Goal: Task Accomplishment & Management: Use online tool/utility

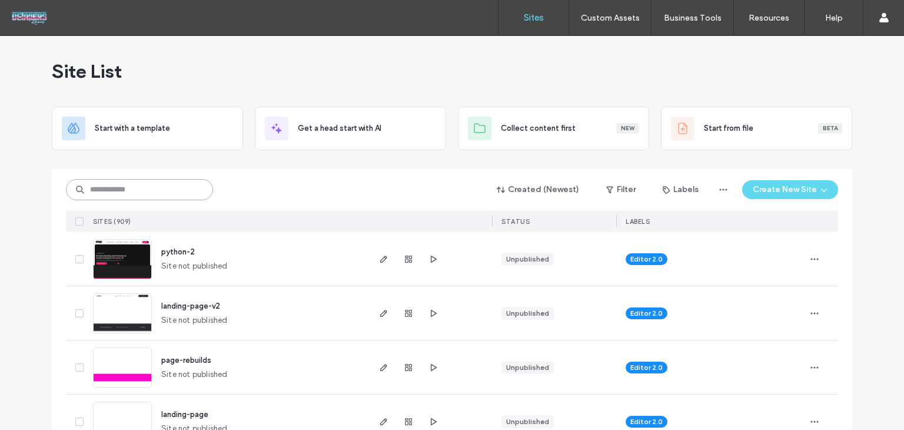
click at [83, 198] on input at bounding box center [139, 189] width 147 height 21
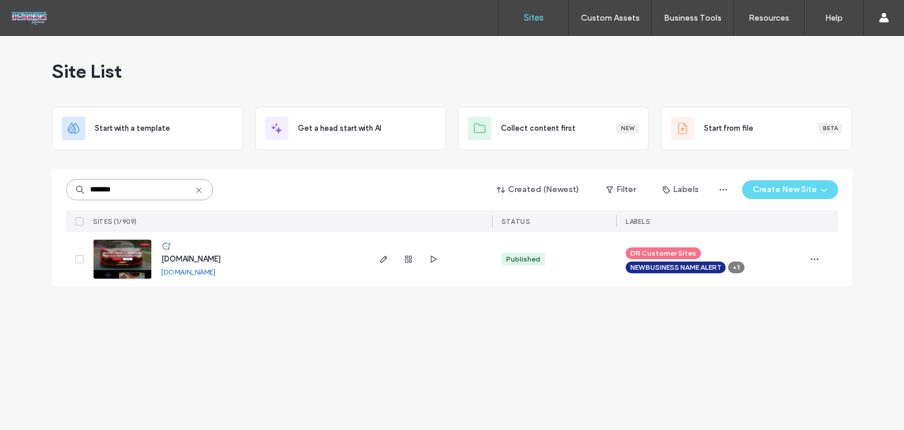
type input "*******"
click at [203, 257] on span "[DOMAIN_NAME]" at bounding box center [190, 258] width 59 height 9
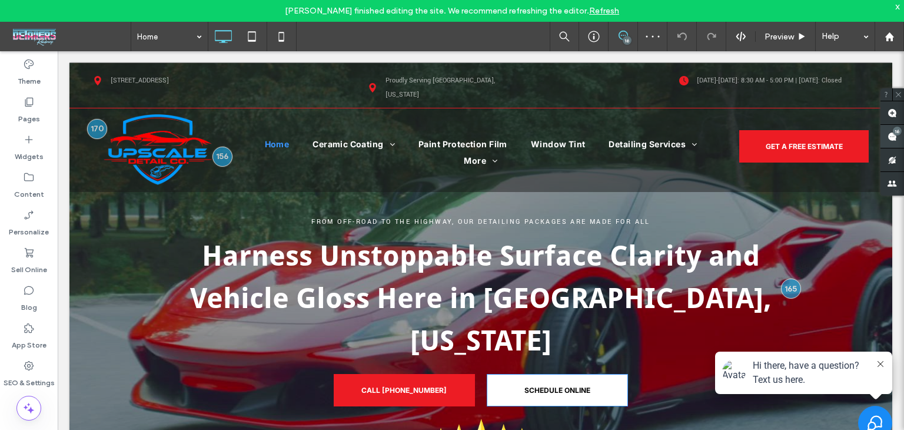
click at [892, 132] on use at bounding box center [892, 136] width 9 height 9
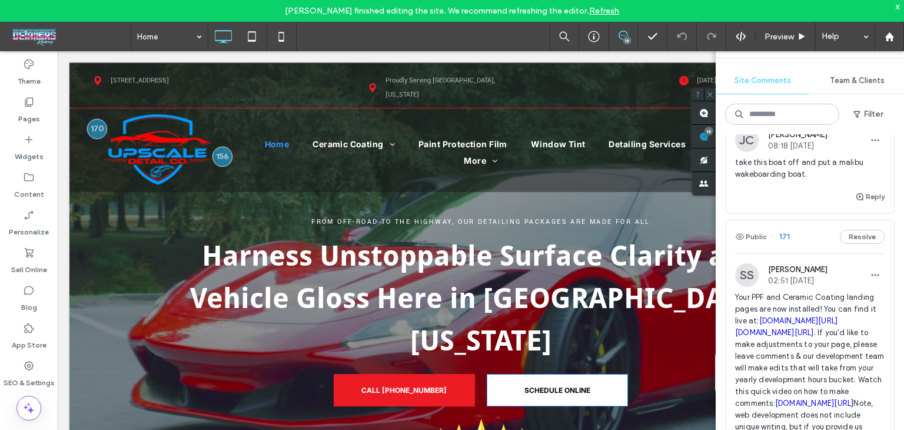
scroll to position [1707, 0]
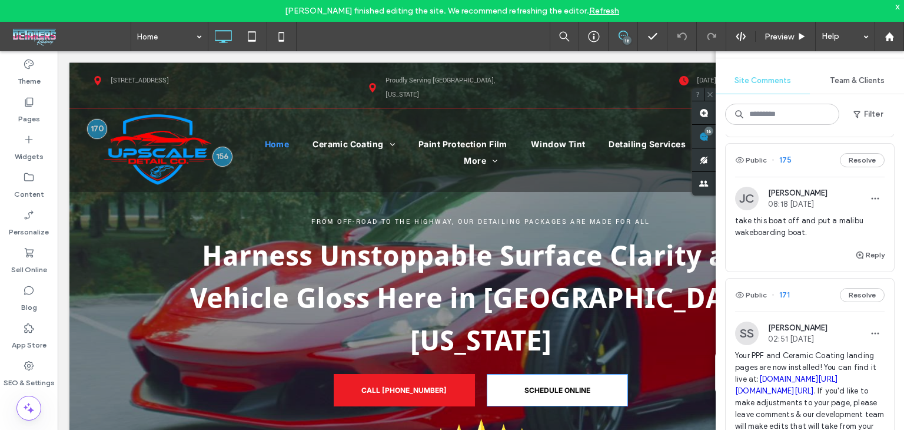
click at [810, 177] on div "Public 175 Resolve" at bounding box center [810, 160] width 168 height 33
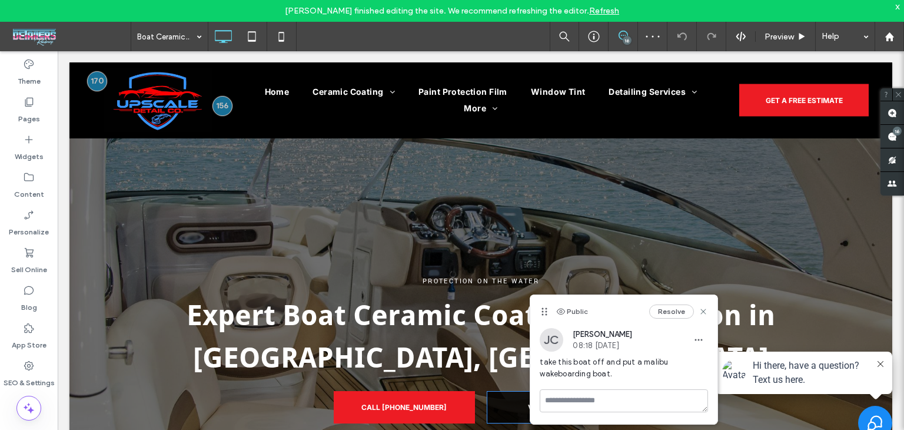
scroll to position [438, 0]
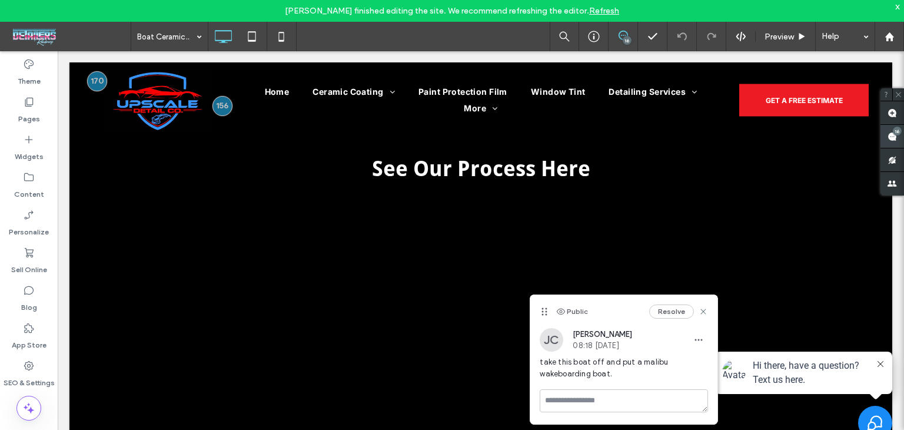
click at [898, 135] on div "16" at bounding box center [897, 131] width 9 height 9
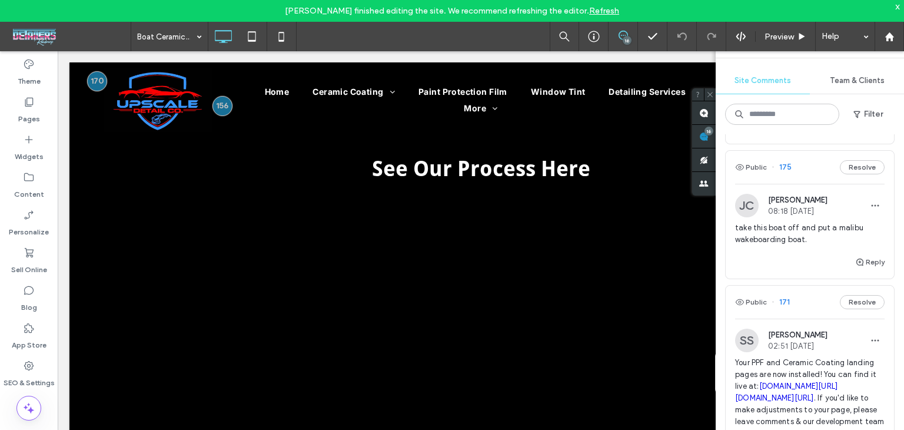
scroll to position [1696, 0]
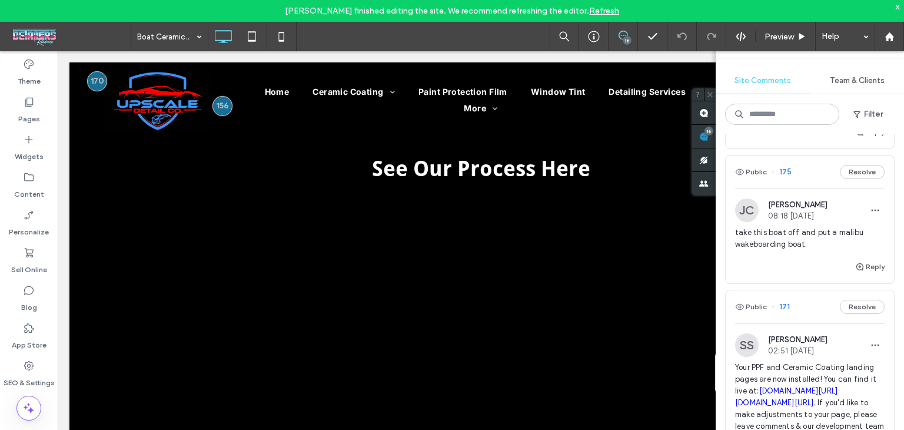
click div "Public 175 Resolve"
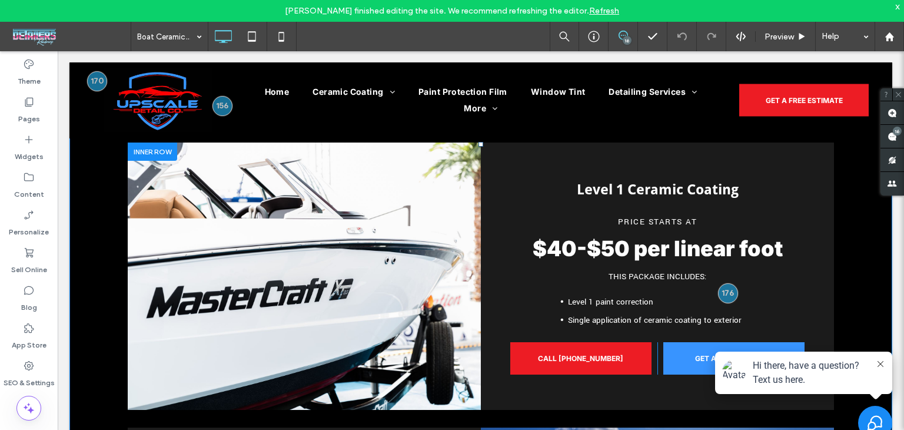
scroll to position [1001, 0]
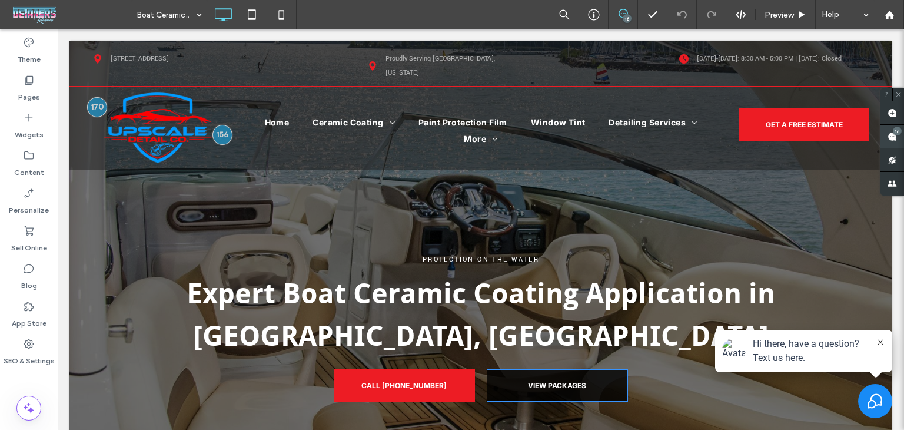
click at [890, 139] on use at bounding box center [892, 136] width 9 height 9
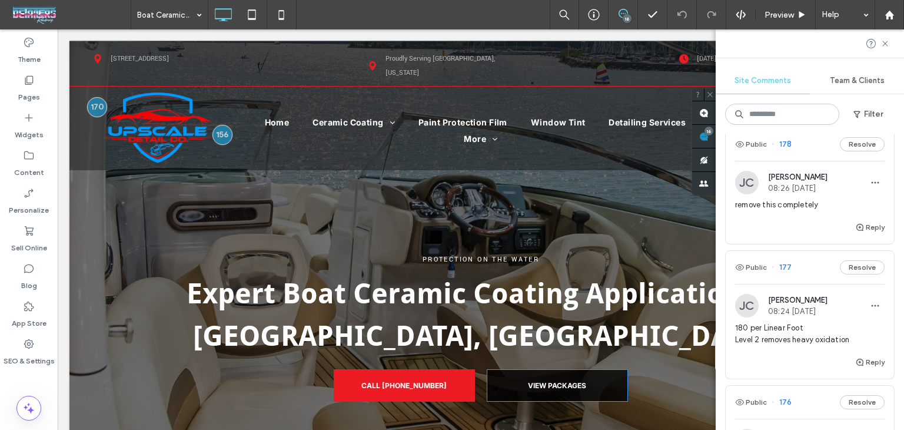
scroll to position [1649, 0]
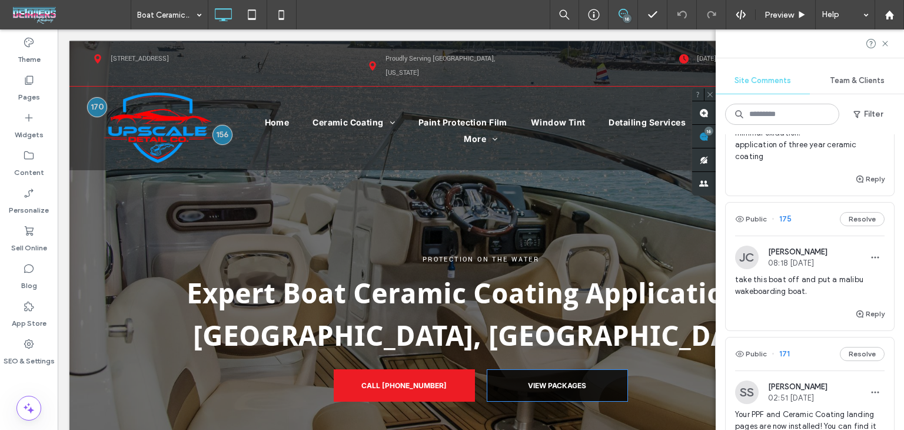
click at [810, 236] on div "Public 175 Resolve" at bounding box center [810, 219] width 168 height 33
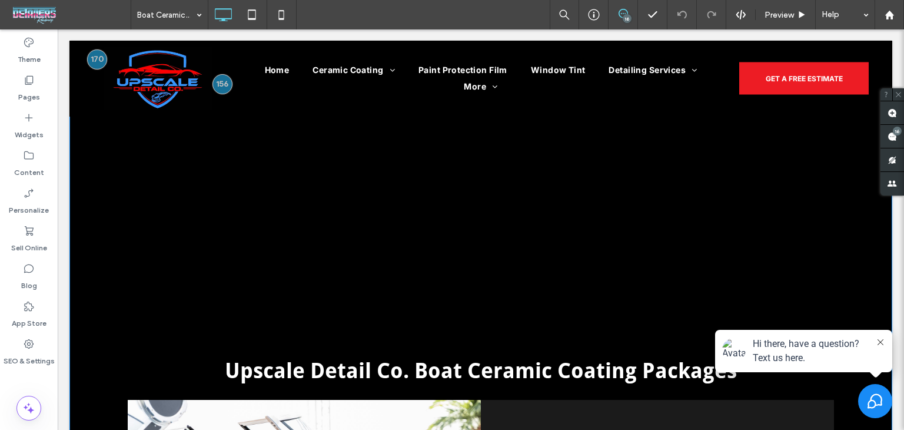
scroll to position [519, 0]
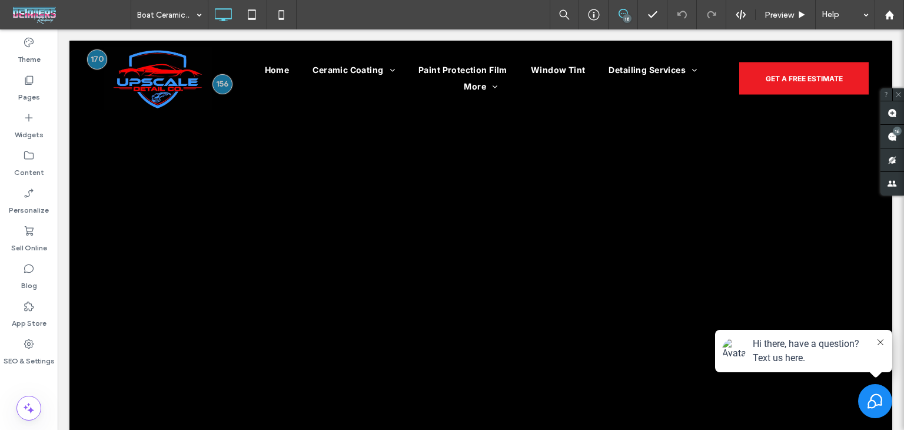
click at [878, 342] on icon at bounding box center [881, 342] width 6 height 6
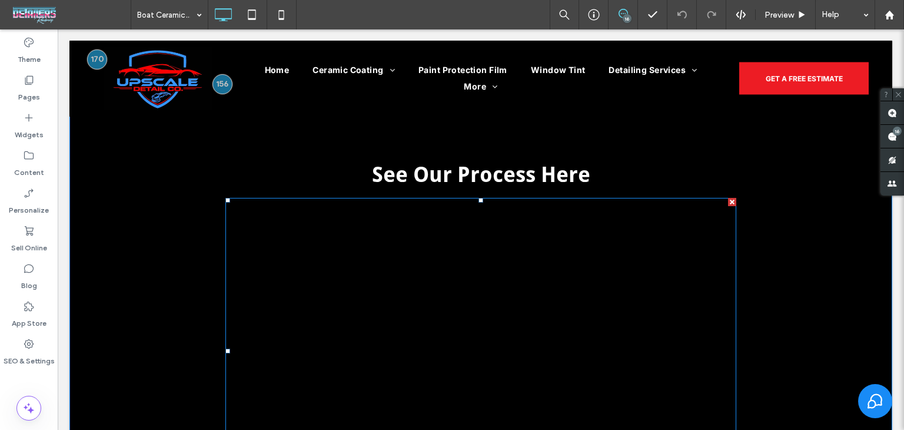
scroll to position [402, 0]
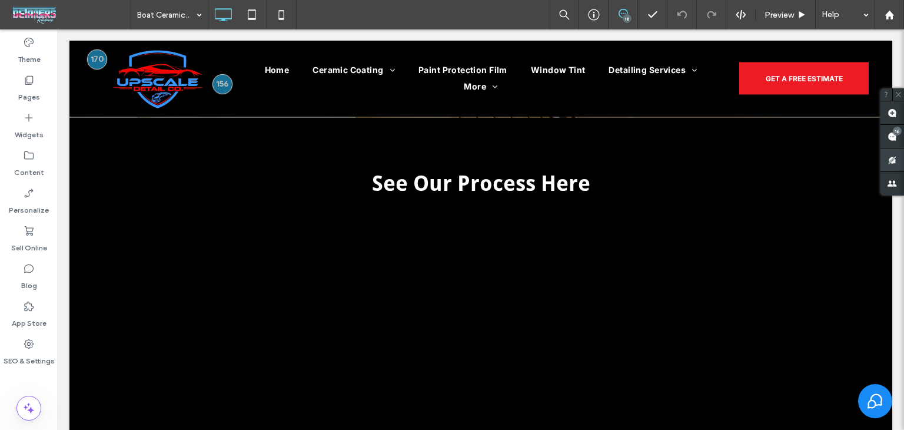
drag, startPoint x: 895, startPoint y: 144, endPoint x: 896, endPoint y: 152, distance: 8.9
click at [895, 142] on span at bounding box center [893, 136] width 24 height 23
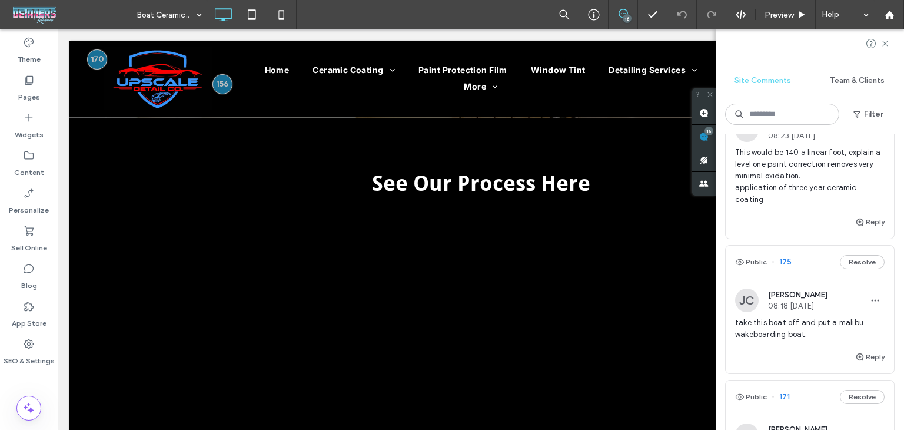
scroll to position [1649, 0]
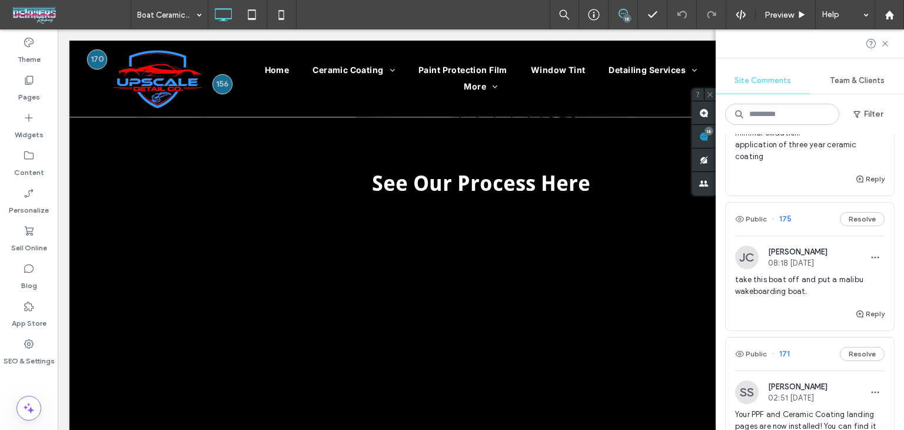
click at [798, 236] on div "Public 175 Resolve" at bounding box center [810, 219] width 168 height 33
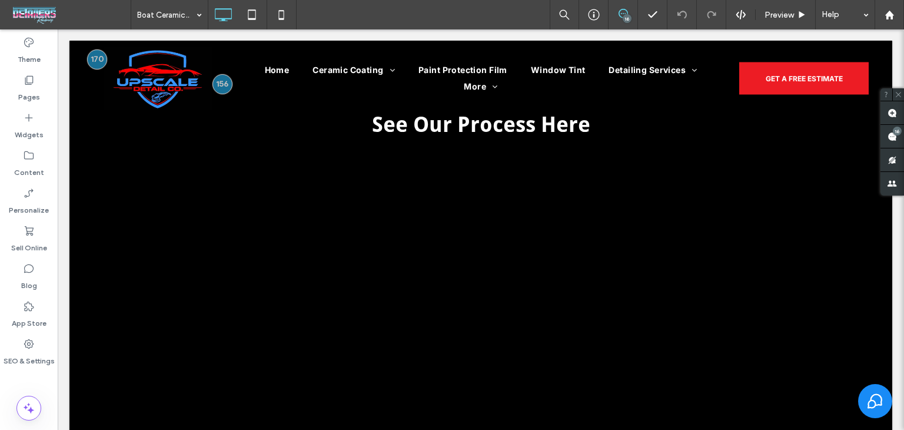
scroll to position [0, 0]
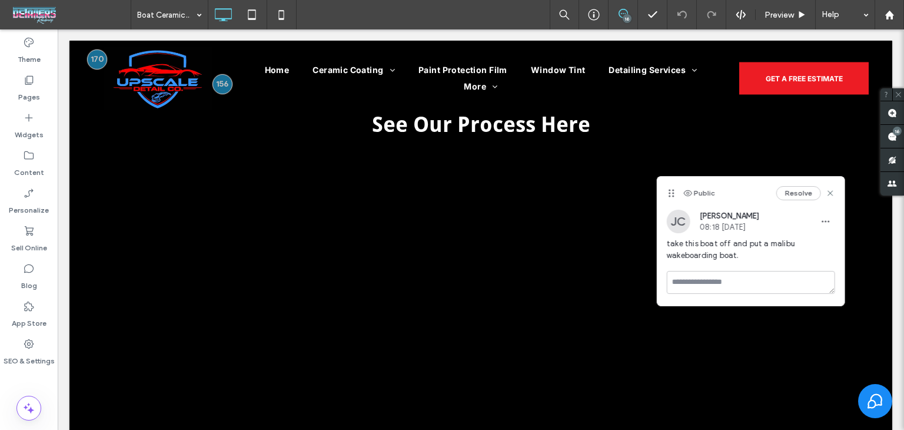
drag, startPoint x: 545, startPoint y: 313, endPoint x: 672, endPoint y: 255, distance: 140.2
click at [722, 193] on div "Public Resolve" at bounding box center [751, 193] width 187 height 33
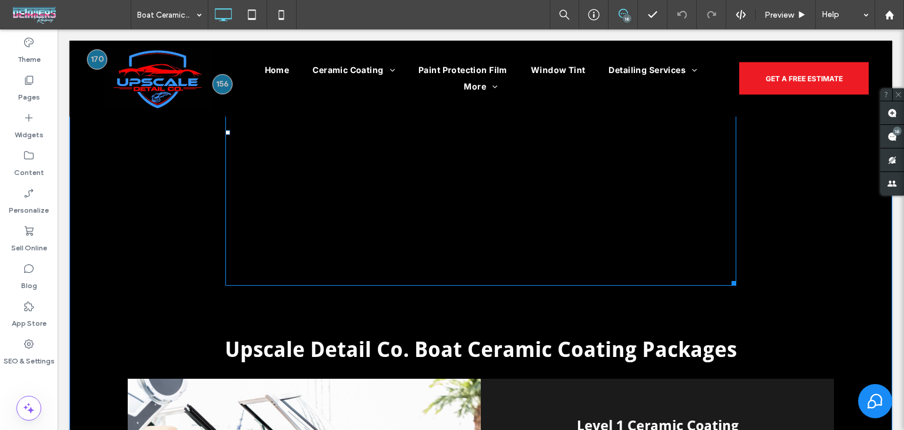
scroll to position [578, 0]
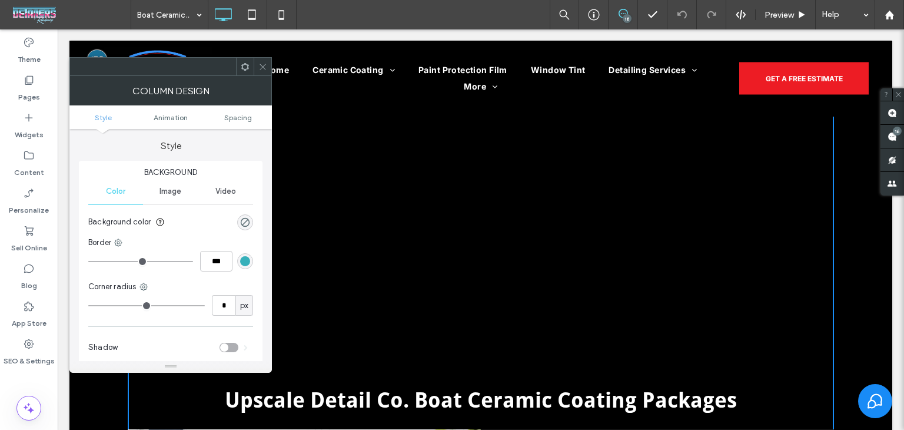
click at [266, 67] on icon at bounding box center [262, 66] width 9 height 9
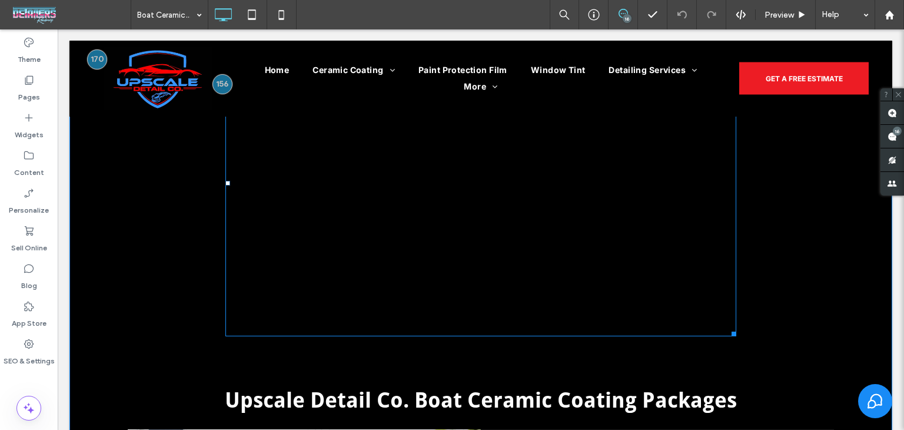
click at [532, 217] on span at bounding box center [480, 183] width 511 height 306
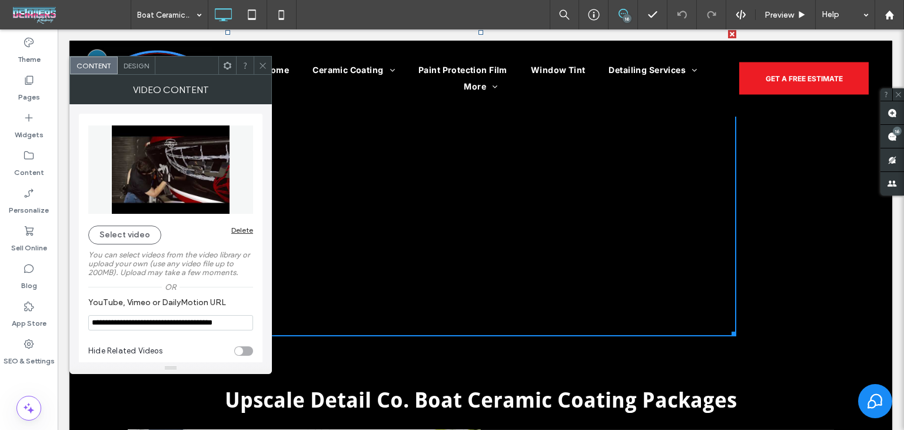
click at [259, 71] on span at bounding box center [262, 66] width 9 height 18
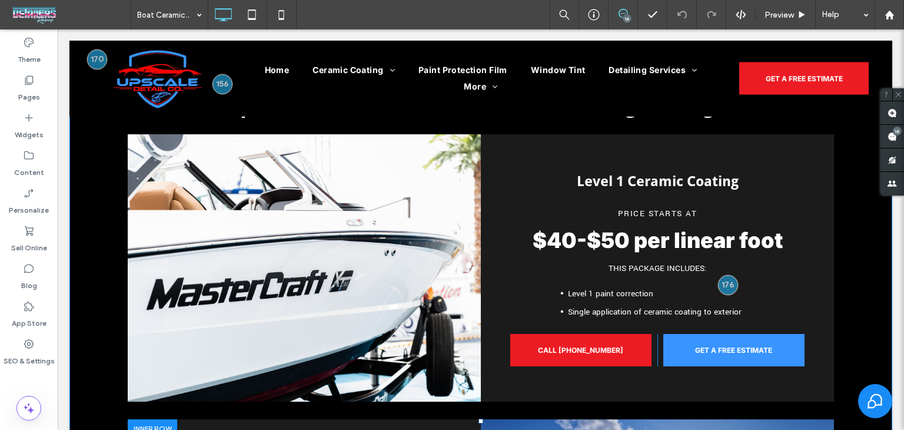
scroll to position [931, 0]
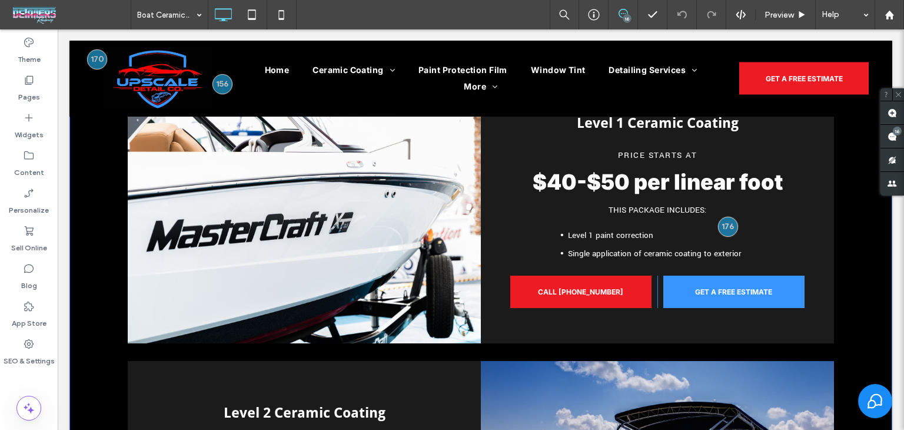
click at [294, 221] on div "Click To Paste" at bounding box center [304, 209] width 353 height 267
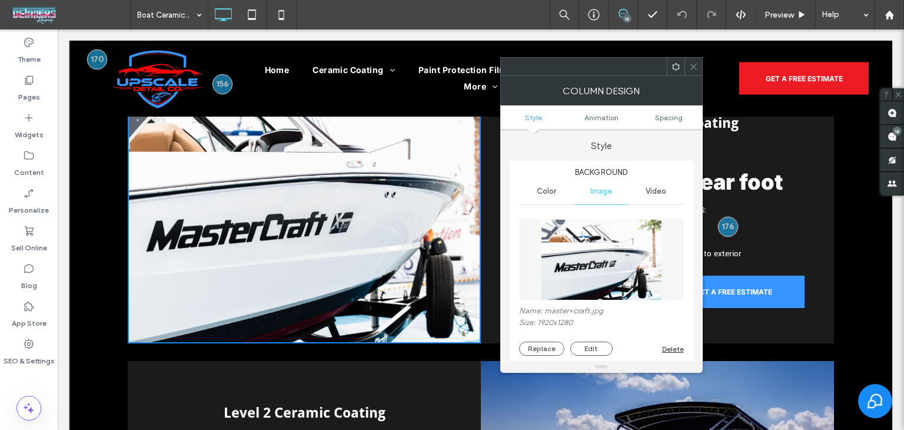
click at [698, 67] on div at bounding box center [694, 67] width 18 height 18
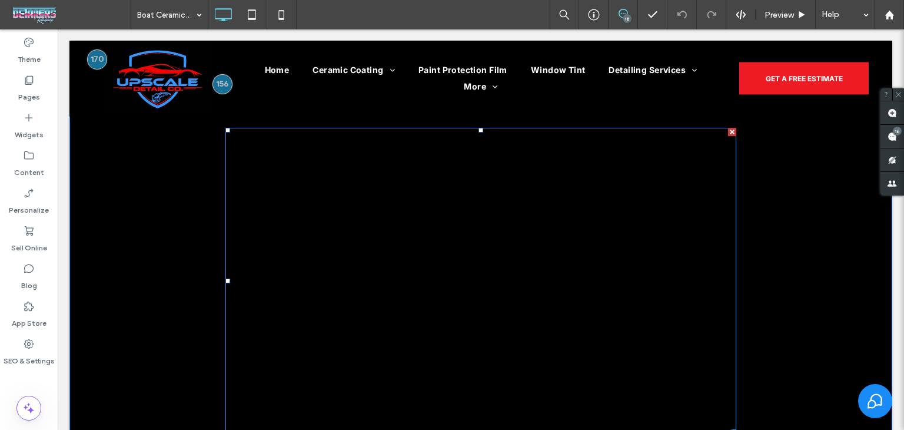
scroll to position [460, 0]
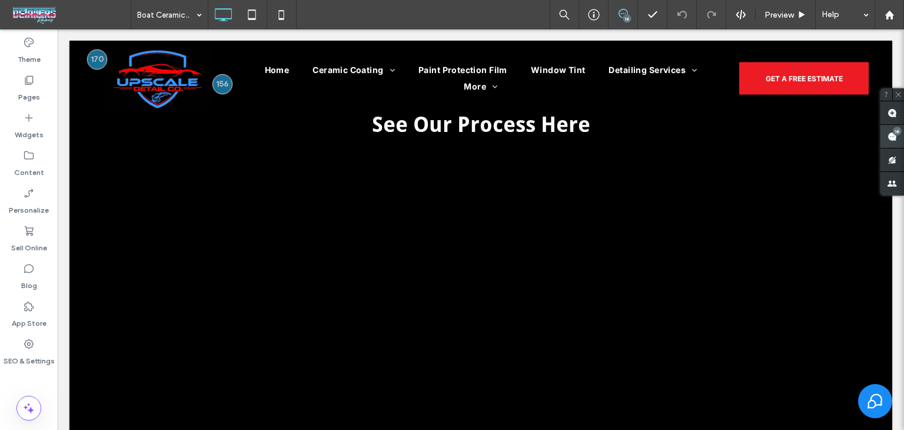
click at [900, 130] on div "16" at bounding box center [897, 131] width 9 height 9
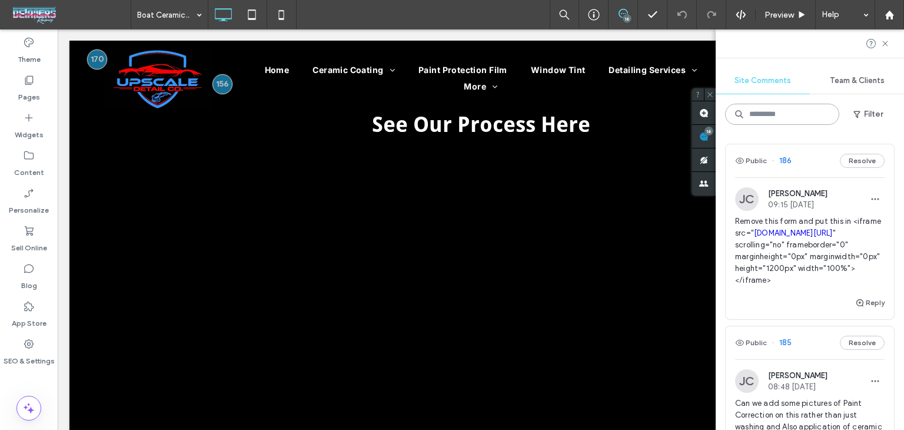
click at [803, 110] on input at bounding box center [782, 114] width 114 height 21
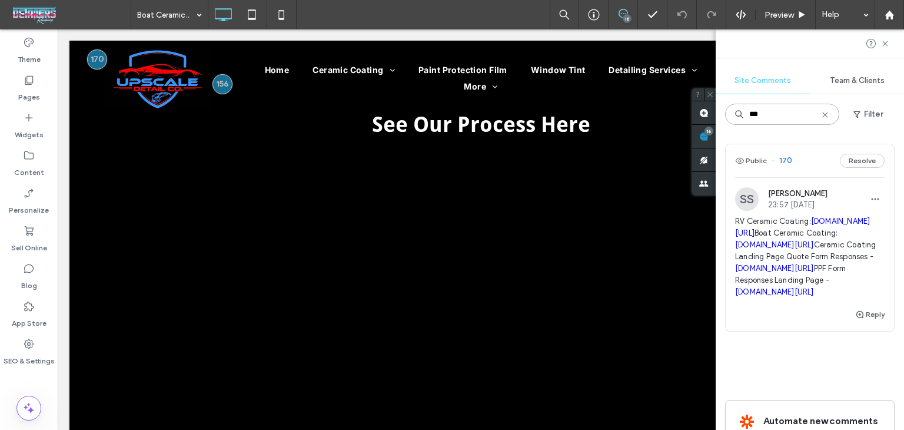
type input "***"
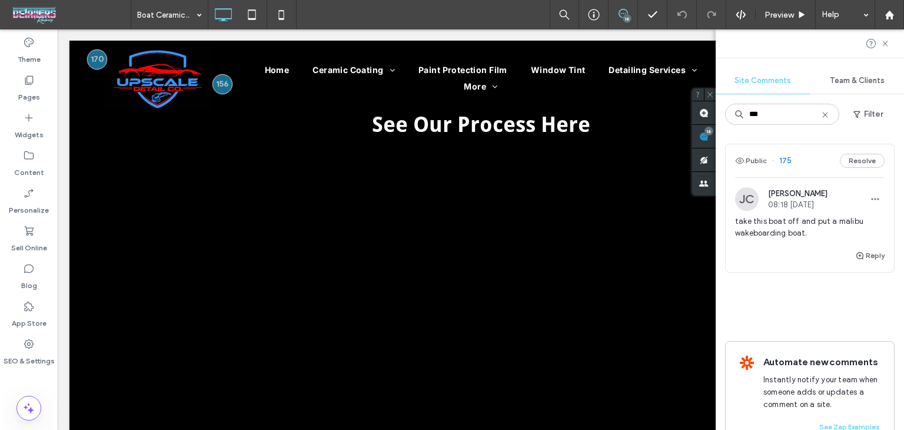
click at [805, 162] on div "Public 175 Resolve" at bounding box center [810, 160] width 168 height 33
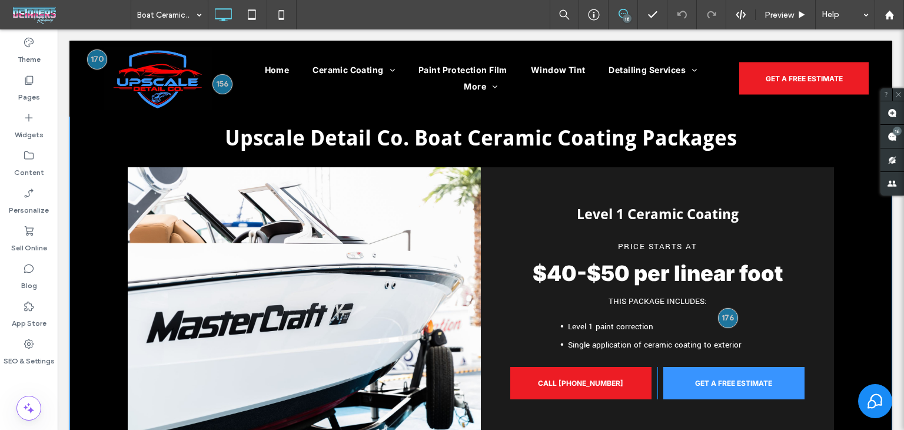
scroll to position [931, 0]
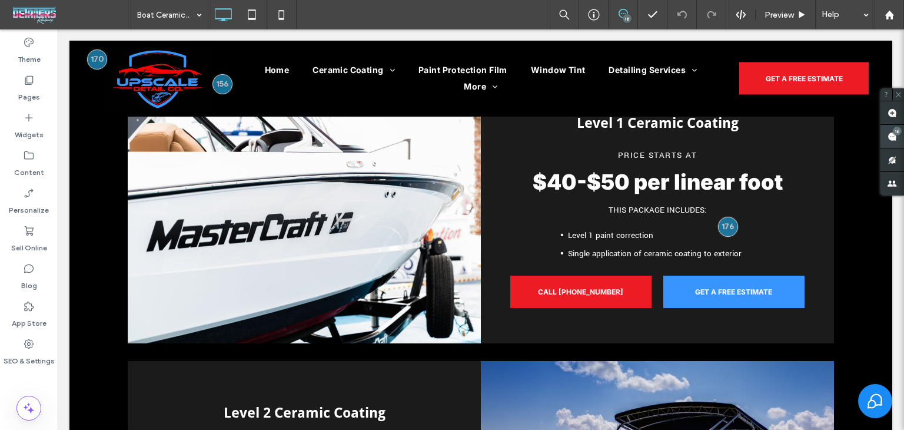
click at [898, 130] on div "16" at bounding box center [897, 131] width 9 height 9
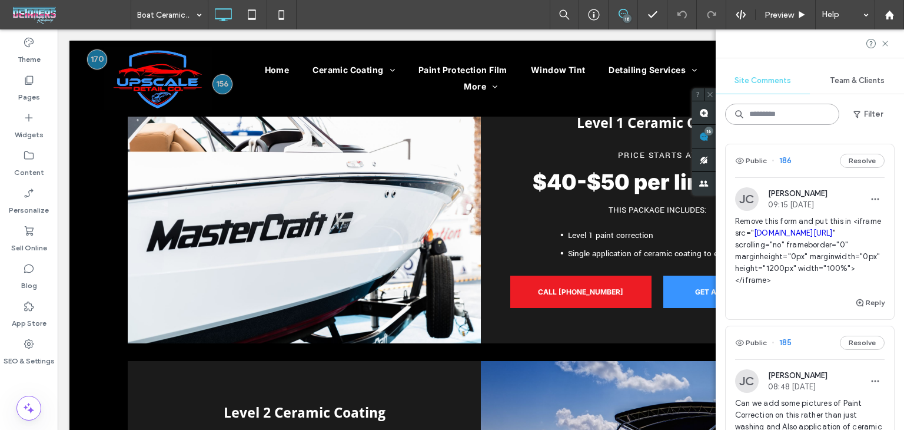
click at [782, 118] on input at bounding box center [782, 114] width 114 height 21
type input "***"
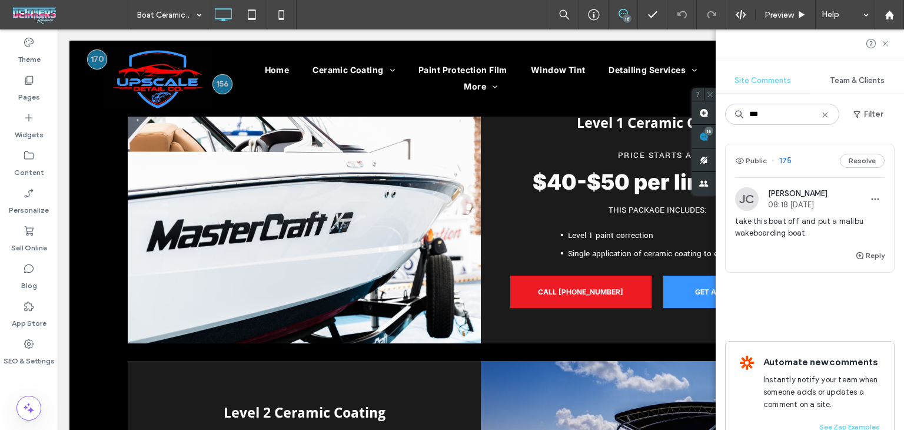
click at [812, 163] on div "Public 175 Resolve" at bounding box center [810, 160] width 168 height 33
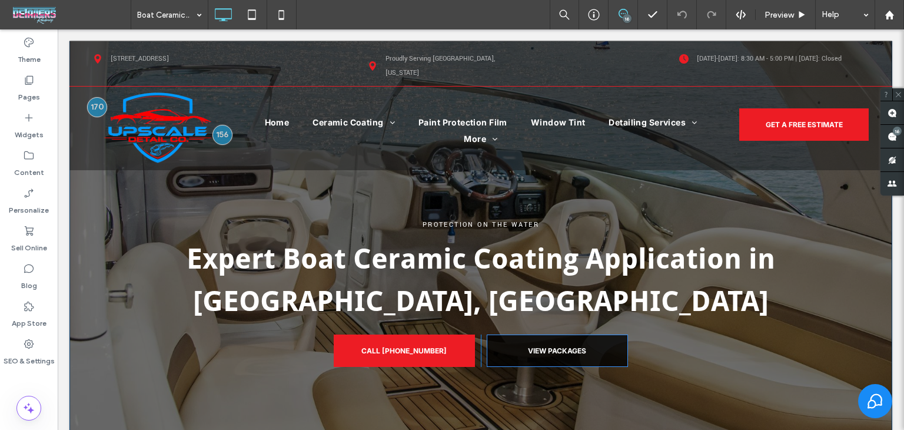
scroll to position [0, 0]
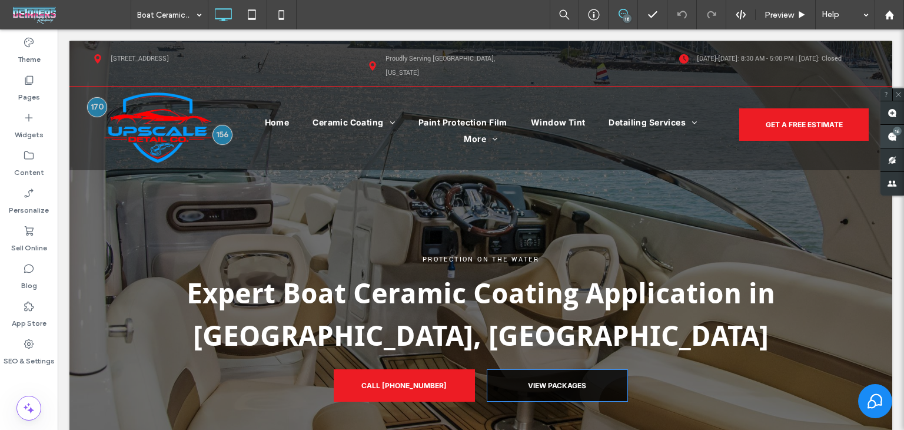
click at [896, 136] on use at bounding box center [892, 136] width 9 height 9
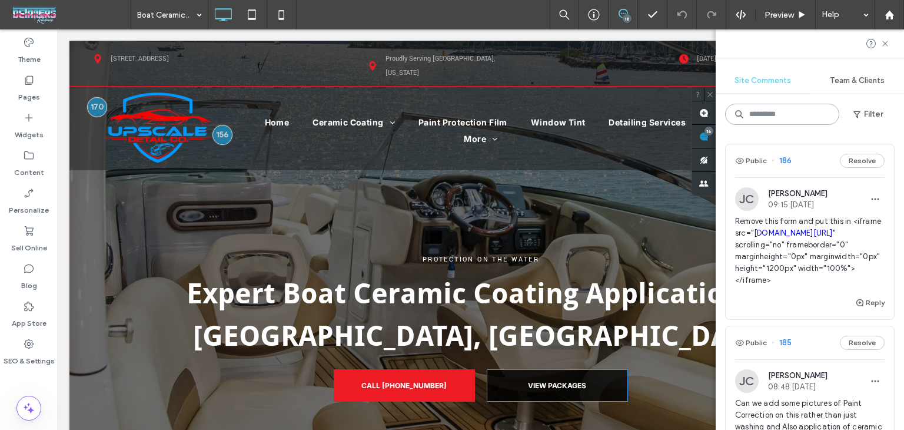
click at [780, 113] on input at bounding box center [782, 114] width 114 height 21
type input "***"
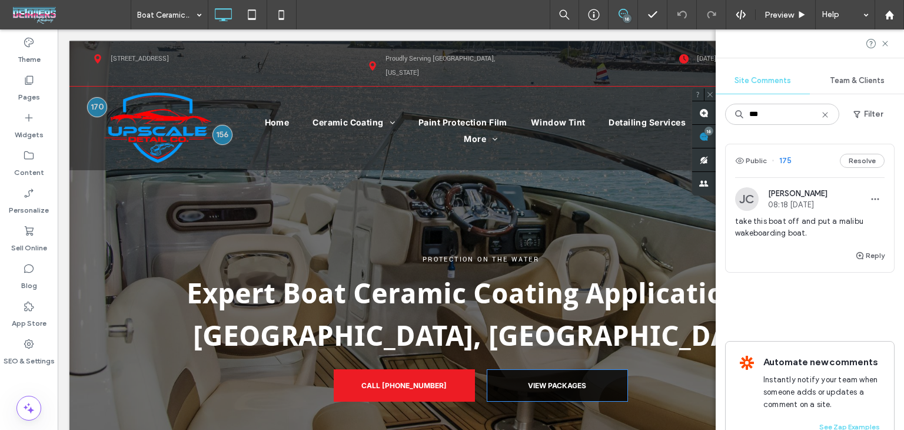
click at [812, 164] on div "Public 175 Resolve" at bounding box center [810, 160] width 168 height 33
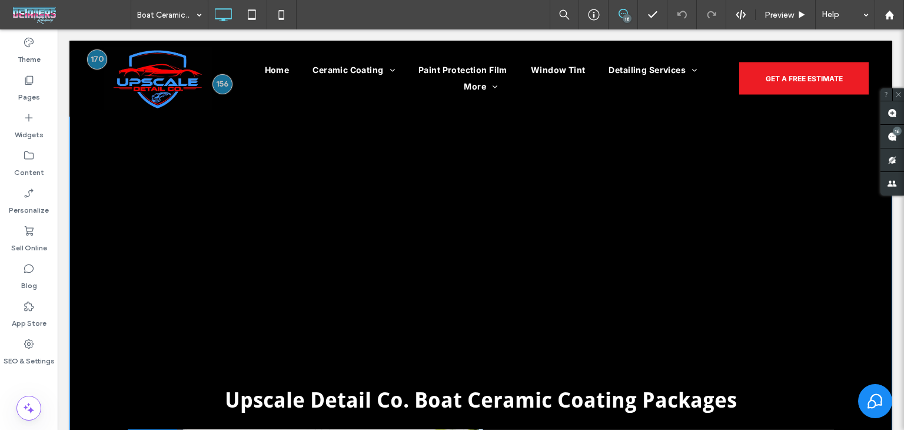
scroll to position [519, 0]
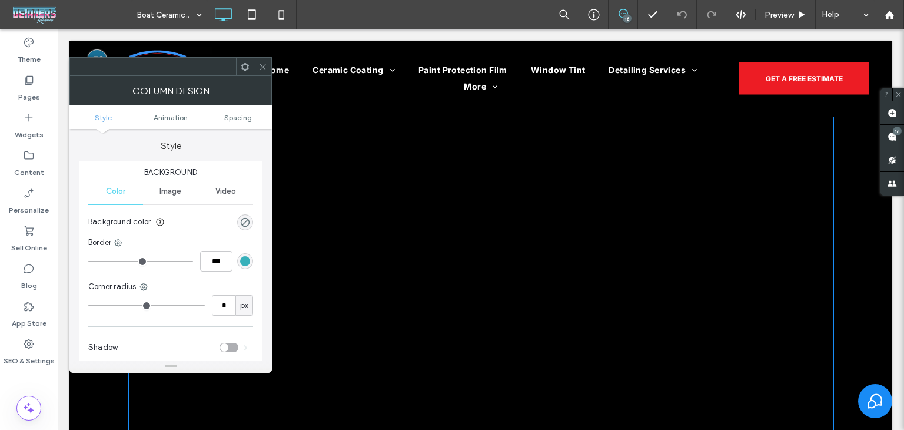
click at [266, 67] on icon at bounding box center [262, 66] width 9 height 9
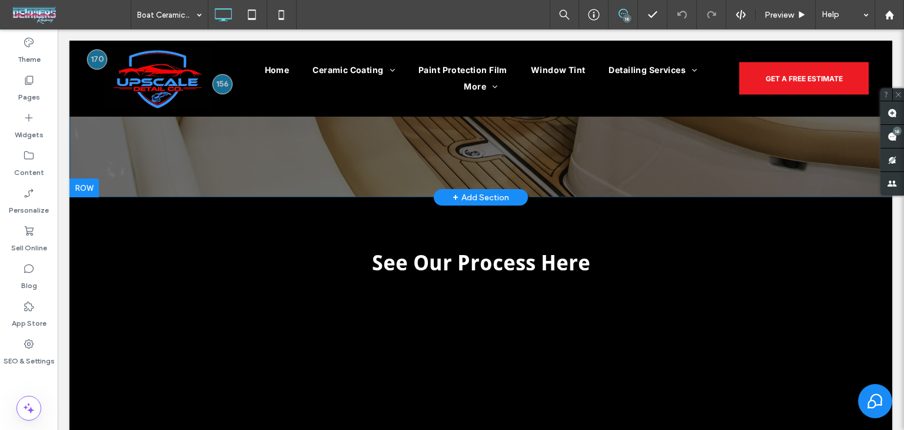
scroll to position [460, 0]
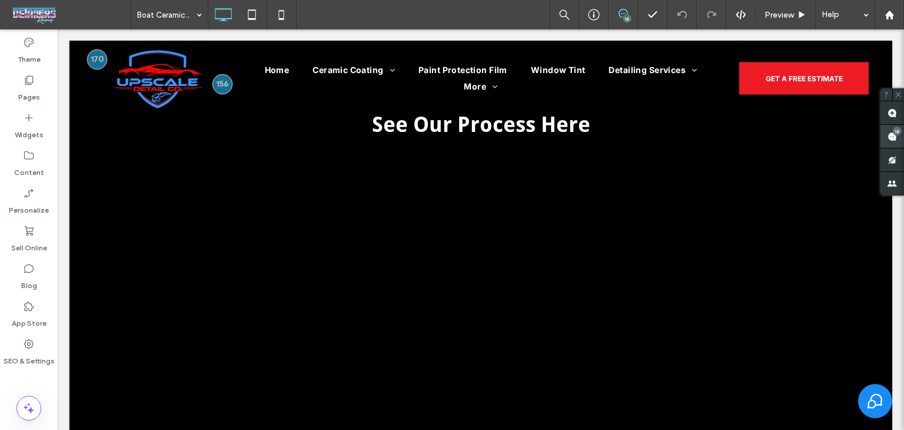
click at [888, 137] on use at bounding box center [892, 136] width 9 height 9
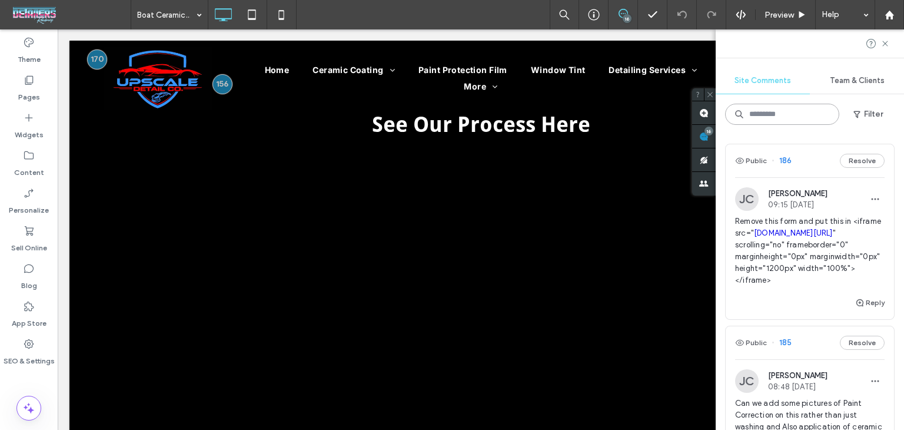
click at [822, 112] on input at bounding box center [782, 114] width 114 height 21
type input "***"
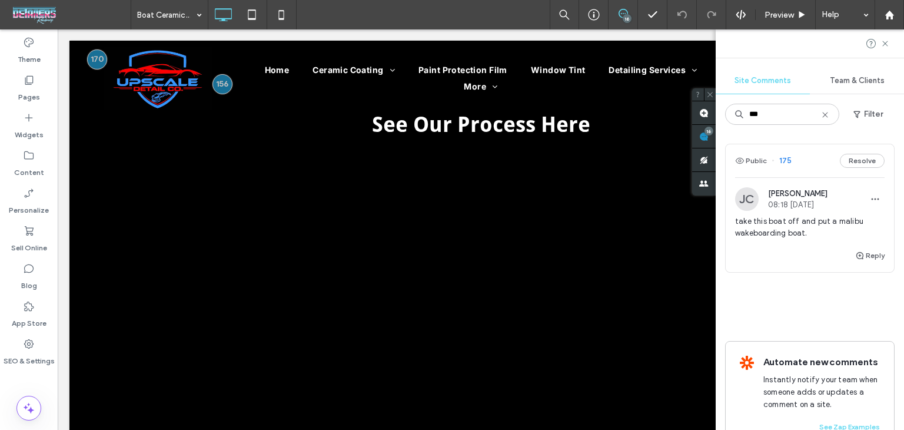
click at [795, 177] on hr at bounding box center [810, 177] width 150 height 1
click at [803, 164] on div "Public 175 Resolve" at bounding box center [810, 160] width 168 height 33
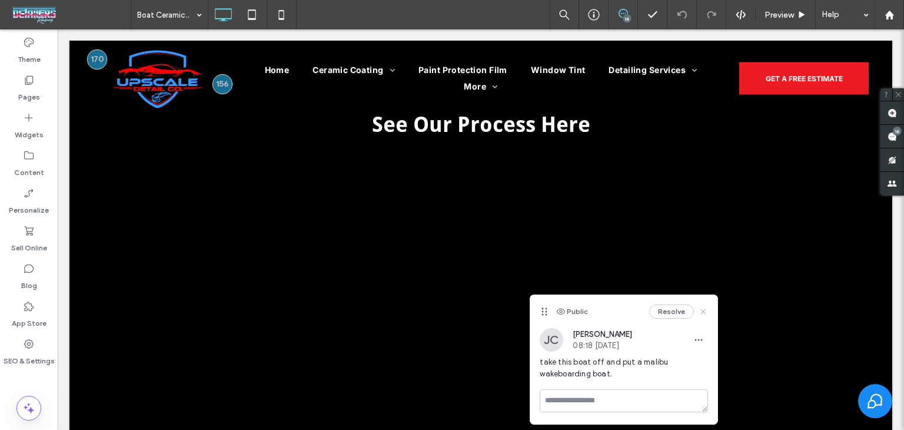
drag, startPoint x: 699, startPoint y: 313, endPoint x: 691, endPoint y: 252, distance: 61.3
click at [699, 313] on icon at bounding box center [703, 311] width 9 height 9
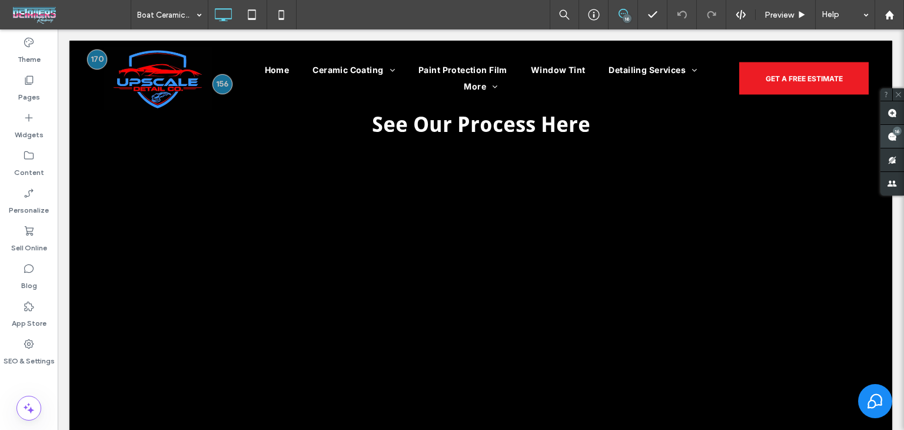
click at [891, 139] on use at bounding box center [892, 136] width 9 height 9
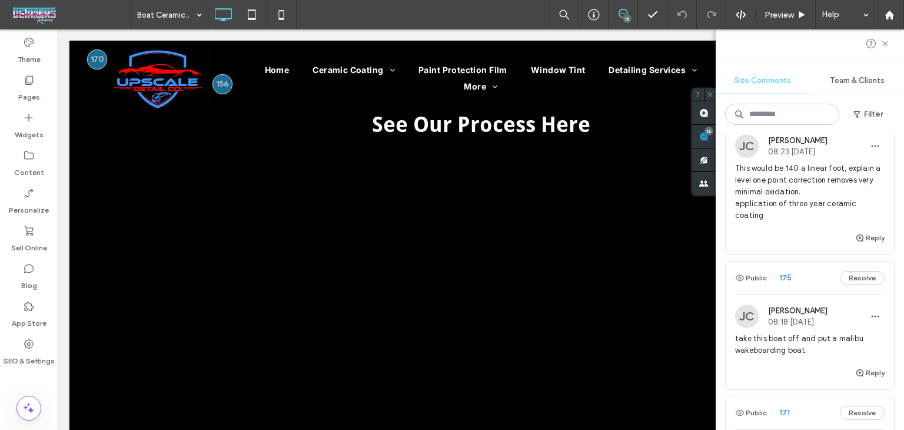
scroll to position [1531, 0]
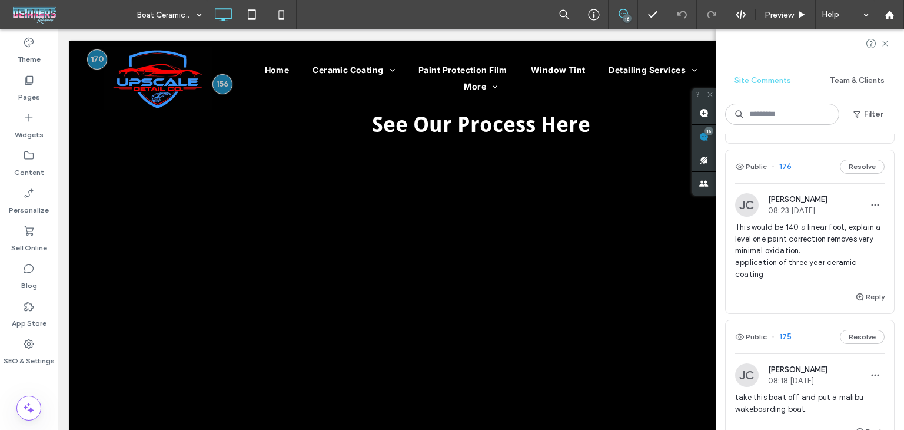
click at [825, 171] on div "Public 176 Resolve" at bounding box center [810, 166] width 168 height 33
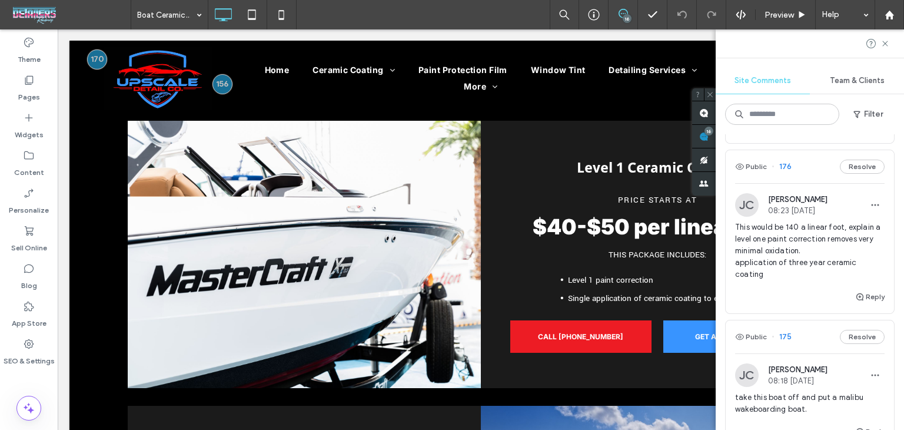
scroll to position [916, 0]
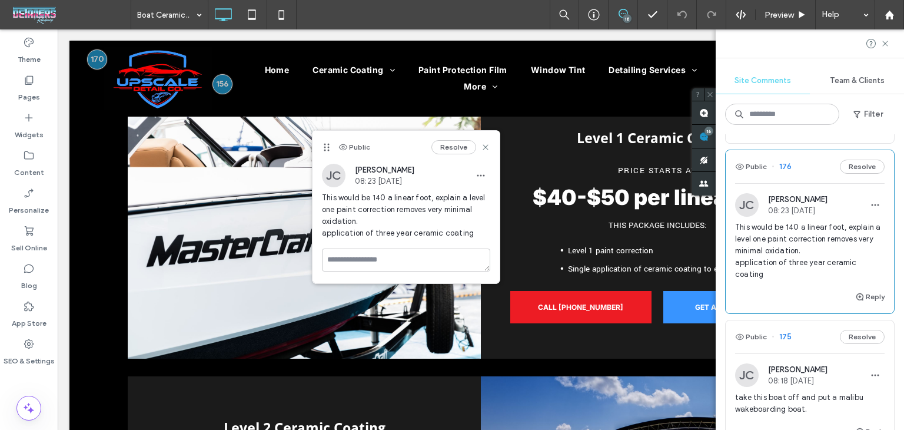
drag, startPoint x: 525, startPoint y: 184, endPoint x: 330, endPoint y: 138, distance: 200.2
click at [326, 147] on icon at bounding box center [326, 146] width 9 height 9
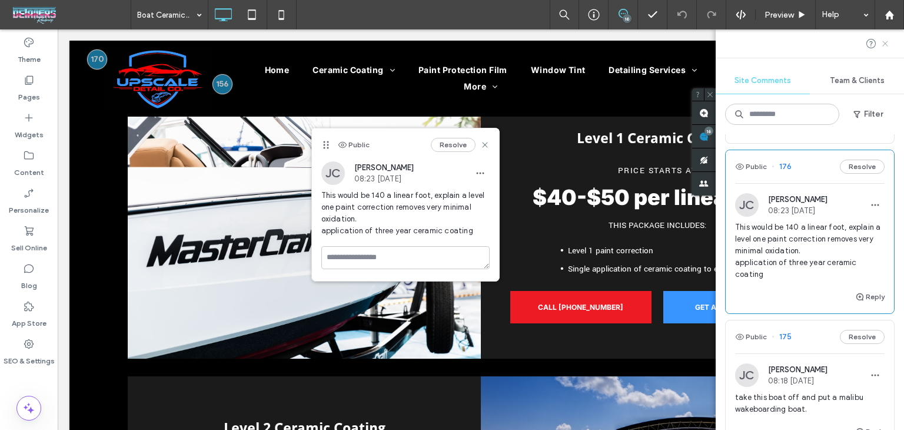
click at [888, 44] on icon at bounding box center [885, 43] width 9 height 9
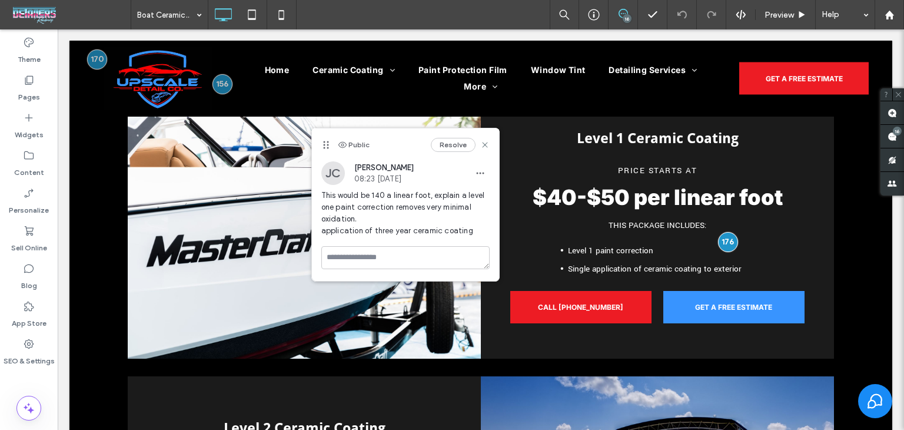
scroll to position [0, 0]
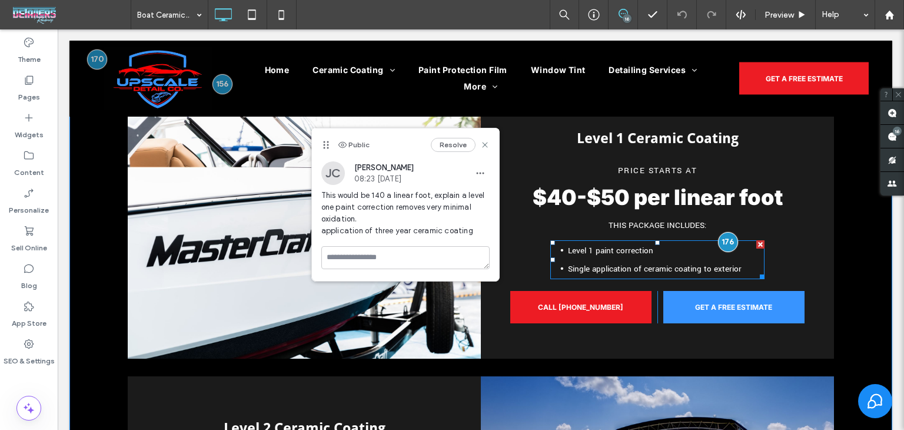
click at [686, 264] on span "Single application of ceramic coating to exterior" at bounding box center [655, 268] width 174 height 11
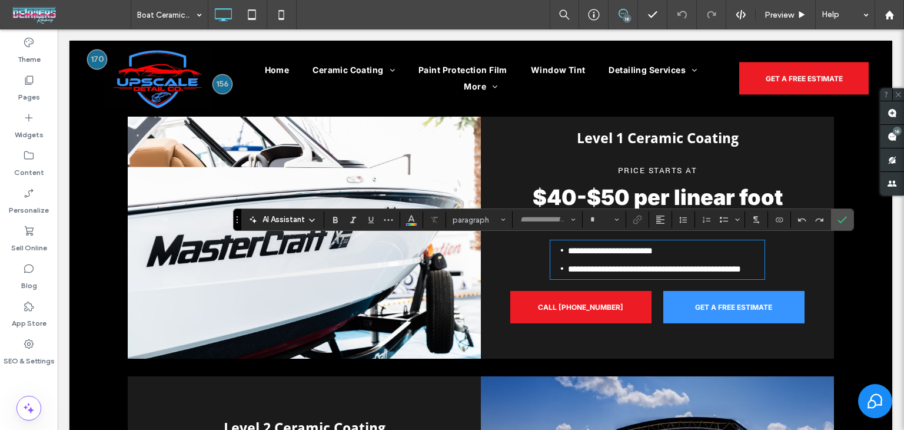
type input "**********"
type input "**"
click at [704, 267] on span "**********" at bounding box center [654, 268] width 173 height 9
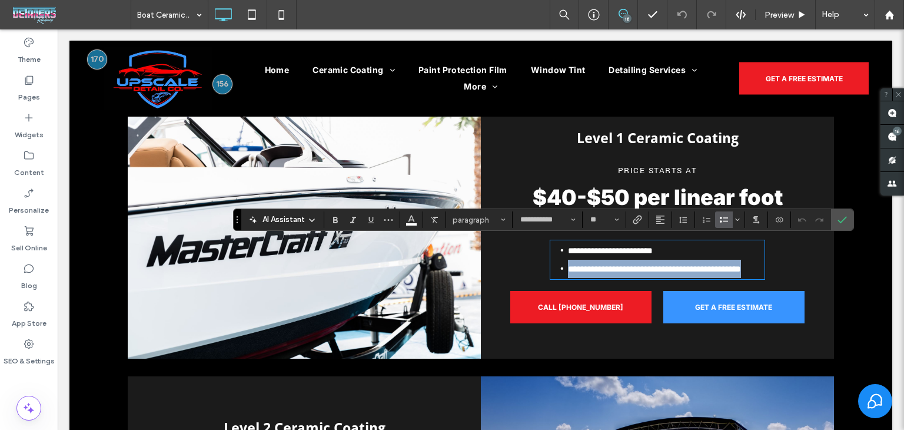
drag, startPoint x: 741, startPoint y: 271, endPoint x: 553, endPoint y: 264, distance: 187.9
click at [568, 264] on li "**********" at bounding box center [666, 269] width 197 height 18
click at [888, 138] on use at bounding box center [892, 136] width 9 height 9
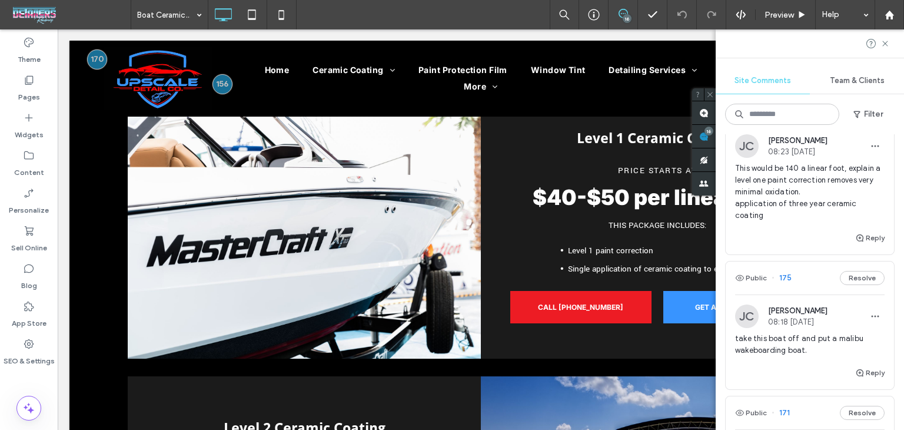
scroll to position [1531, 0]
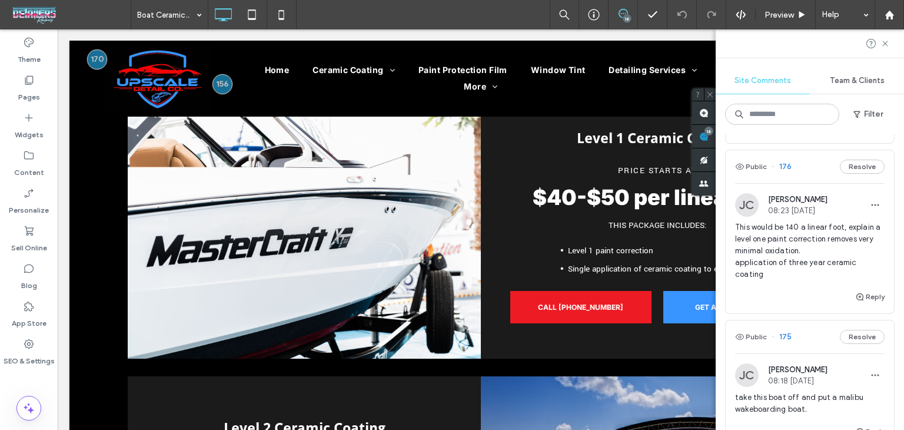
click at [803, 183] on div "Public 176 Resolve" at bounding box center [810, 166] width 168 height 33
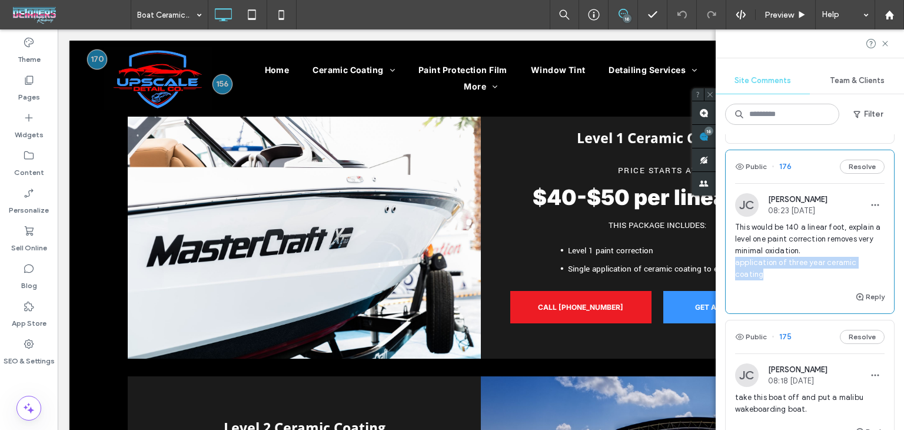
drag, startPoint x: 782, startPoint y: 297, endPoint x: 733, endPoint y: 284, distance: 50.4
click at [732, 285] on div "JC Jared Clasen 08:23 Aug 13 2025 This would be 140 a linear foot, explain a le…" at bounding box center [810, 241] width 168 height 97
copy span "application of three year ceramic coating"
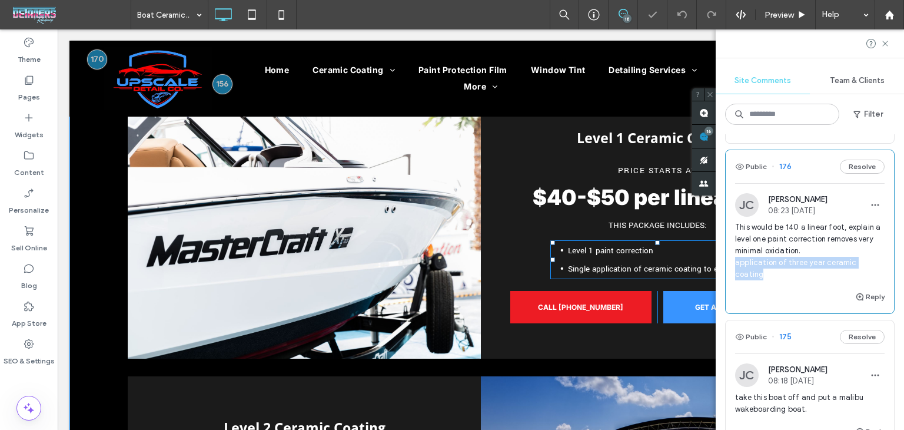
click at [602, 255] on span "Level 1 paint correction" at bounding box center [610, 250] width 85 height 11
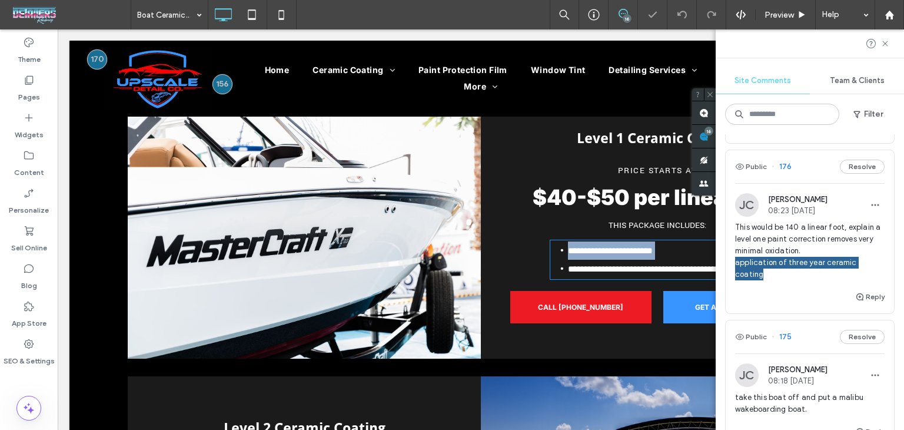
type input "**********"
type input "**"
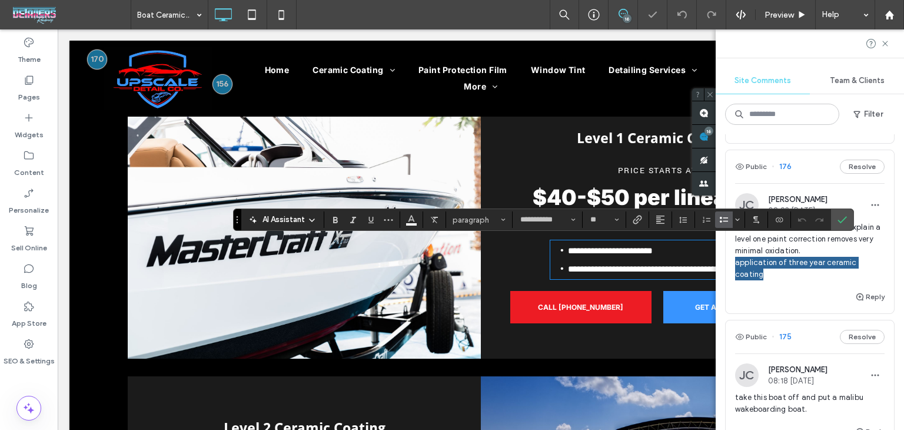
click at [611, 264] on span "**********" at bounding box center [654, 268] width 173 height 9
click at [660, 257] on li "**********" at bounding box center [666, 250] width 197 height 18
drag, startPoint x: 589, startPoint y: 268, endPoint x: 863, endPoint y: 304, distance: 276.1
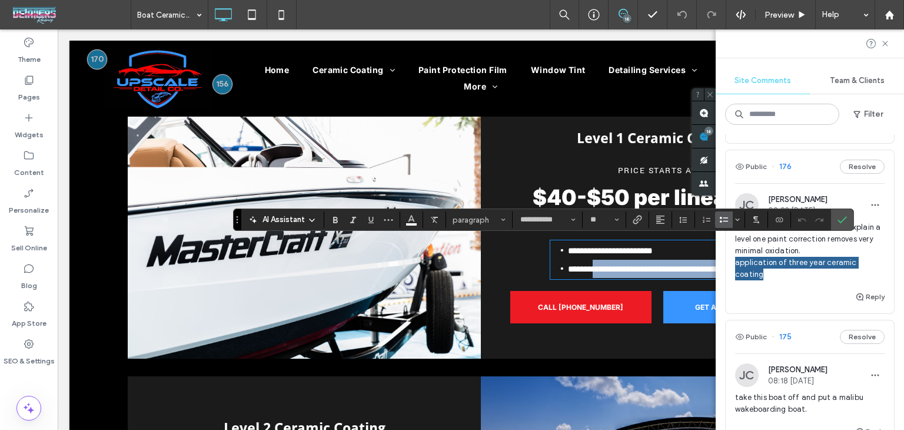
click at [806, 270] on div "**********" at bounding box center [657, 224] width 353 height 267
click at [655, 270] on span "**********" at bounding box center [653, 268] width 170 height 9
click at [662, 269] on span "**********" at bounding box center [653, 268] width 170 height 9
click at [581, 196] on strong "$40-$50 per linear foot" at bounding box center [658, 197] width 250 height 26
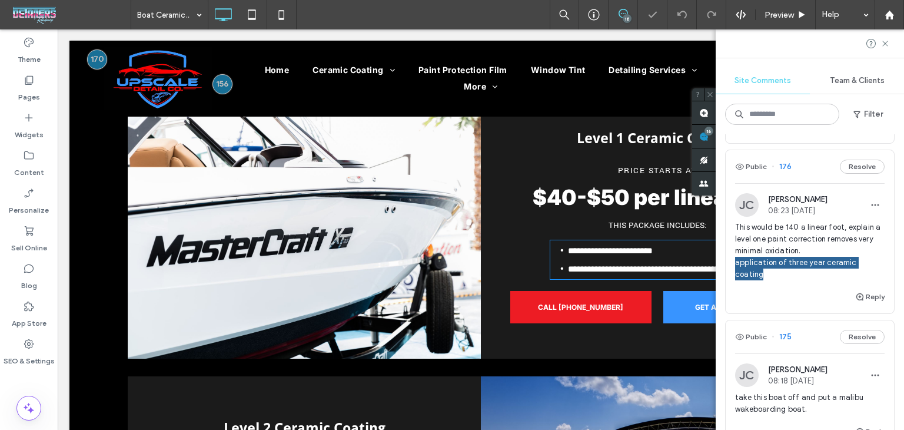
click at [581, 196] on strong "$40-$50 per linear foot" at bounding box center [658, 197] width 250 height 26
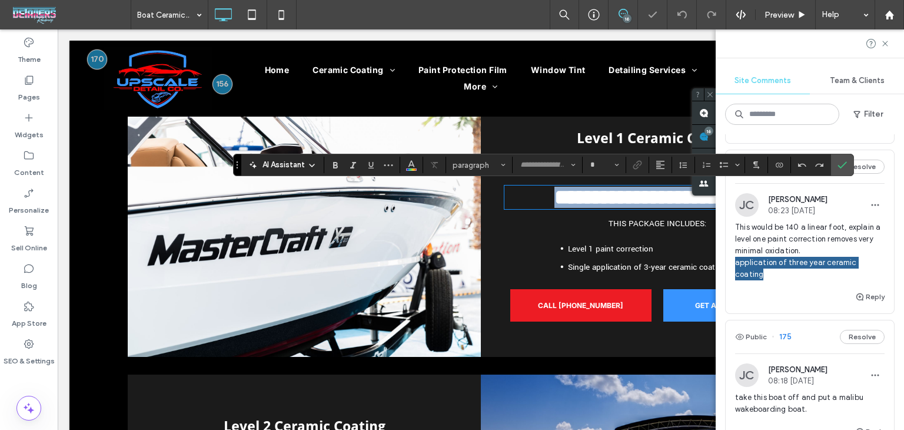
type input "*****"
type input "**"
click at [605, 198] on strong "**********" at bounding box center [658, 197] width 206 height 21
drag, startPoint x: 620, startPoint y: 200, endPoint x: 540, endPoint y: 200, distance: 79.5
click at [555, 200] on strong "**********" at bounding box center [658, 197] width 206 height 21
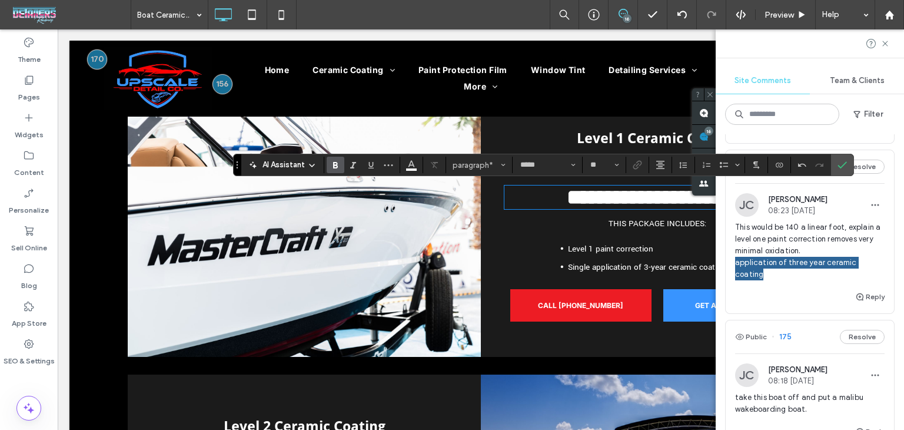
click at [649, 253] on li "Level 1 paint correction" at bounding box center [666, 249] width 197 height 18
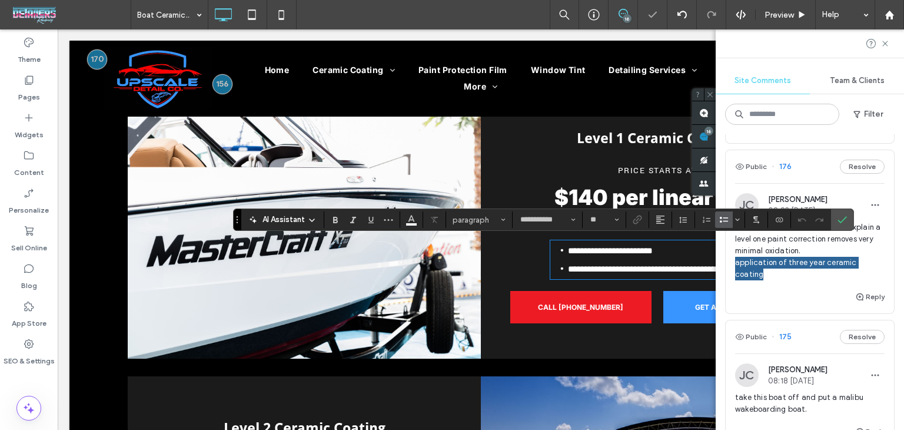
click at [660, 251] on li "**********" at bounding box center [666, 250] width 197 height 18
click at [889, 43] on icon at bounding box center [885, 43] width 9 height 9
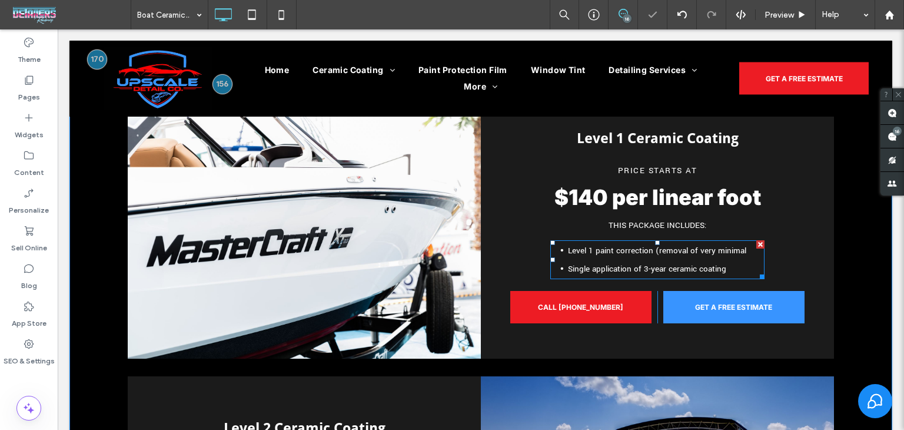
click at [748, 248] on li "Level 1 paint correction (removal of very minimal" at bounding box center [666, 250] width 197 height 18
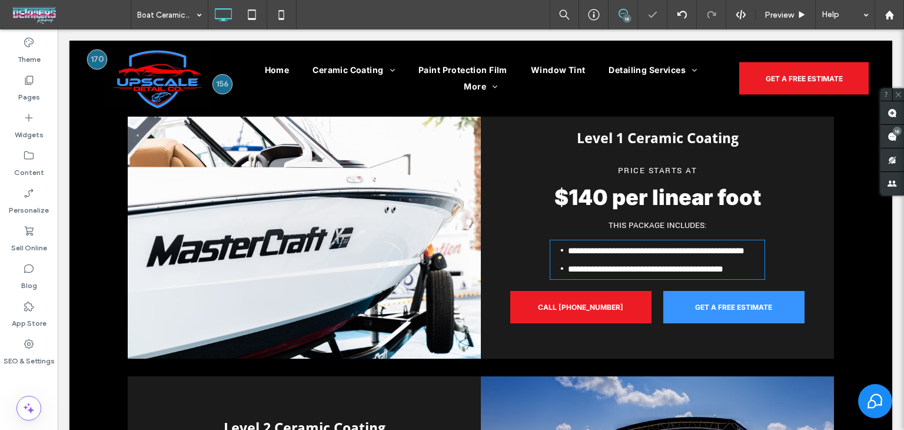
type input "**********"
type input "**"
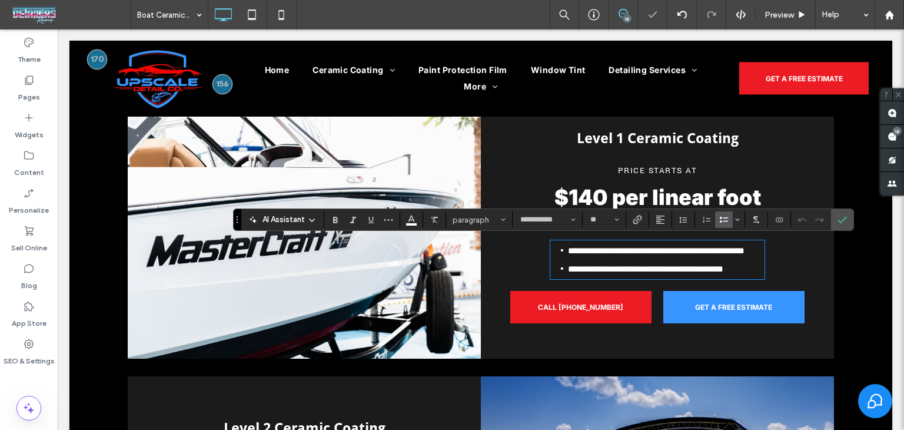
click at [748, 248] on li "**********" at bounding box center [666, 250] width 197 height 18
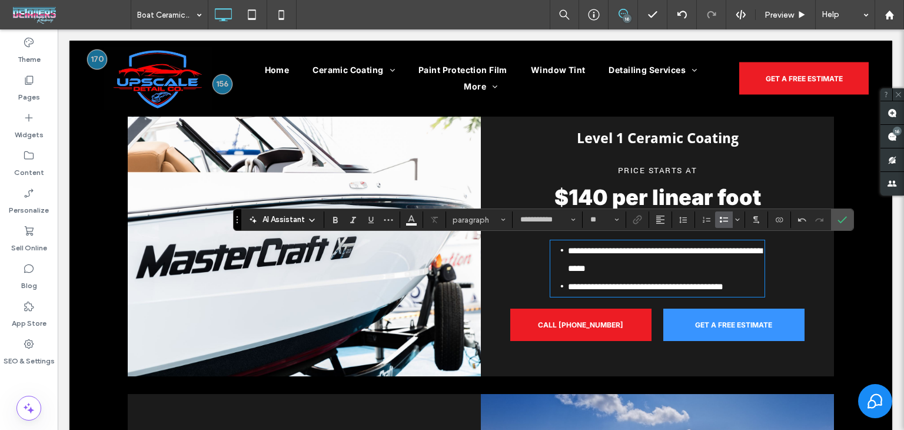
click at [655, 248] on span "**********" at bounding box center [665, 259] width 194 height 26
click at [774, 246] on div "**********" at bounding box center [657, 233] width 353 height 285
click at [742, 259] on li "**********" at bounding box center [666, 259] width 197 height 36
click at [644, 269] on li "**********" at bounding box center [666, 259] width 197 height 36
click at [651, 266] on li "**********" at bounding box center [666, 259] width 197 height 36
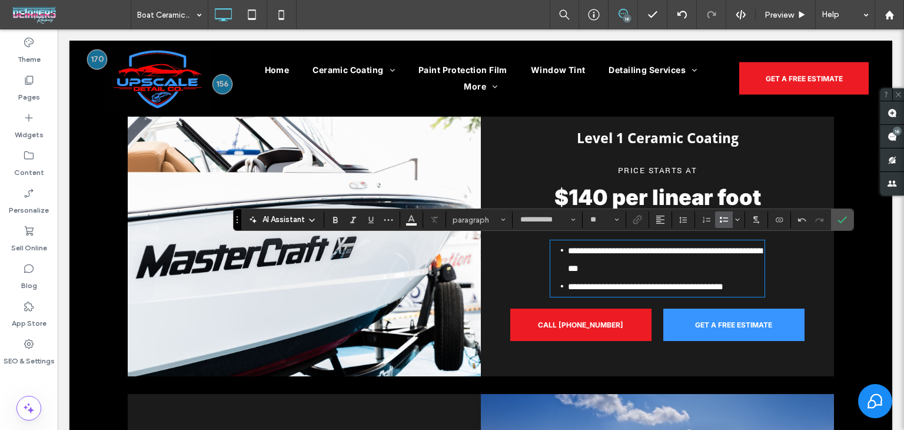
click at [650, 253] on span "**********" at bounding box center [665, 259] width 194 height 26
click at [845, 218] on icon "Confirm" at bounding box center [842, 219] width 9 height 9
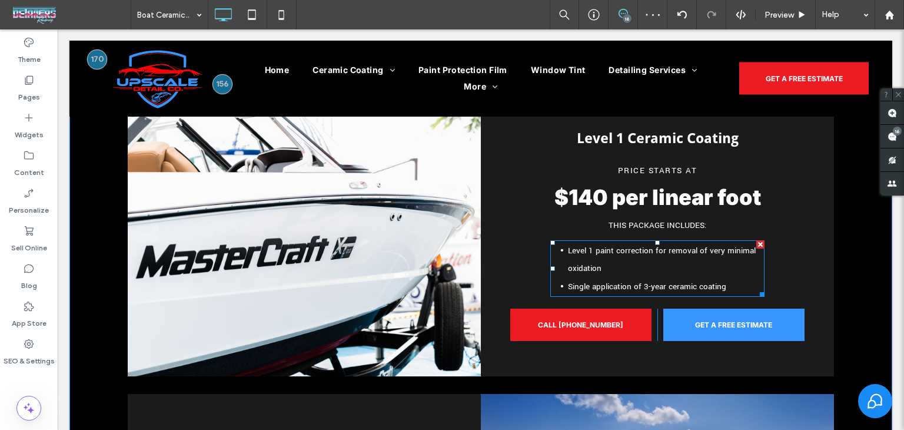
click at [699, 251] on span "Level 1 paint correction for removal of very minimal oxidation" at bounding box center [662, 259] width 188 height 29
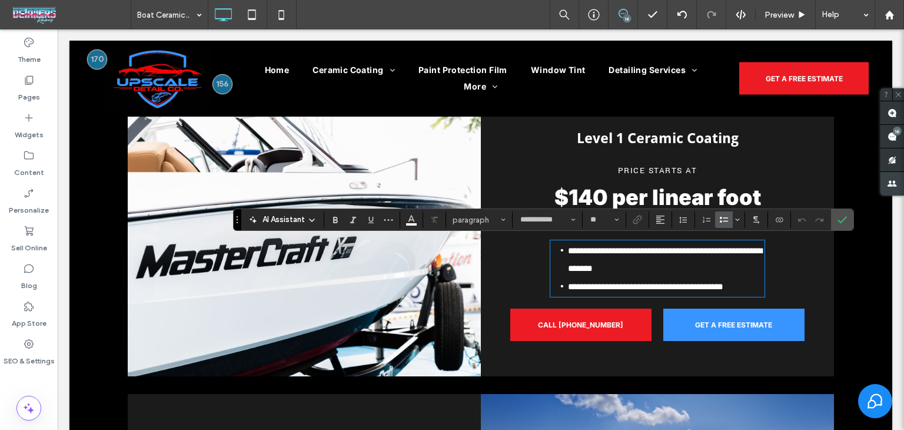
drag, startPoint x: 904, startPoint y: 132, endPoint x: 883, endPoint y: 174, distance: 46.9
click at [904, 132] on span at bounding box center [893, 136] width 24 height 23
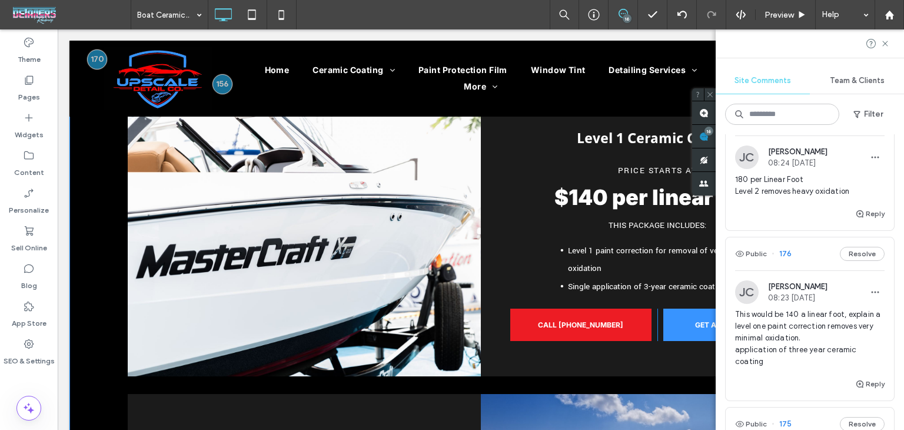
scroll to position [1472, 0]
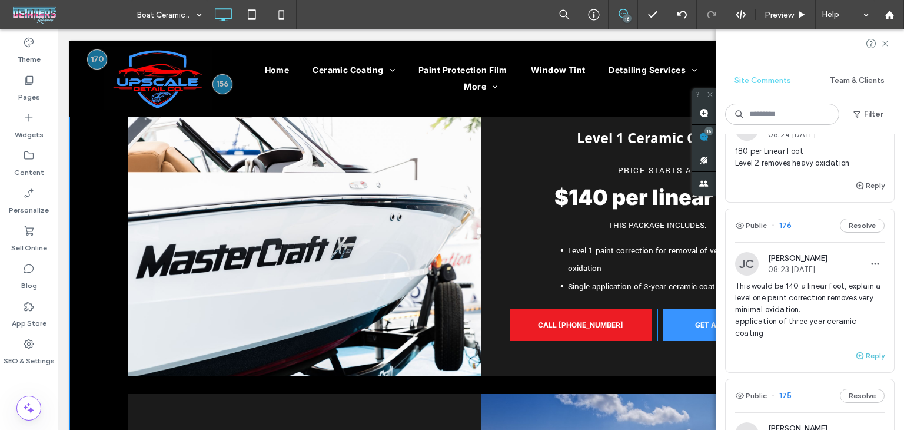
click at [857, 363] on button "Reply" at bounding box center [869, 356] width 29 height 14
click at [765, 385] on textarea at bounding box center [810, 378] width 150 height 59
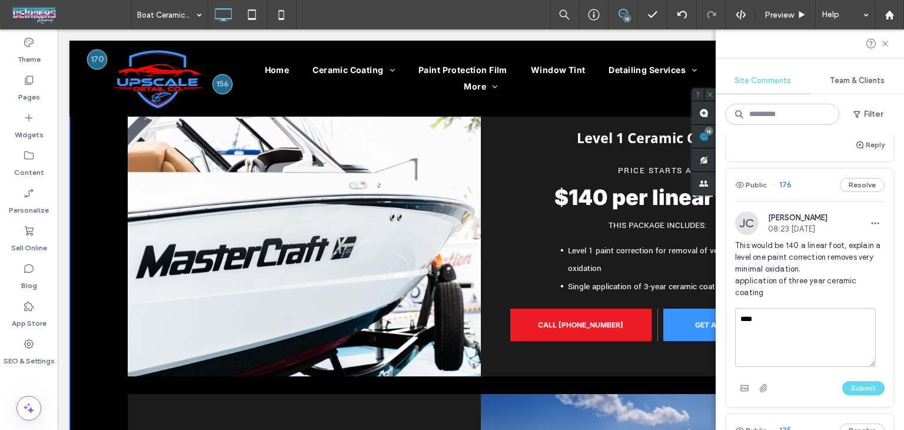
scroll to position [1531, 0]
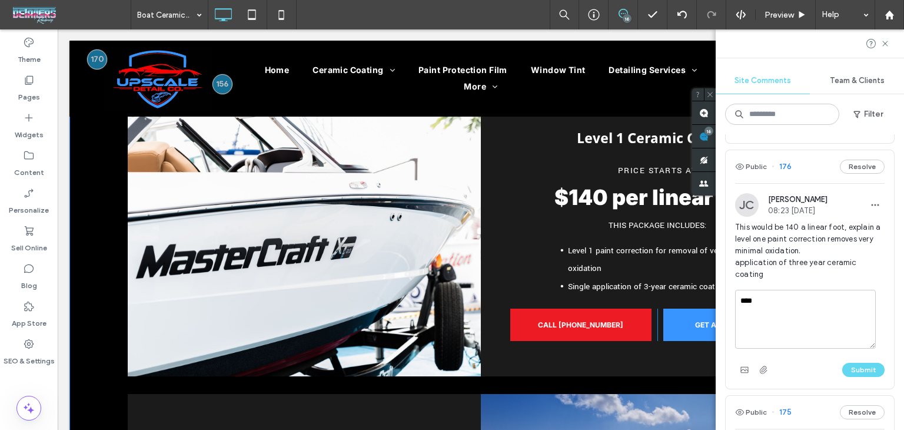
type textarea "****"
click at [859, 379] on div "Submit" at bounding box center [810, 369] width 150 height 19
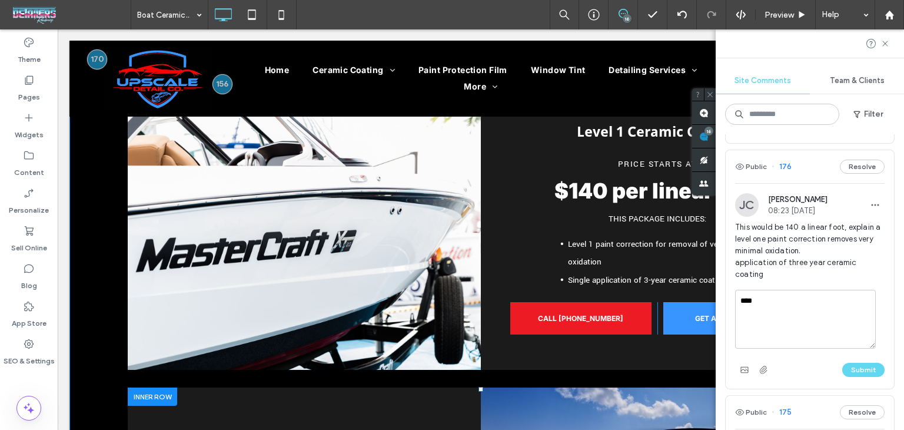
scroll to position [926, 0]
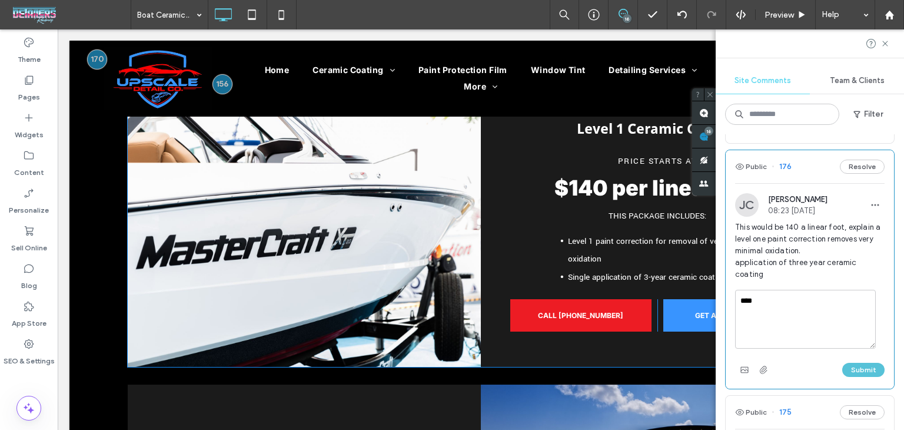
click at [850, 377] on button "Submit" at bounding box center [864, 370] width 42 height 14
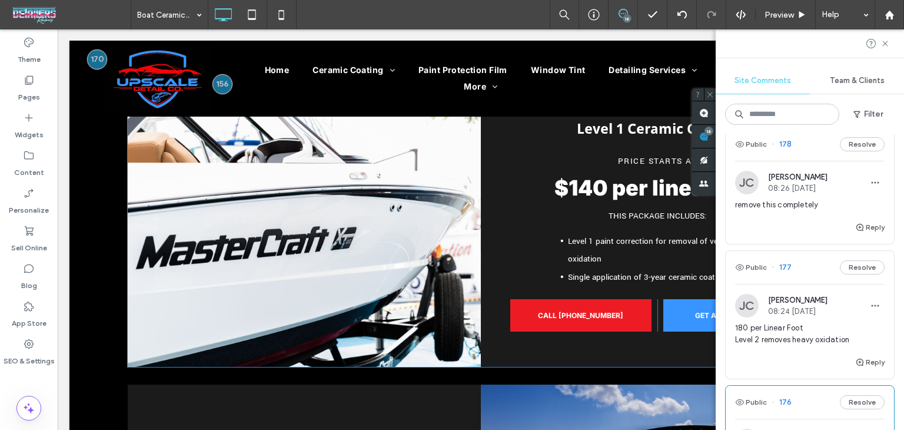
scroll to position [1295, 0]
click at [818, 277] on div "Public 177 Resolve" at bounding box center [810, 267] width 168 height 33
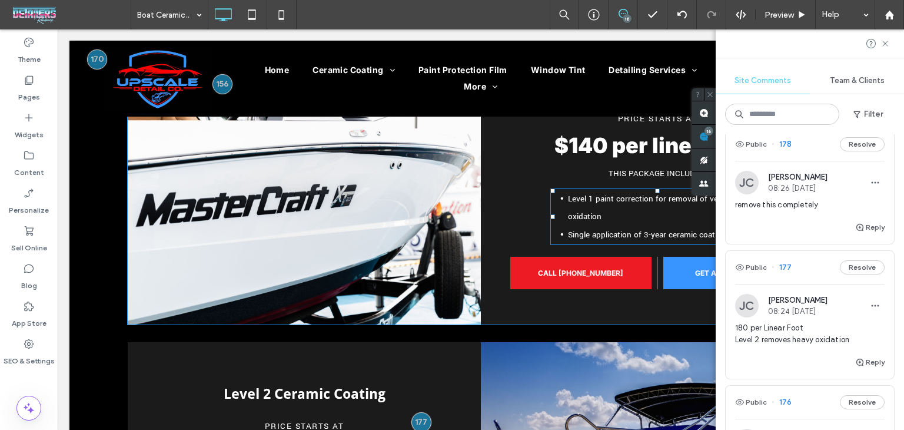
scroll to position [900, 0]
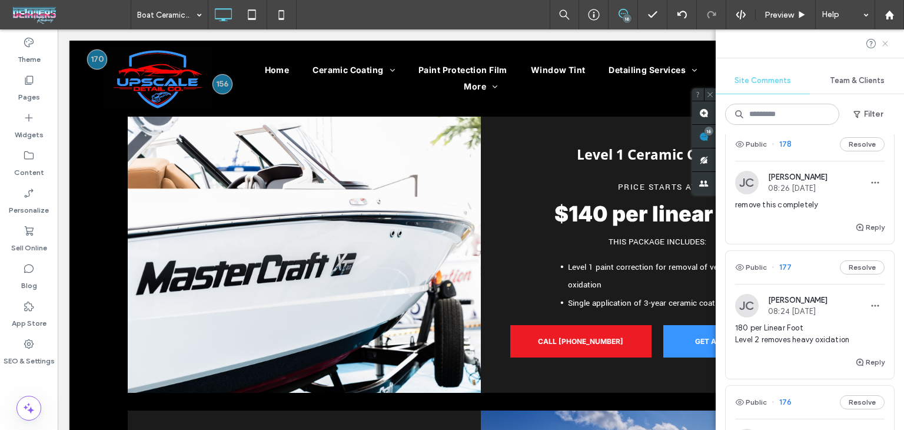
click at [888, 44] on icon at bounding box center [885, 43] width 9 height 9
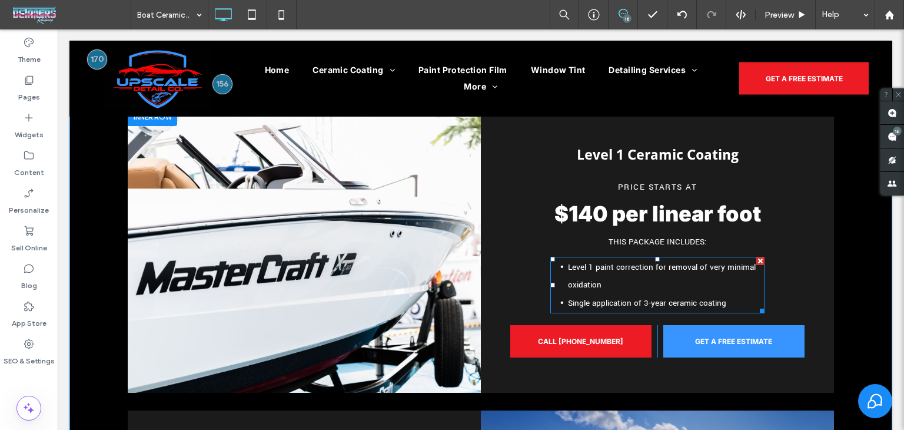
click at [616, 281] on li "Level 1 paint correction for removal of very minimal oxidation" at bounding box center [666, 276] width 197 height 36
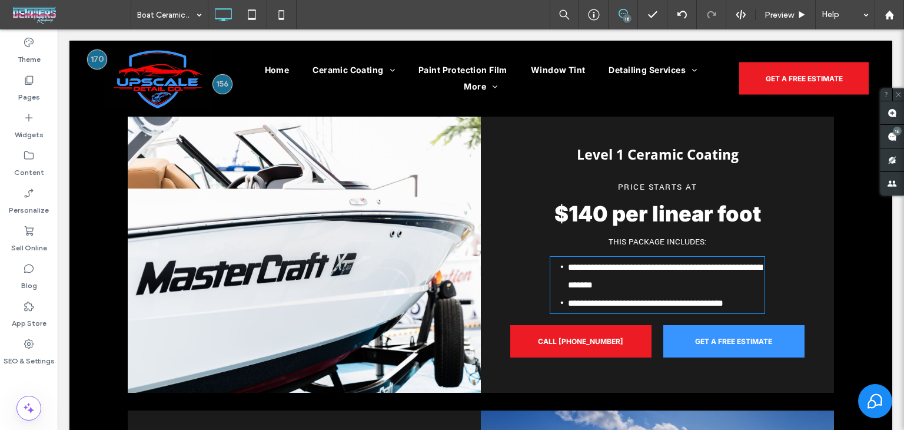
click at [616, 281] on li "**********" at bounding box center [666, 276] width 197 height 36
type input "**********"
type input "**"
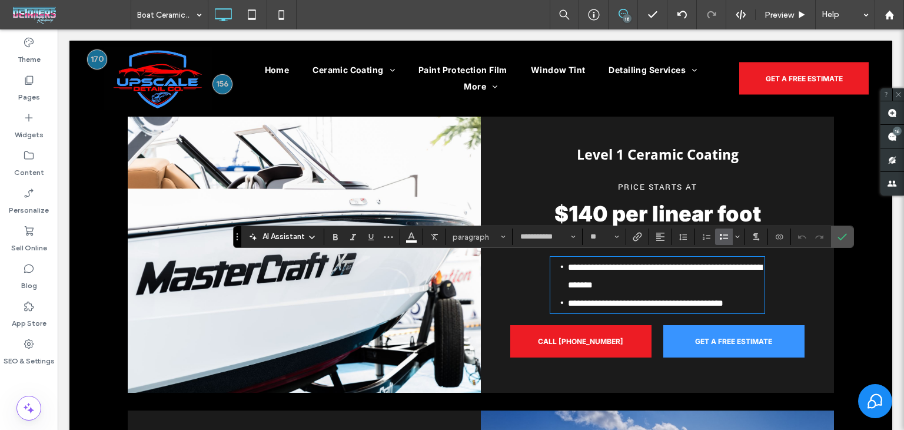
click at [616, 281] on li "**********" at bounding box center [666, 276] width 197 height 36
click at [646, 264] on span "**********" at bounding box center [665, 276] width 194 height 26
click at [650, 265] on span "**********" at bounding box center [665, 276] width 194 height 26
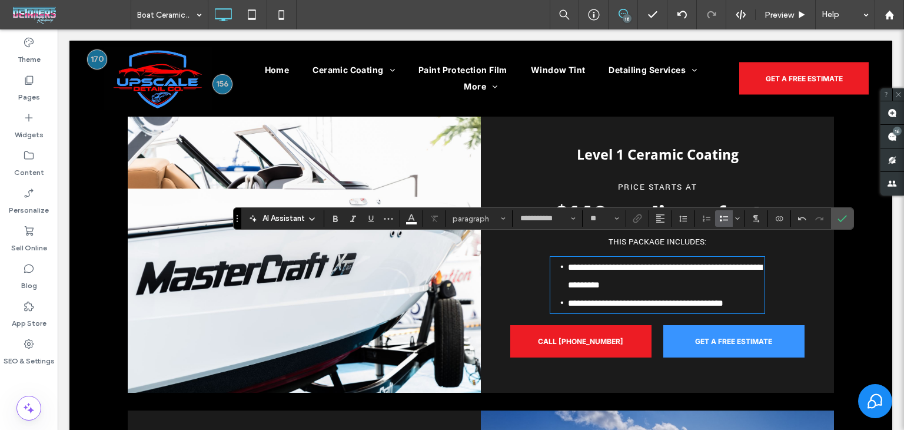
scroll to position [1135, 0]
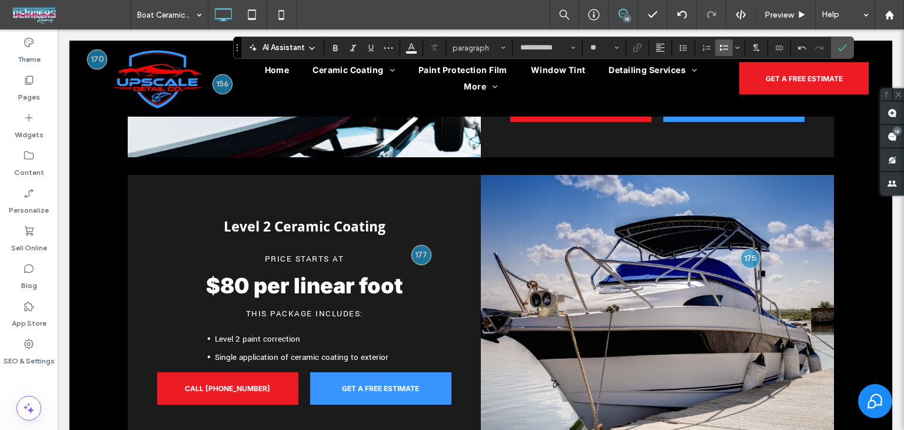
click at [347, 333] on li "Level 2 paint correction" at bounding box center [313, 339] width 197 height 18
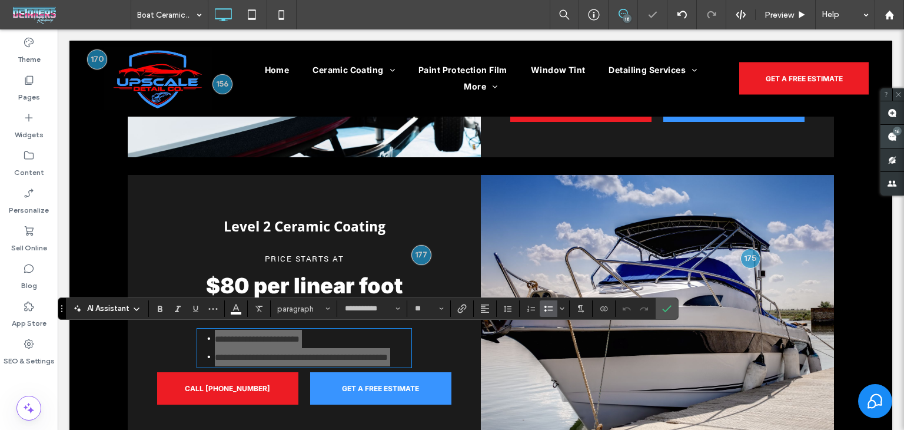
click at [895, 140] on use at bounding box center [892, 136] width 9 height 9
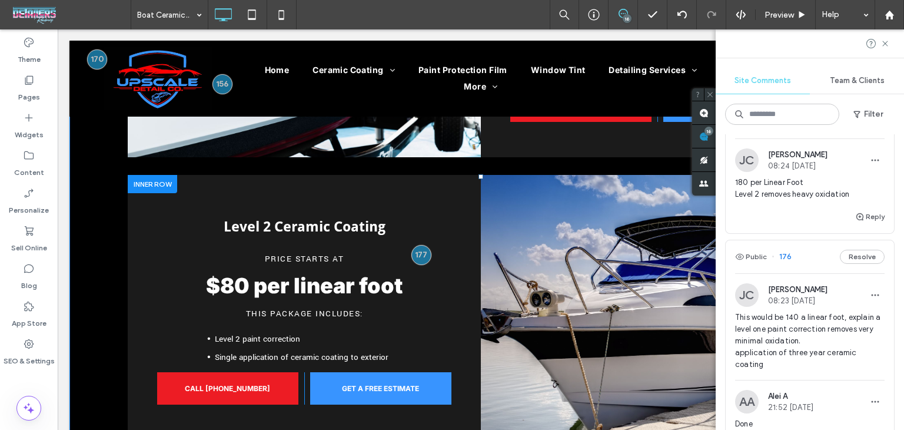
scroll to position [1413, 0]
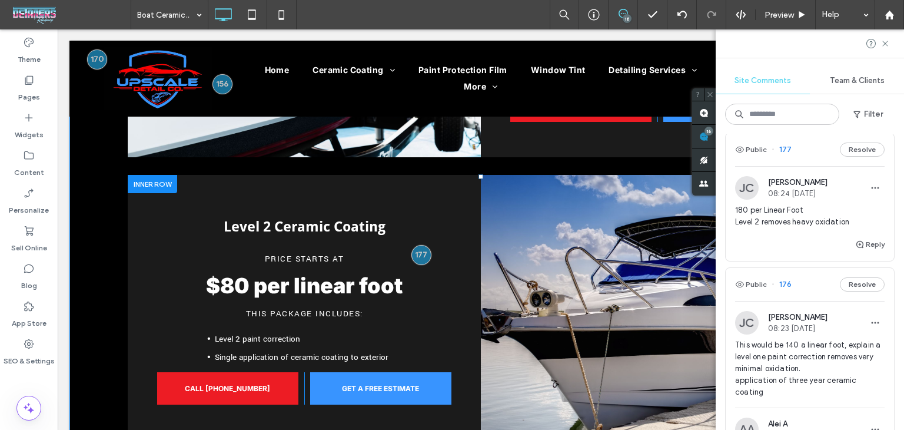
click at [798, 166] on div "Public 177 Resolve" at bounding box center [810, 149] width 168 height 33
click at [217, 286] on strong "$80 per linear foot" at bounding box center [304, 286] width 197 height 26
click at [222, 284] on strong "$80 per linear foot" at bounding box center [304, 286] width 197 height 26
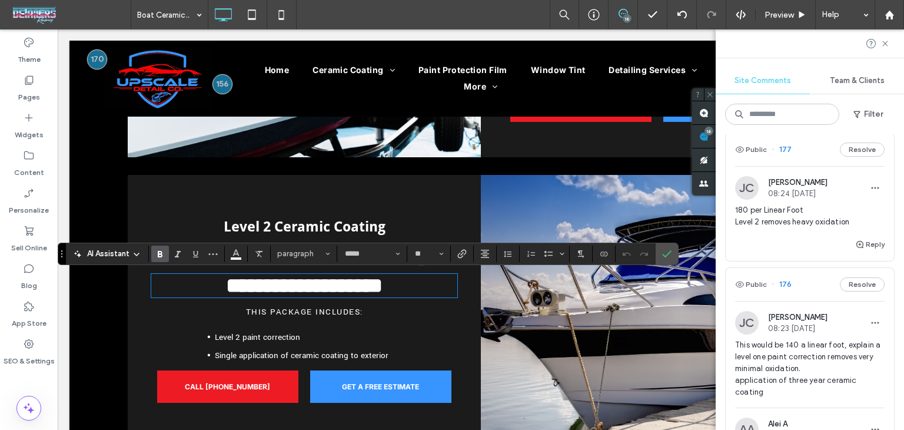
click at [226, 284] on strong "**********" at bounding box center [304, 285] width 157 height 21
click at [276, 336] on span "Level 2 paint correction" at bounding box center [257, 336] width 85 height 11
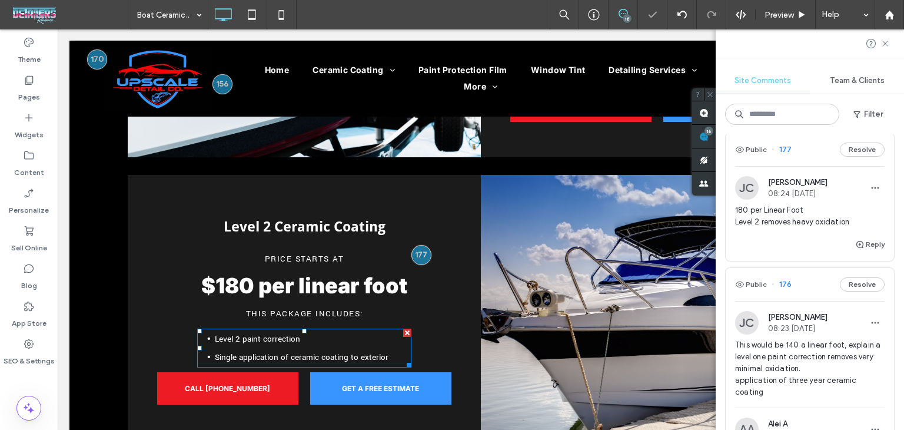
click at [276, 336] on span "Level 2 paint correction" at bounding box center [257, 338] width 85 height 11
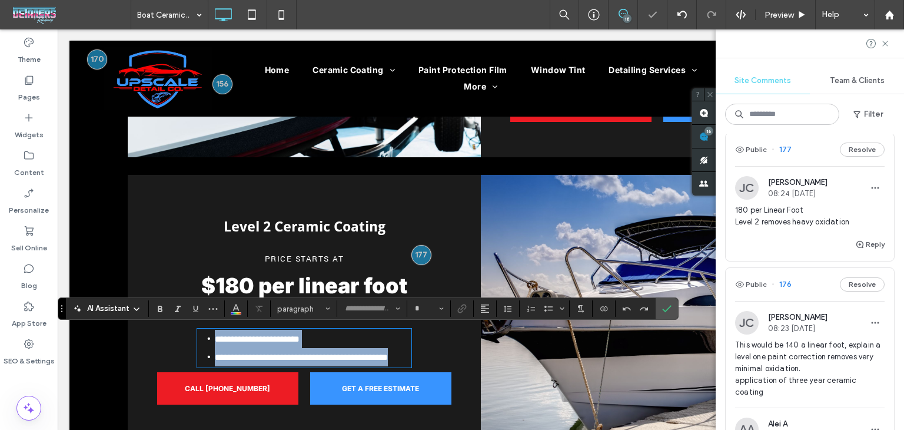
type input "**********"
type input "**"
click at [307, 340] on li "**********" at bounding box center [313, 339] width 197 height 18
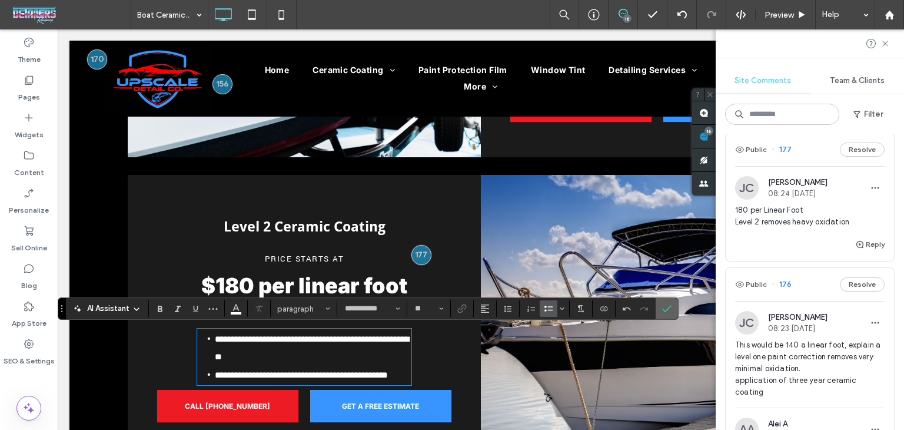
click at [664, 314] on span "Confirm" at bounding box center [664, 308] width 5 height 21
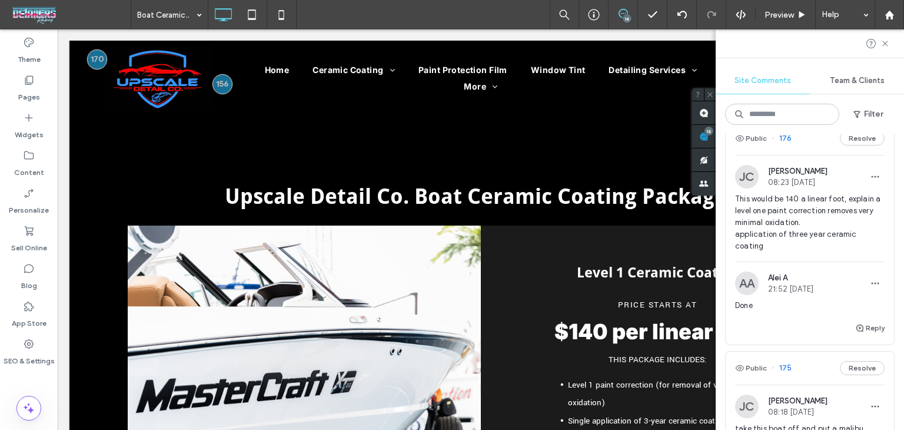
scroll to position [1707, 0]
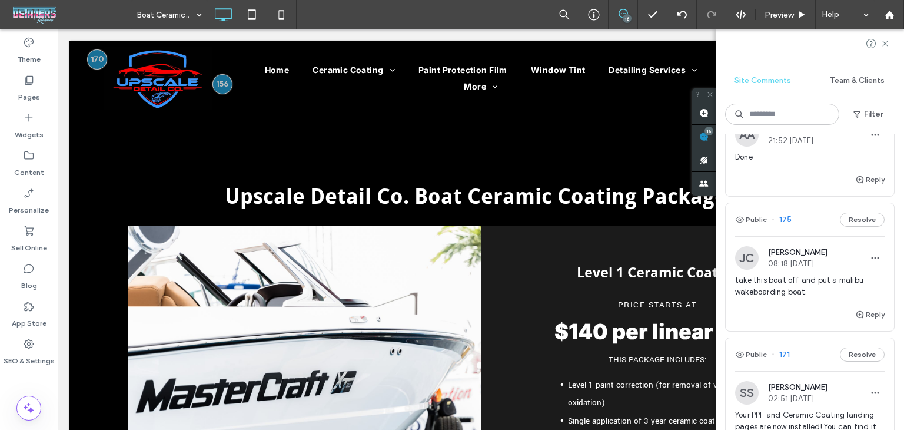
click at [811, 236] on div "Public 175 Resolve" at bounding box center [810, 219] width 168 height 33
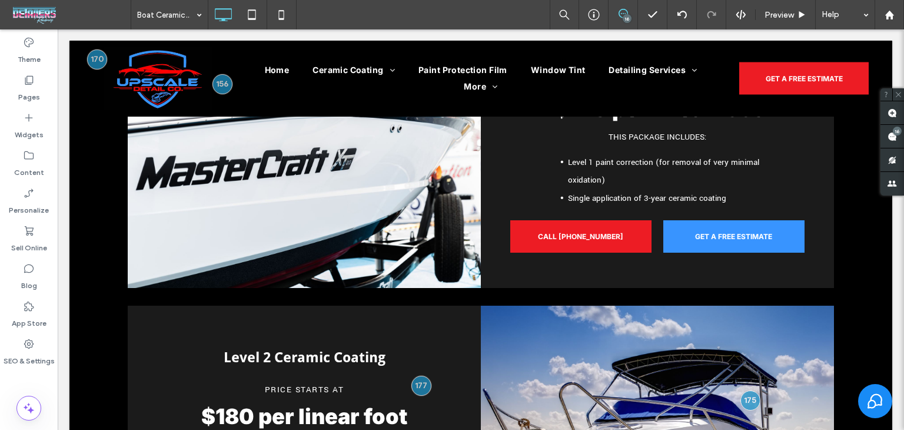
scroll to position [1060, 0]
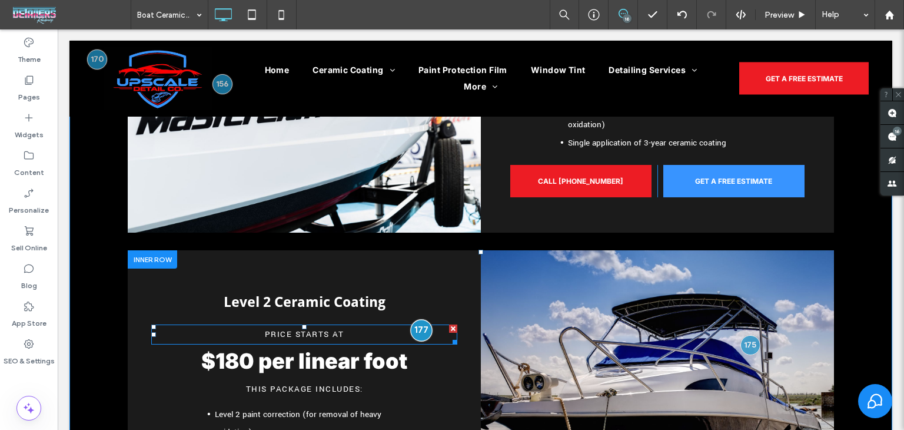
click at [414, 329] on div at bounding box center [421, 330] width 22 height 22
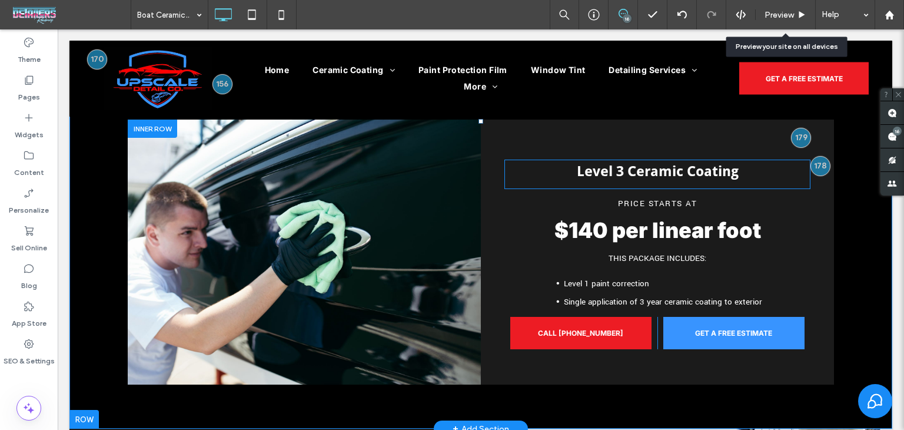
scroll to position [1472, 0]
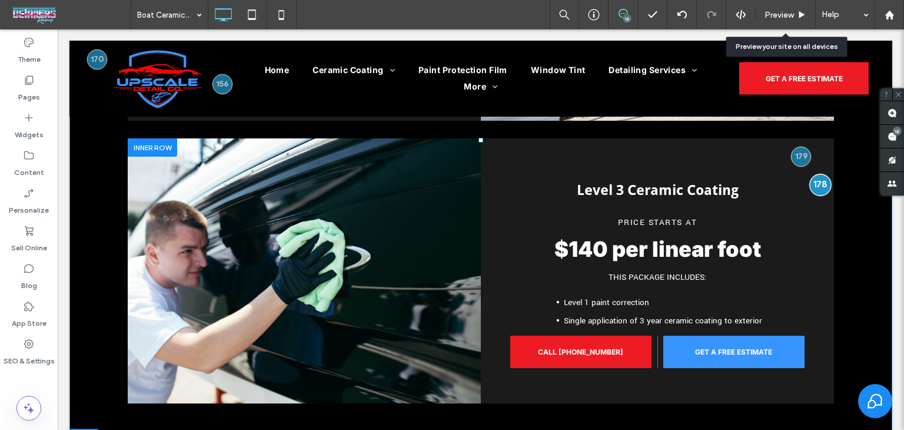
click at [822, 187] on div at bounding box center [821, 185] width 22 height 22
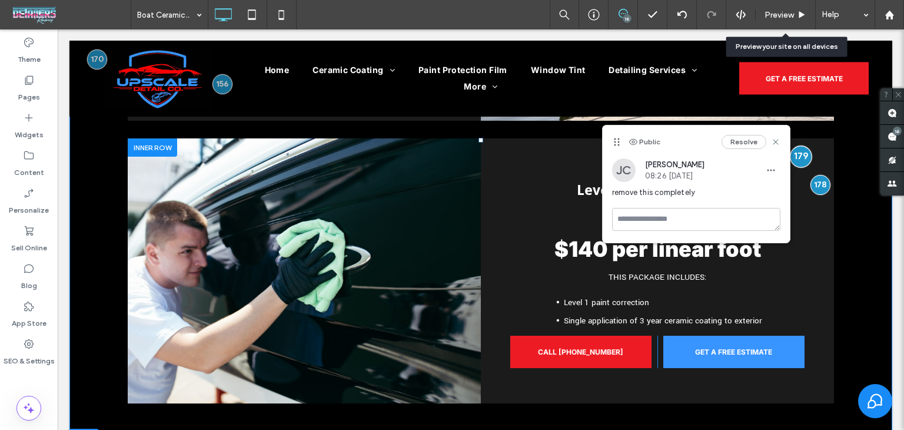
click at [798, 163] on div at bounding box center [801, 156] width 22 height 22
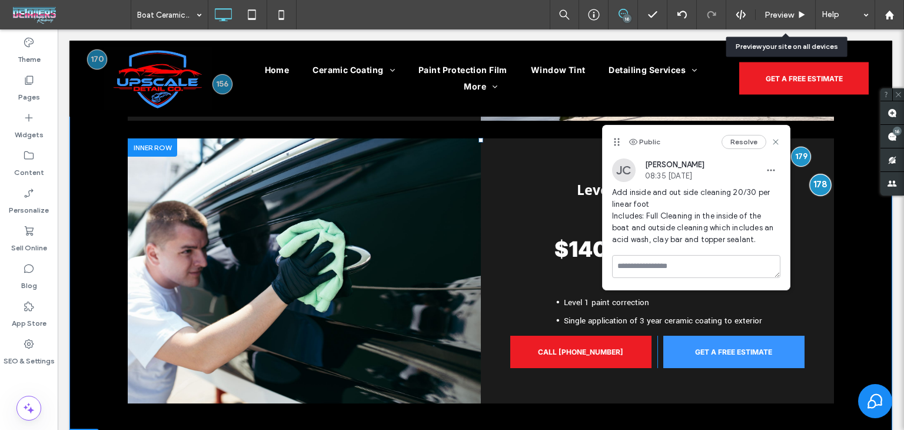
click at [810, 189] on div at bounding box center [821, 185] width 22 height 22
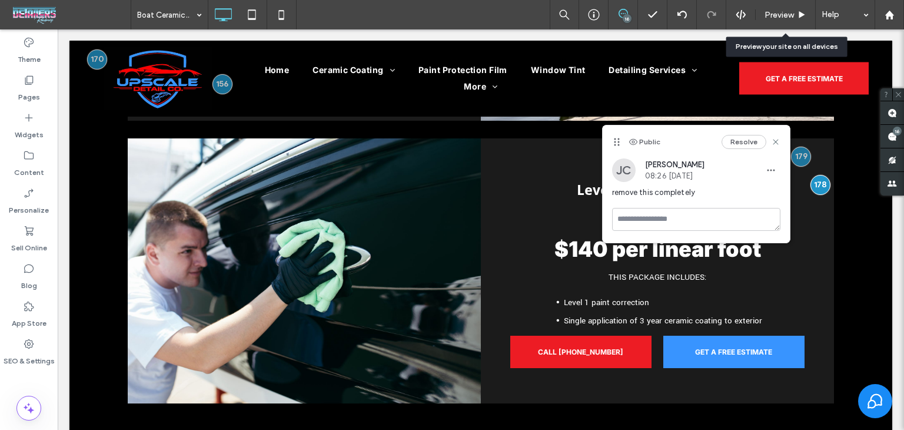
click at [770, 143] on div "Resolve" at bounding box center [751, 142] width 59 height 14
click at [778, 140] on use at bounding box center [775, 141] width 5 height 5
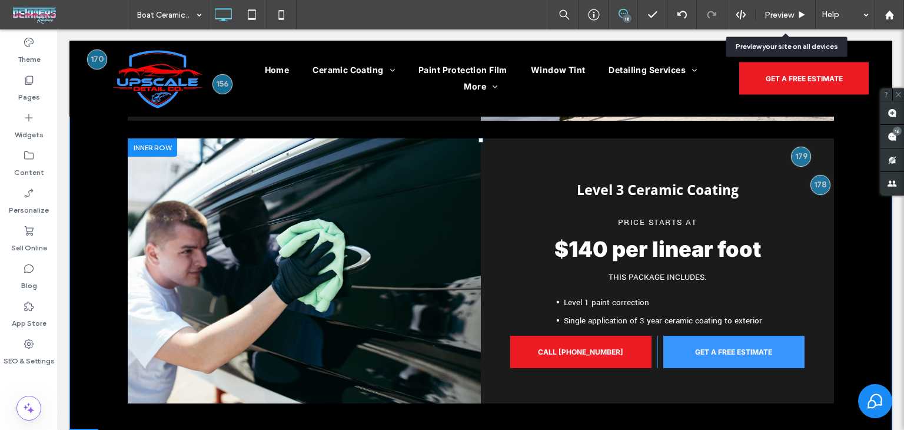
click at [827, 171] on div "Level 3 Ceramic Coating Price Starts At $140 per linear foot THIS PACKAGE INCLU…" at bounding box center [657, 270] width 353 height 265
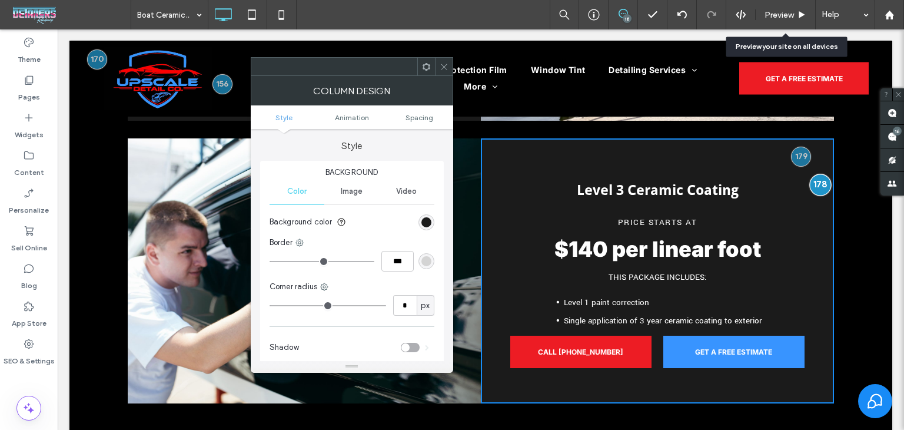
click at [819, 187] on div at bounding box center [821, 185] width 22 height 22
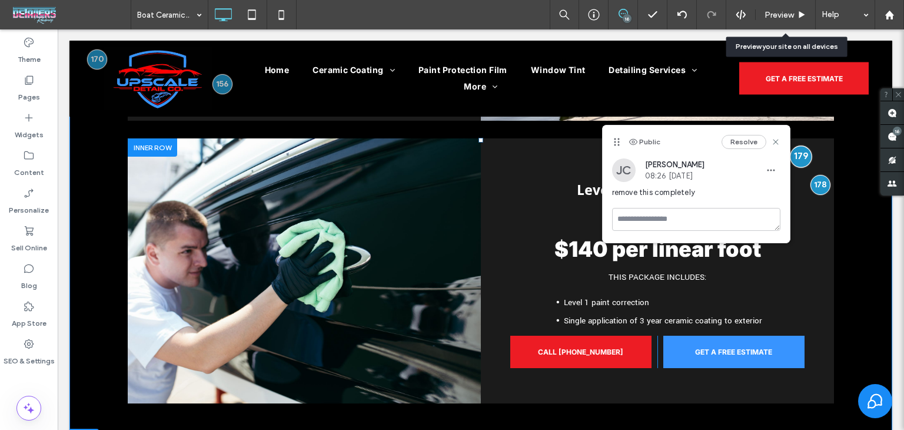
click at [801, 150] on div at bounding box center [801, 156] width 22 height 22
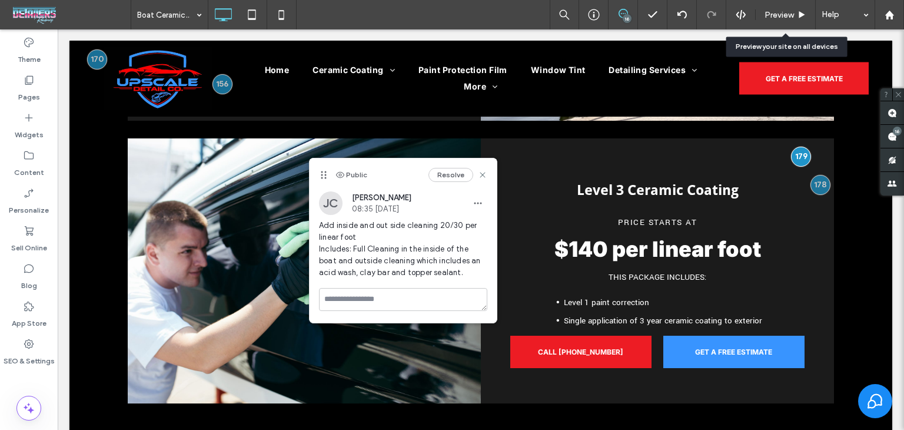
drag, startPoint x: 619, startPoint y: 142, endPoint x: 327, endPoint y: 177, distance: 294.7
click at [327, 177] on icon at bounding box center [323, 174] width 9 height 9
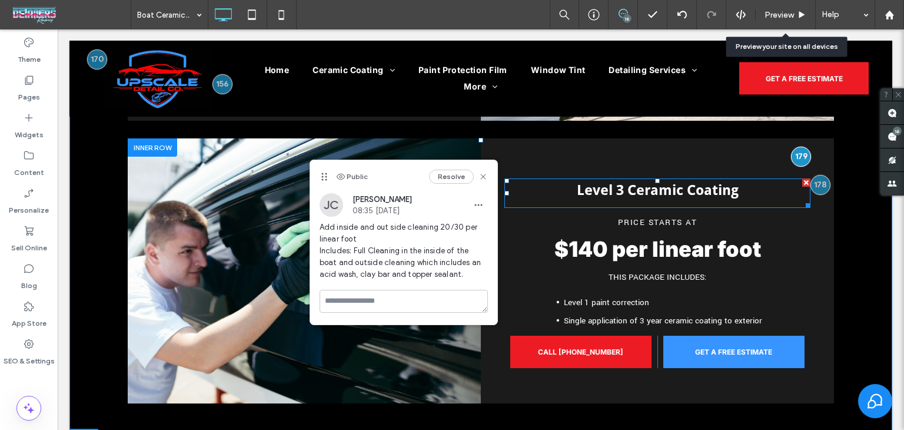
click at [738, 183] on h3 "Level 3 Ceramic Coating" at bounding box center [658, 193] width 306 height 27
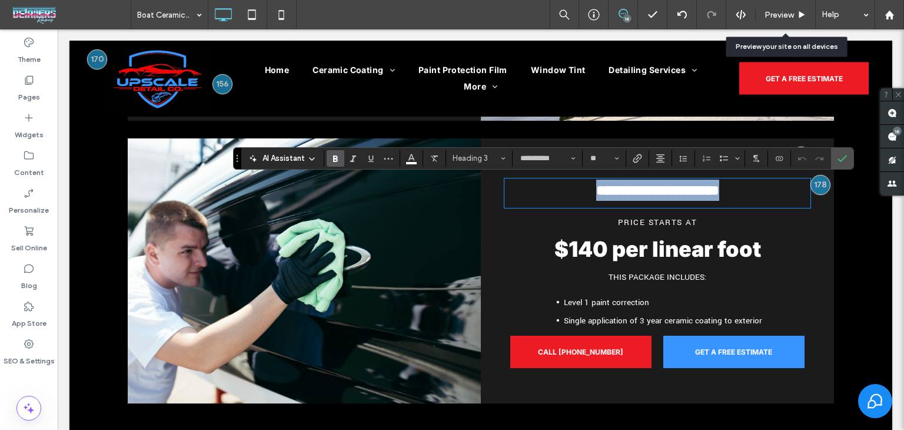
click at [742, 192] on h3 "**********" at bounding box center [658, 193] width 306 height 27
click at [797, 145] on div at bounding box center [801, 156] width 22 height 22
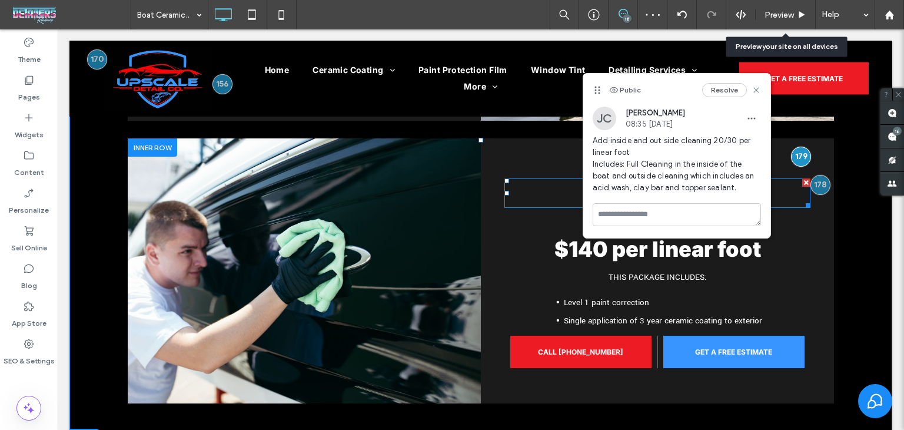
click at [535, 205] on h3 "Inside and Outside" at bounding box center [658, 193] width 306 height 27
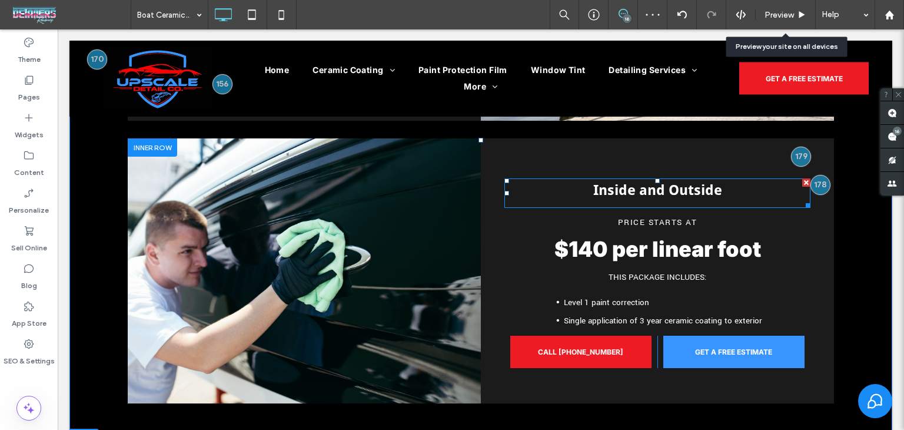
click at [720, 201] on h3 "Inside and Outside" at bounding box center [658, 193] width 306 height 27
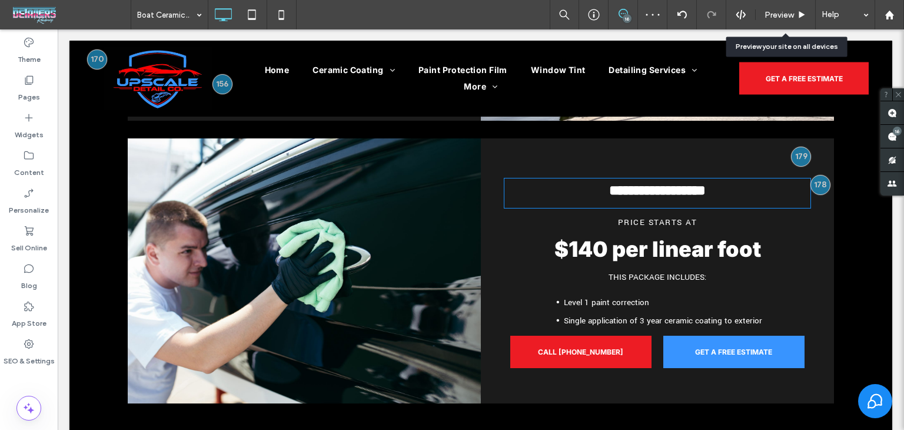
click at [721, 201] on h3 "**********" at bounding box center [658, 193] width 306 height 27
type input "**********"
type input "**"
click at [721, 201] on h3 "**********" at bounding box center [658, 193] width 306 height 27
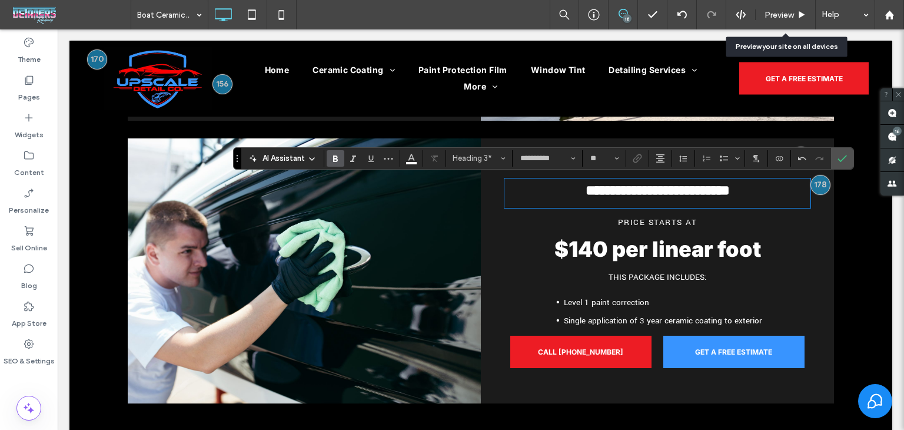
click at [592, 239] on strong "$140 per linear foot" at bounding box center [658, 249] width 207 height 26
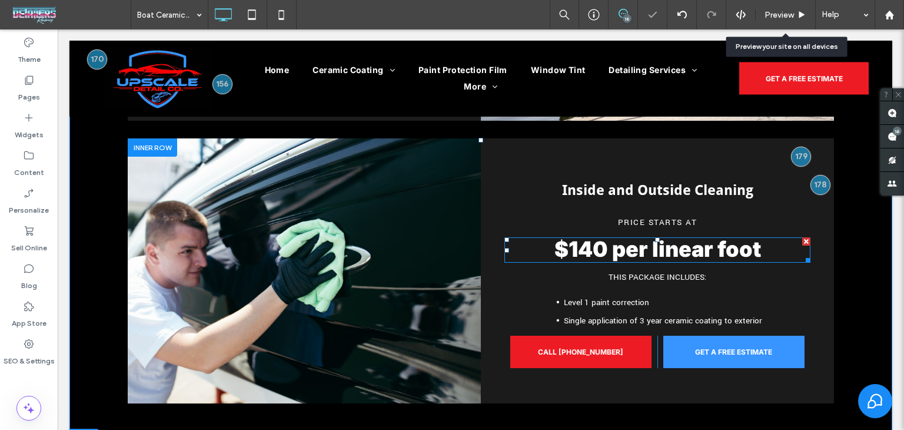
click at [592, 239] on strong "$140 per linear foot" at bounding box center [658, 249] width 207 height 26
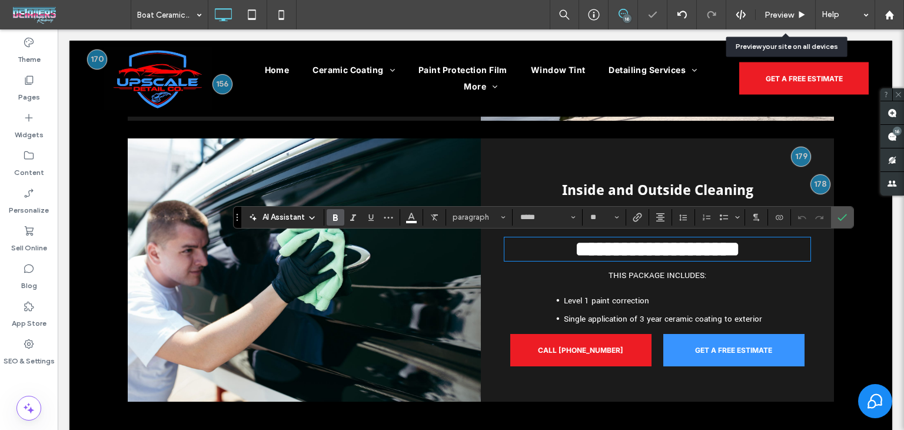
click at [600, 248] on strong "**********" at bounding box center [657, 248] width 165 height 21
drag, startPoint x: 848, startPoint y: 216, endPoint x: 752, endPoint y: 174, distance: 104.4
click at [848, 216] on label "Confirm" at bounding box center [843, 217] width 18 height 21
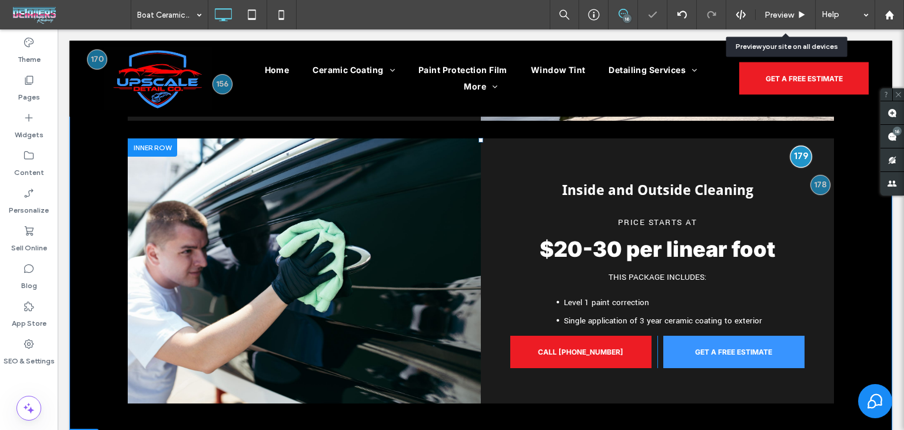
click at [800, 156] on div at bounding box center [801, 156] width 22 height 22
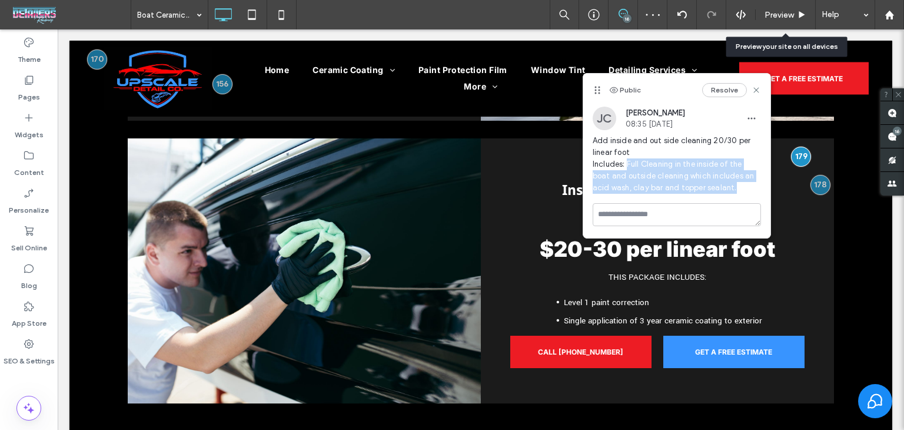
drag, startPoint x: 712, startPoint y: 190, endPoint x: 656, endPoint y: 201, distance: 57.5
click at [627, 161] on span "Add inside and out side cleaning 20/30 per linear foot Includes: Full Cleaning …" at bounding box center [677, 164] width 168 height 59
copy span "Full Cleaning in the inside of the boat and outside cleaning which includes an …"
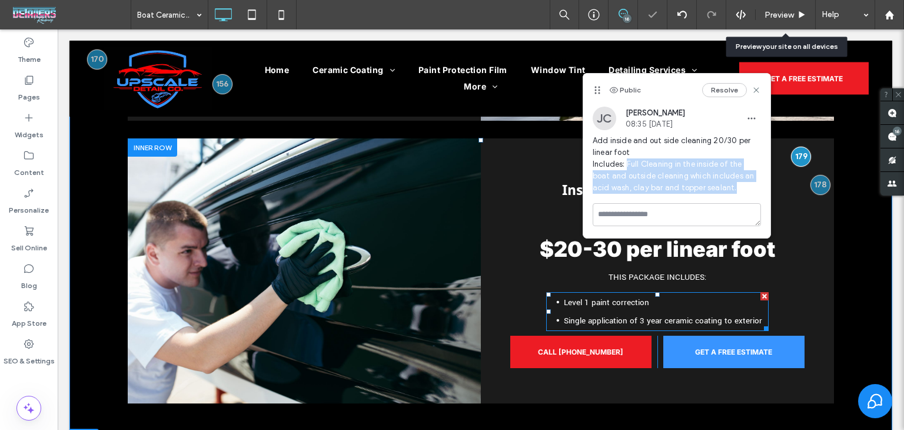
click at [639, 301] on span "Level 1 paint correction" at bounding box center [606, 302] width 85 height 11
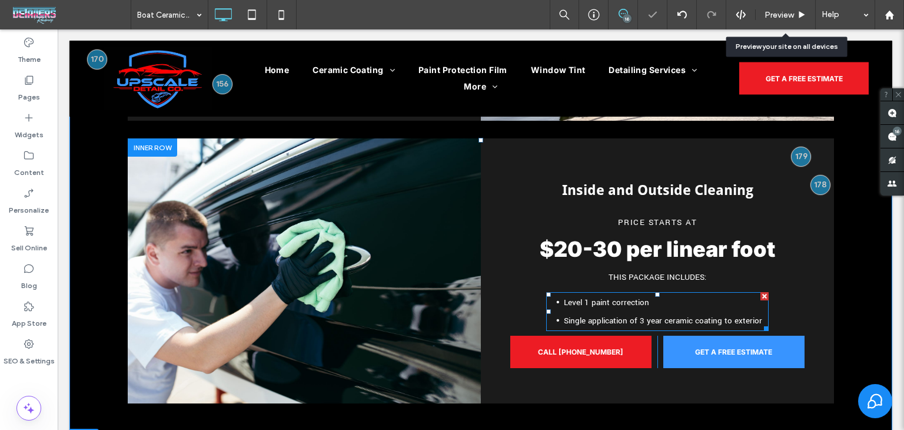
click at [639, 301] on span "Level 1 paint correction" at bounding box center [606, 302] width 85 height 11
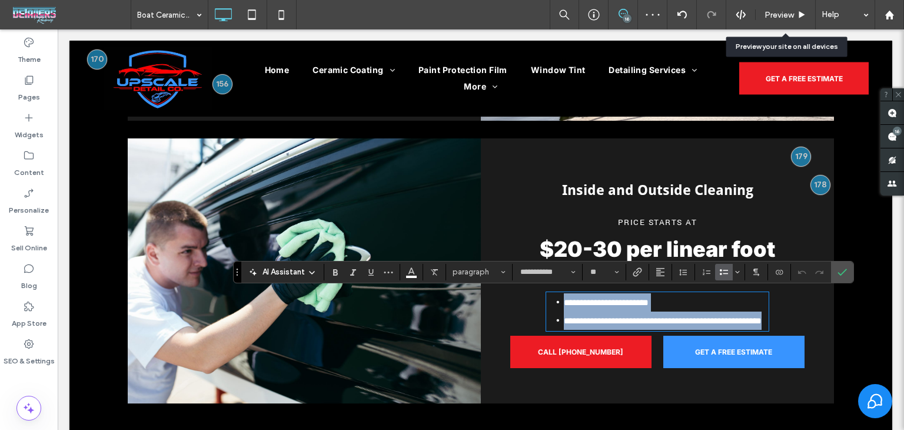
scroll to position [0, 0]
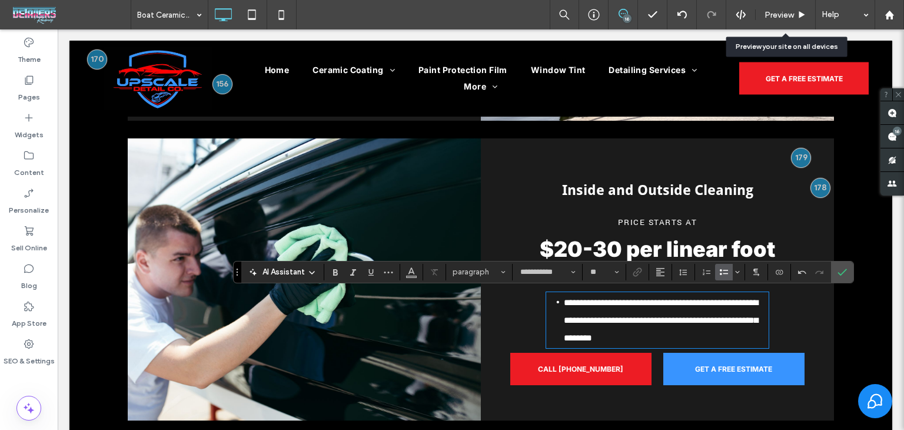
click at [712, 303] on span "**********" at bounding box center [661, 320] width 194 height 44
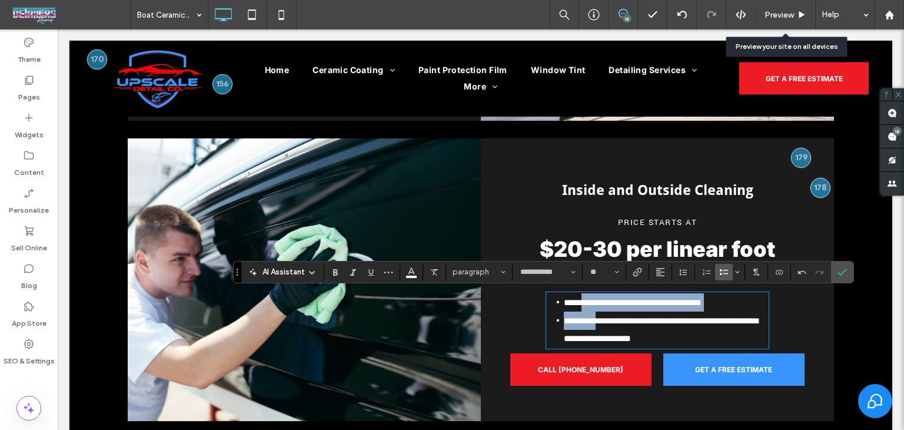
drag, startPoint x: 592, startPoint y: 316, endPoint x: 577, endPoint y: 301, distance: 21.6
click at [577, 301] on ul "**********" at bounding box center [657, 320] width 223 height 54
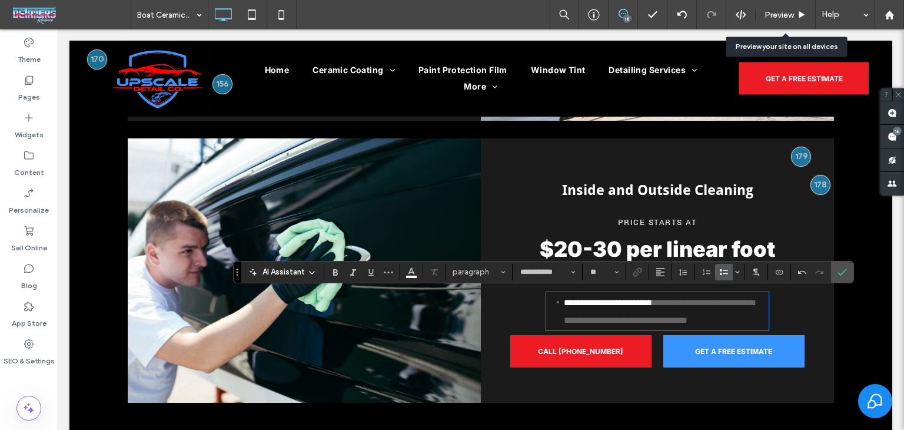
click at [674, 304] on li "**********" at bounding box center [666, 311] width 205 height 36
drag, startPoint x: 685, startPoint y: 321, endPoint x: 584, endPoint y: 301, distance: 102.6
click at [584, 301] on li "**********" at bounding box center [666, 311] width 205 height 36
click at [407, 276] on span "Color" at bounding box center [411, 270] width 9 height 15
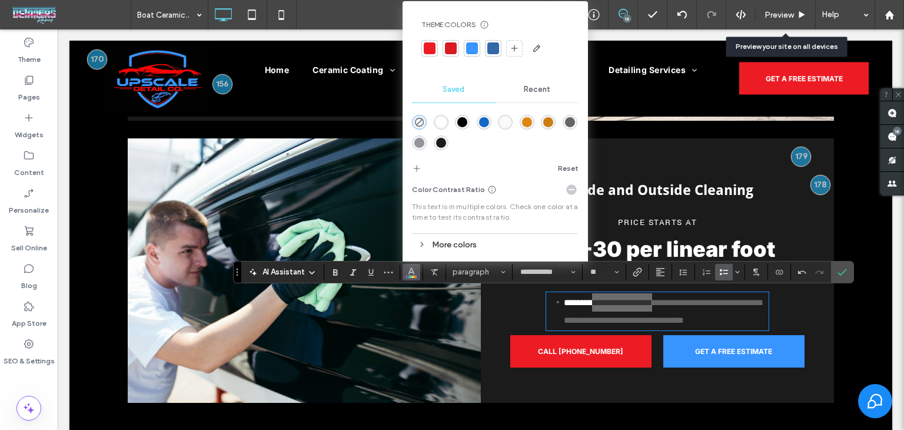
click at [431, 125] on div at bounding box center [495, 131] width 167 height 44
click at [440, 121] on div "rgba(255,255,255,1)" at bounding box center [441, 122] width 10 height 10
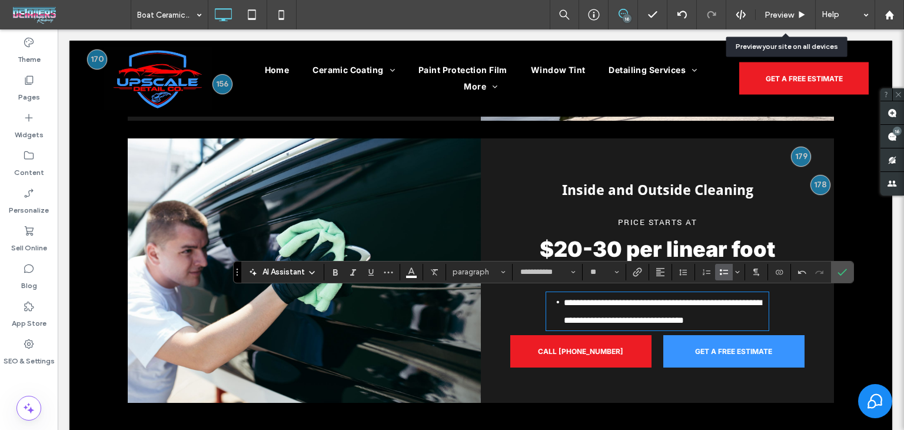
click at [601, 298] on span "**********" at bounding box center [663, 311] width 198 height 26
click at [838, 269] on icon "Confirm" at bounding box center [842, 271] width 9 height 9
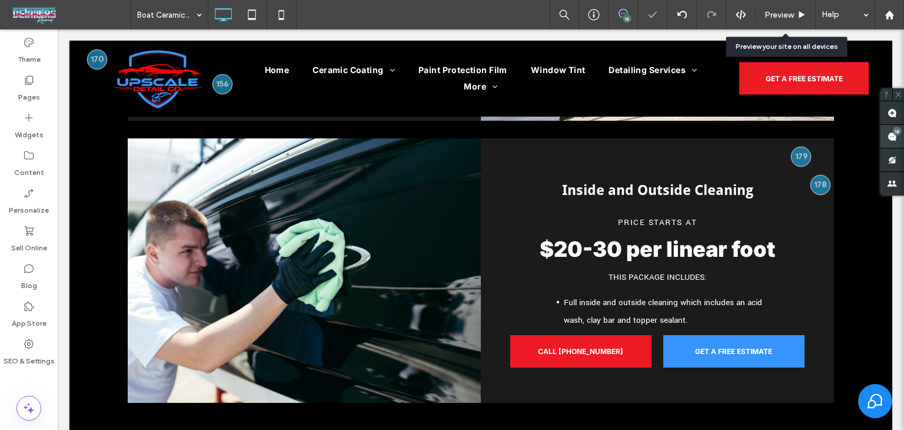
click at [890, 137] on use at bounding box center [892, 136] width 9 height 9
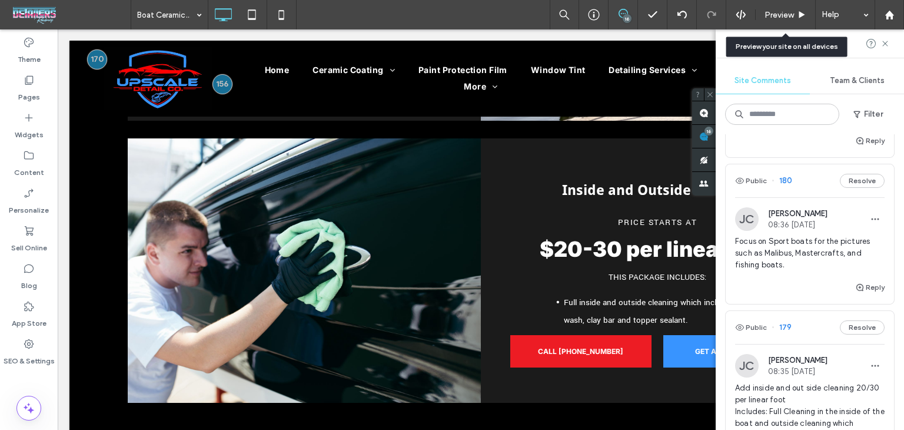
scroll to position [883, 0]
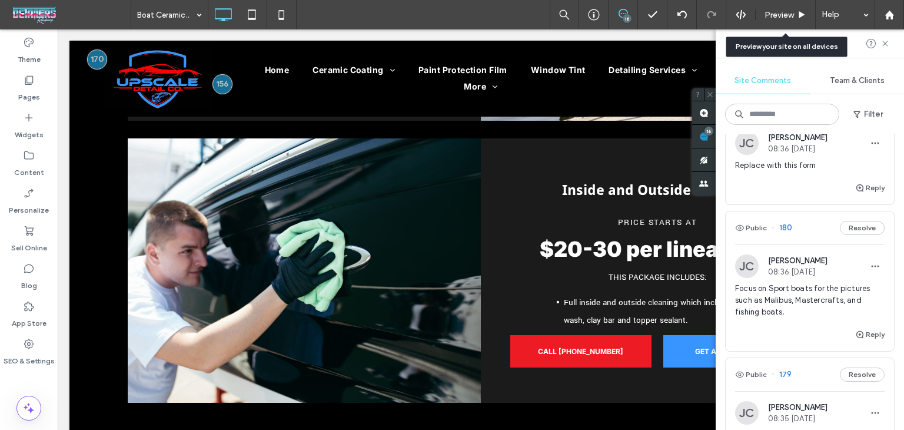
click at [820, 244] on div "Public 180 Resolve" at bounding box center [810, 227] width 168 height 33
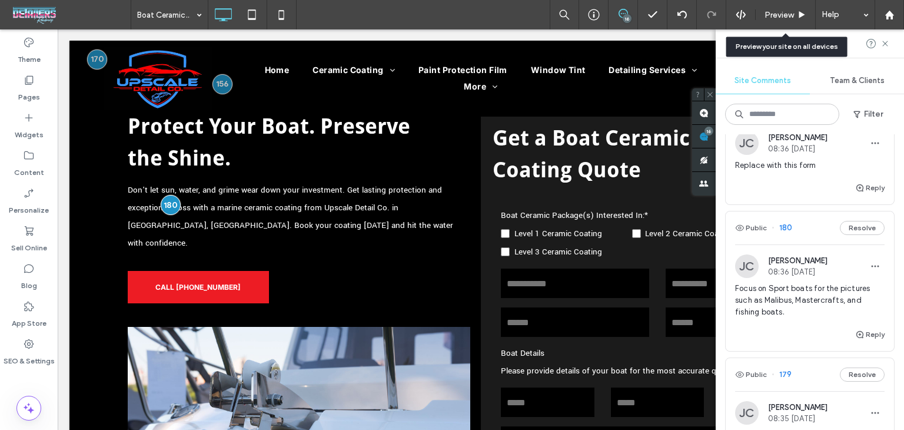
scroll to position [0, 0]
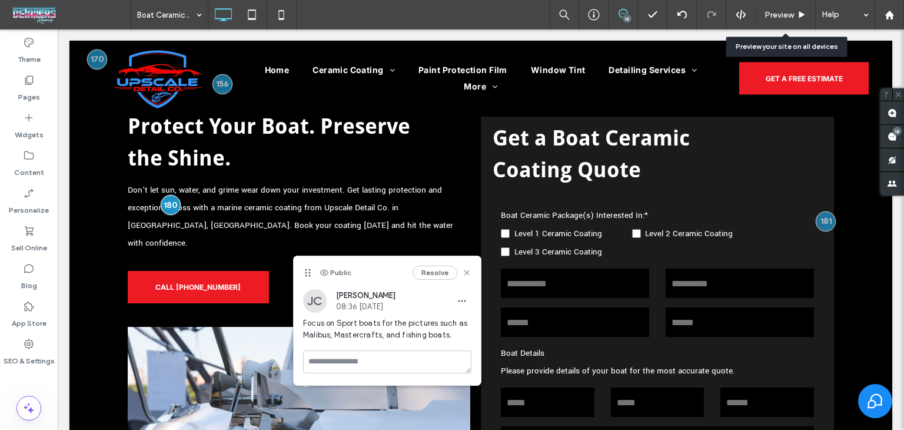
drag, startPoint x: 211, startPoint y: 160, endPoint x: 310, endPoint y: 277, distance: 153.3
click at [310, 277] on div "Public Resolve" at bounding box center [387, 272] width 187 height 33
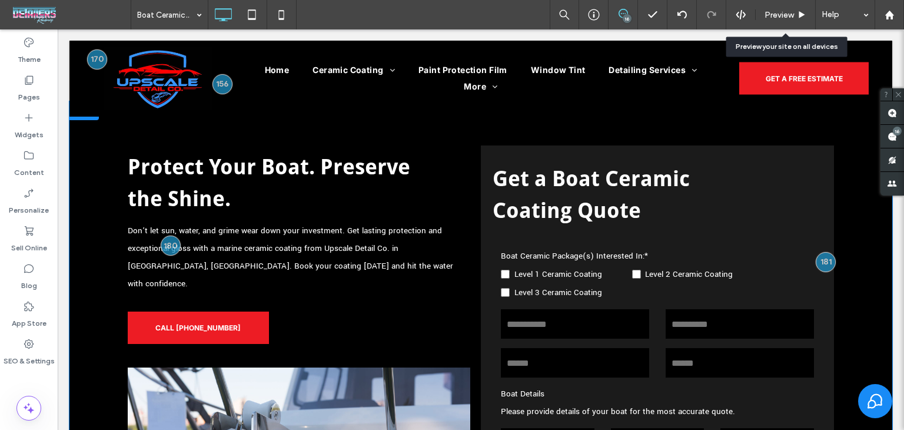
scroll to position [3276, 0]
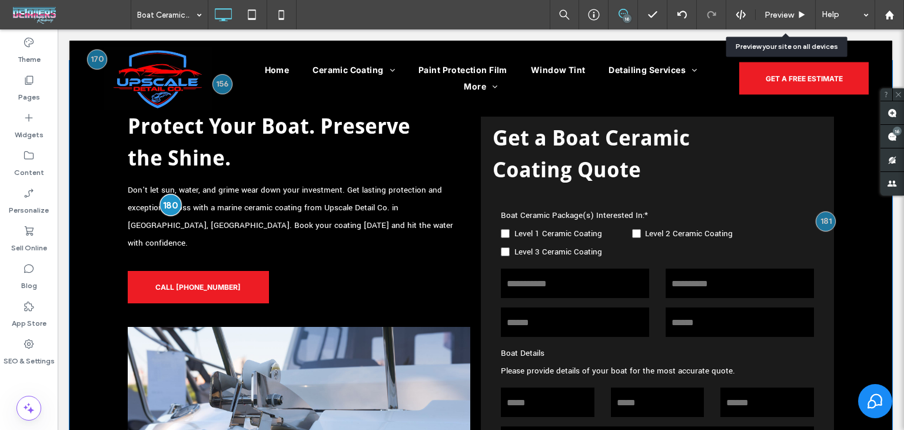
click at [172, 206] on div at bounding box center [171, 205] width 22 height 22
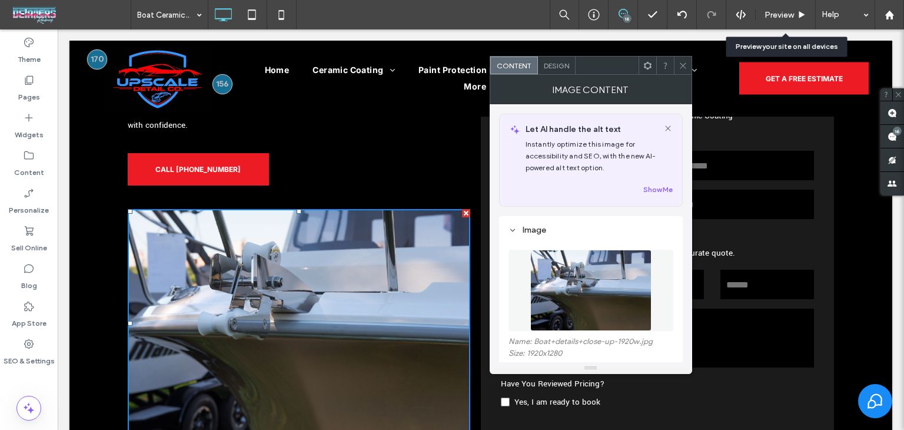
scroll to position [236, 0]
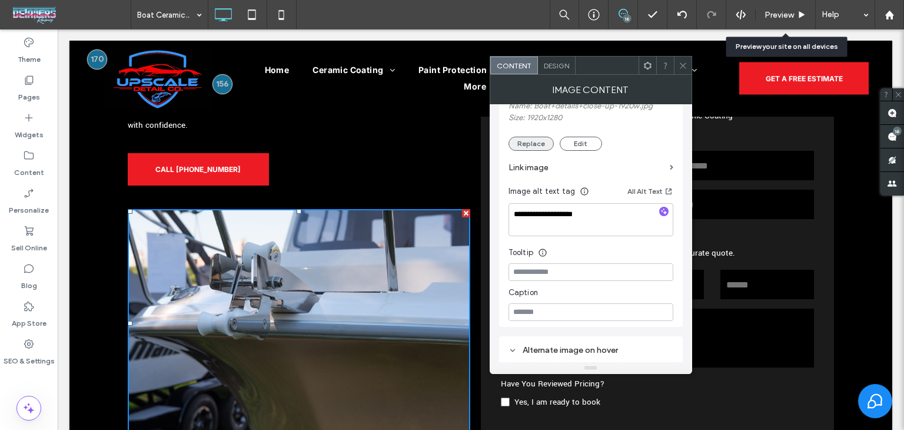
click at [526, 145] on button "Replace" at bounding box center [531, 144] width 45 height 14
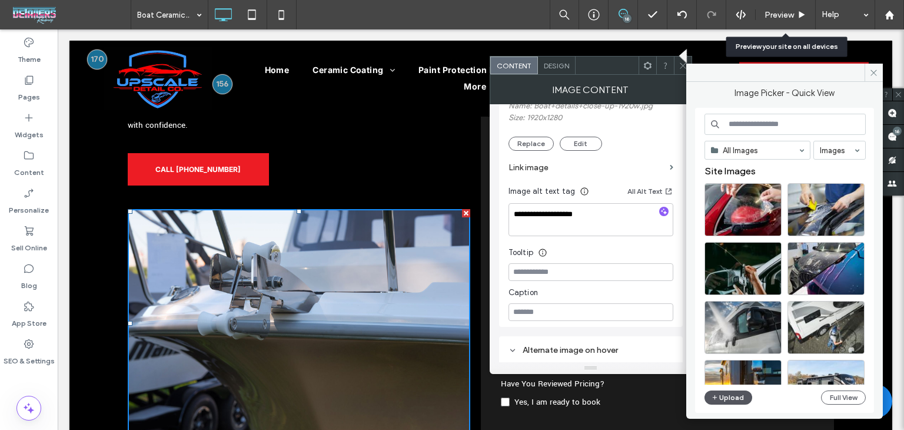
click at [733, 399] on button "Upload" at bounding box center [729, 397] width 48 height 14
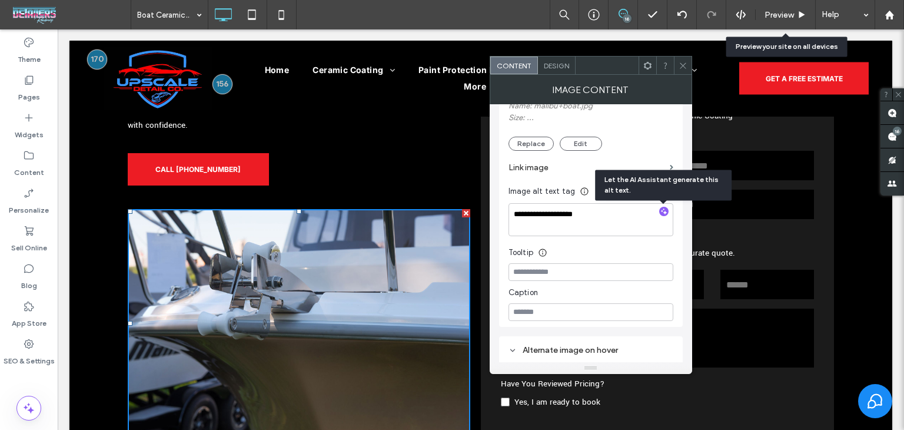
click at [662, 215] on icon "button" at bounding box center [664, 211] width 8 height 8
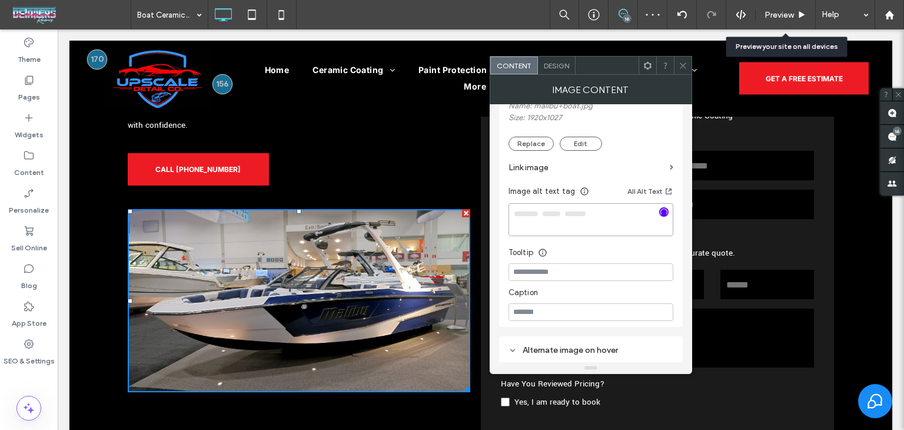
type textarea "**********"
click at [684, 71] on span at bounding box center [683, 66] width 9 height 18
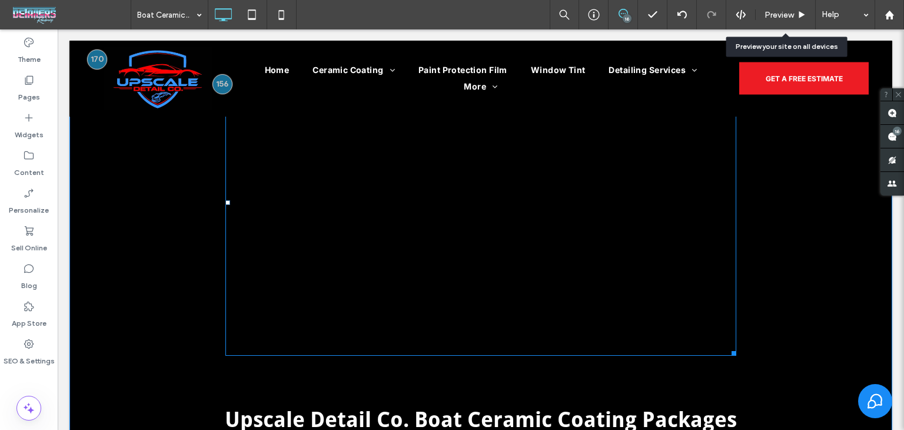
scroll to position [568, 0]
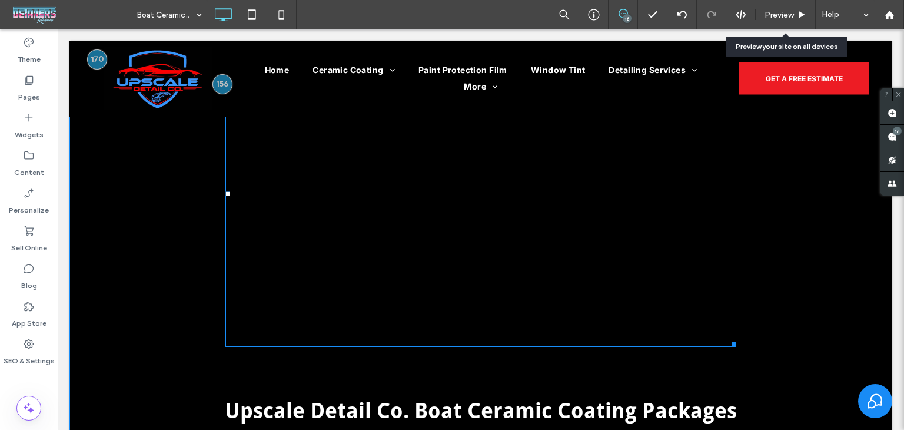
click at [616, 302] on span at bounding box center [480, 194] width 511 height 306
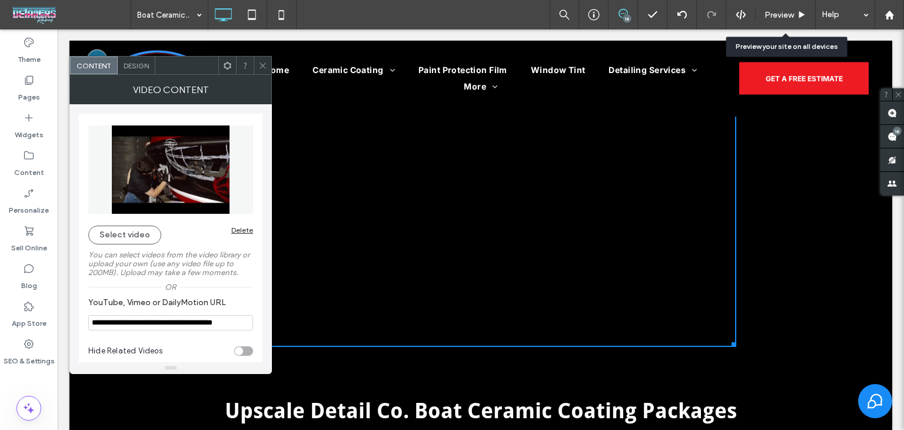
click at [247, 229] on div "Delete" at bounding box center [242, 229] width 22 height 9
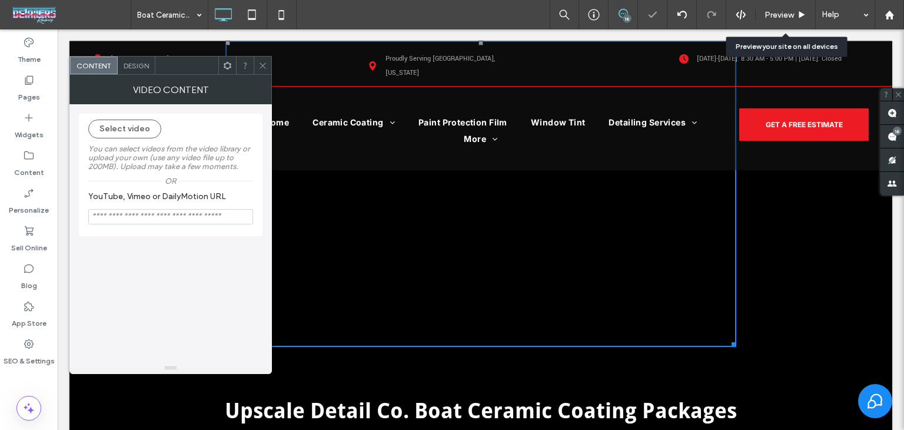
click at [263, 76] on div "VIDEO CONTENT" at bounding box center [170, 89] width 203 height 29
click at [260, 61] on icon at bounding box center [262, 65] width 9 height 9
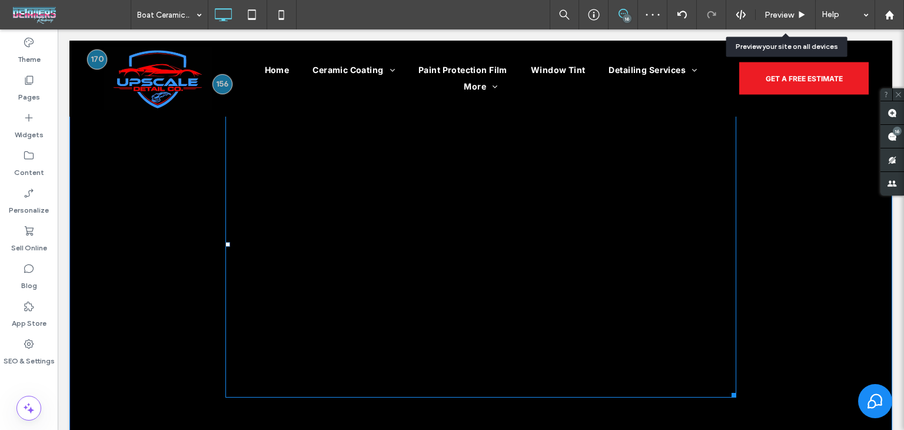
scroll to position [450, 0]
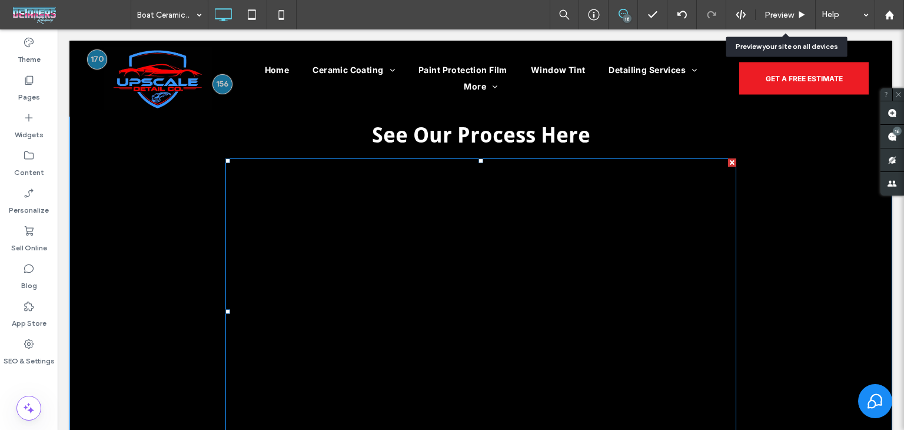
click at [728, 163] on div at bounding box center [732, 162] width 8 height 8
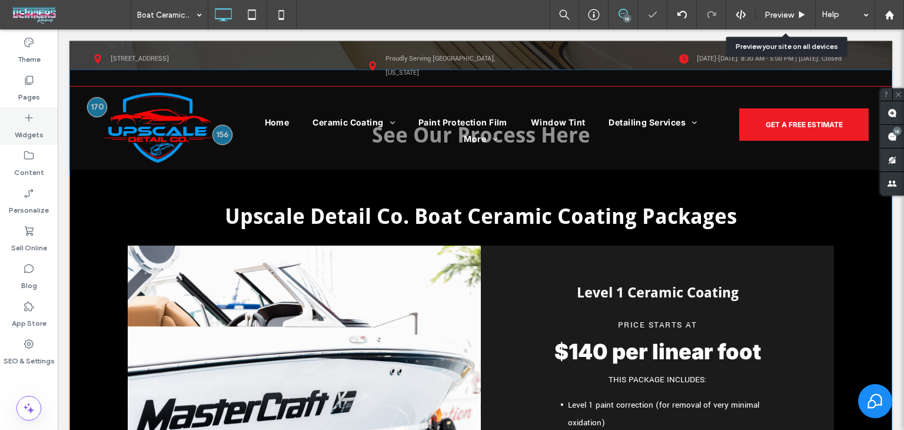
click at [38, 127] on label "Widgets" at bounding box center [29, 132] width 29 height 16
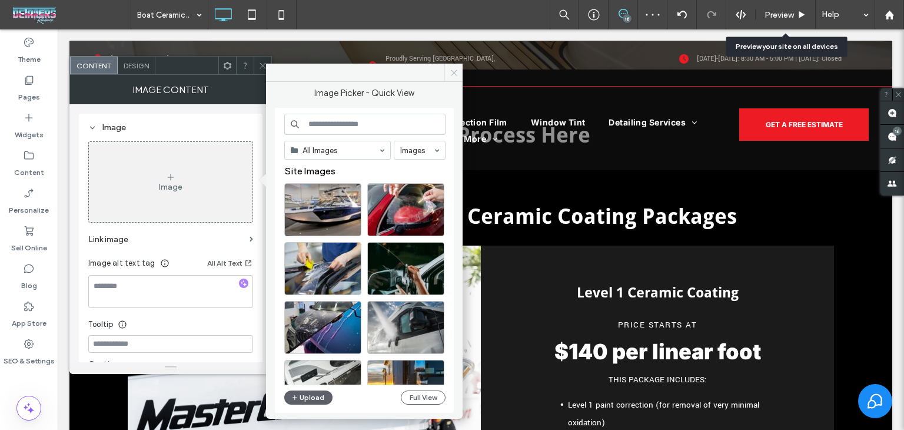
click at [457, 72] on span at bounding box center [454, 73] width 18 height 18
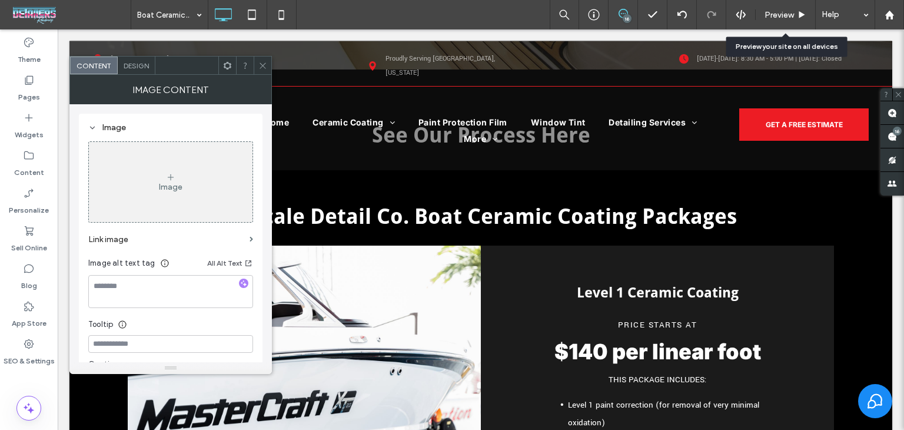
click at [264, 68] on icon at bounding box center [262, 65] width 9 height 9
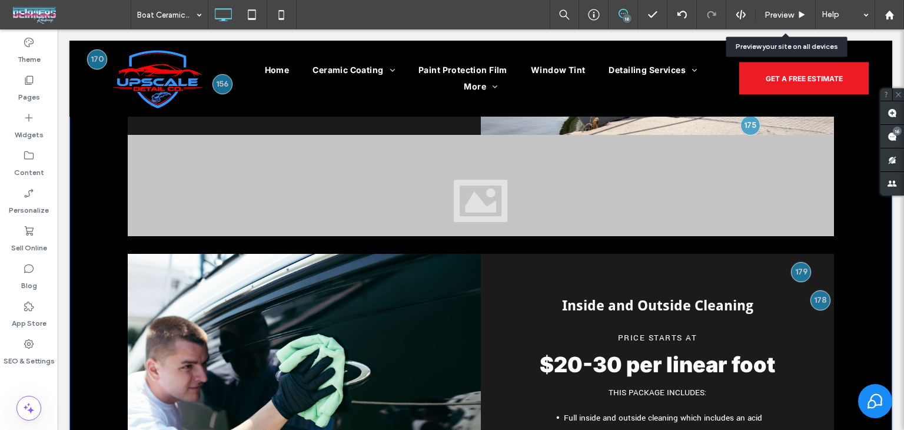
scroll to position [1156, 0]
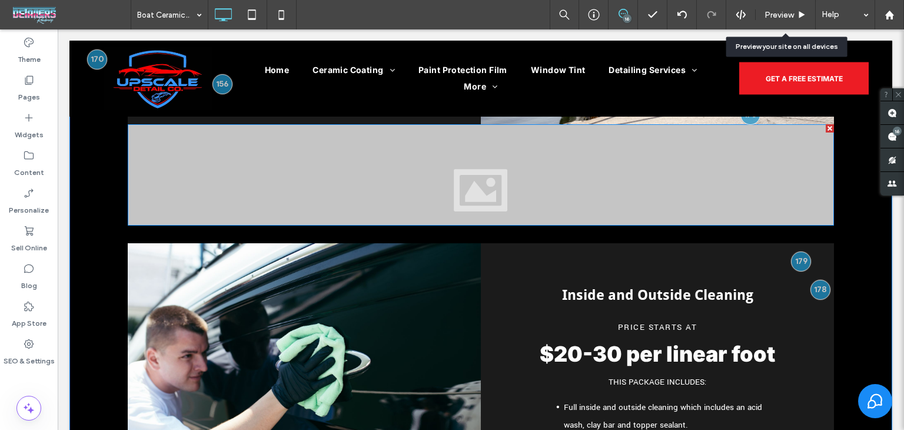
click at [826, 130] on div at bounding box center [830, 128] width 8 height 8
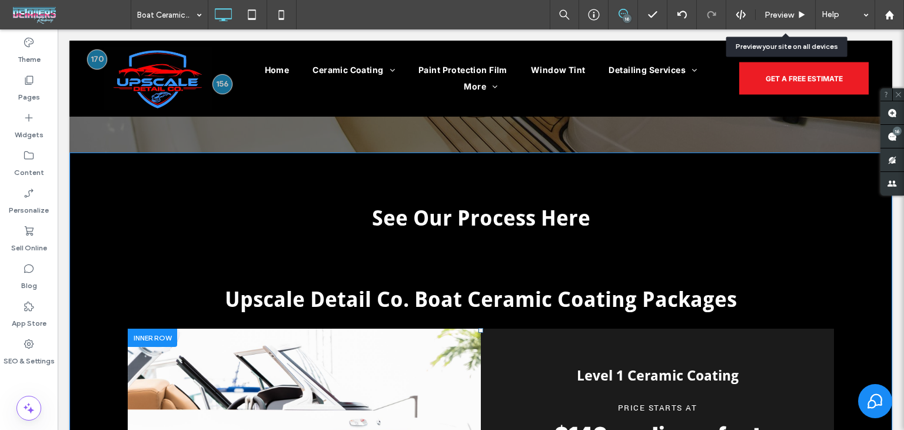
scroll to position [391, 0]
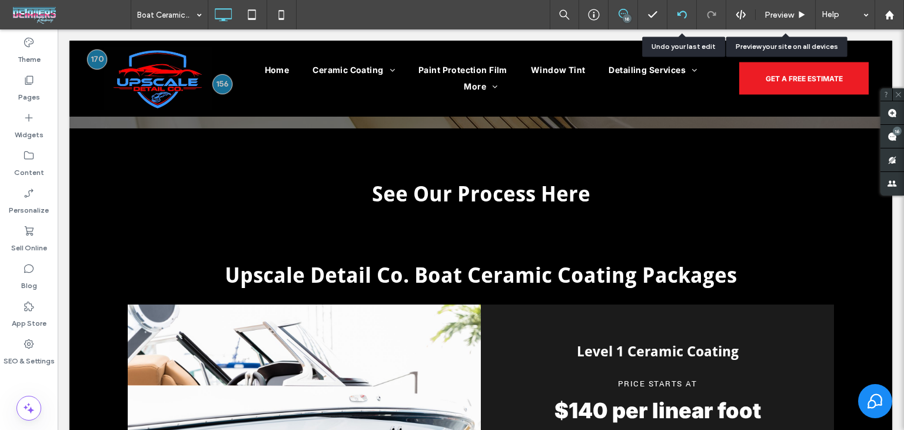
click at [685, 21] on div at bounding box center [682, 14] width 29 height 29
click at [685, 17] on use at bounding box center [681, 15] width 9 height 8
click at [898, 139] on span at bounding box center [893, 136] width 24 height 23
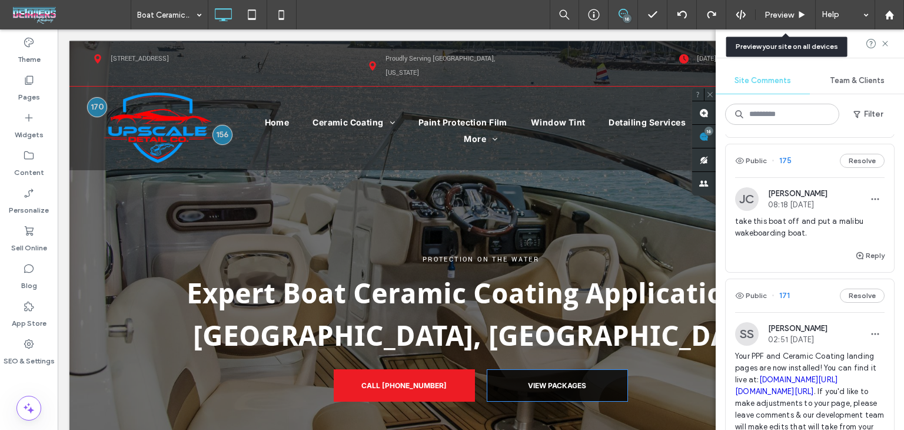
scroll to position [0, 0]
click at [798, 177] on div "Public 175 Resolve" at bounding box center [810, 160] width 168 height 33
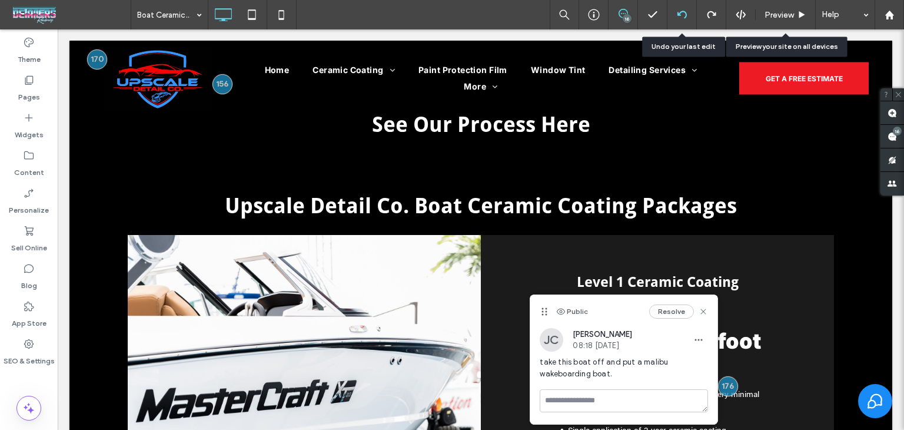
click at [678, 6] on div at bounding box center [682, 14] width 29 height 29
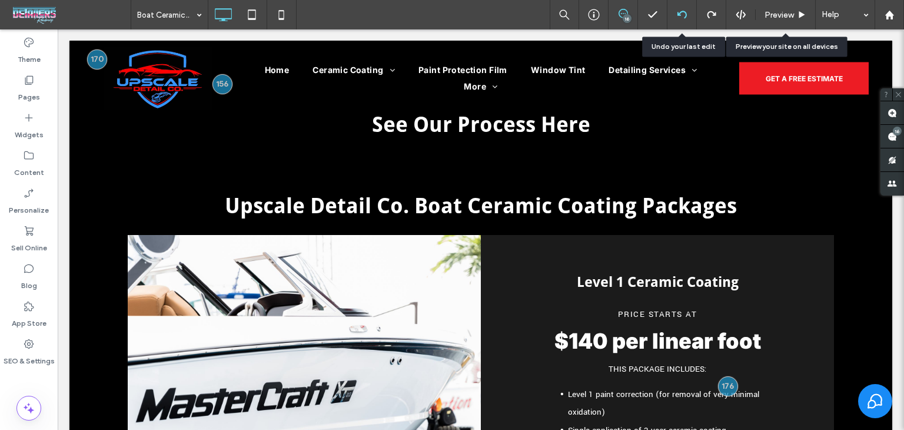
click at [678, 6] on div at bounding box center [682, 14] width 29 height 29
click at [681, 11] on icon at bounding box center [682, 14] width 9 height 9
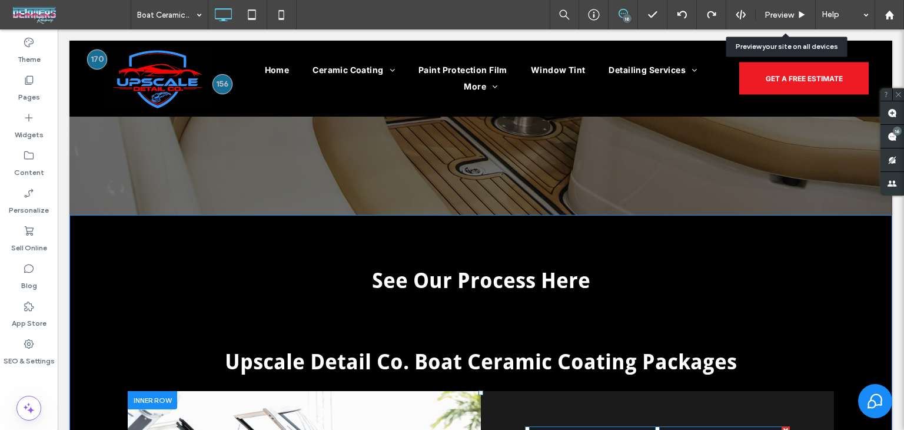
scroll to position [294, 0]
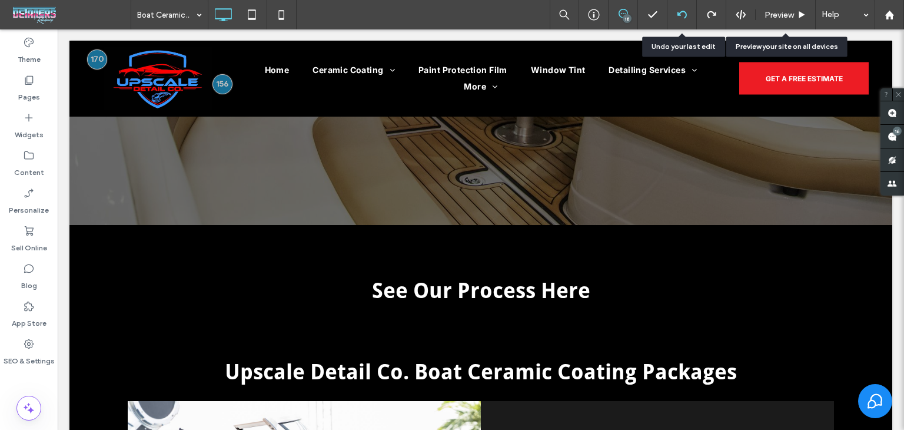
click at [685, 8] on div at bounding box center [682, 14] width 29 height 29
click at [688, 15] on div at bounding box center [682, 14] width 29 height 9
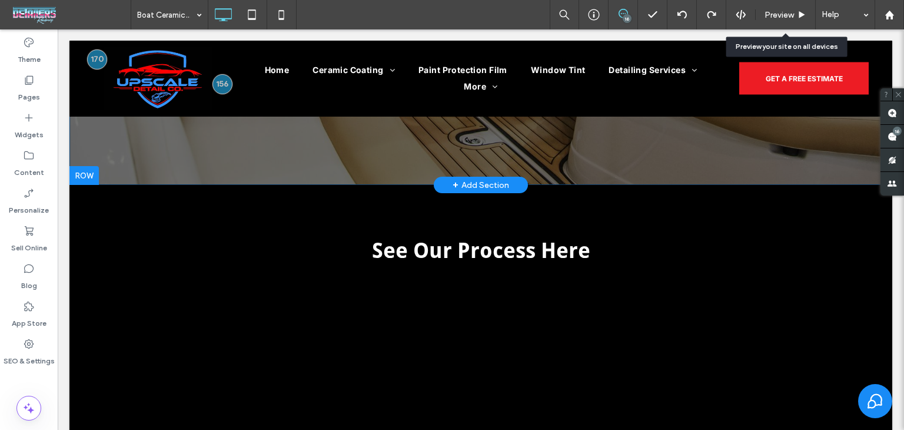
scroll to position [471, 0]
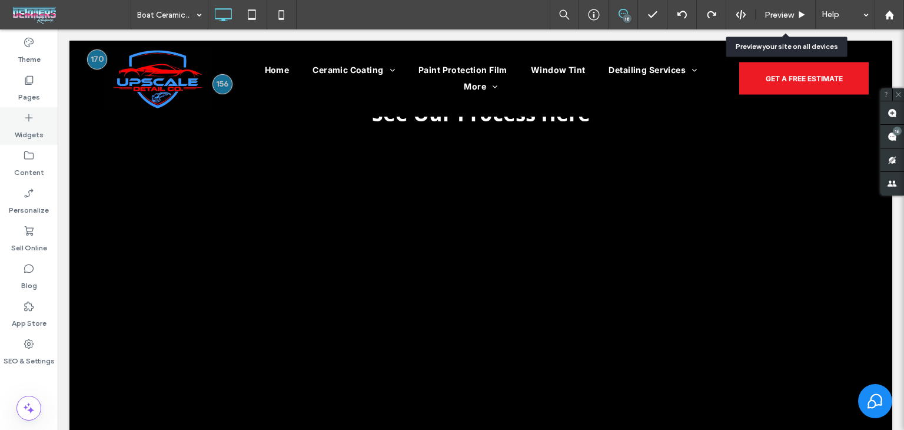
click at [33, 128] on label "Widgets" at bounding box center [29, 132] width 29 height 16
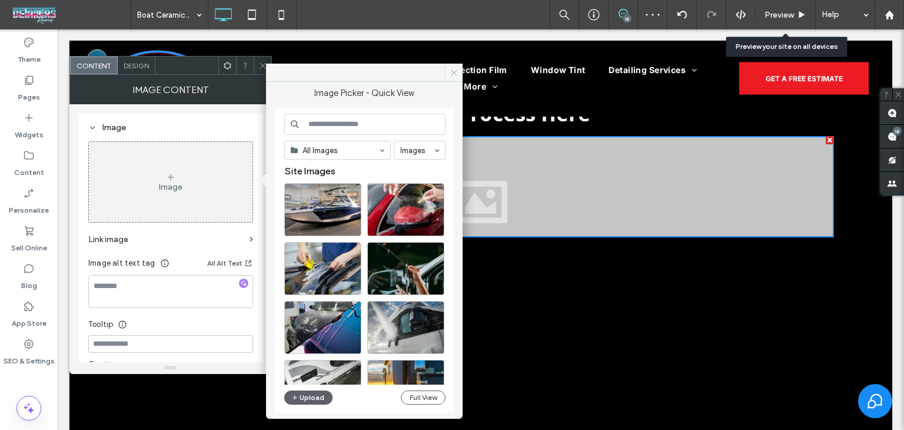
click at [458, 74] on icon at bounding box center [454, 72] width 9 height 9
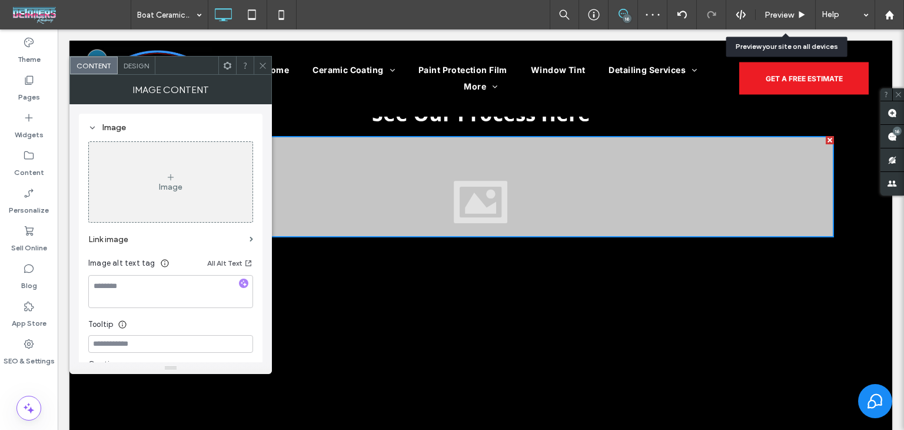
click at [264, 61] on icon at bounding box center [262, 65] width 9 height 9
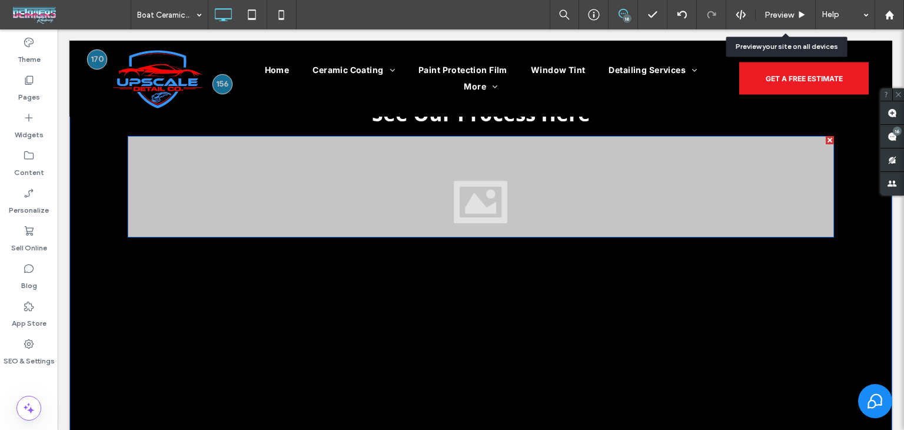
click at [811, 220] on div at bounding box center [481, 186] width 707 height 101
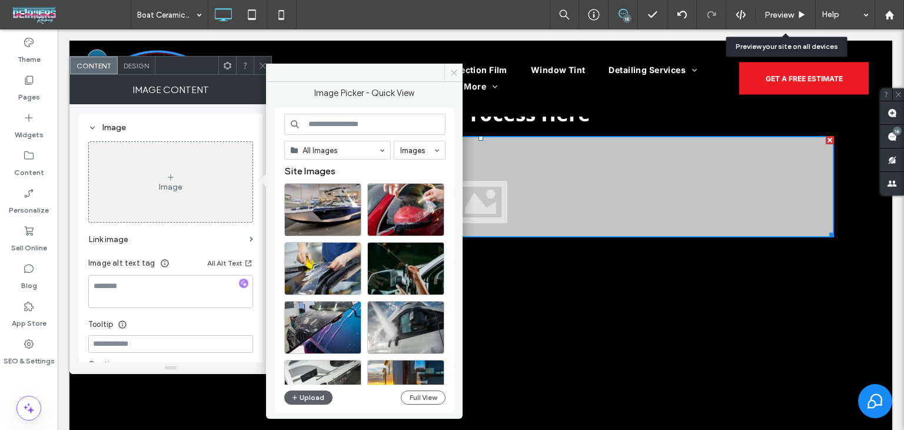
click at [448, 73] on span at bounding box center [454, 73] width 18 height 18
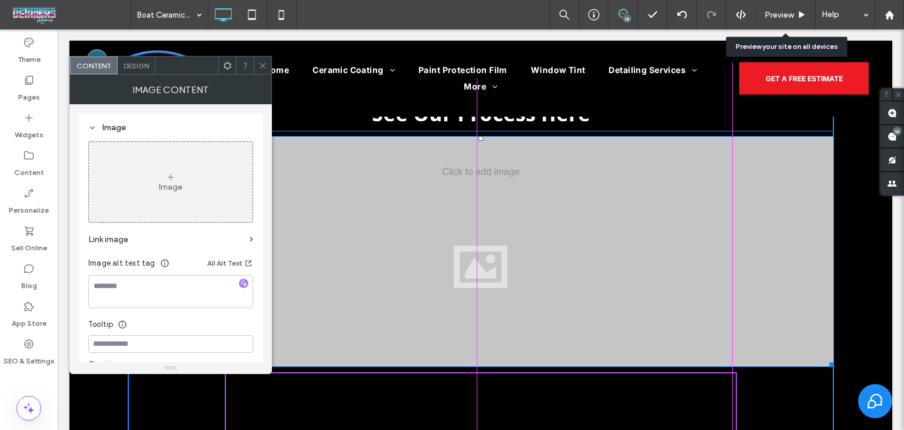
drag, startPoint x: 827, startPoint y: 235, endPoint x: 757, endPoint y: 241, distance: 70.9
click at [757, 241] on div "W:1200 H:392" at bounding box center [481, 251] width 707 height 231
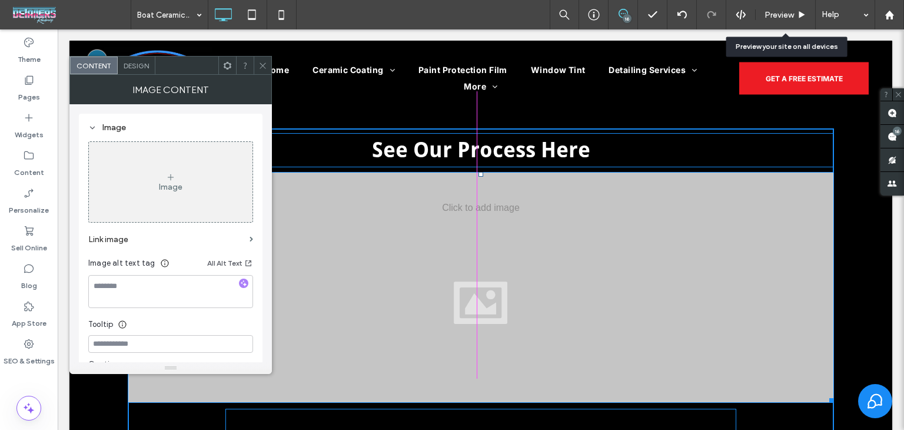
scroll to position [432, 0]
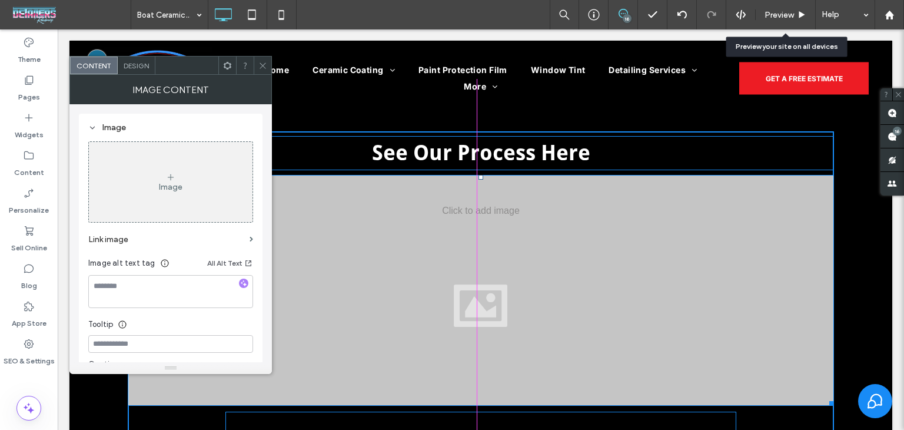
click at [688, 274] on div "W:718 H:234" at bounding box center [481, 290] width 707 height 231
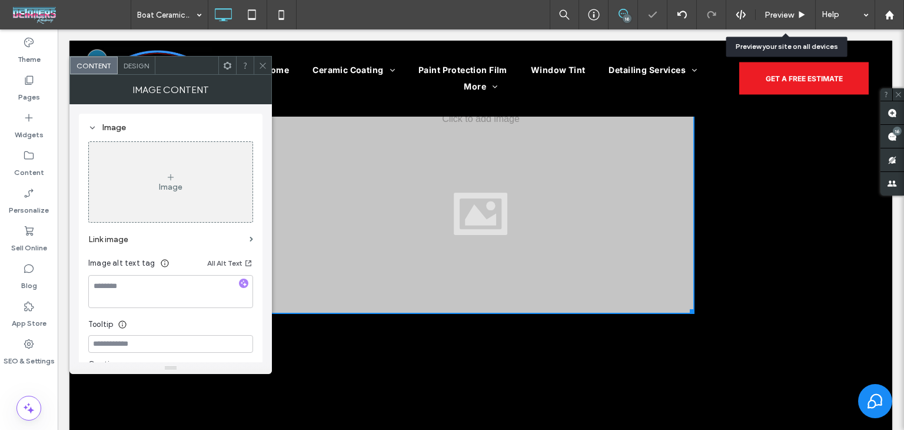
scroll to position [550, 0]
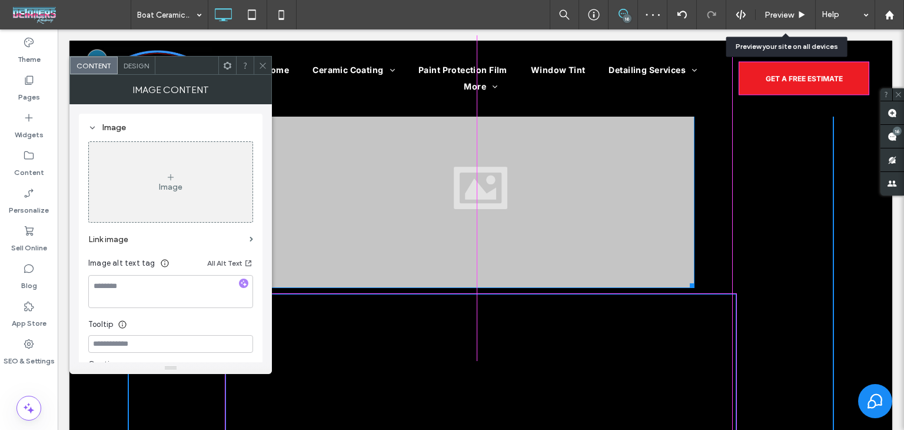
drag, startPoint x: 689, startPoint y: 286, endPoint x: 729, endPoint y: 302, distance: 43.8
click at [695, 288] on div "W:868 H:466" at bounding box center [480, 172] width 427 height 231
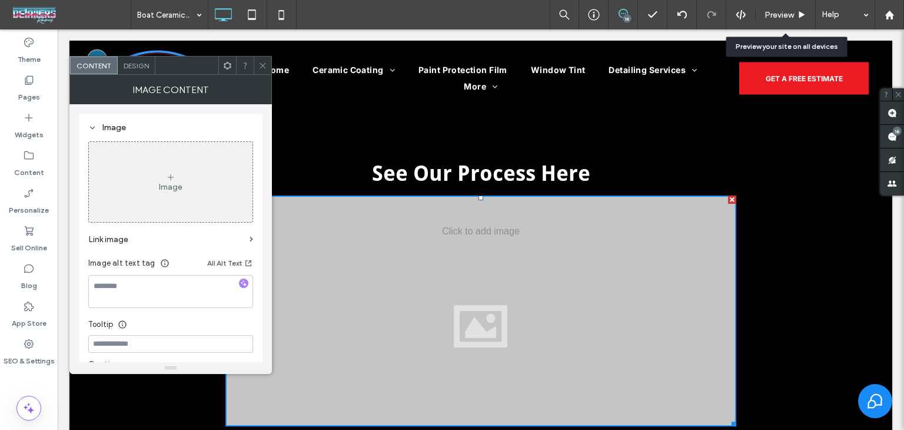
scroll to position [432, 0]
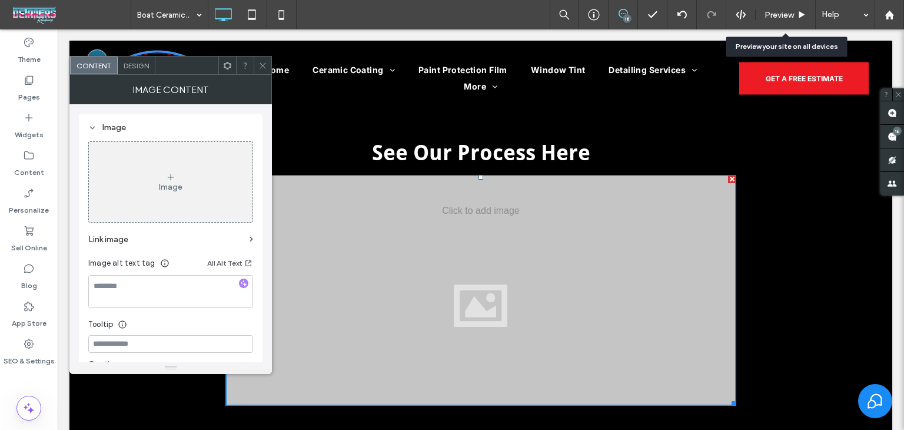
click at [167, 194] on div "Image" at bounding box center [171, 182] width 164 height 78
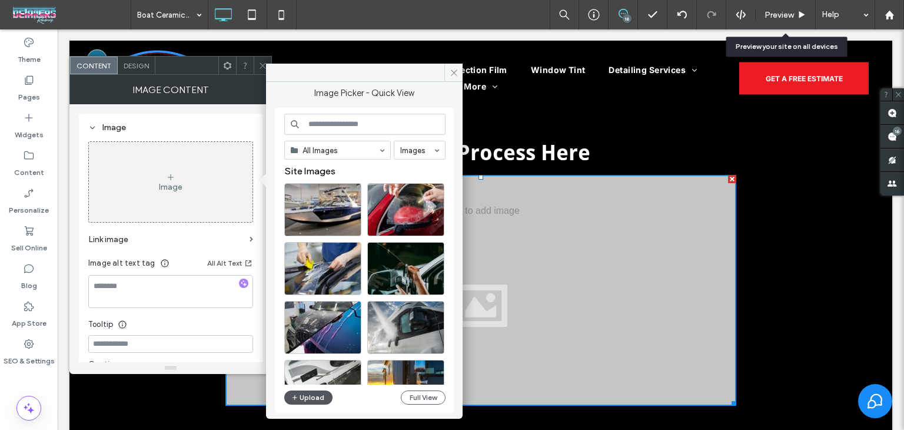
click at [297, 390] on button "Upload" at bounding box center [308, 397] width 48 height 14
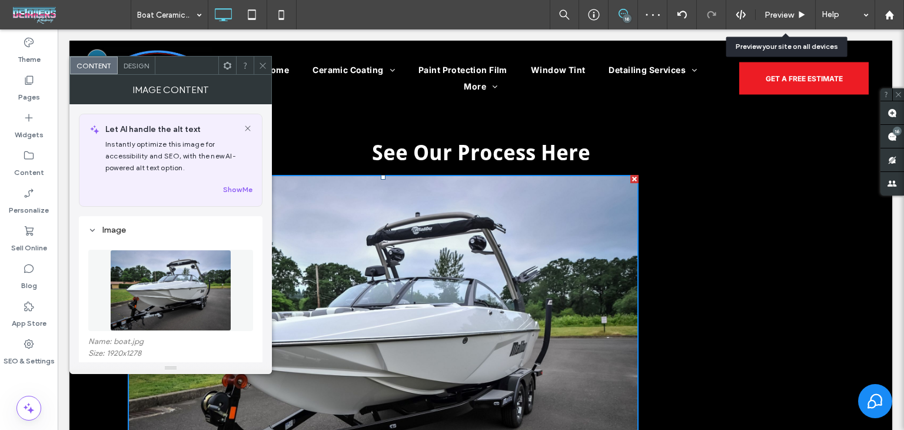
scroll to position [59, 0]
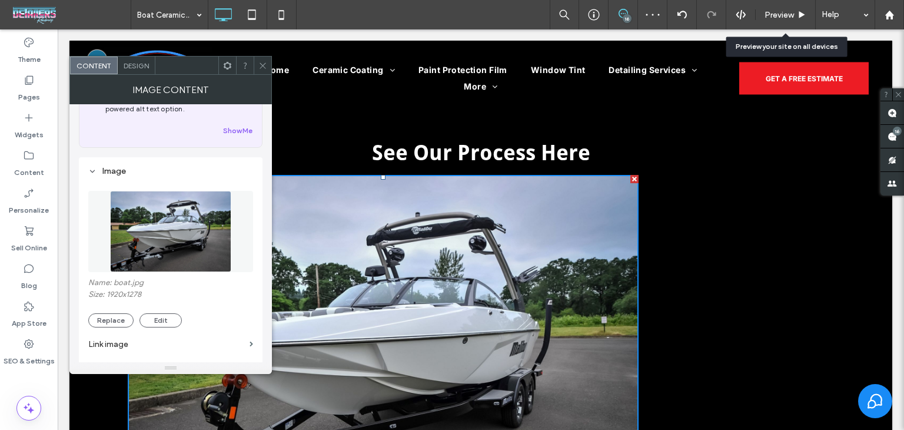
click at [264, 66] on icon at bounding box center [262, 65] width 9 height 9
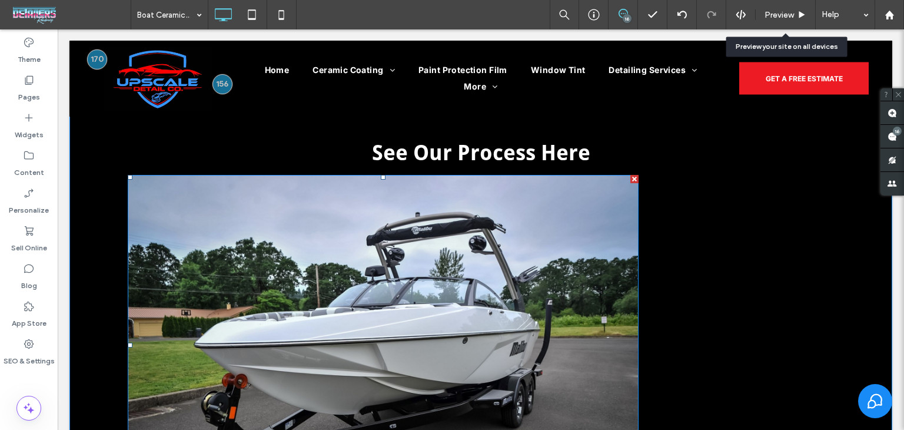
click at [391, 244] on img at bounding box center [383, 345] width 511 height 340
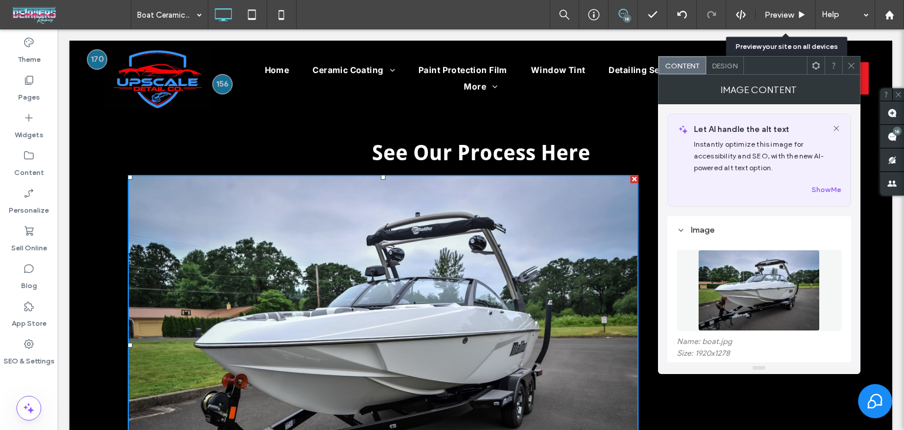
click at [816, 65] on icon at bounding box center [816, 65] width 9 height 9
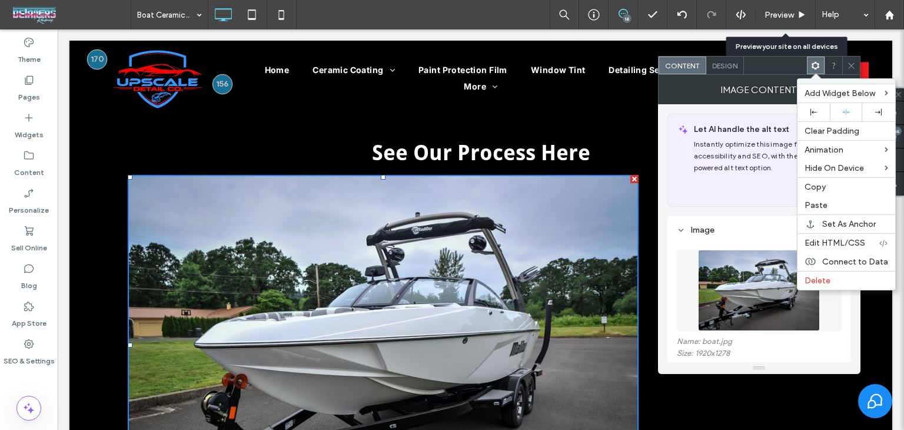
click at [712, 69] on span "Design" at bounding box center [724, 65] width 25 height 9
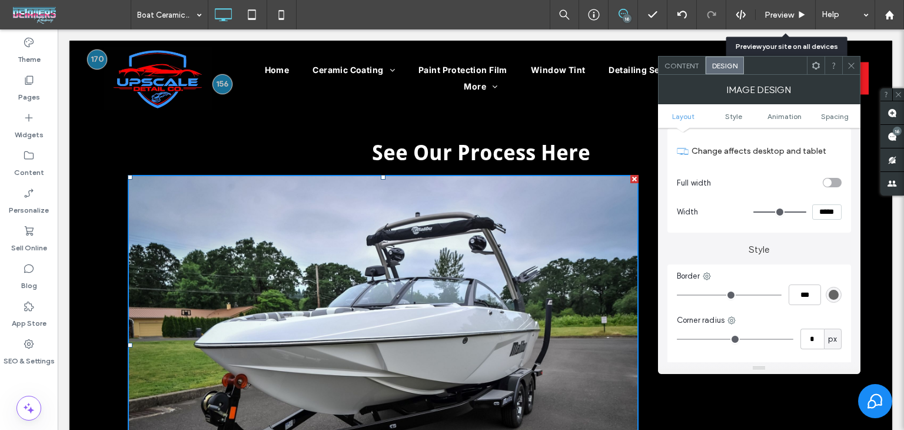
scroll to position [236, 0]
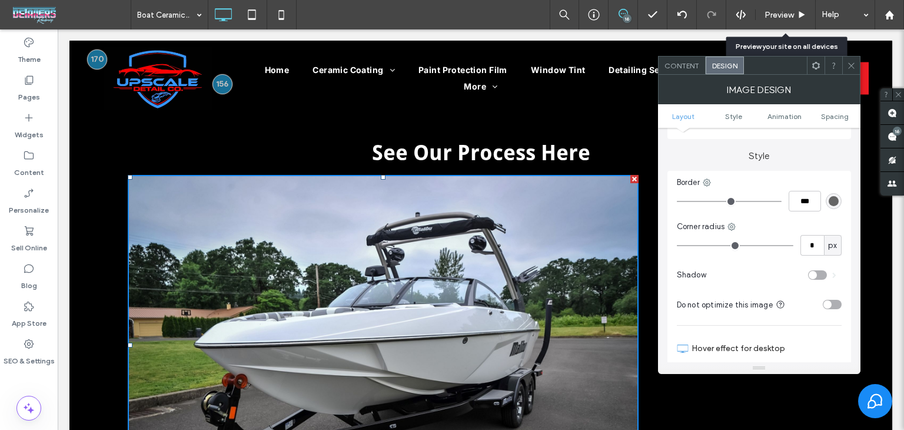
click at [855, 67] on icon at bounding box center [851, 65] width 9 height 9
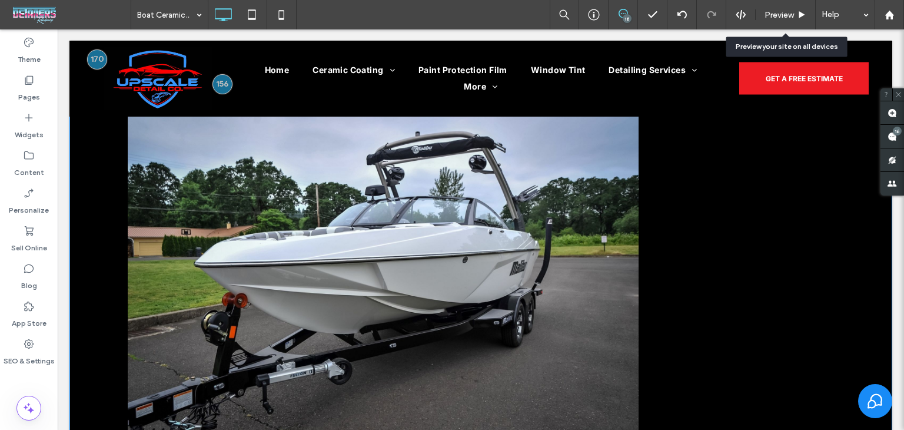
scroll to position [668, 0]
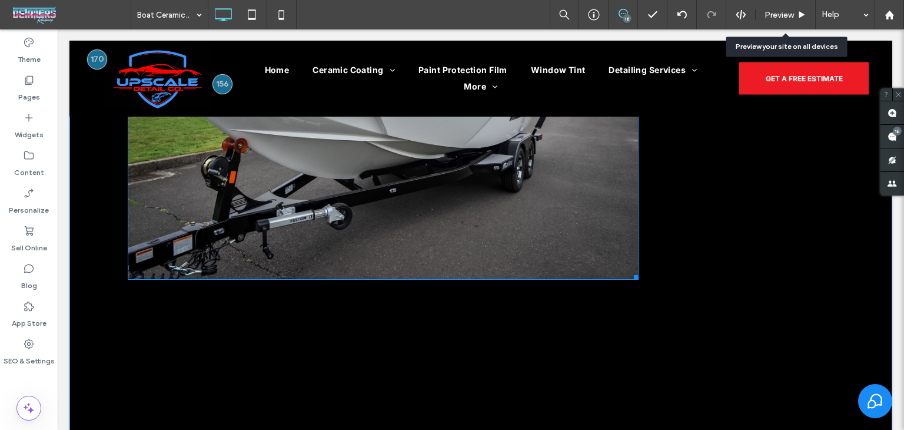
click at [522, 227] on img at bounding box center [383, 109] width 511 height 340
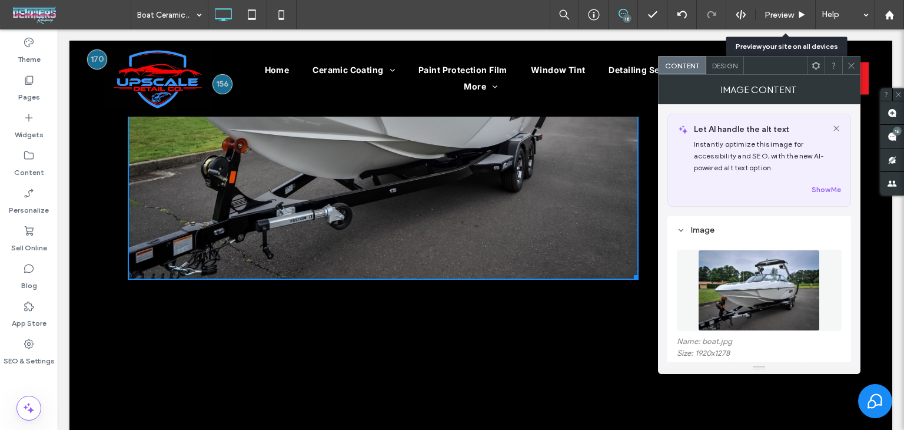
click at [812, 65] on div at bounding box center [816, 66] width 18 height 18
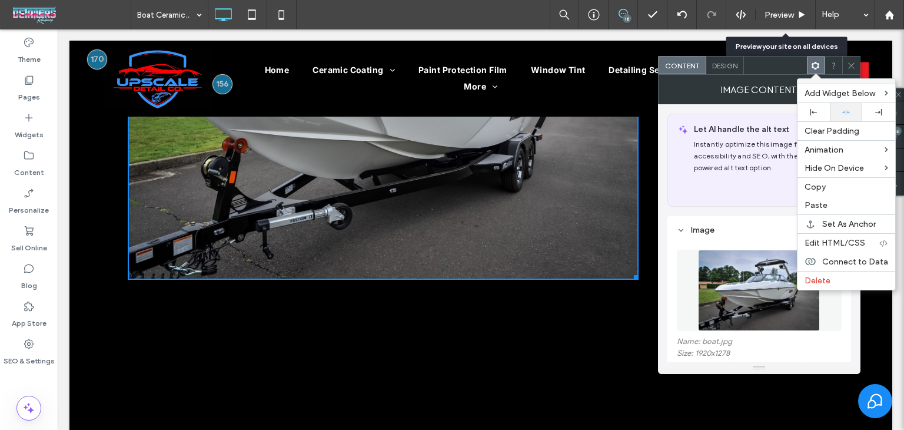
click at [844, 113] on icon at bounding box center [847, 112] width 8 height 8
click at [844, 113] on body ".wqwq-1{fill:#231f20;} .cls-1q, .cls-2q { fill-rule: evenodd; } .cls-2q { fill:…" at bounding box center [452, 215] width 904 height 430
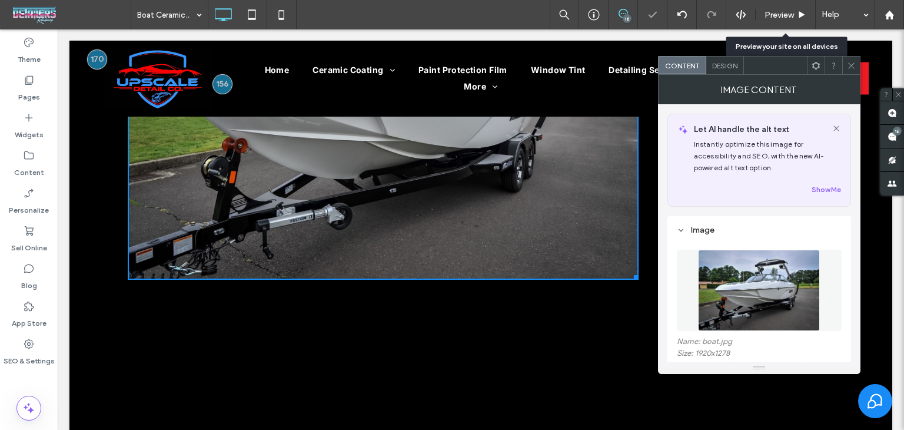
click at [844, 114] on div "Let AI handle the alt text Instantly optimize this image for accessibility and …" at bounding box center [760, 160] width 184 height 93
click at [817, 64] on icon at bounding box center [816, 65] width 9 height 9
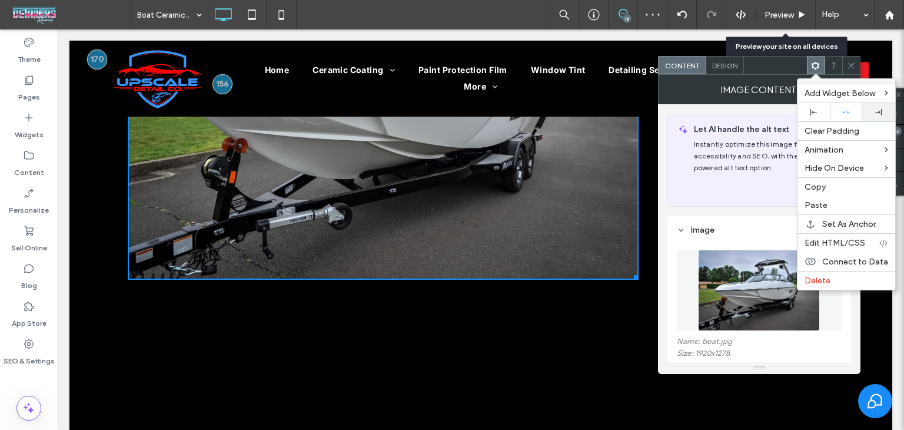
click at [888, 109] on div at bounding box center [878, 112] width 21 height 6
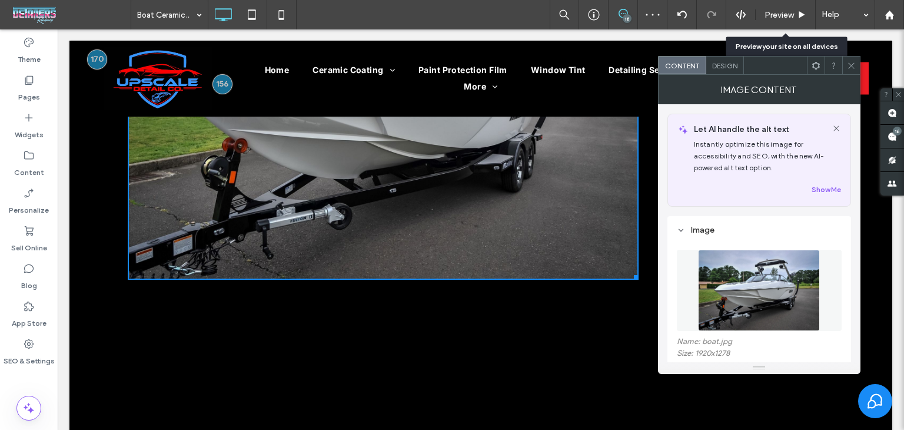
drag, startPoint x: 489, startPoint y: 224, endPoint x: 516, endPoint y: 194, distance: 40.4
click at [848, 74] on div "Content Design" at bounding box center [759, 65] width 203 height 19
click at [849, 70] on span at bounding box center [851, 66] width 9 height 18
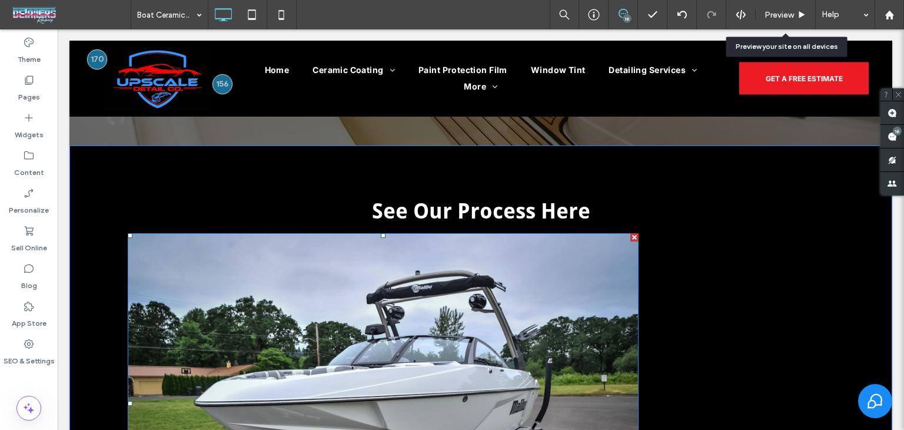
scroll to position [373, 0]
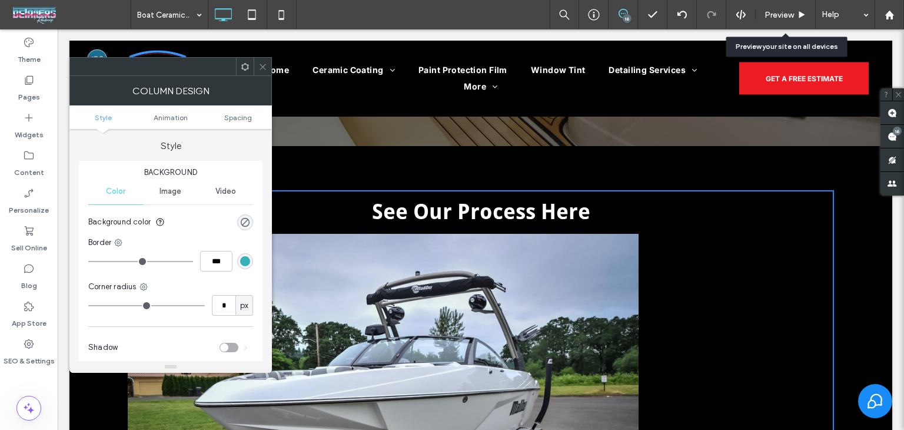
click at [240, 69] on div at bounding box center [245, 67] width 18 height 18
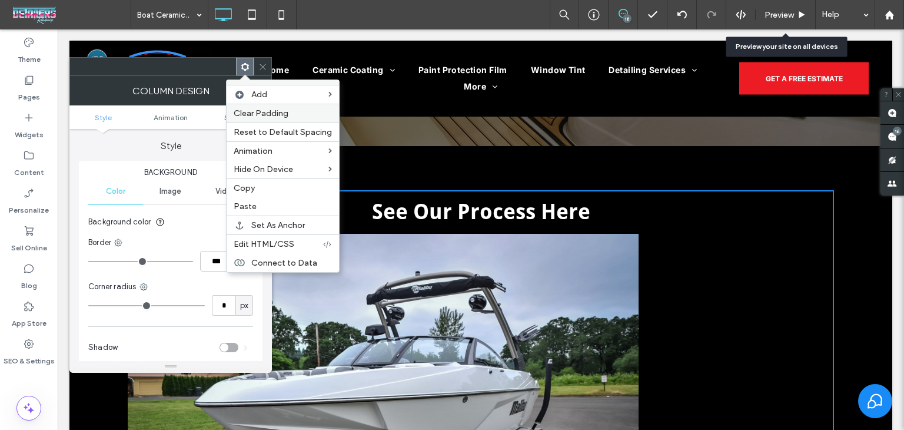
click at [293, 115] on label "Clear Padding" at bounding box center [283, 113] width 98 height 10
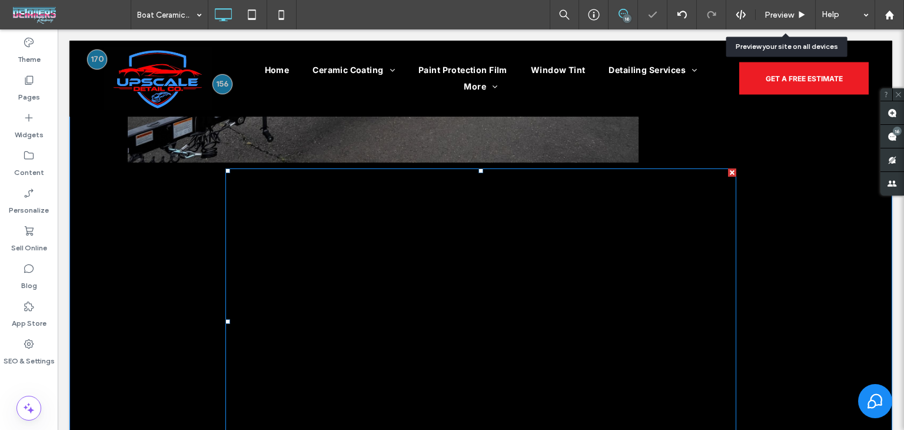
scroll to position [785, 0]
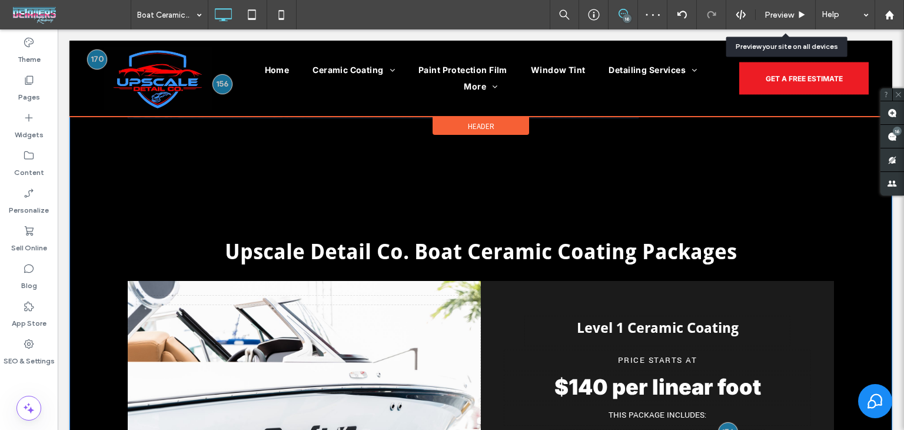
drag, startPoint x: 586, startPoint y: 135, endPoint x: 708, endPoint y: 147, distance: 122.4
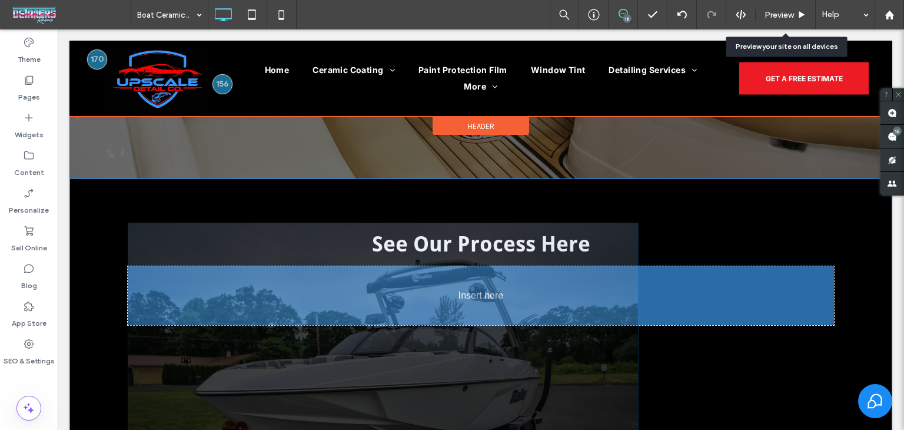
scroll to position [388, 0]
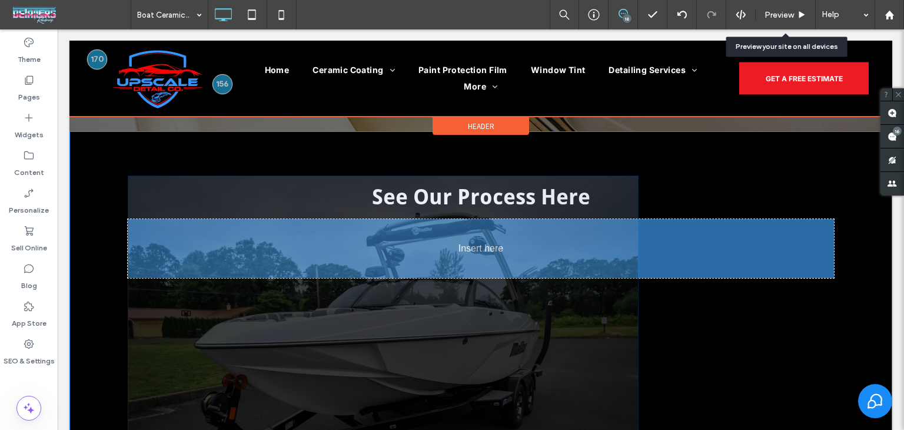
drag, startPoint x: 522, startPoint y: 222, endPoint x: 588, endPoint y: 243, distance: 69.6
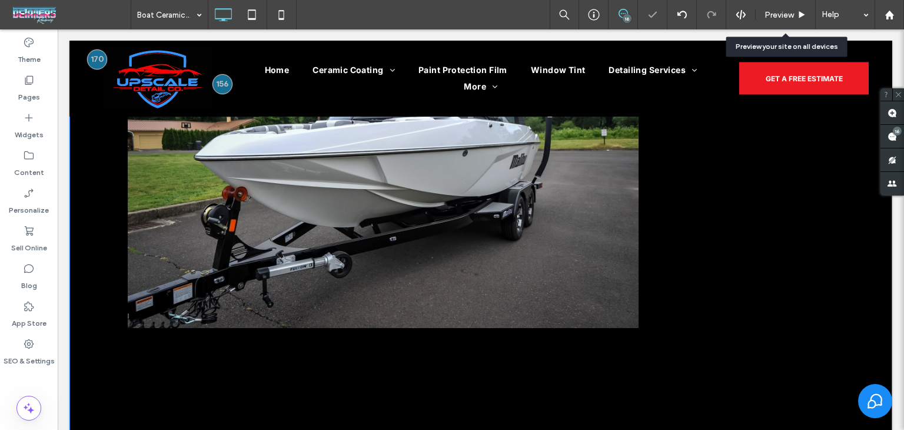
scroll to position [623, 0]
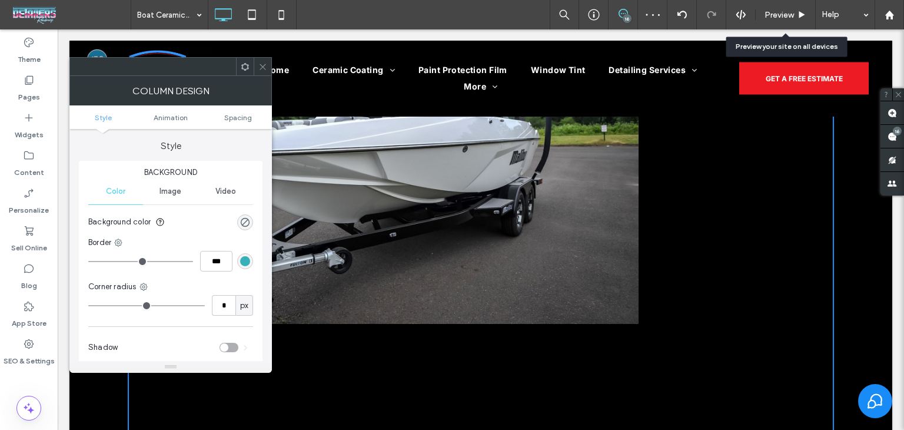
click at [244, 64] on use at bounding box center [245, 66] width 8 height 8
click at [525, 182] on img at bounding box center [383, 154] width 511 height 340
click at [263, 62] on icon at bounding box center [262, 66] width 9 height 9
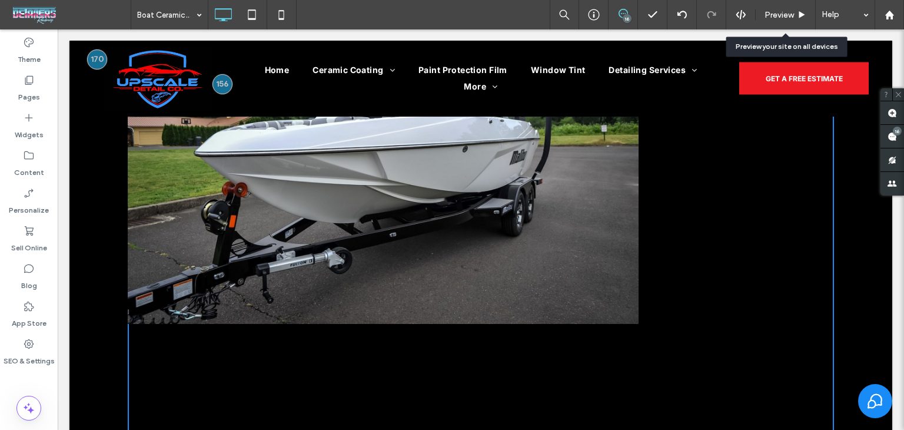
click at [423, 218] on img at bounding box center [383, 154] width 511 height 340
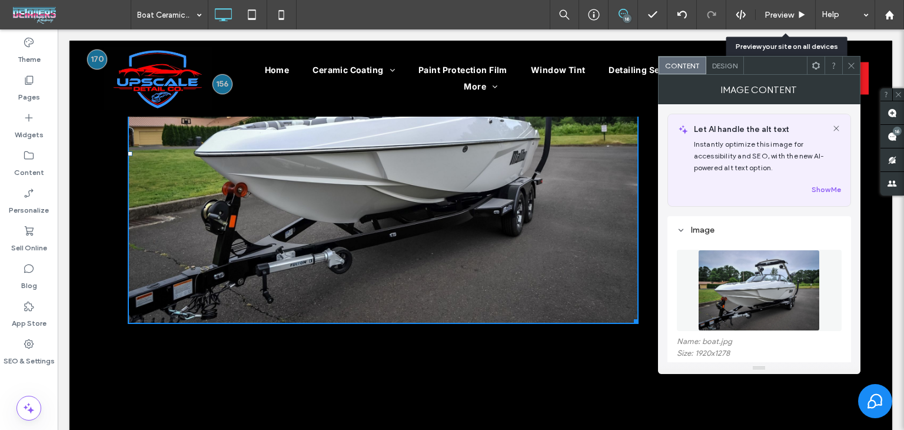
click at [419, 217] on img at bounding box center [383, 154] width 511 height 340
click at [734, 71] on div "Design" at bounding box center [726, 66] width 38 height 18
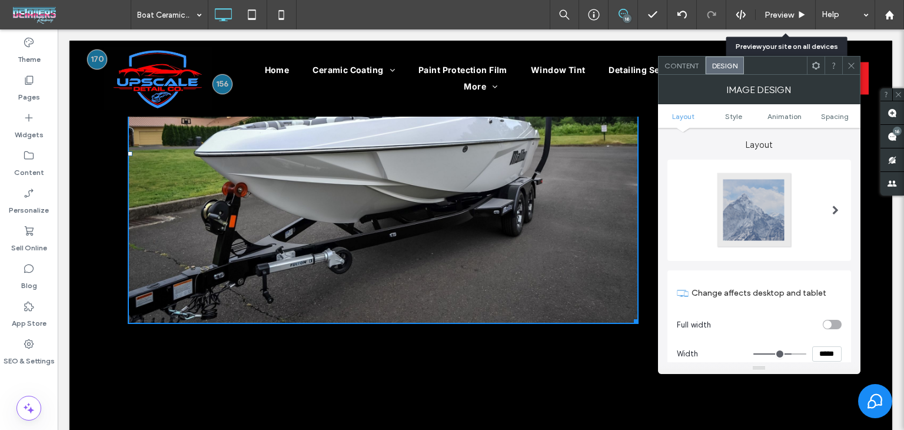
click at [816, 68] on use at bounding box center [816, 65] width 8 height 8
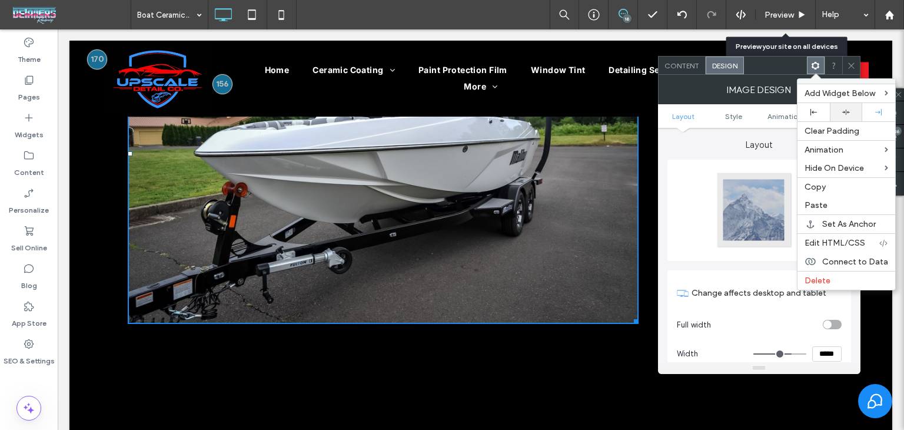
click at [840, 111] on div at bounding box center [846, 112] width 21 height 8
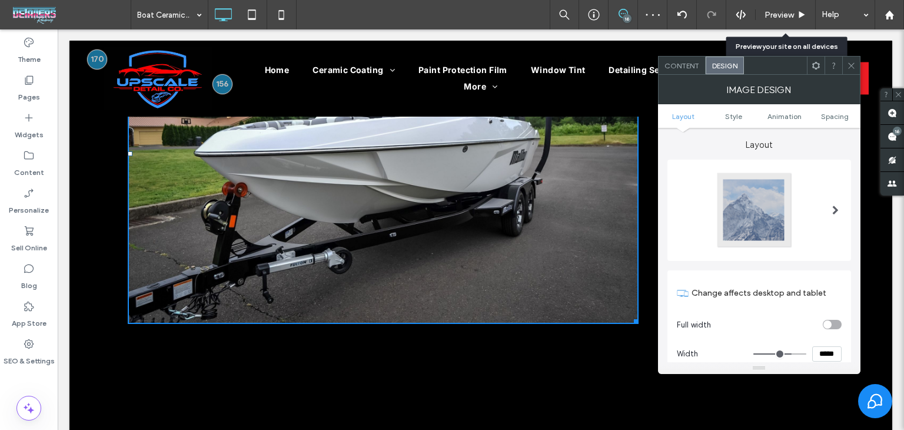
click at [633, 313] on div at bounding box center [383, 154] width 511 height 340
click at [852, 68] on icon at bounding box center [851, 65] width 9 height 9
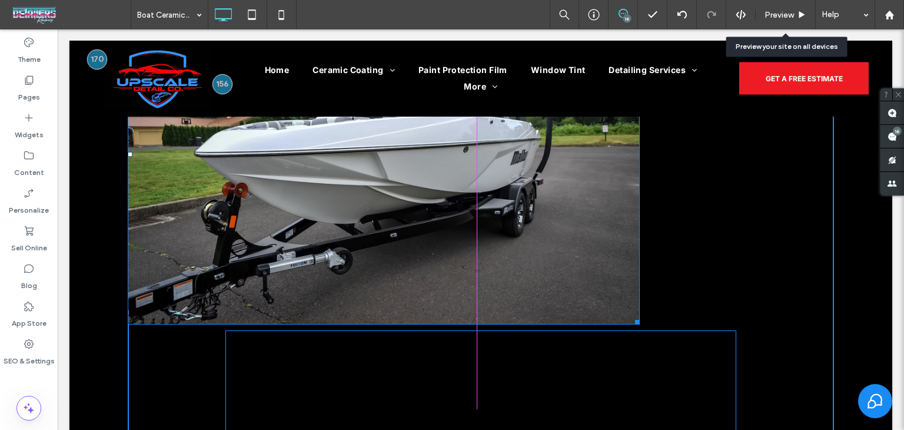
drag, startPoint x: 632, startPoint y: 321, endPoint x: 586, endPoint y: 246, distance: 88.8
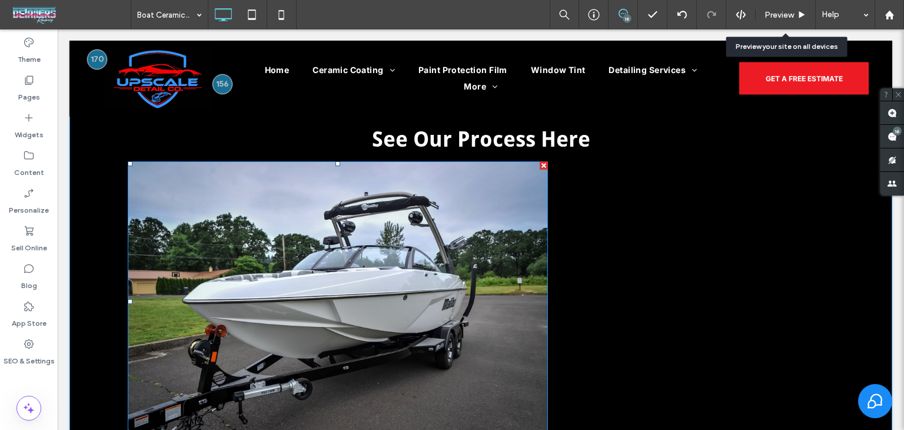
scroll to position [447, 0]
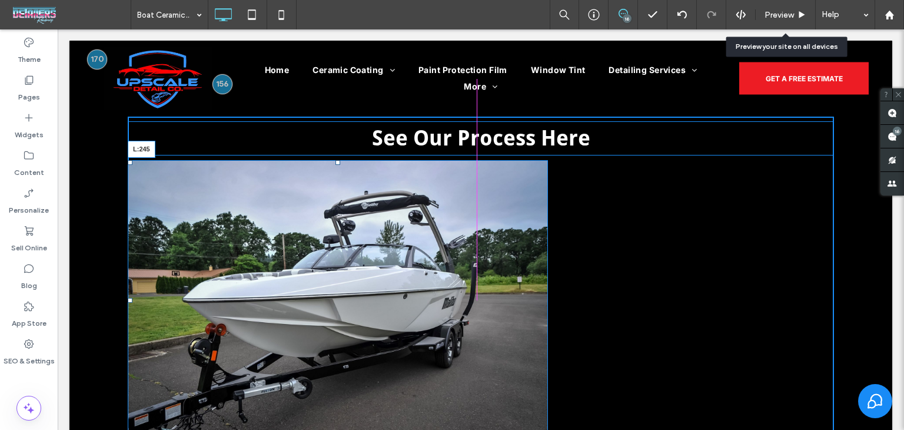
drag, startPoint x: 125, startPoint y: 300, endPoint x: 269, endPoint y: 322, distance: 145.9
click at [269, 322] on div "L:245" at bounding box center [338, 300] width 420 height 280
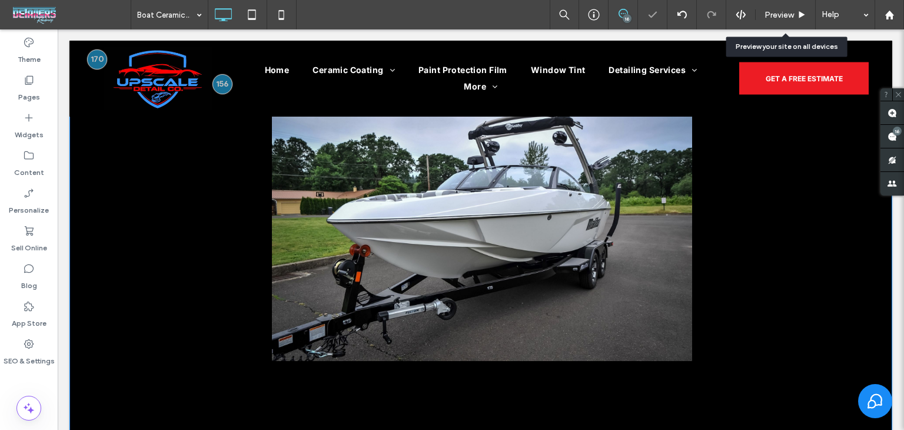
scroll to position [506, 0]
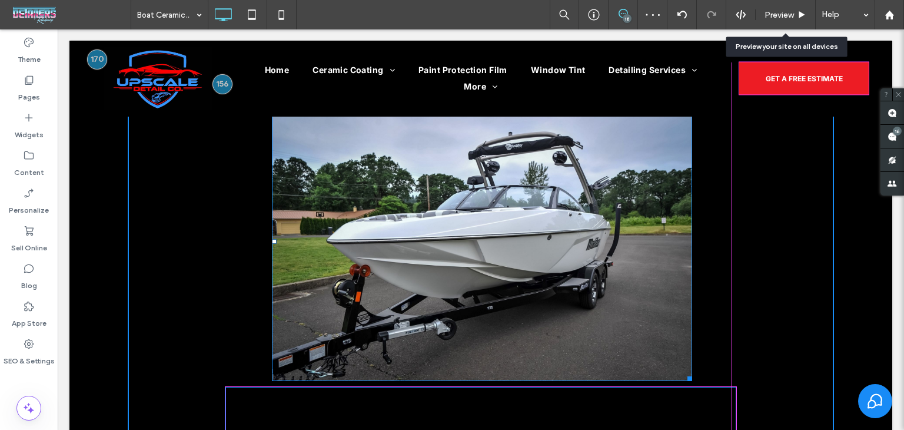
drag, startPoint x: 697, startPoint y: 382, endPoint x: 763, endPoint y: 407, distance: 70.6
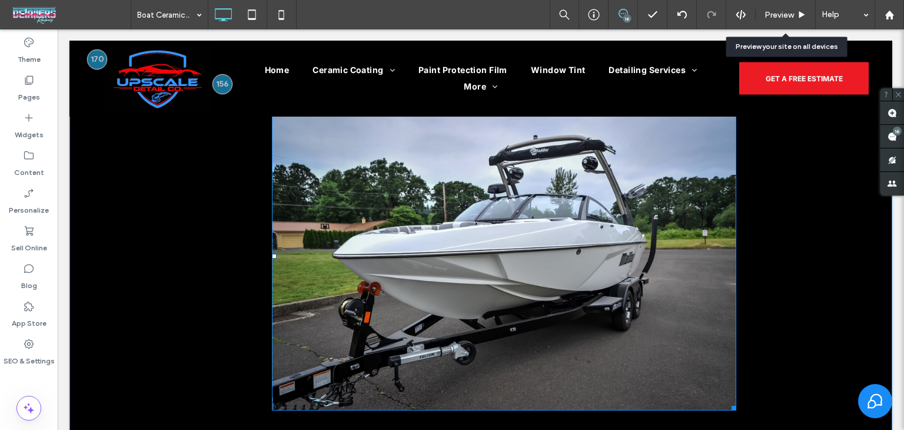
drag, startPoint x: 270, startPoint y: 252, endPoint x: 261, endPoint y: 255, distance: 9.3
click at [272, 256] on div at bounding box center [274, 256] width 5 height 5
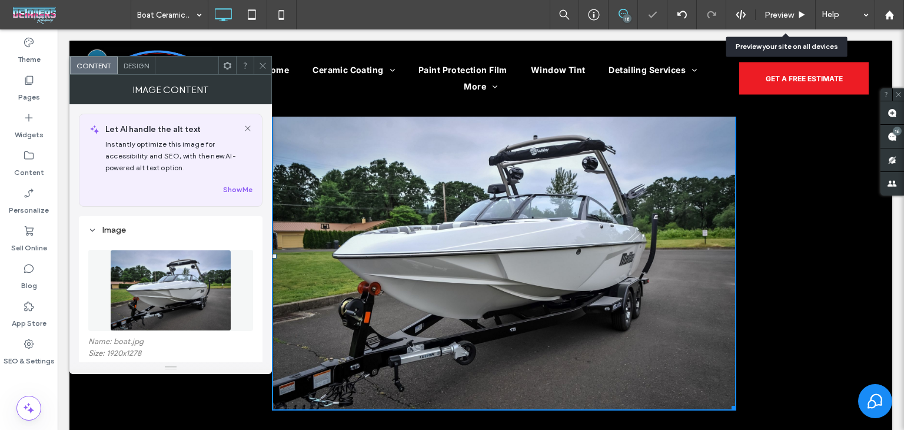
click at [261, 69] on span at bounding box center [262, 66] width 9 height 18
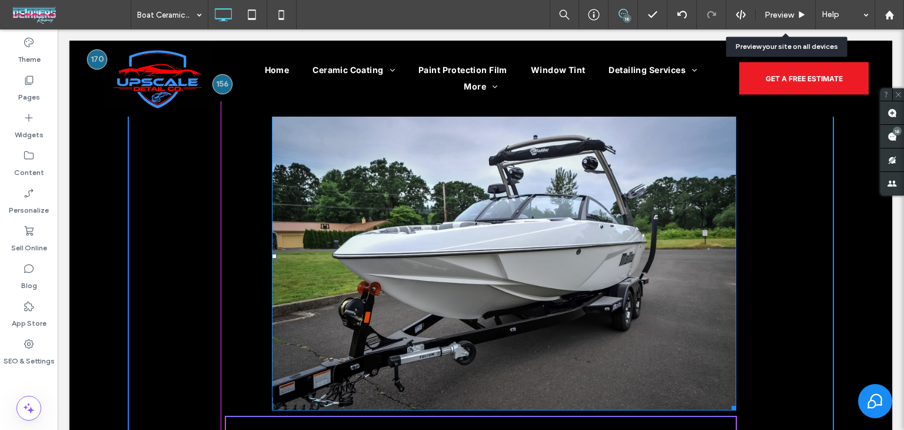
drag, startPoint x: 269, startPoint y: 256, endPoint x: 221, endPoint y: 248, distance: 49.0
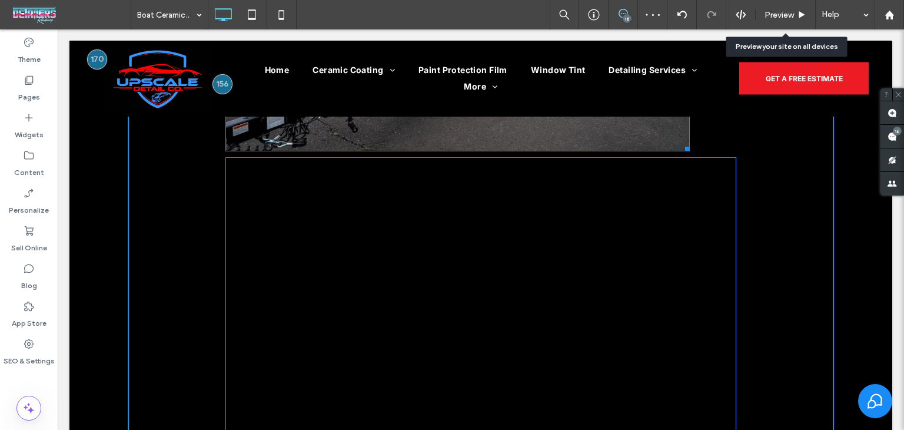
scroll to position [800, 0]
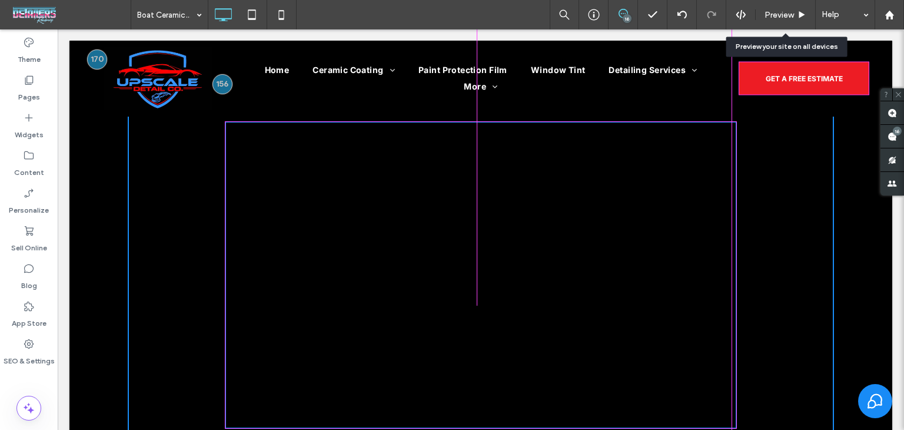
drag, startPoint x: 680, startPoint y: 406, endPoint x: 709, endPoint y: 218, distance: 189.4
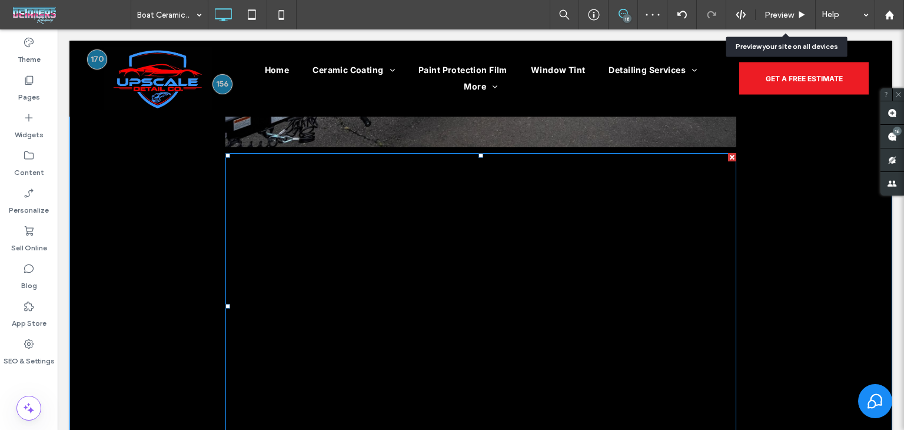
click at [709, 236] on span at bounding box center [480, 306] width 511 height 306
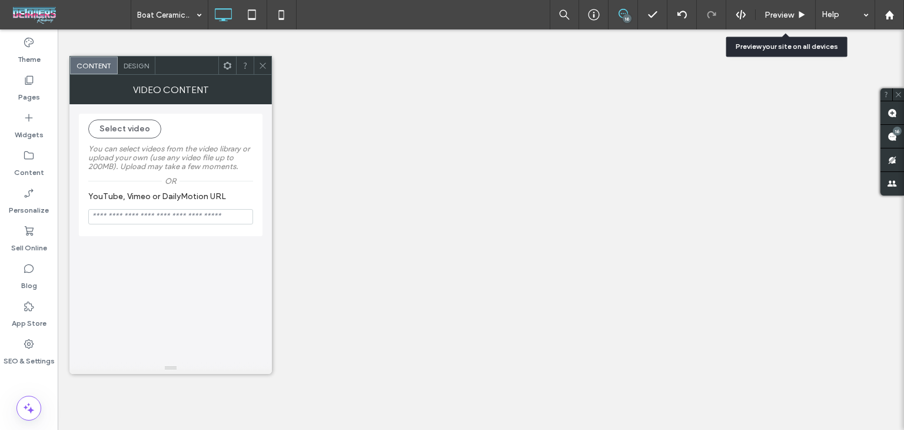
click at [221, 69] on div at bounding box center [227, 66] width 18 height 18
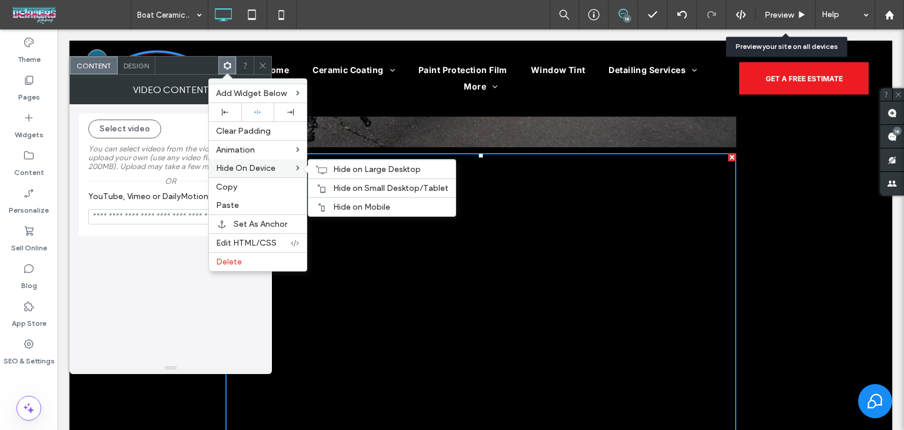
click at [263, 167] on span "Hide On Device" at bounding box center [245, 168] width 59 height 10
click at [288, 168] on label "Hide On Device" at bounding box center [256, 168] width 80 height 10
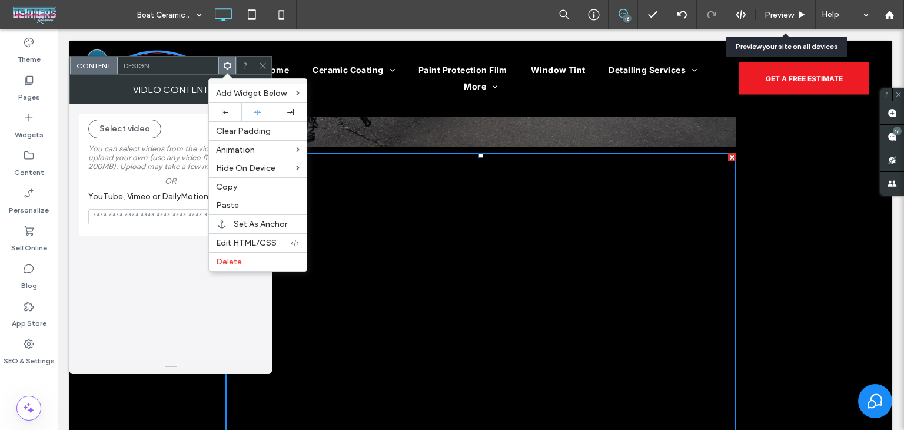
click at [310, 193] on div at bounding box center [481, 229] width 847 height 400
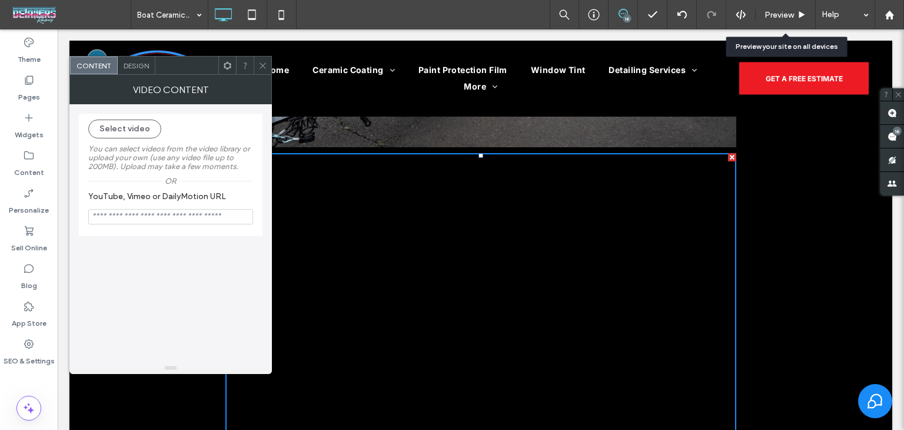
click at [225, 64] on icon at bounding box center [227, 65] width 9 height 9
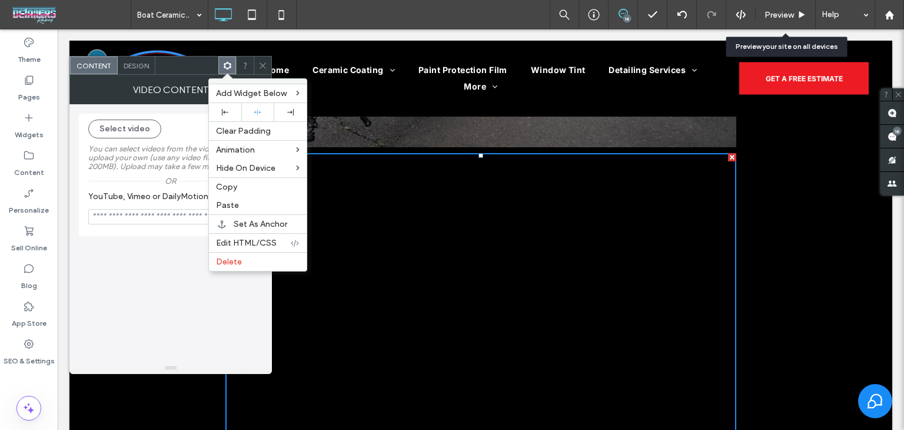
drag, startPoint x: 256, startPoint y: 62, endPoint x: 268, endPoint y: 70, distance: 15.0
click at [257, 64] on div at bounding box center [263, 66] width 18 height 18
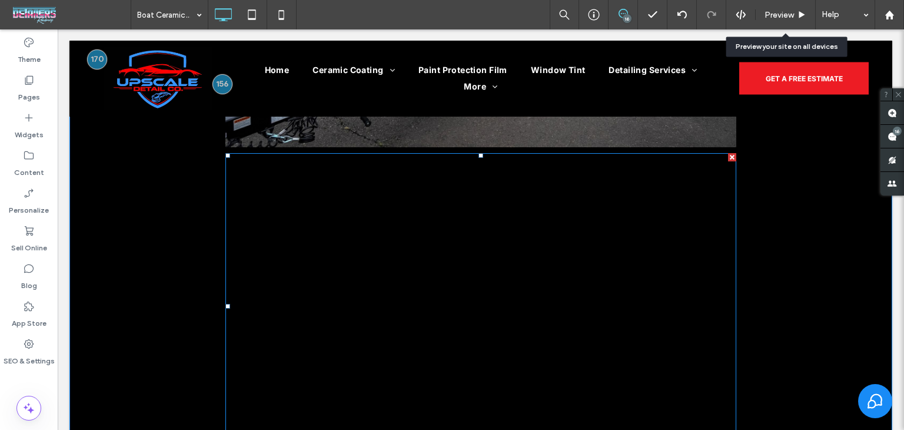
click at [725, 159] on div at bounding box center [480, 306] width 511 height 306
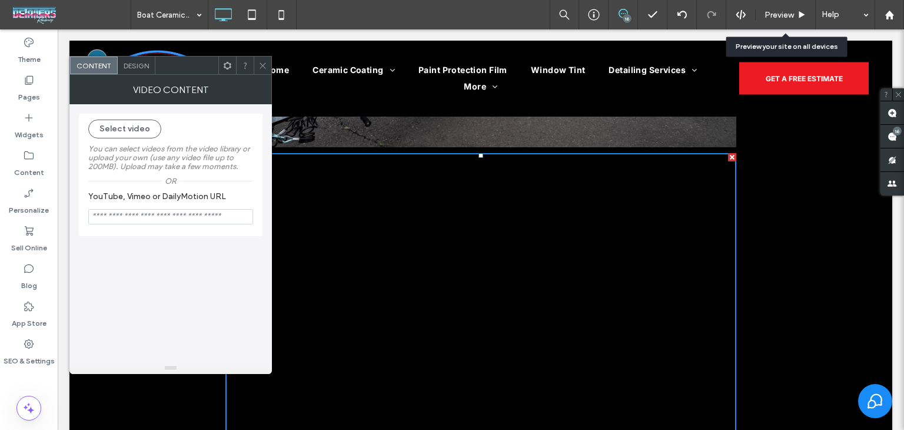
drag, startPoint x: 261, startPoint y: 63, endPoint x: 267, endPoint y: 69, distance: 8.3
click at [264, 66] on icon at bounding box center [262, 65] width 9 height 9
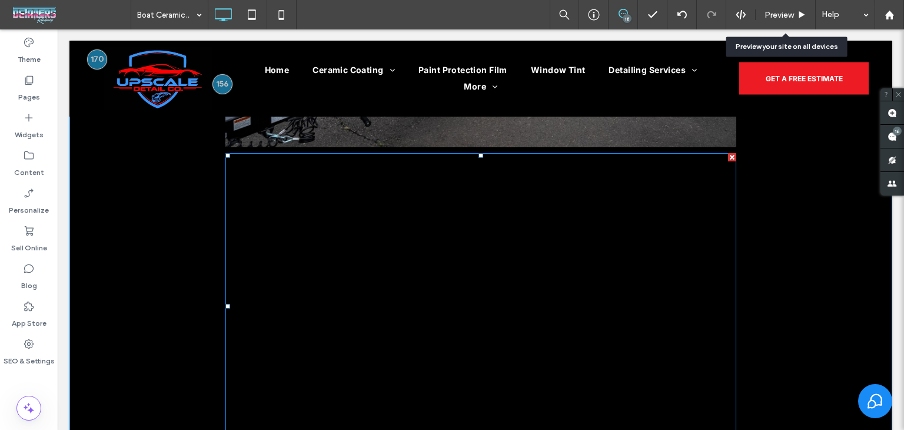
click at [728, 158] on div at bounding box center [732, 157] width 8 height 8
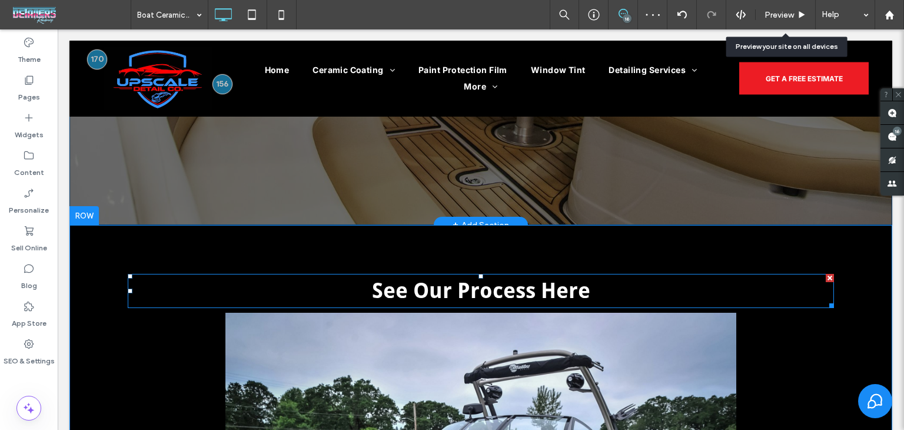
scroll to position [471, 0]
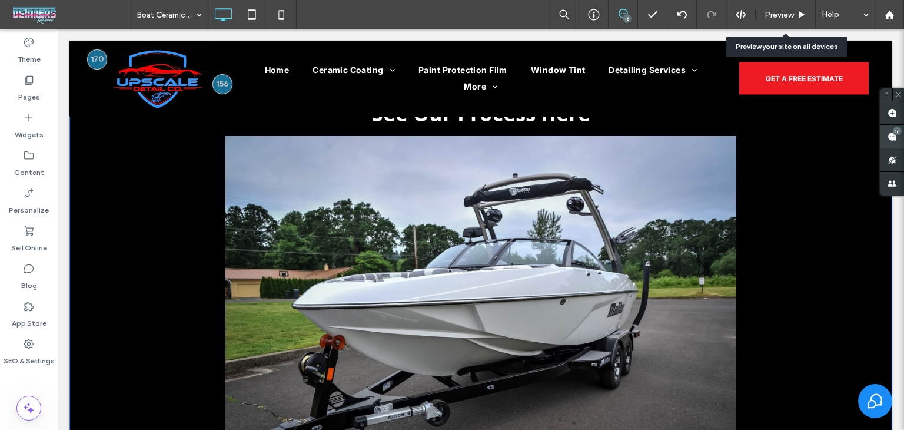
drag, startPoint x: 802, startPoint y: 132, endPoint x: 883, endPoint y: 144, distance: 81.5
click at [890, 130] on span at bounding box center [893, 136] width 24 height 23
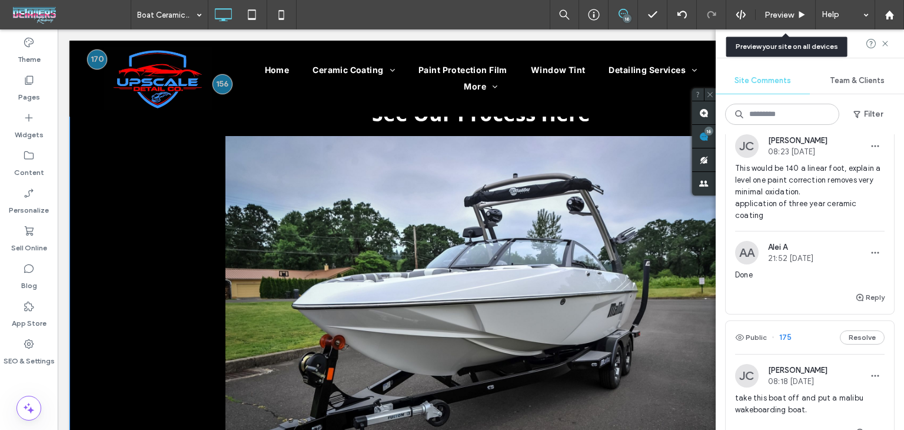
scroll to position [1707, 0]
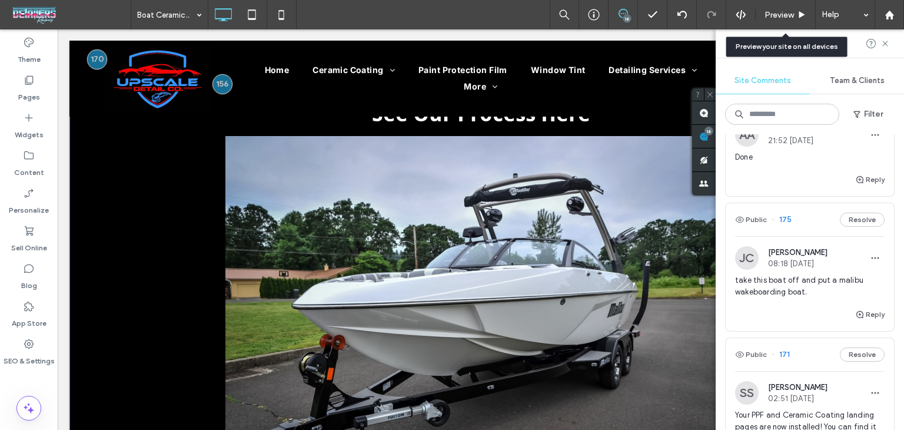
click at [802, 234] on div "Public 175 Resolve" at bounding box center [810, 219] width 168 height 33
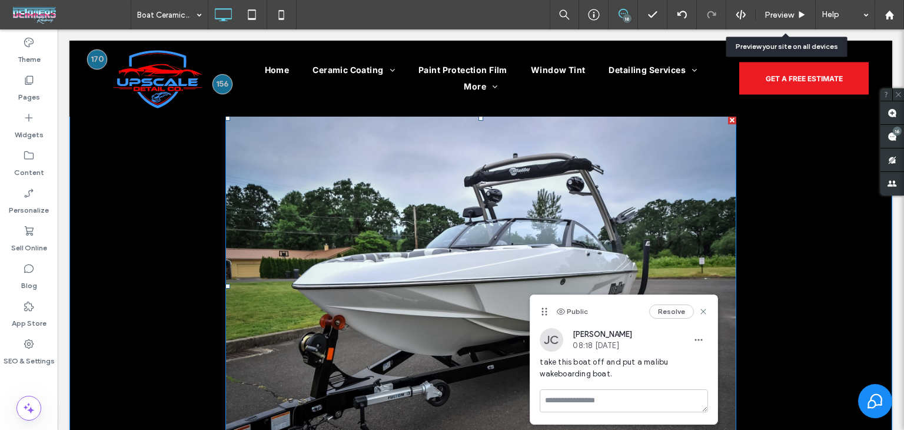
scroll to position [519, 0]
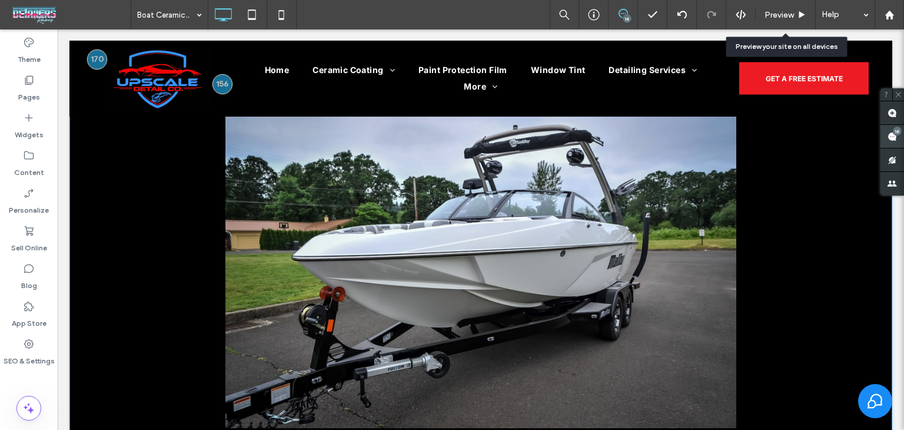
click at [894, 138] on use at bounding box center [892, 136] width 9 height 9
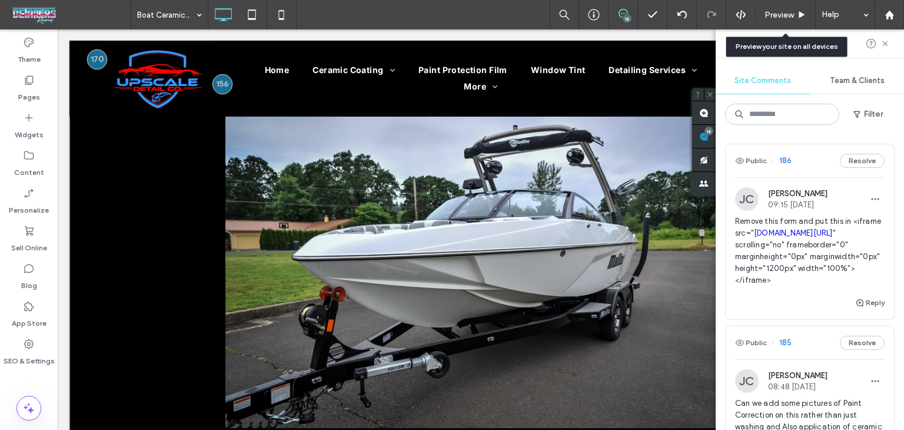
click at [833, 107] on div "Site Comments Team & Clients Filter Public 186 Resolve JC Jared Clasen 09:15 Au…" at bounding box center [810, 229] width 188 height 400
click at [820, 119] on input at bounding box center [782, 114] width 114 height 21
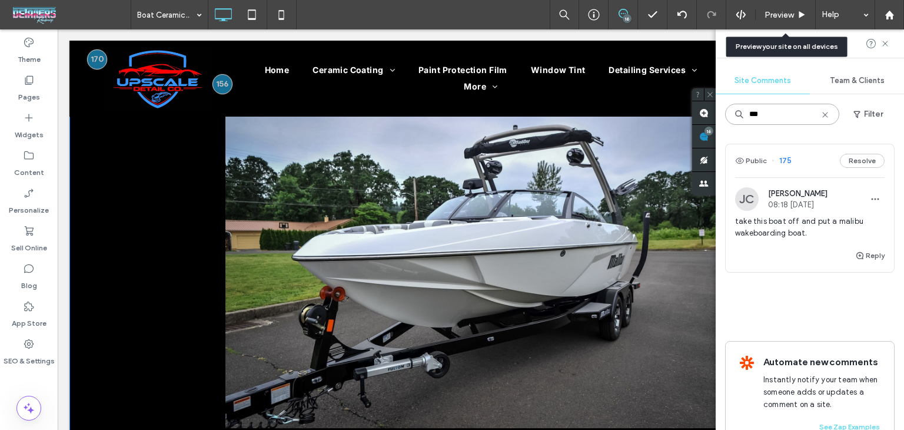
type input "***"
click at [865, 254] on button "Reply" at bounding box center [869, 255] width 29 height 14
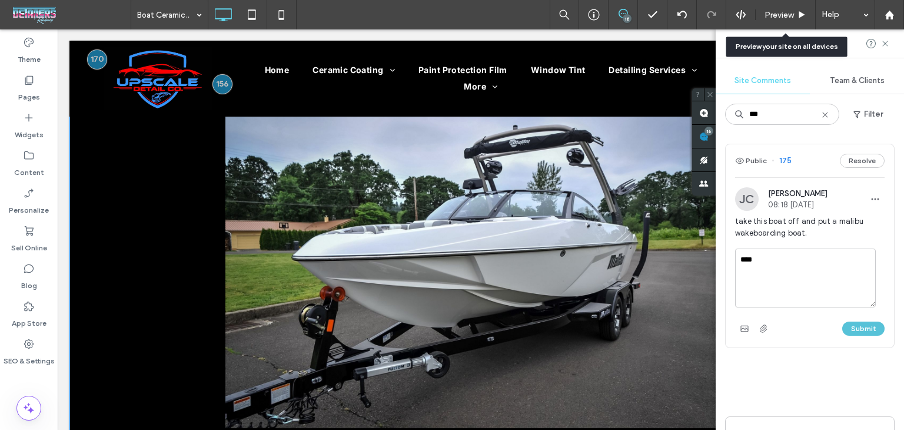
type textarea "****"
click at [855, 327] on button "Submit" at bounding box center [864, 328] width 42 height 14
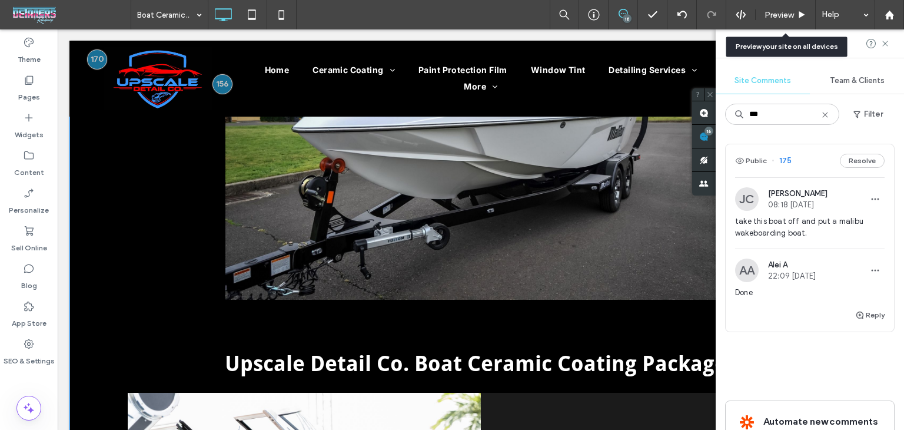
scroll to position [707, 0]
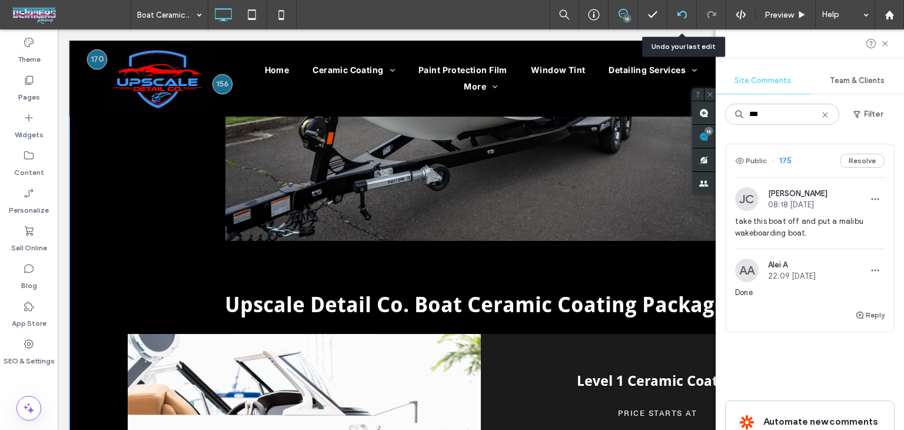
click at [684, 19] on div at bounding box center [682, 14] width 29 height 29
click at [682, 16] on icon at bounding box center [682, 14] width 9 height 9
click at [682, 16] on div at bounding box center [452, 215] width 904 height 430
click at [682, 16] on div "Boat Ceramic Coating 16 Preview Help Site Comments Team & Clients *** Filter Pu…" at bounding box center [452, 215] width 904 height 430
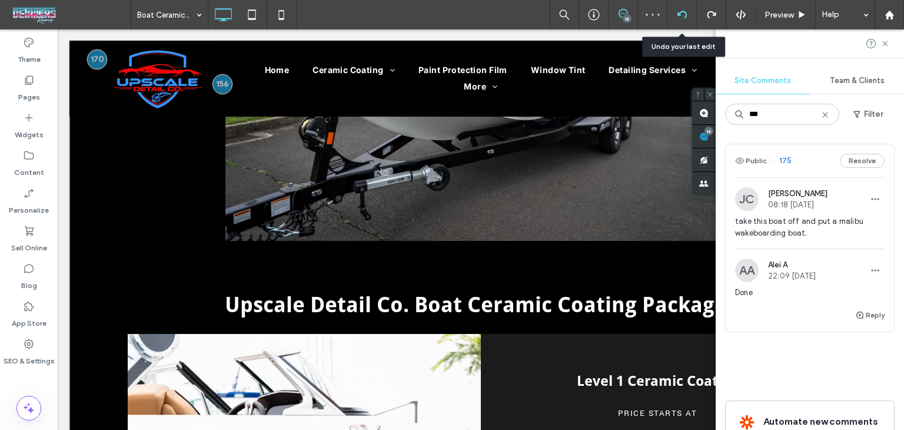
click at [682, 16] on icon at bounding box center [682, 14] width 9 height 9
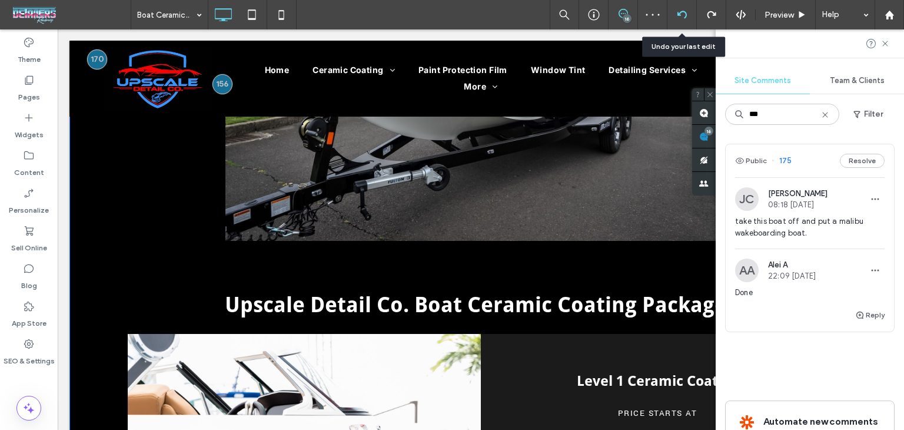
click at [682, 16] on icon at bounding box center [682, 14] width 9 height 9
click at [682, 16] on div "Boat Ceramic Coating 16 Preview Help Site Comments Team & Clients *** Filter Pu…" at bounding box center [452, 215] width 904 height 430
click at [682, 16] on div at bounding box center [452, 215] width 904 height 430
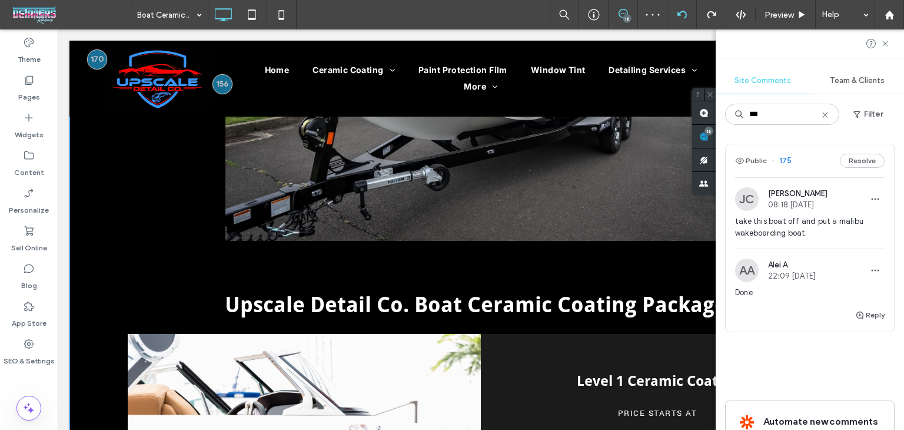
click at [682, 16] on div at bounding box center [452, 215] width 904 height 430
click at [682, 16] on icon at bounding box center [682, 14] width 9 height 9
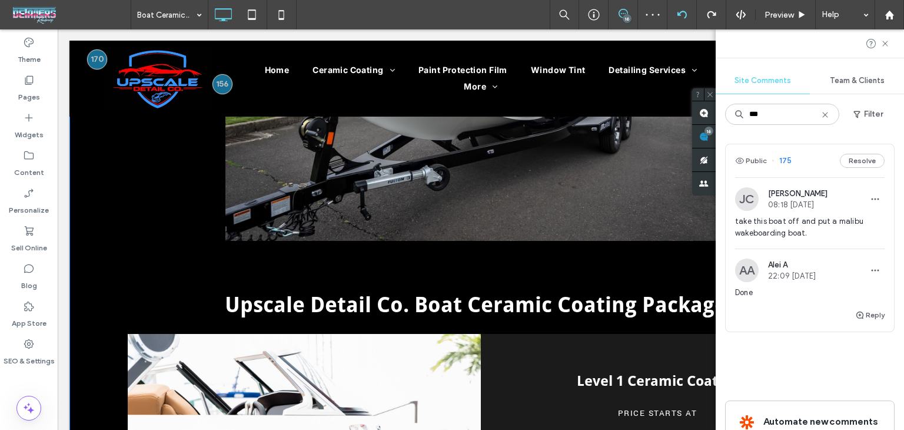
click at [682, 16] on icon at bounding box center [682, 14] width 9 height 9
click at [682, 16] on div at bounding box center [452, 215] width 904 height 430
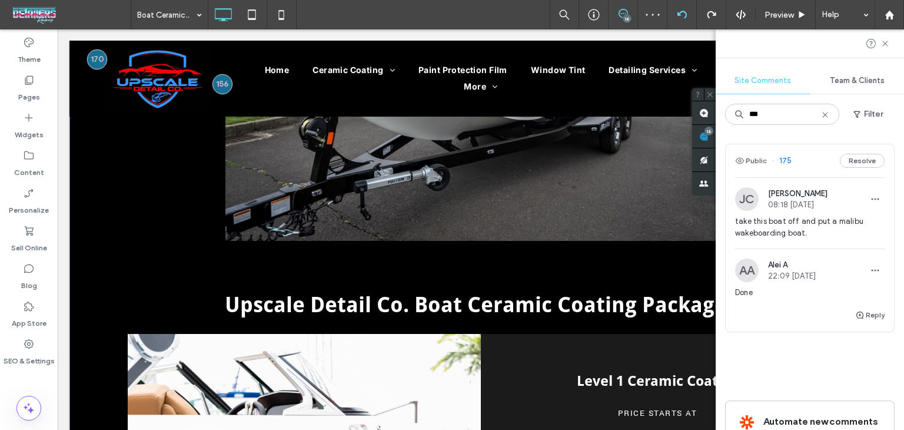
click at [682, 16] on icon at bounding box center [682, 14] width 9 height 9
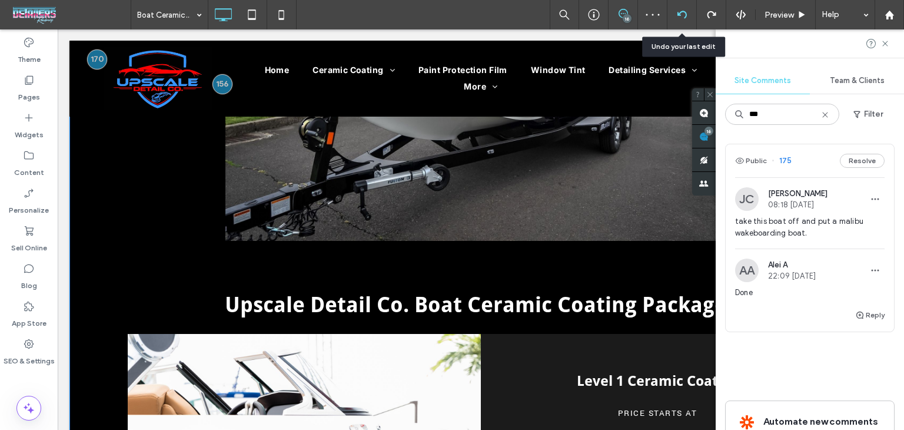
click at [682, 16] on div at bounding box center [452, 215] width 904 height 430
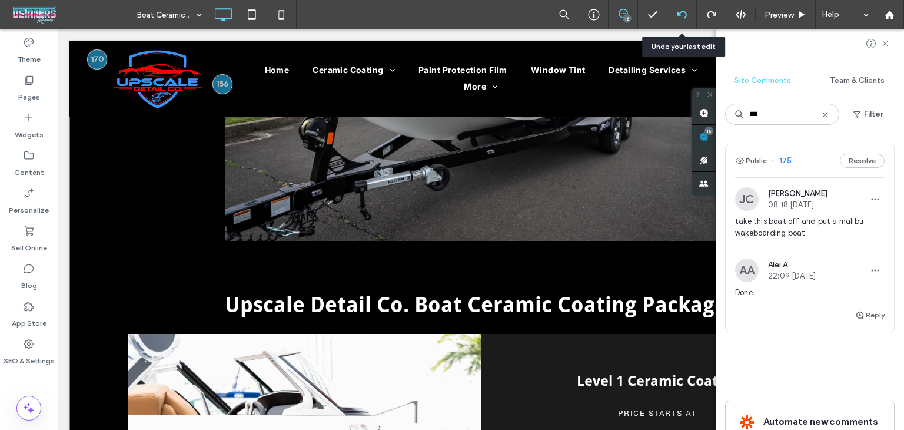
click at [683, 15] on icon at bounding box center [682, 14] width 9 height 9
click at [679, 11] on icon at bounding box center [682, 14] width 9 height 9
click at [685, 20] on div at bounding box center [682, 14] width 29 height 29
click at [685, 15] on use at bounding box center [681, 15] width 9 height 8
click at [685, 15] on div at bounding box center [452, 215] width 904 height 430
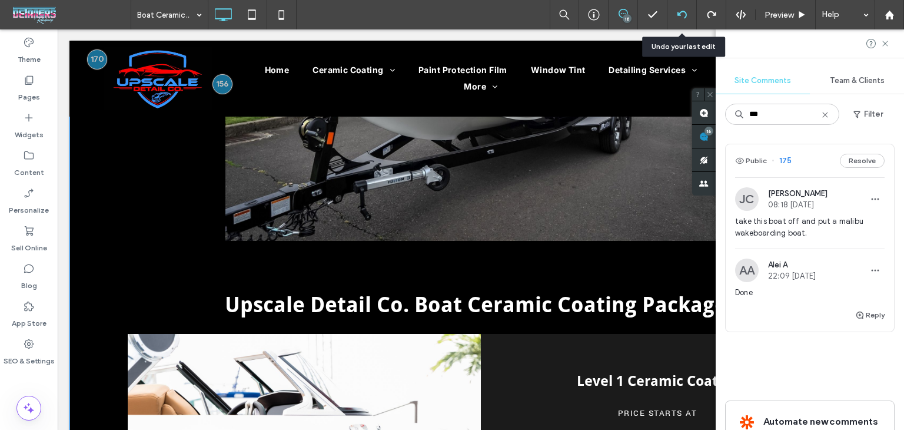
click at [678, 16] on icon at bounding box center [682, 14] width 9 height 9
click at [679, 14] on div at bounding box center [452, 215] width 904 height 430
click at [685, 12] on icon at bounding box center [682, 14] width 9 height 9
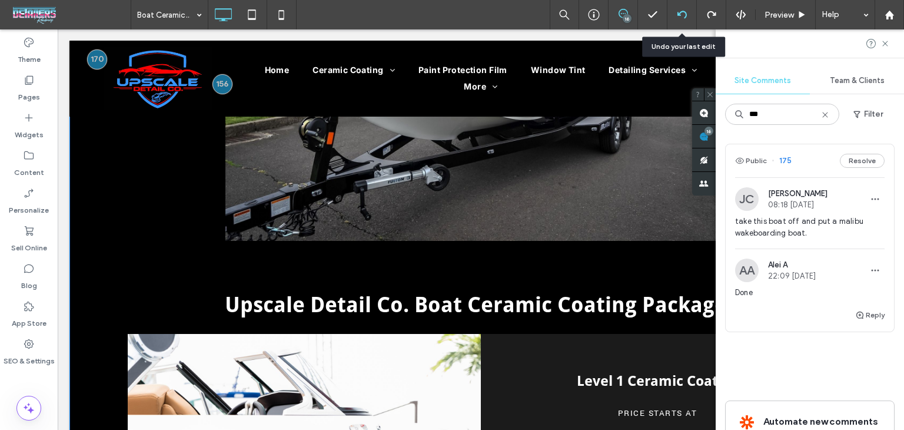
click at [678, 12] on use at bounding box center [681, 15] width 9 height 8
click at [678, 12] on icon at bounding box center [682, 14] width 9 height 9
click at [678, 14] on use at bounding box center [681, 15] width 9 height 8
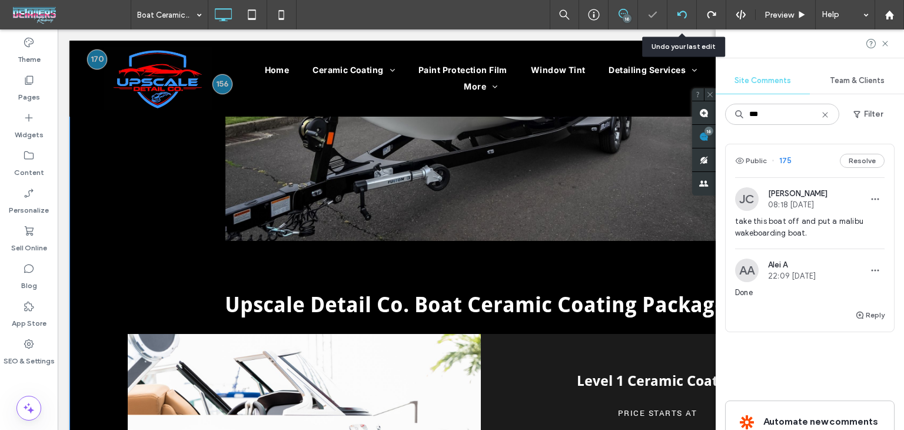
click at [678, 14] on use at bounding box center [681, 15] width 9 height 8
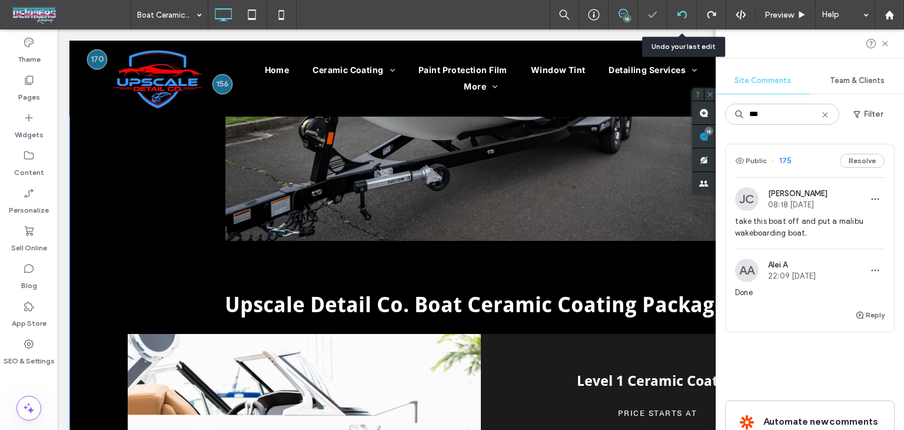
click at [678, 14] on div at bounding box center [452, 215] width 904 height 430
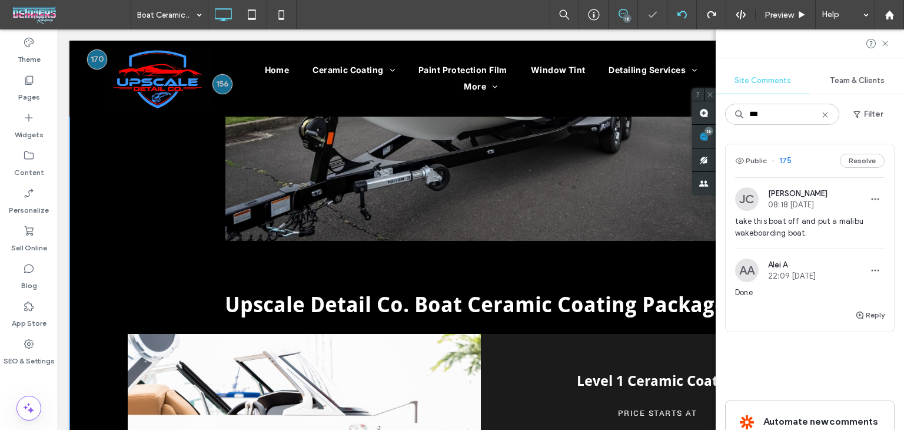
click at [678, 14] on div at bounding box center [452, 215] width 904 height 430
click at [678, 14] on use at bounding box center [681, 15] width 9 height 8
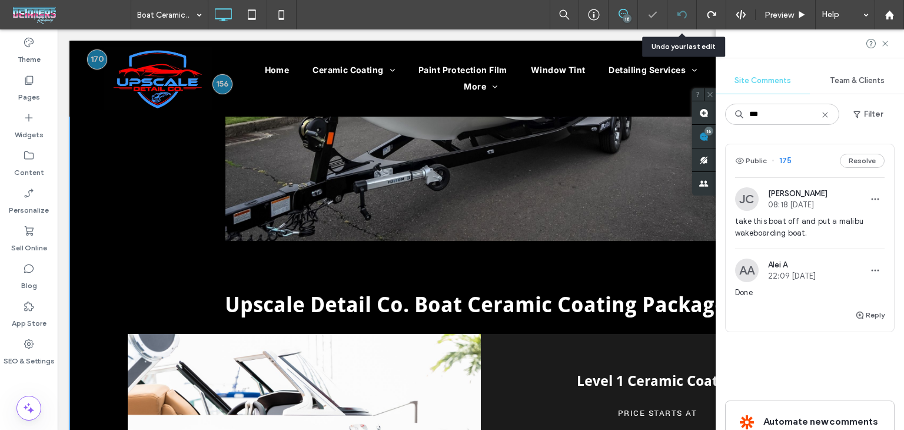
click at [679, 19] on icon at bounding box center [682, 14] width 9 height 9
click at [678, 19] on div at bounding box center [682, 14] width 29 height 29
click at [681, 18] on icon at bounding box center [682, 14] width 9 height 9
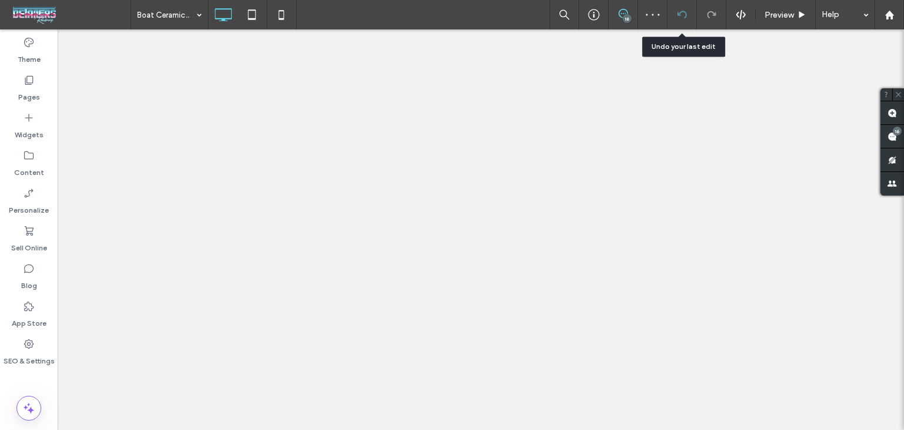
click at [679, 11] on icon at bounding box center [682, 14] width 9 height 9
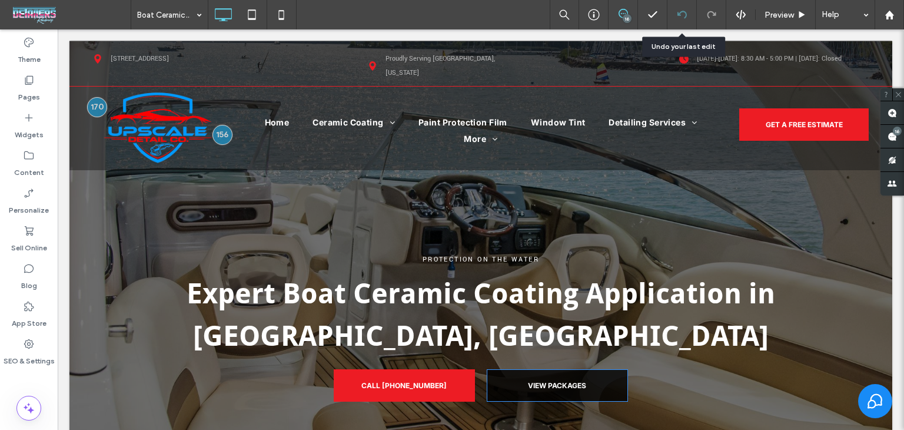
click at [682, 12] on icon at bounding box center [682, 14] width 9 height 9
click at [683, 14] on icon at bounding box center [682, 14] width 9 height 9
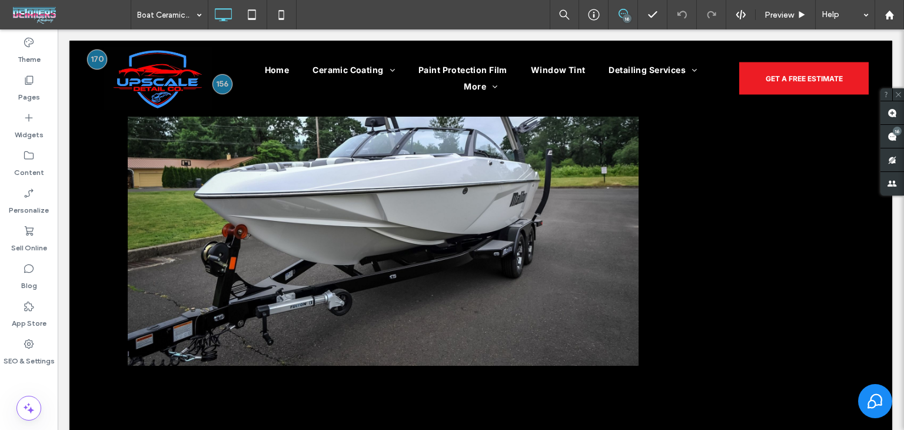
scroll to position [765, 0]
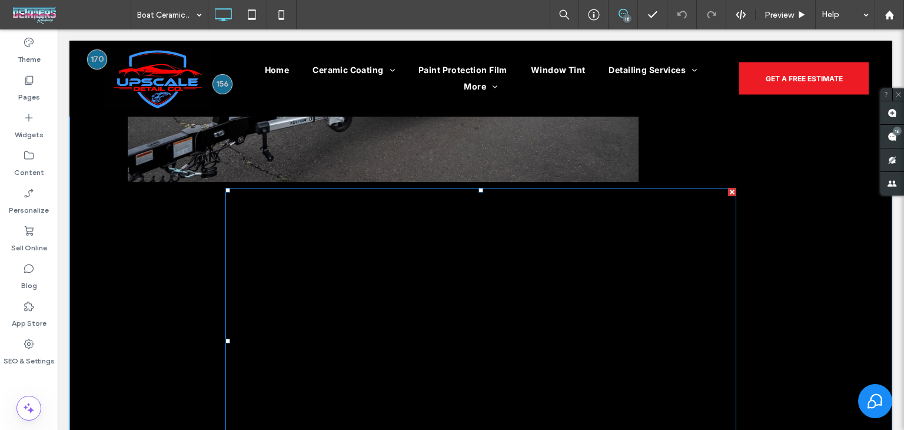
click at [511, 293] on span at bounding box center [480, 341] width 511 height 306
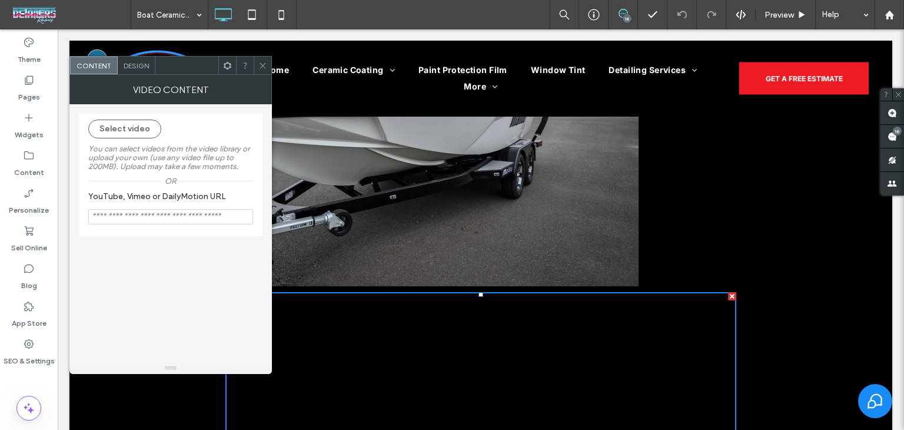
scroll to position [648, 0]
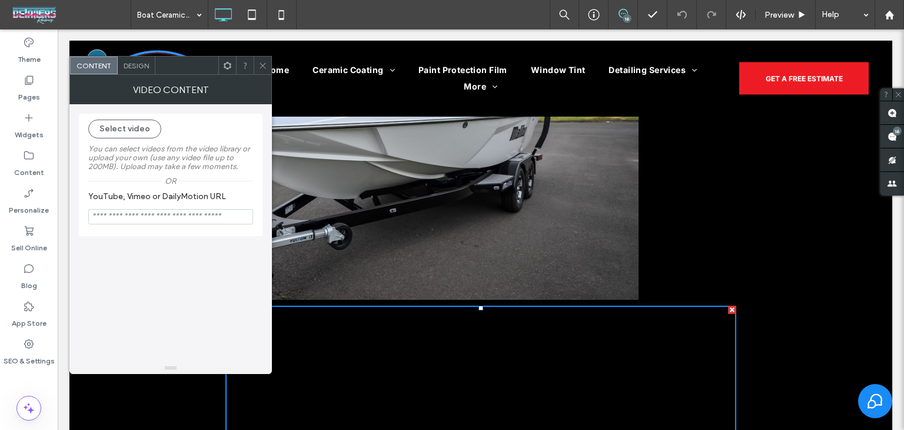
click at [254, 64] on div at bounding box center [263, 66] width 18 height 18
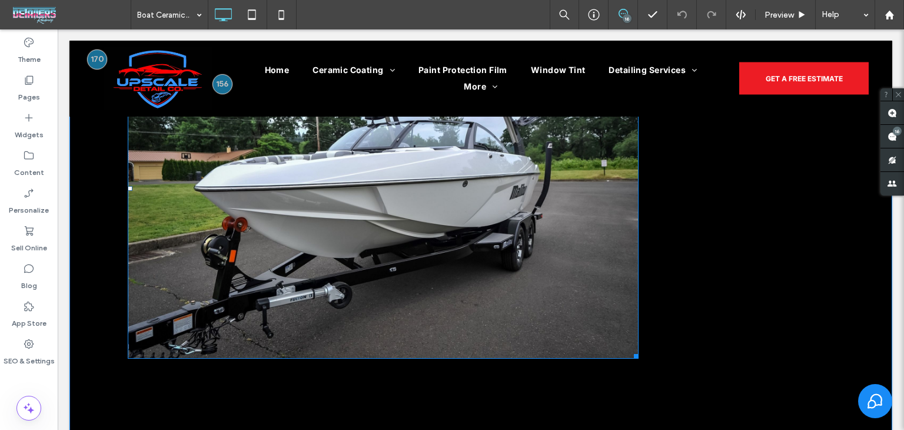
scroll to position [765, 0]
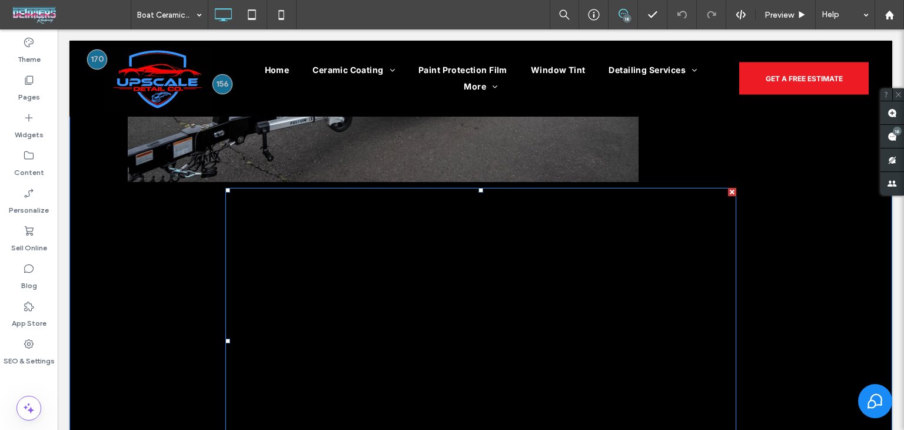
click at [412, 260] on span at bounding box center [480, 341] width 511 height 306
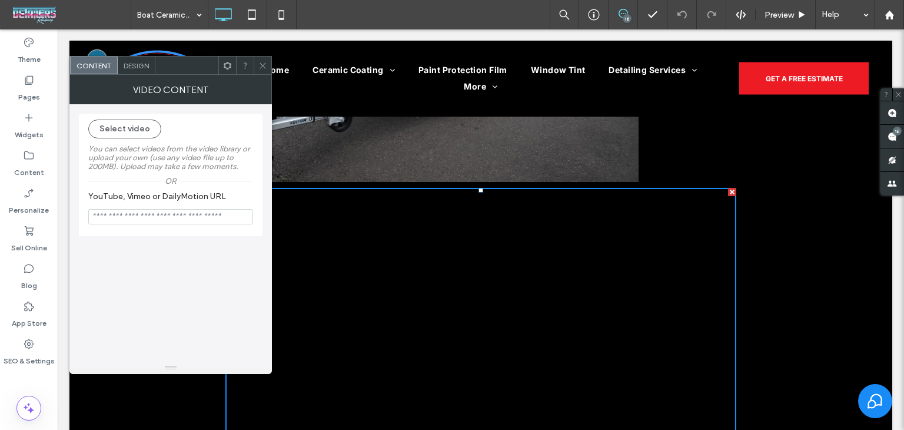
click at [146, 214] on input "YouTube, Vimeo or DailyMotion URL" at bounding box center [170, 216] width 165 height 15
paste input "**********"
type input "**********"
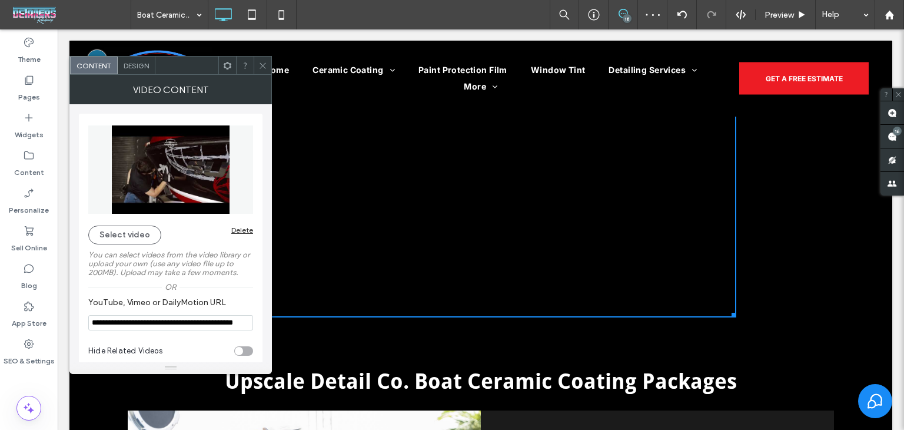
scroll to position [883, 0]
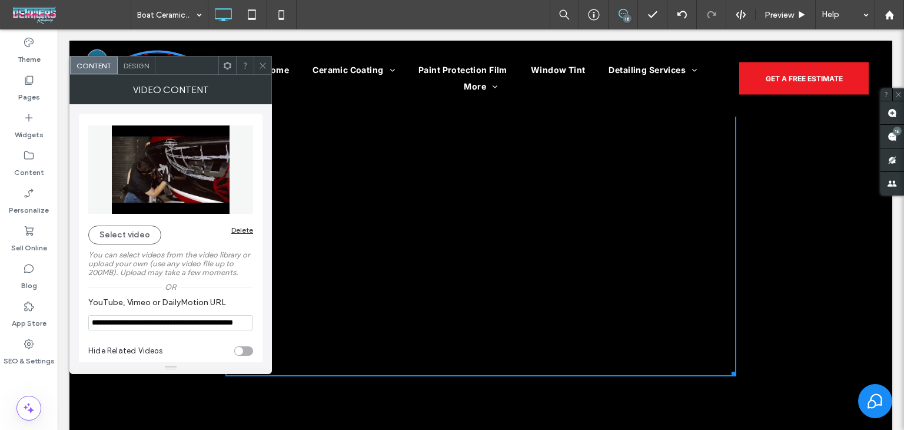
click at [265, 69] on span at bounding box center [262, 66] width 9 height 18
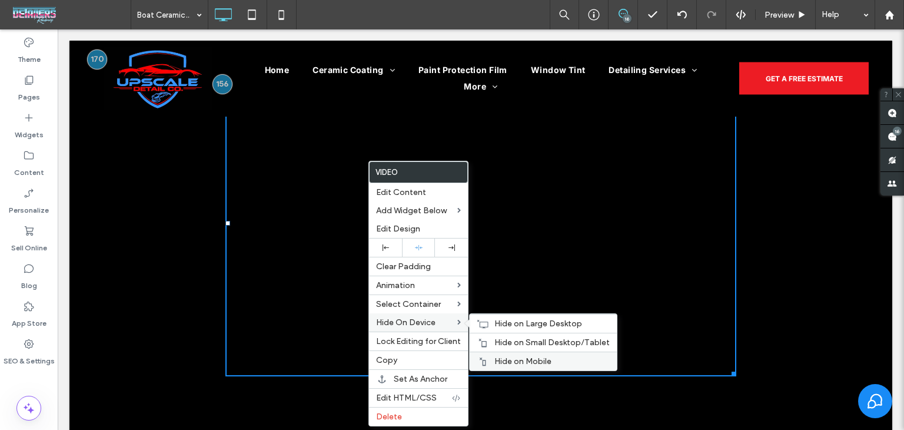
click at [496, 359] on span "Hide on Mobile" at bounding box center [523, 361] width 57 height 10
click at [489, 344] on div "Hide on Small Desktop/Tablet" at bounding box center [543, 342] width 147 height 19
drag, startPoint x: 498, startPoint y: 325, endPoint x: 505, endPoint y: 327, distance: 7.3
click at [499, 323] on span "Hide on Large Desktop" at bounding box center [539, 324] width 88 height 10
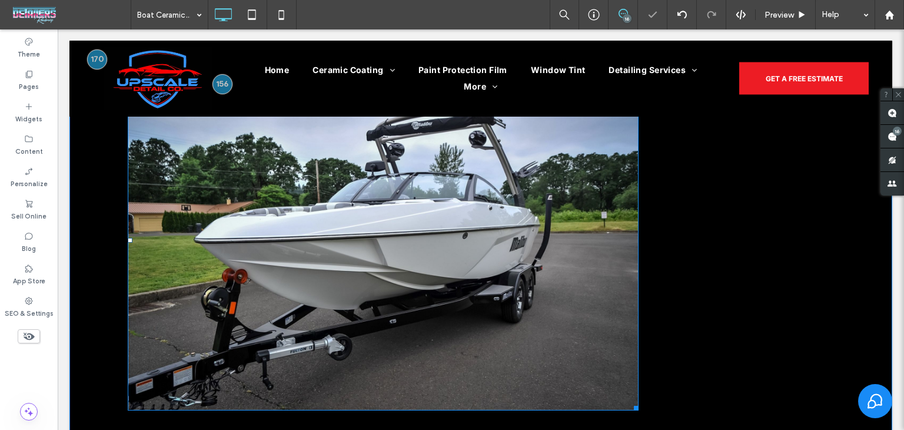
scroll to position [530, 0]
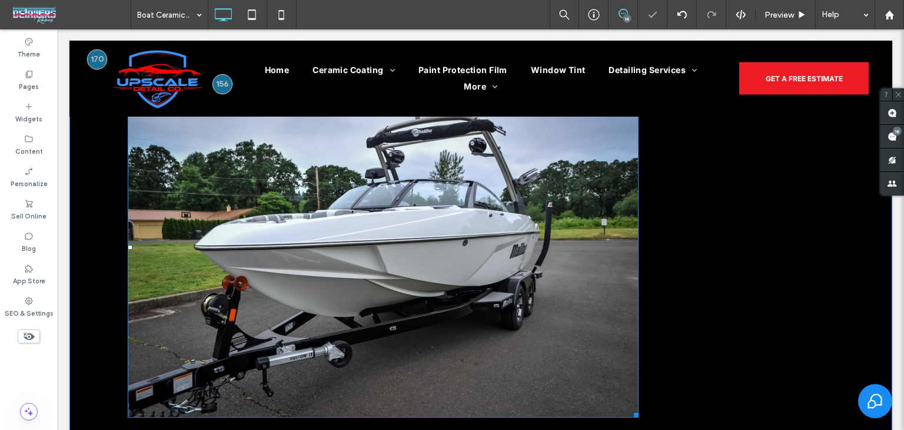
click at [398, 269] on img at bounding box center [383, 247] width 511 height 340
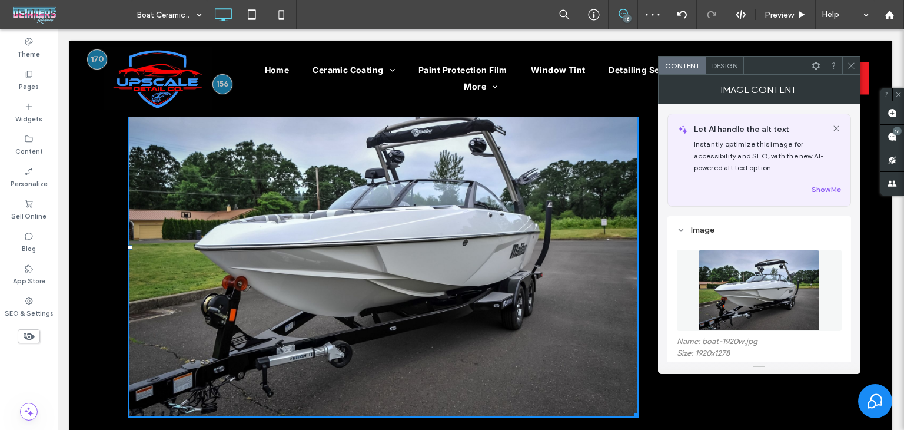
drag, startPoint x: 810, startPoint y: 66, endPoint x: 812, endPoint y: 77, distance: 11.3
click at [811, 67] on div at bounding box center [816, 66] width 18 height 18
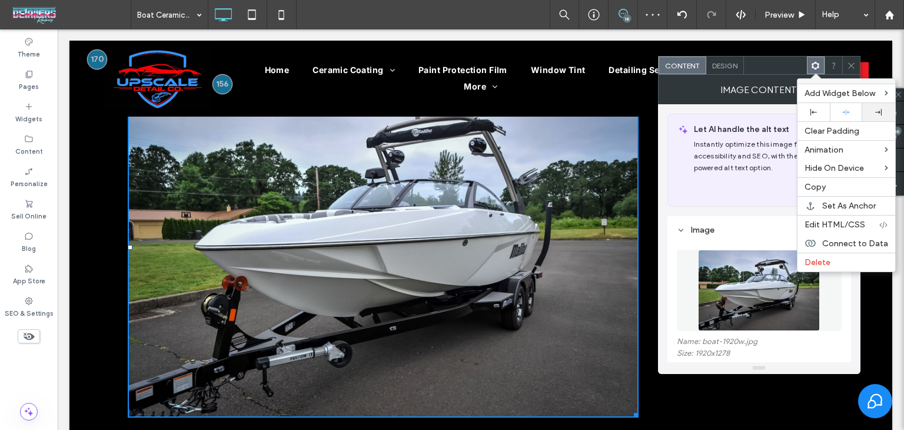
drag, startPoint x: 839, startPoint y: 113, endPoint x: 863, endPoint y: 116, distance: 24.3
click at [840, 113] on div at bounding box center [846, 112] width 21 height 8
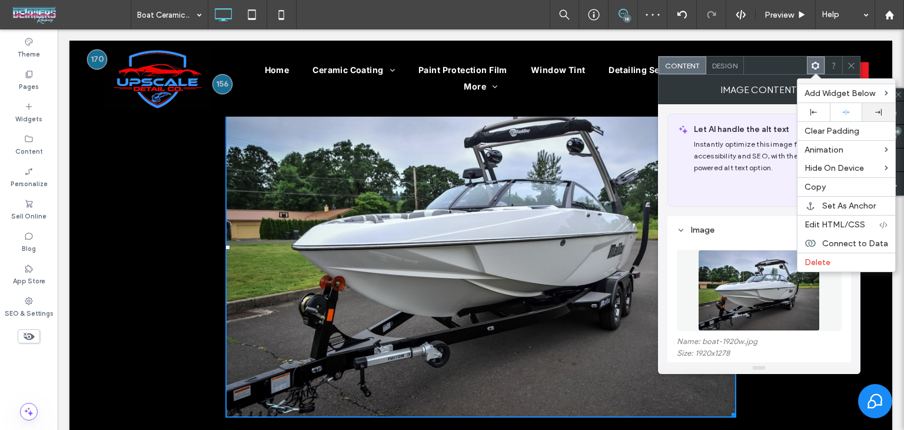
click at [884, 110] on div at bounding box center [878, 112] width 21 height 6
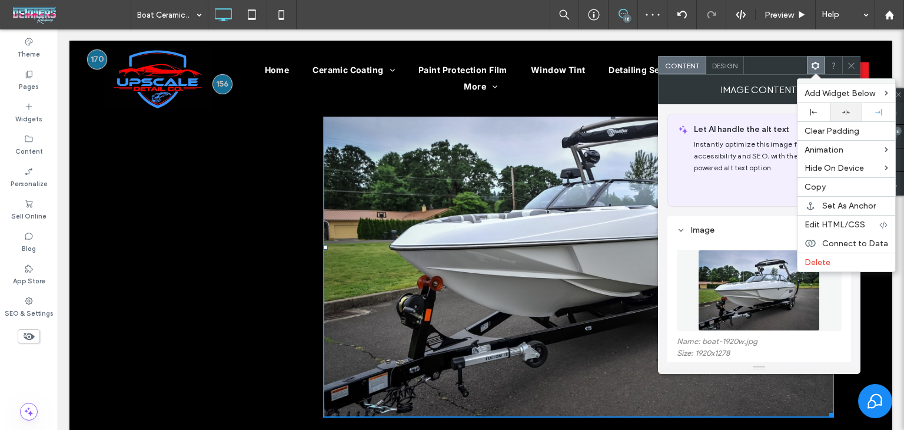
click at [850, 112] on div at bounding box center [846, 112] width 21 height 8
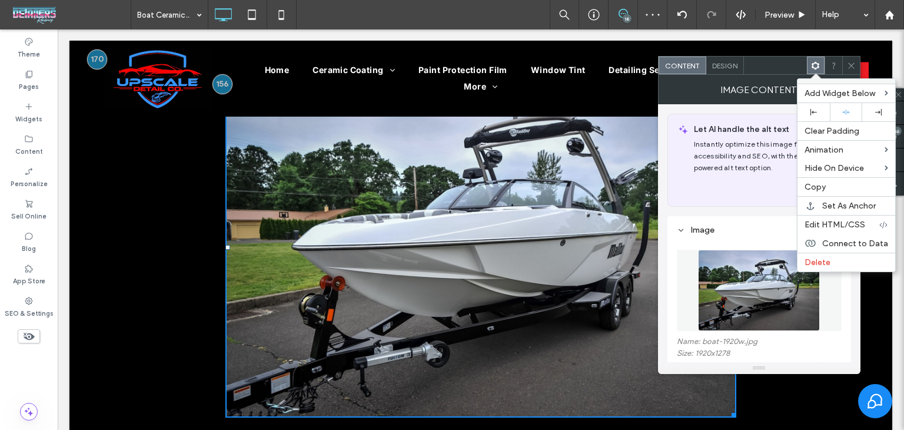
drag, startPoint x: 853, startPoint y: 64, endPoint x: 749, endPoint y: 204, distance: 174.6
click at [852, 64] on icon at bounding box center [851, 65] width 9 height 9
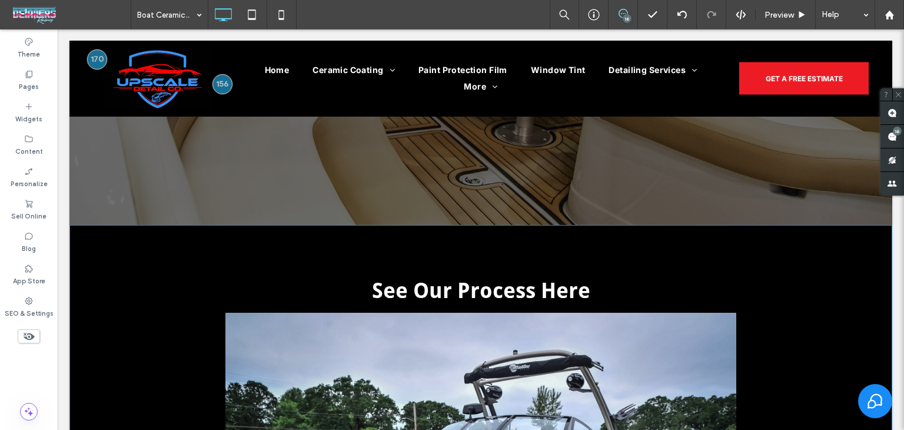
scroll to position [589, 0]
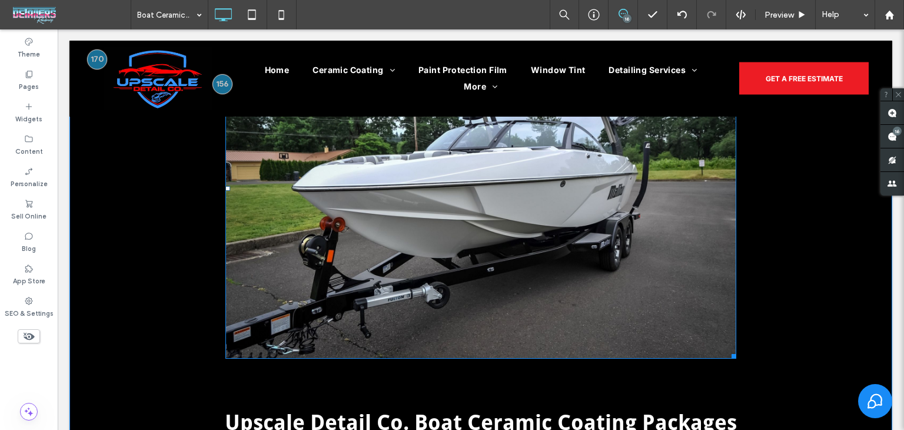
click at [613, 244] on img at bounding box center [480, 188] width 511 height 340
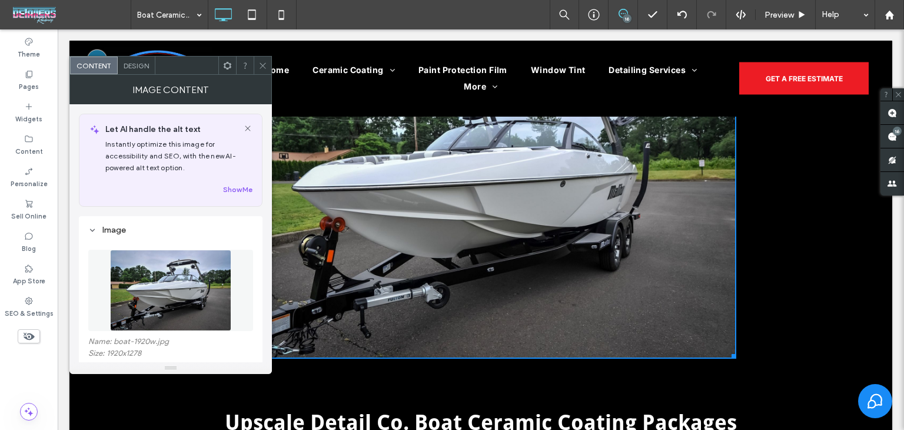
drag, startPoint x: 258, startPoint y: 69, endPoint x: 265, endPoint y: 67, distance: 7.3
click at [259, 67] on icon at bounding box center [262, 65] width 9 height 9
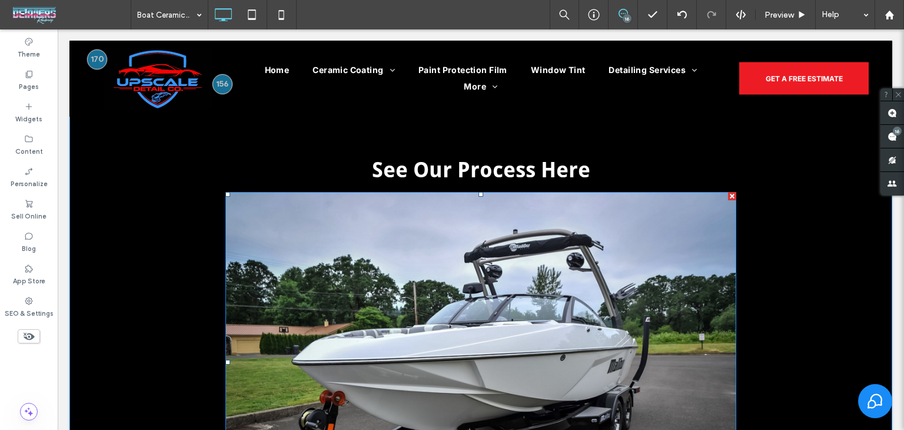
scroll to position [412, 0]
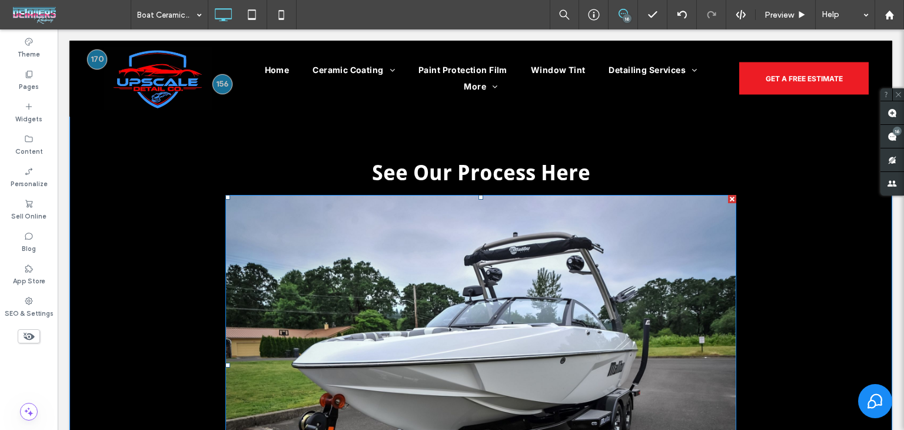
drag, startPoint x: 727, startPoint y: 194, endPoint x: 720, endPoint y: 222, distance: 28.4
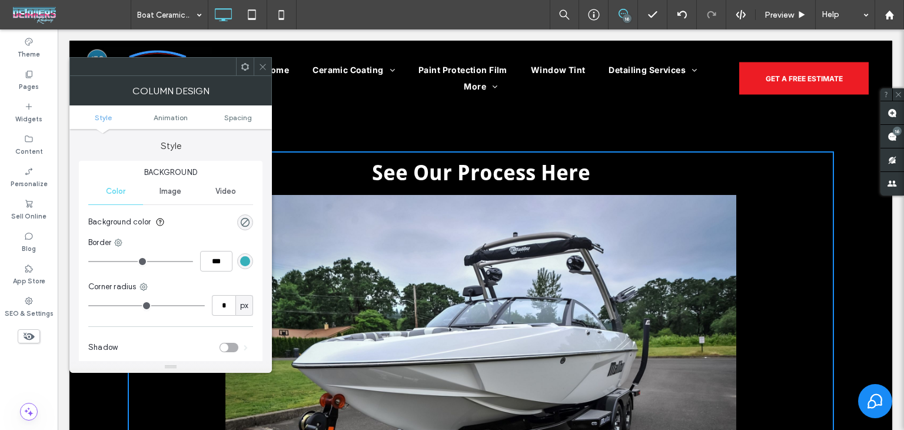
click at [268, 69] on div at bounding box center [263, 67] width 18 height 18
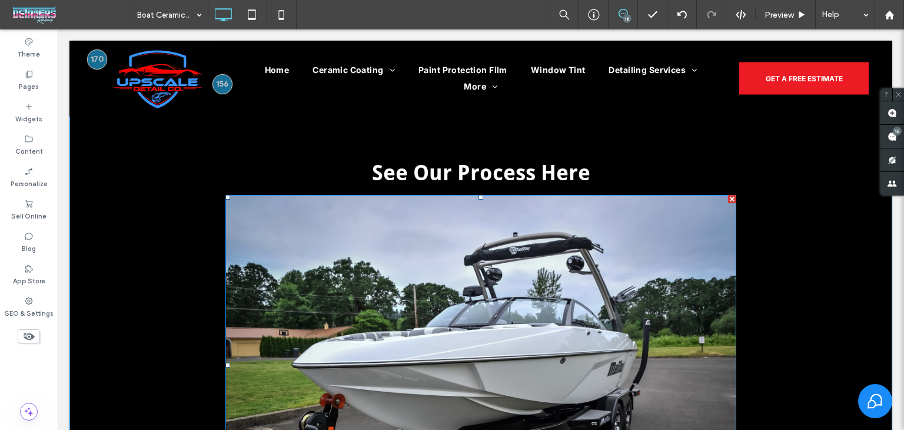
drag, startPoint x: 785, startPoint y: 229, endPoint x: 725, endPoint y: 198, distance: 67.4
click at [728, 198] on div at bounding box center [732, 199] width 8 height 8
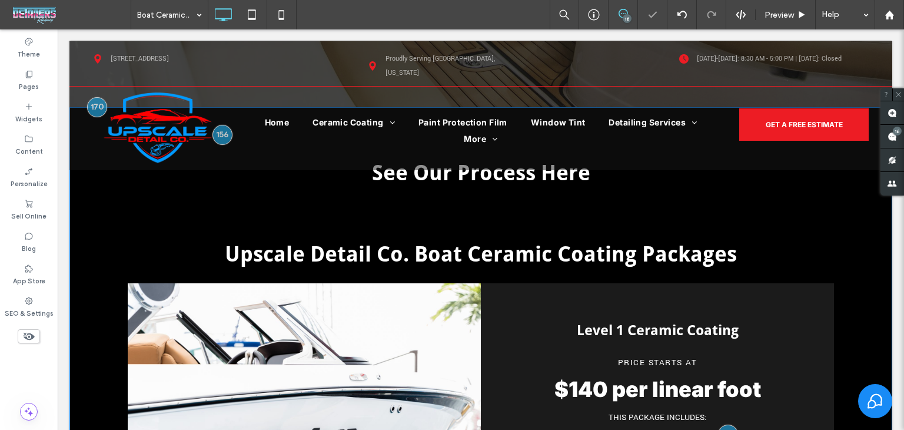
drag, startPoint x: 48, startPoint y: 327, endPoint x: 45, endPoint y: 333, distance: 6.6
click at [47, 330] on div at bounding box center [29, 336] width 58 height 26
click at [33, 339] on icon at bounding box center [28, 336] width 13 height 13
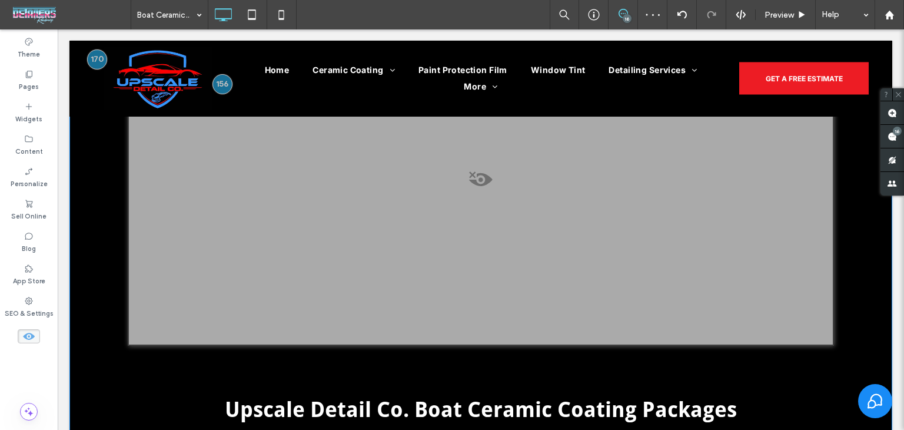
scroll to position [589, 0]
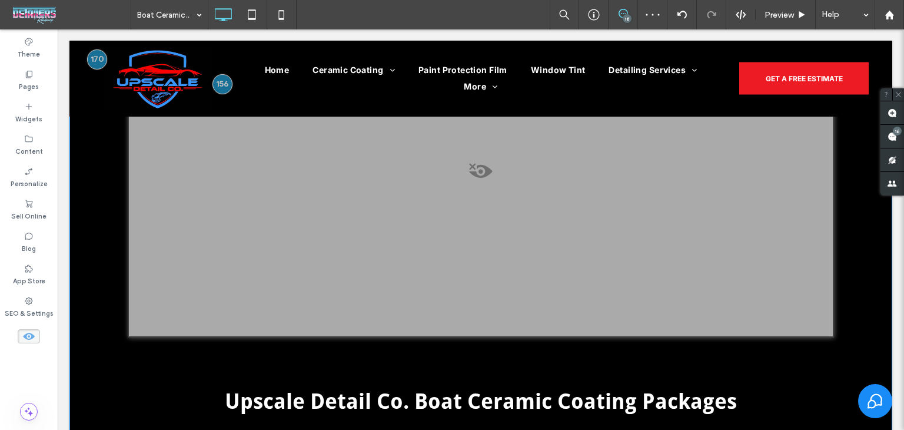
click at [476, 172] on span at bounding box center [481, 174] width 704 height 24
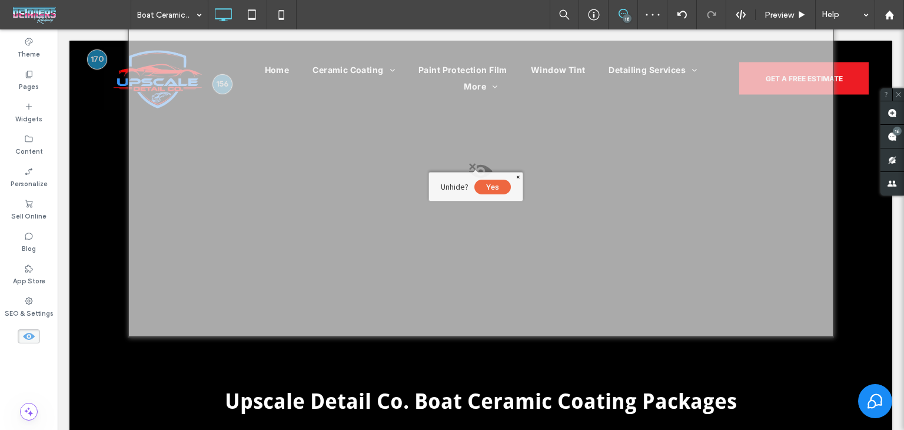
click at [490, 190] on button "Yes" at bounding box center [493, 187] width 37 height 15
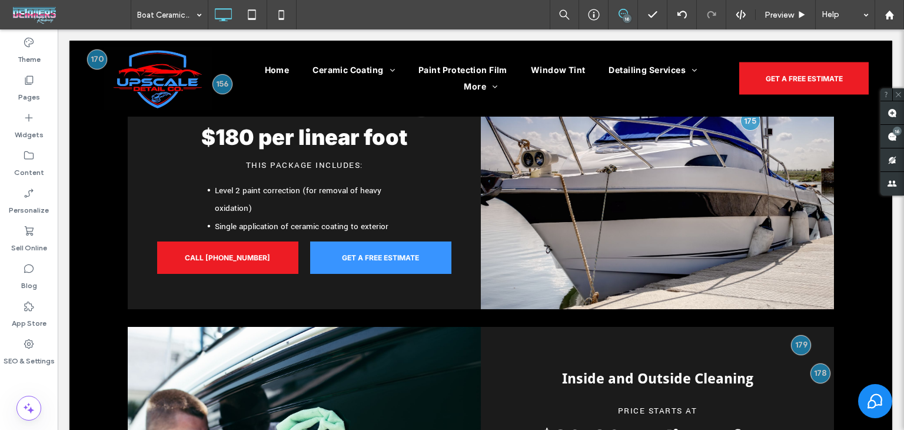
scroll to position [1225, 0]
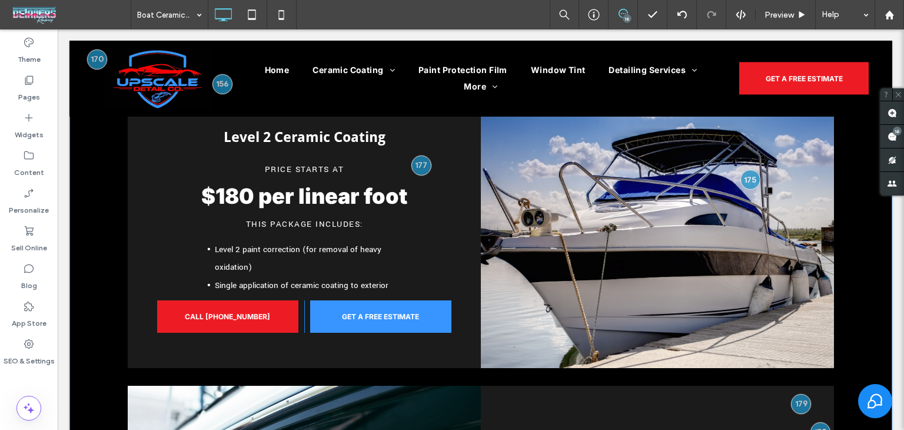
click at [716, 189] on div "Click To Paste" at bounding box center [657, 226] width 353 height 283
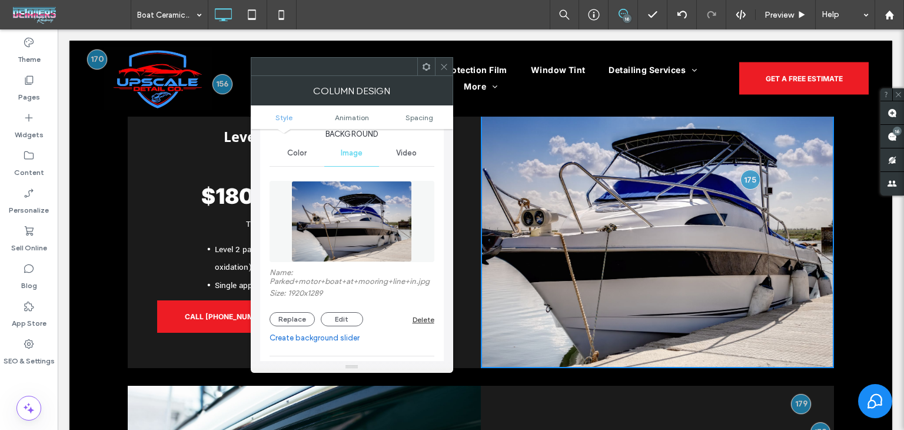
scroll to position [59, 0]
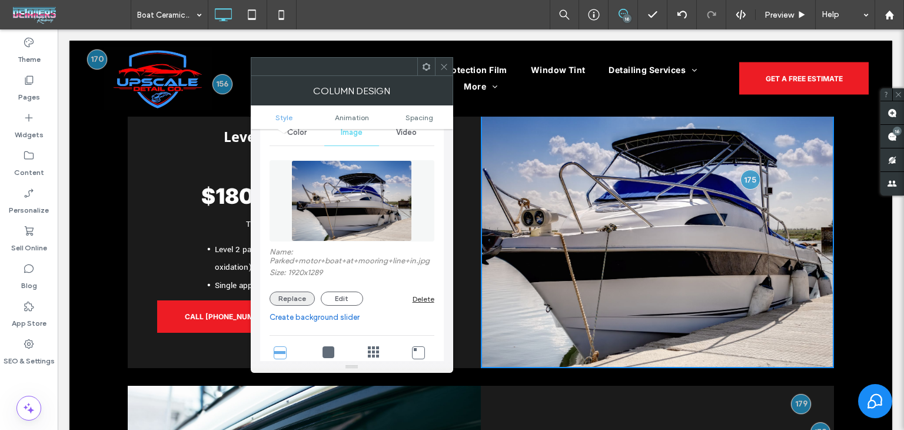
click at [294, 296] on button "Replace" at bounding box center [292, 298] width 45 height 14
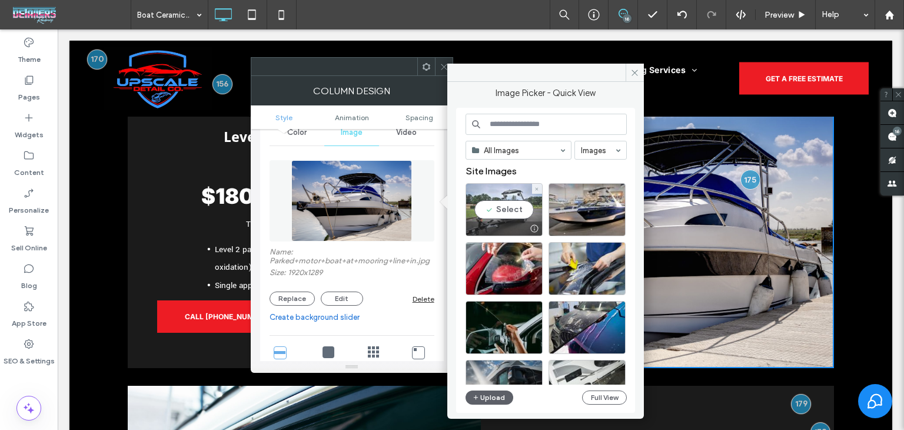
drag, startPoint x: 512, startPoint y: 204, endPoint x: 498, endPoint y: 245, distance: 43.6
click at [512, 204] on div "Select" at bounding box center [504, 209] width 77 height 53
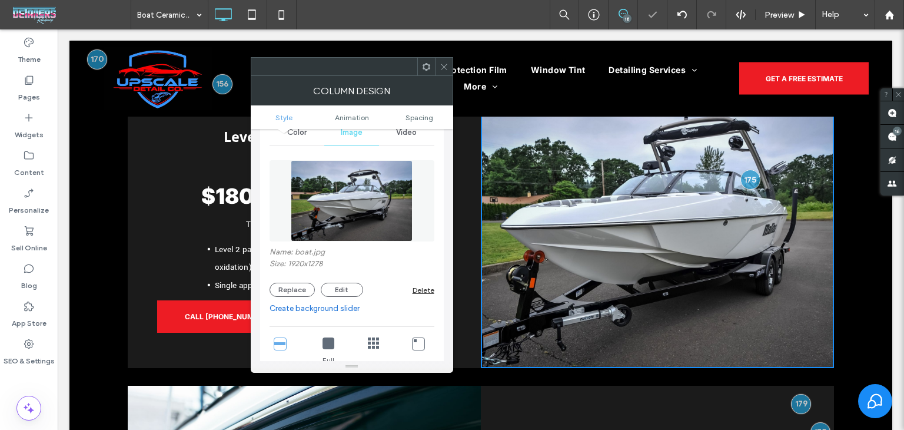
click at [444, 69] on icon at bounding box center [444, 66] width 9 height 9
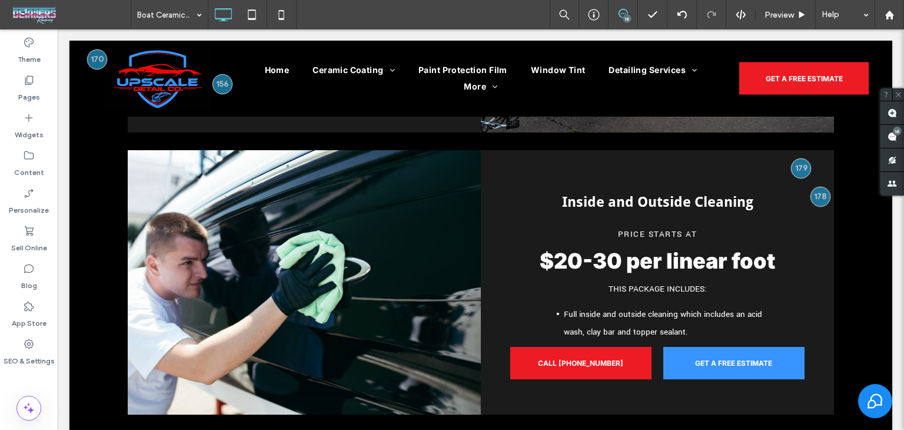
scroll to position [1460, 0]
click at [884, 142] on span at bounding box center [893, 136] width 24 height 23
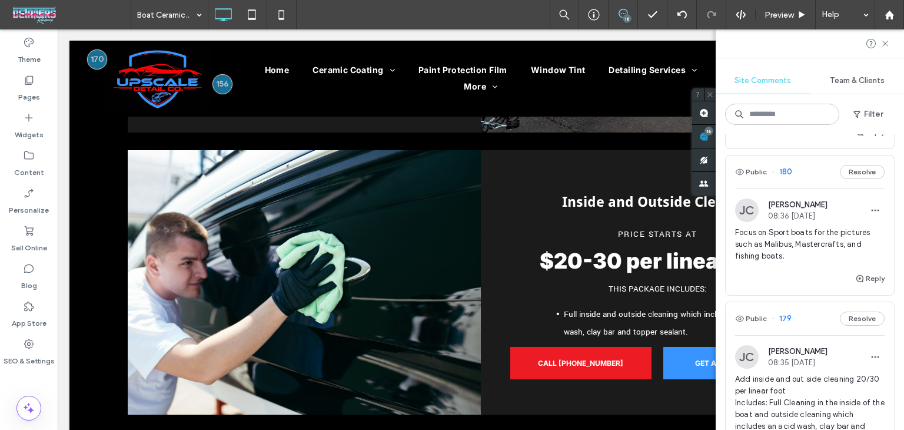
scroll to position [883, 0]
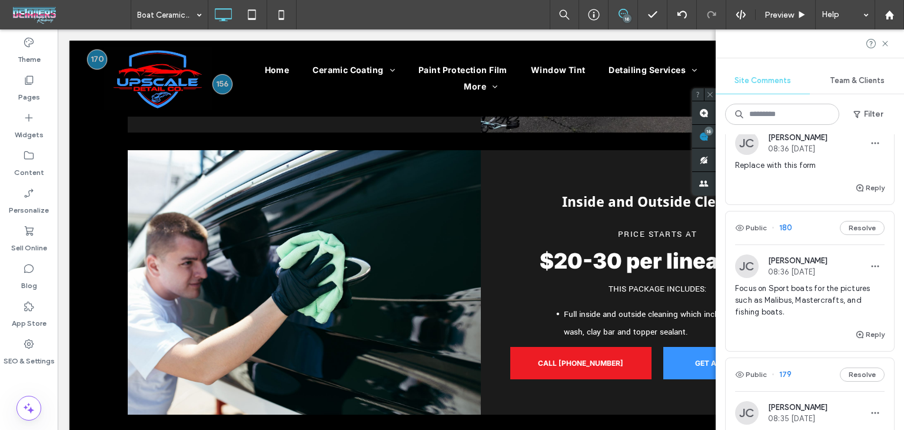
click at [805, 244] on div "Public 180 Resolve" at bounding box center [810, 227] width 168 height 33
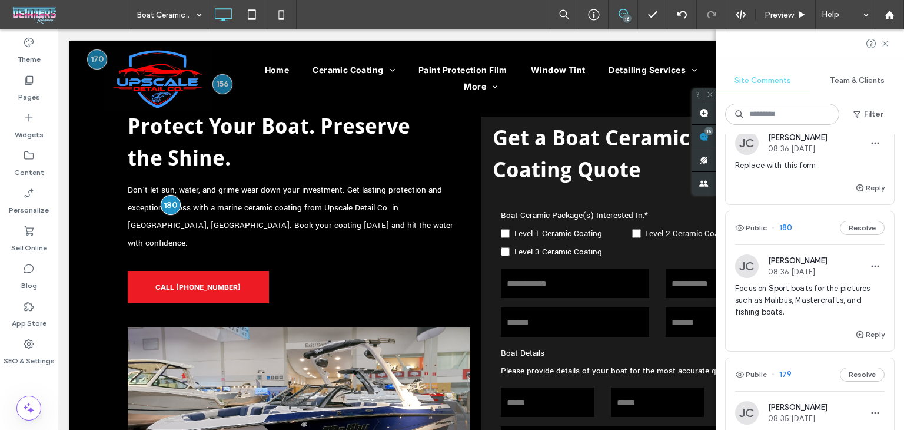
scroll to position [0, 0]
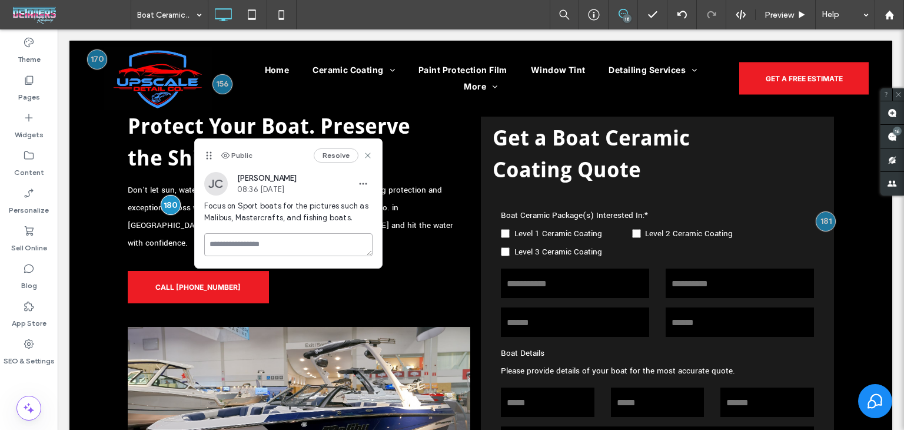
click at [277, 240] on textarea at bounding box center [288, 244] width 168 height 23
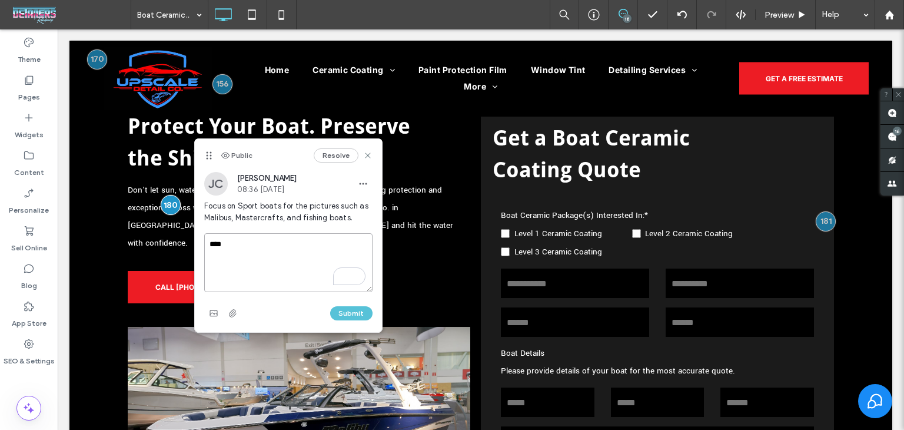
type textarea "****"
click at [344, 311] on button "Submit" at bounding box center [351, 313] width 42 height 14
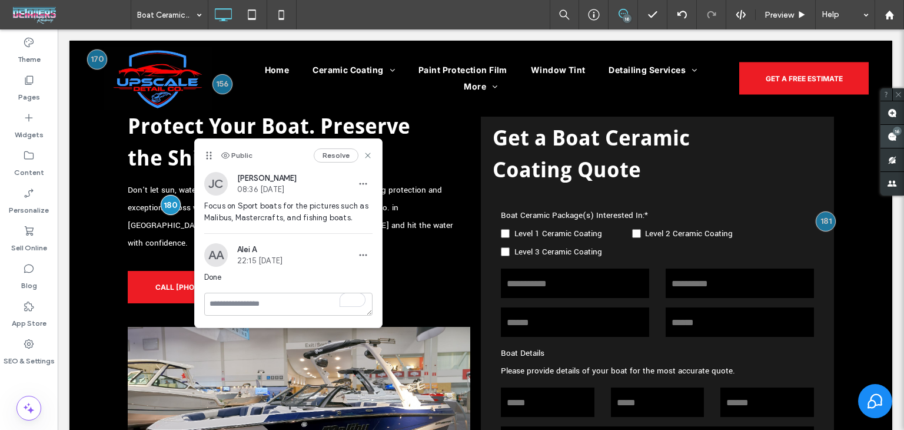
click at [892, 135] on use at bounding box center [892, 136] width 9 height 9
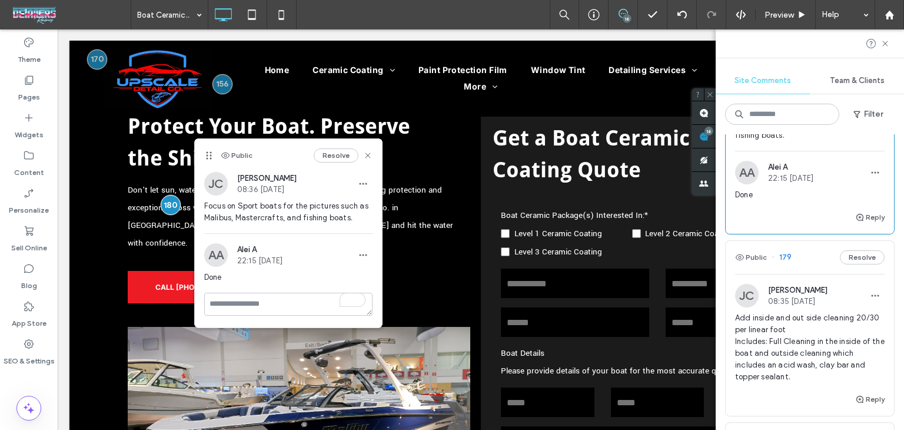
scroll to position [1119, 0]
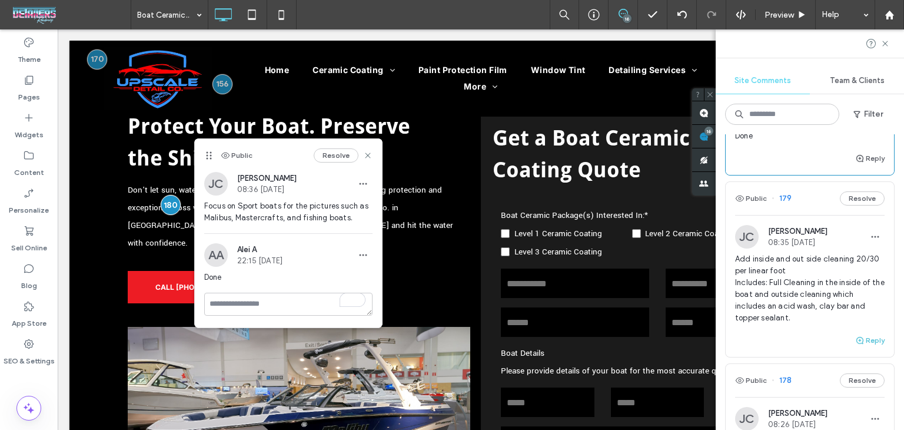
click at [855, 345] on icon "button" at bounding box center [859, 340] width 9 height 9
click at [800, 364] on textarea at bounding box center [810, 362] width 150 height 59
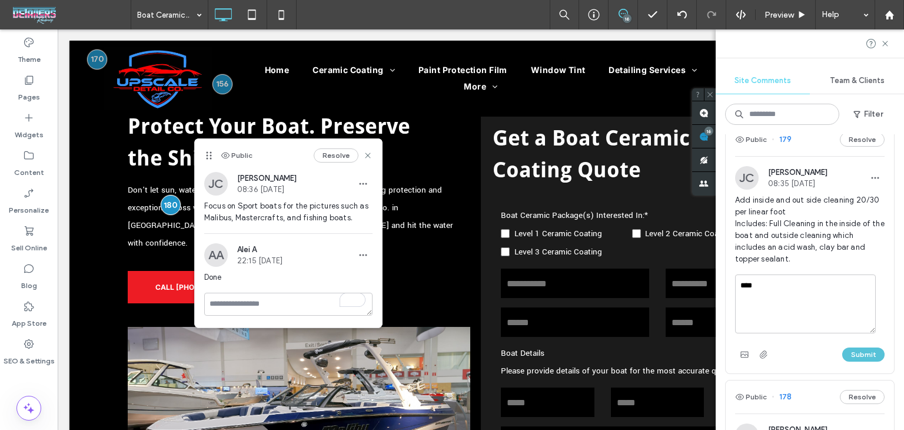
type textarea "****"
click at [855, 361] on button "Submit" at bounding box center [864, 354] width 42 height 14
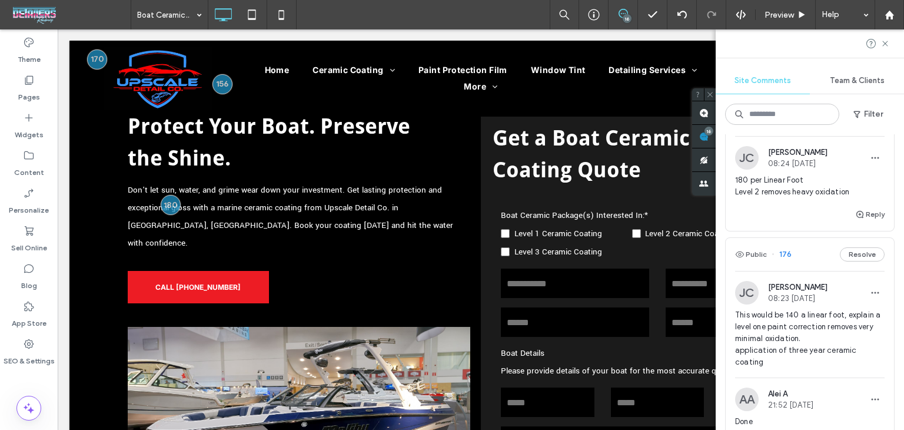
scroll to position [1503, 0]
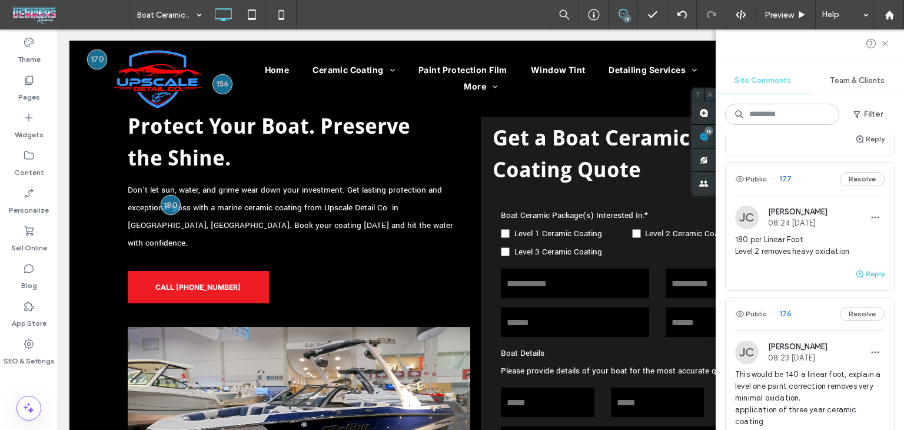
click at [857, 281] on button "Reply" at bounding box center [869, 274] width 29 height 14
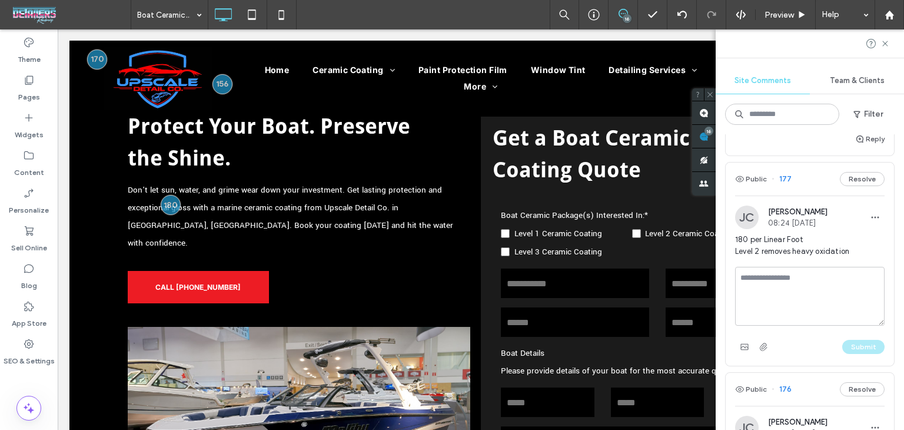
click at [825, 300] on textarea at bounding box center [810, 296] width 150 height 59
type textarea "****"
click at [844, 354] on button "Submit" at bounding box center [864, 347] width 42 height 14
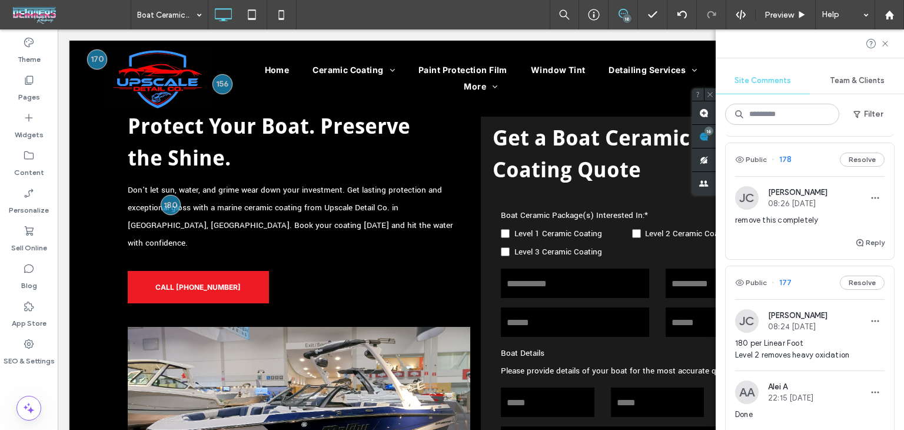
scroll to position [1372, 0]
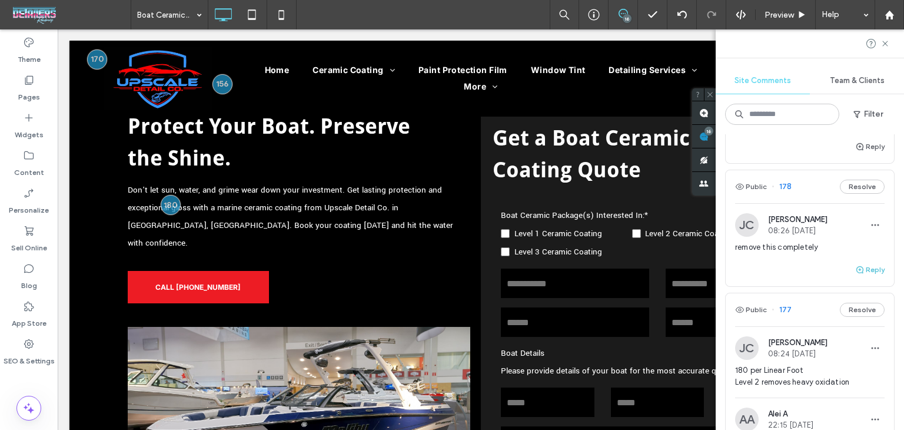
click at [857, 273] on use "button" at bounding box center [860, 269] width 7 height 7
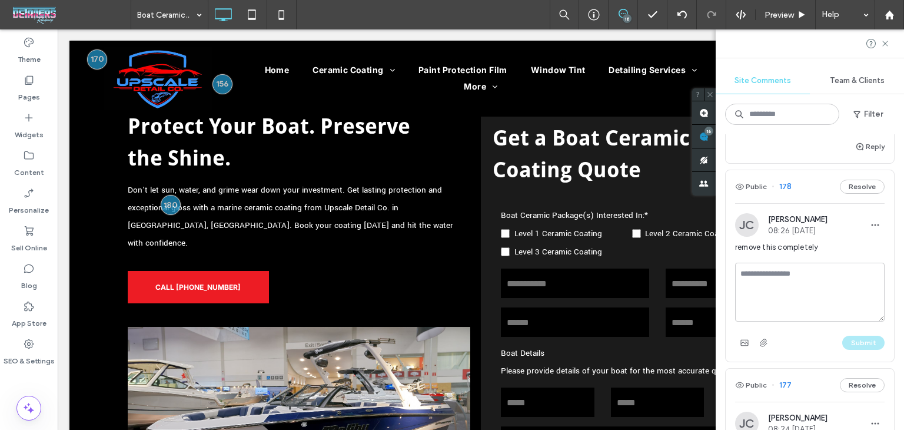
click at [794, 307] on textarea at bounding box center [810, 292] width 150 height 59
type textarea "****"
click at [850, 350] on button "Submit" at bounding box center [864, 343] width 42 height 14
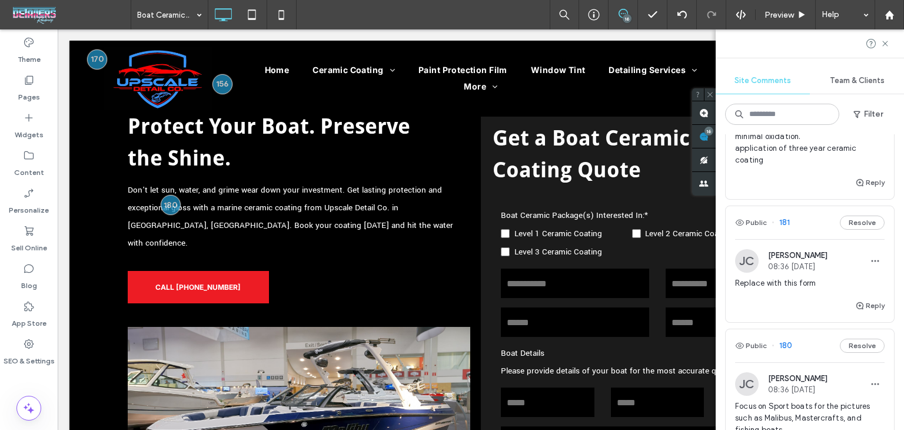
scroll to position [758, 0]
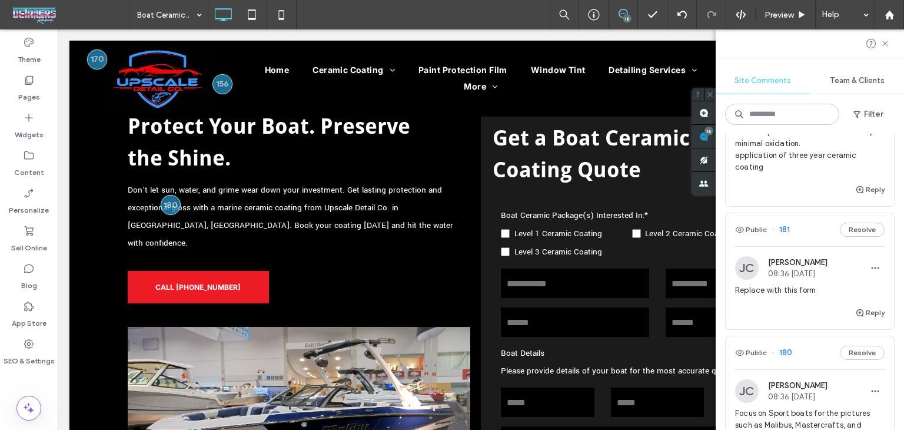
click at [815, 246] on div "Public 181 Resolve" at bounding box center [810, 229] width 168 height 33
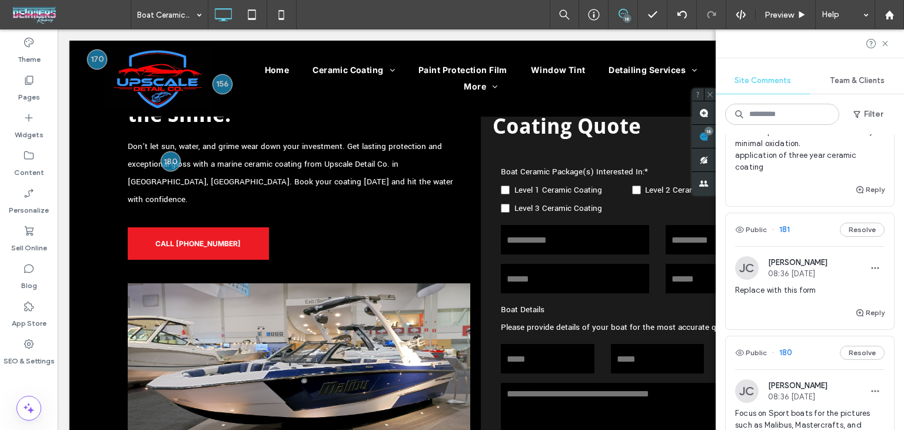
scroll to position [0, 0]
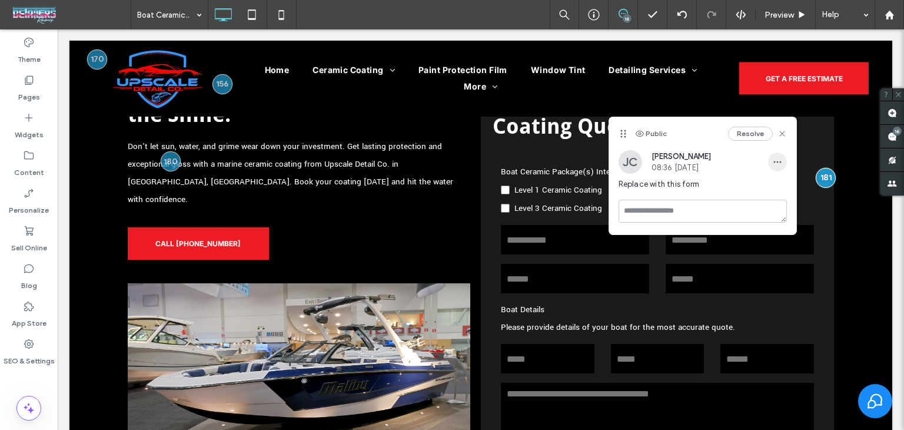
click at [774, 163] on use "button" at bounding box center [778, 162] width 8 height 2
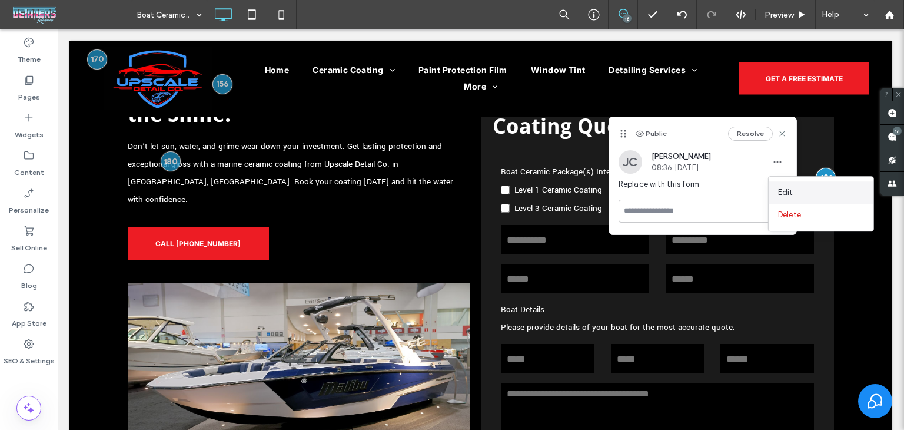
click at [817, 193] on div "Edit" at bounding box center [821, 192] width 105 height 22
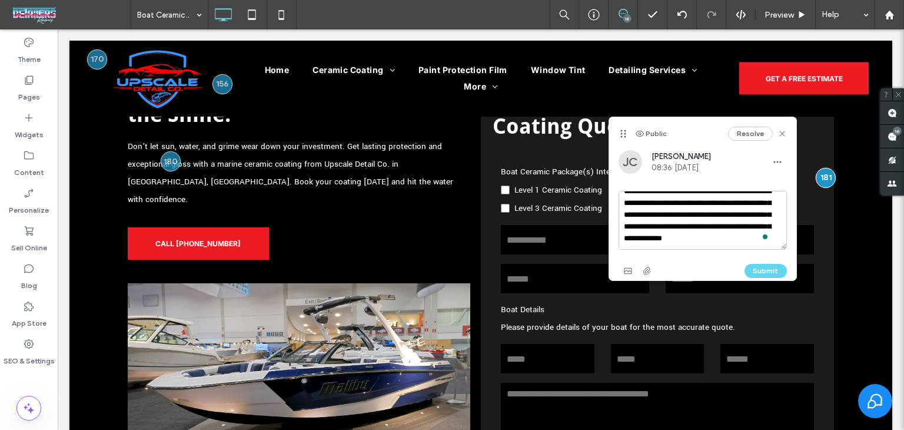
scroll to position [34, 0]
drag, startPoint x: 705, startPoint y: 200, endPoint x: 751, endPoint y: 278, distance: 91.3
click at [751, 278] on div "**********" at bounding box center [703, 235] width 168 height 89
click at [780, 134] on icon at bounding box center [782, 133] width 9 height 9
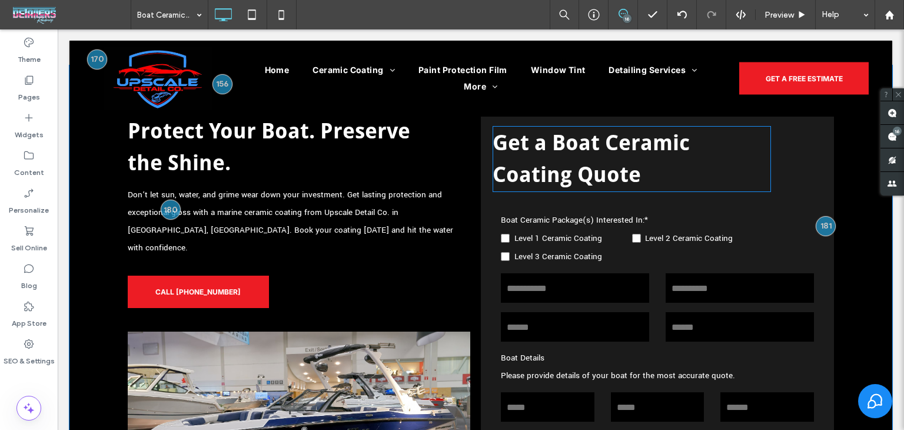
scroll to position [3261, 0]
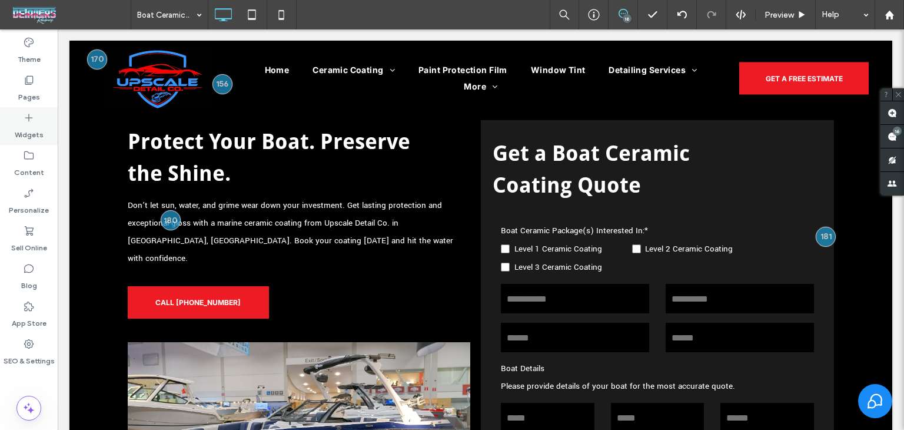
click at [36, 126] on label "Widgets" at bounding box center [29, 132] width 29 height 16
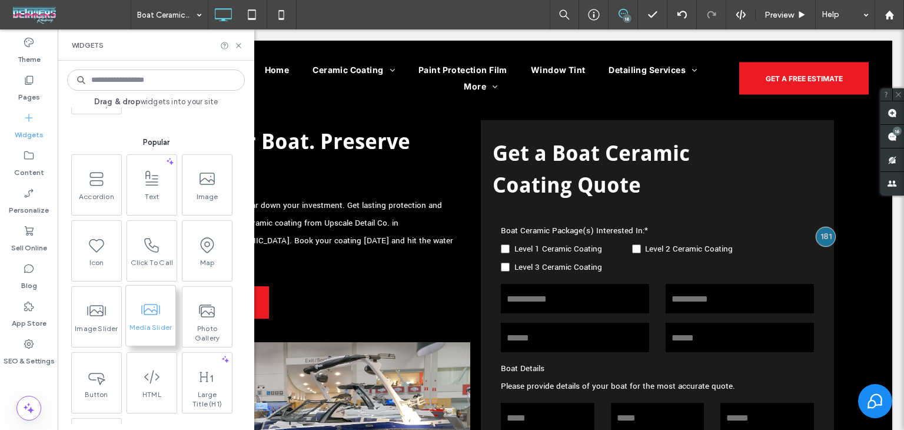
scroll to position [177, 0]
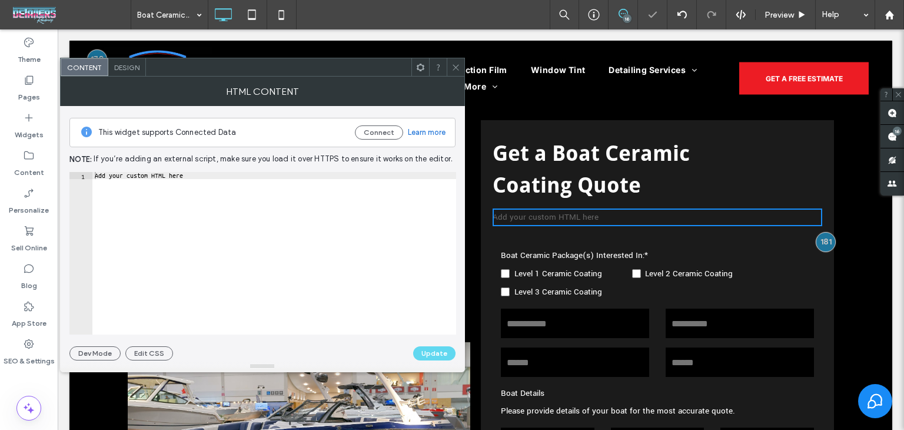
click at [223, 170] on div "This widget supports Connected Data Connect Learn more Note: If you’re adding a…" at bounding box center [262, 233] width 386 height 254
click at [224, 177] on div "Add your custom HTML here" at bounding box center [274, 260] width 364 height 177
paste textarea "**********"
click at [370, 177] on div "< iframe src = "https://app.urable.com/form/YH5GR1iVmlby22PsTruM/GWlazAHnOlMJAV…" at bounding box center [118, 260] width 676 height 177
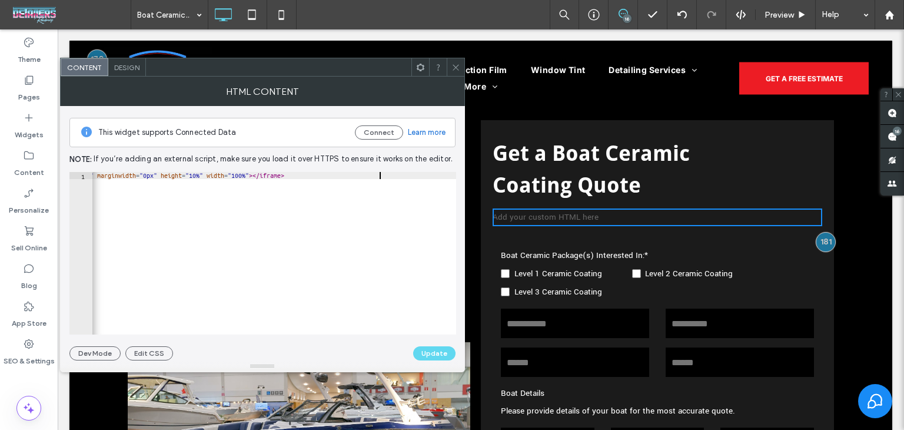
scroll to position [0, 48]
type textarea "**********"
click at [433, 350] on button "Update" at bounding box center [434, 353] width 42 height 14
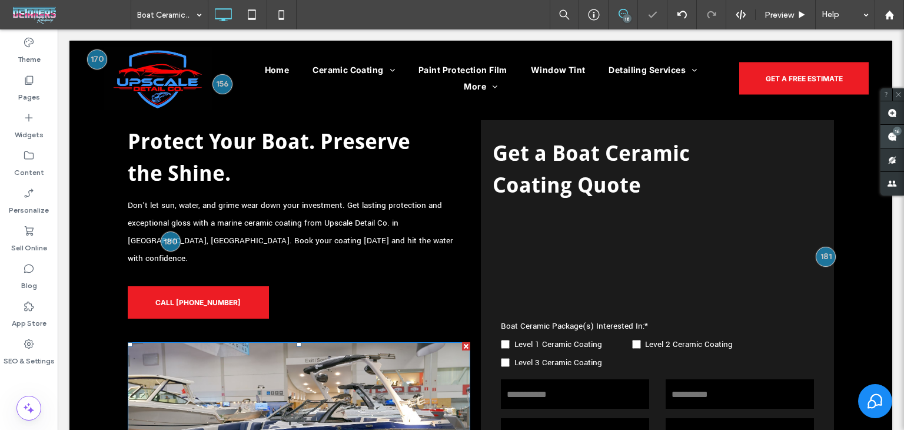
click at [890, 140] on use at bounding box center [892, 136] width 9 height 9
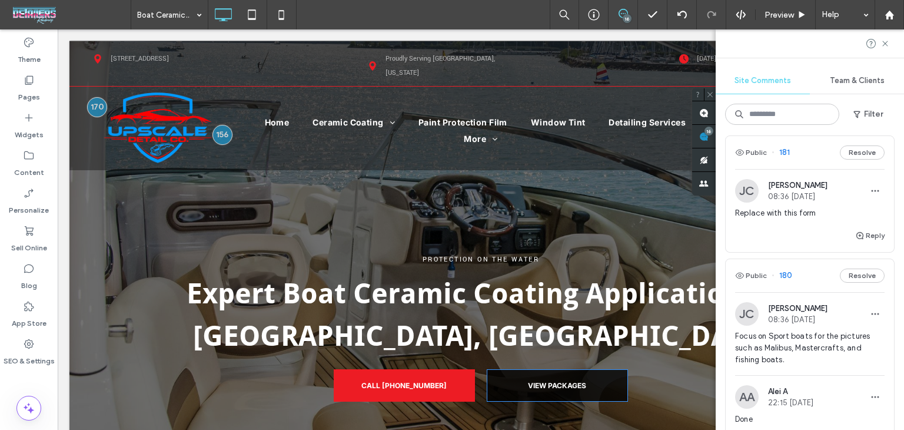
scroll to position [824, 0]
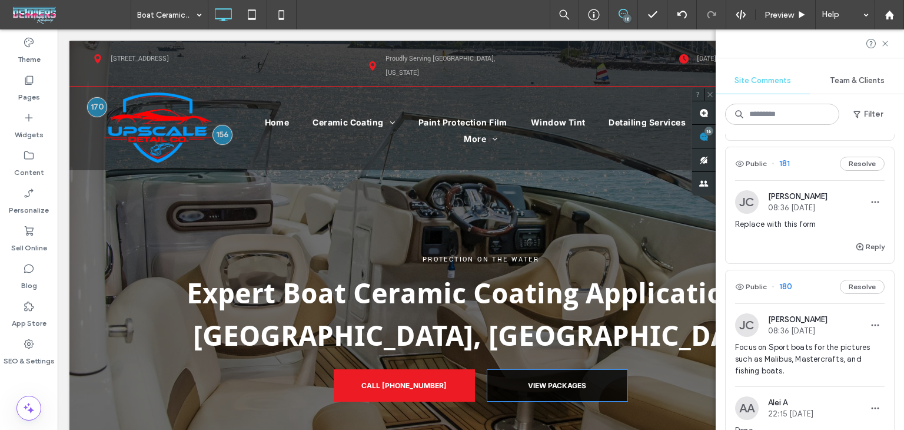
click at [812, 175] on div "Public 181 Resolve" at bounding box center [810, 163] width 168 height 33
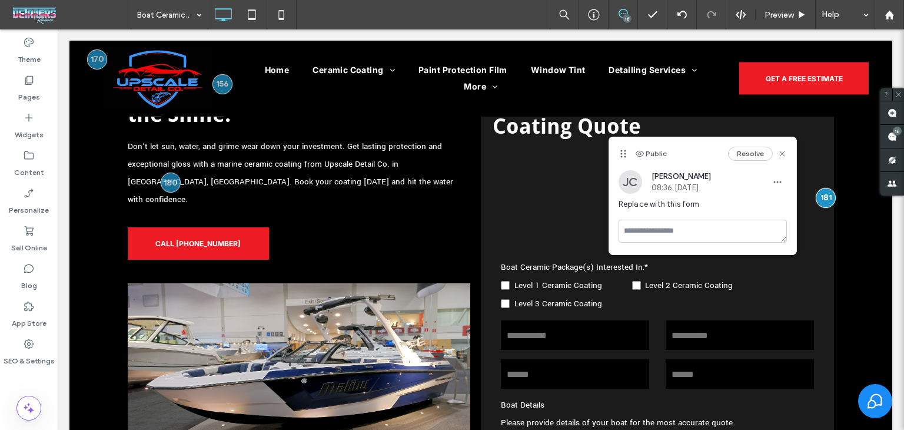
scroll to position [0, 0]
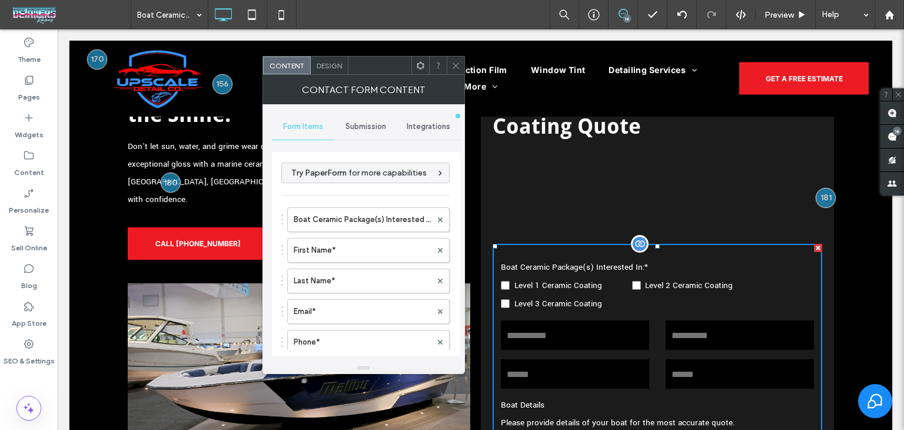
click at [419, 71] on span at bounding box center [420, 66] width 9 height 18
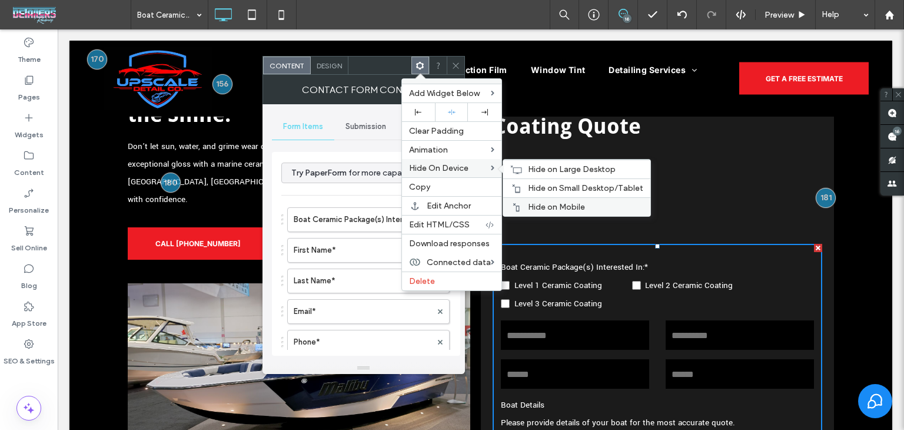
click at [535, 211] on div "Hide on Mobile" at bounding box center [576, 206] width 147 height 19
click at [520, 185] on div at bounding box center [516, 188] width 12 height 9
click at [528, 171] on span "Hide on Large Desktop" at bounding box center [572, 169] width 88 height 10
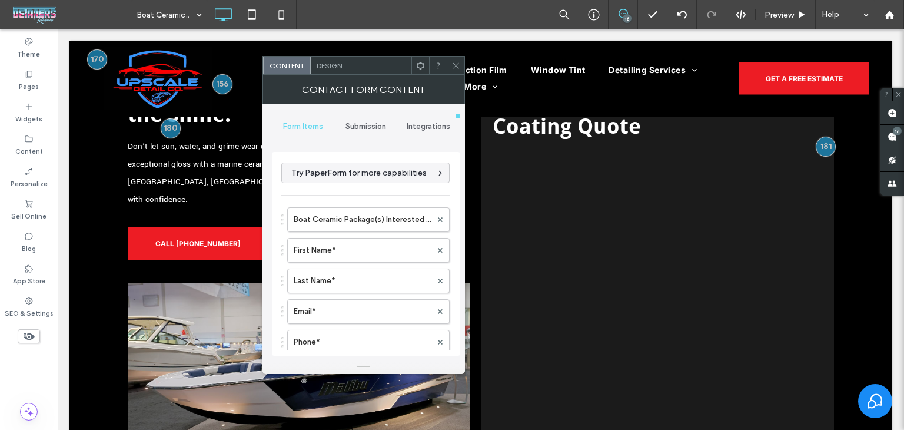
drag, startPoint x: 453, startPoint y: 66, endPoint x: 459, endPoint y: 65, distance: 5.9
click at [455, 65] on icon at bounding box center [456, 65] width 9 height 9
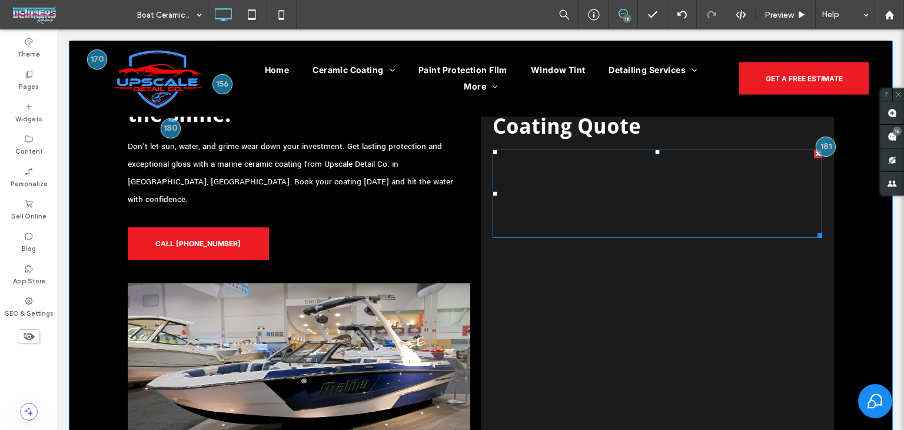
click at [572, 189] on span at bounding box center [658, 194] width 330 height 88
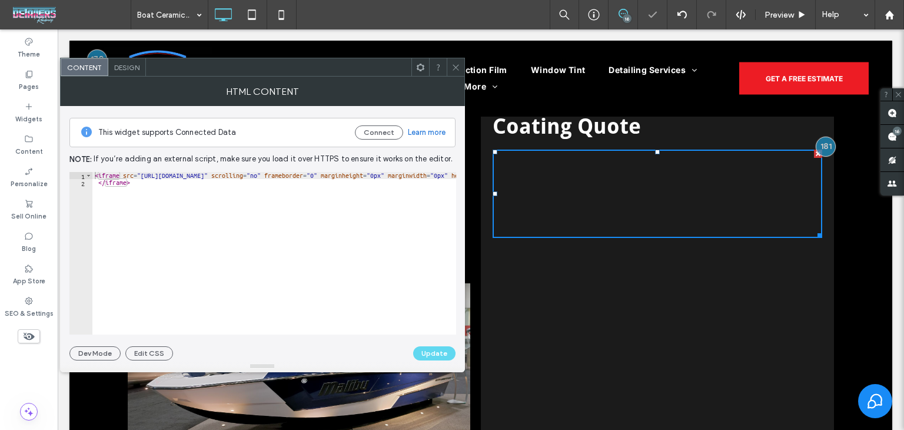
scroll to position [0, 268]
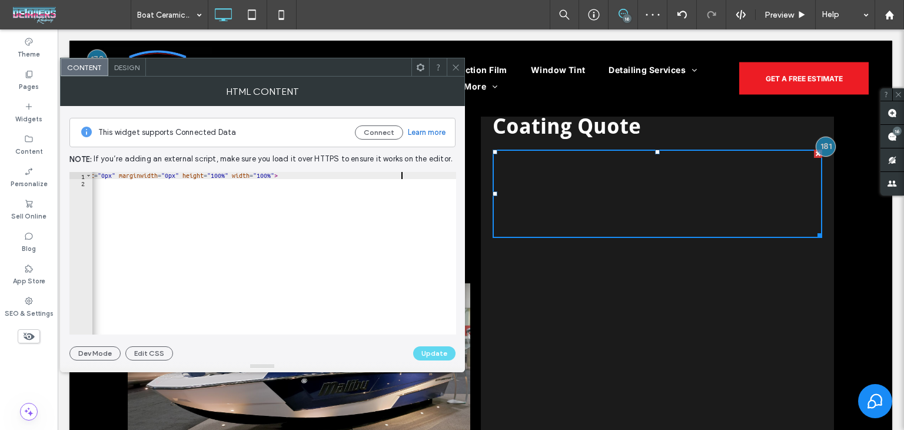
click at [400, 175] on div "< iframe src = "https://app.urable.com/form/YH5GR1iVmlby22PsTruM/GWlazAHnOlMJAV…" at bounding box center [141, 256] width 637 height 168
click at [404, 175] on div "< iframe src = "https://app.urable.com/form/YH5GR1iVmlby22PsTruM/GWlazAHnOlMJAV…" at bounding box center [141, 256] width 637 height 168
type textarea "**********"
click at [427, 350] on button "Update" at bounding box center [434, 353] width 42 height 14
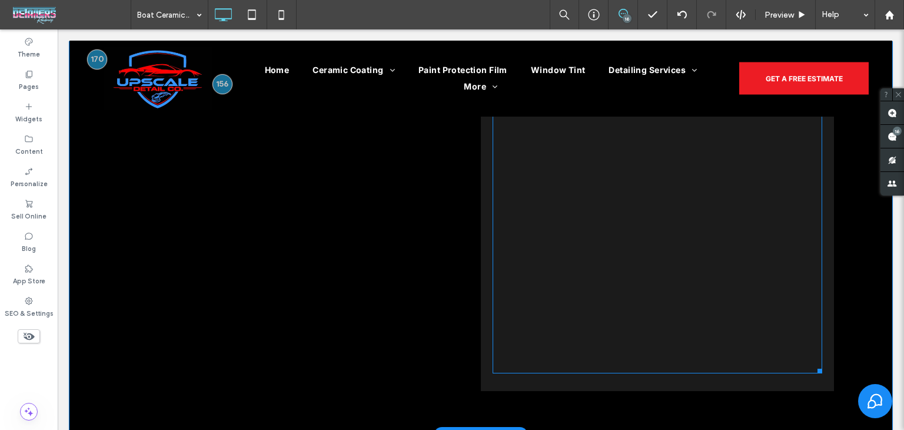
scroll to position [3827, 0]
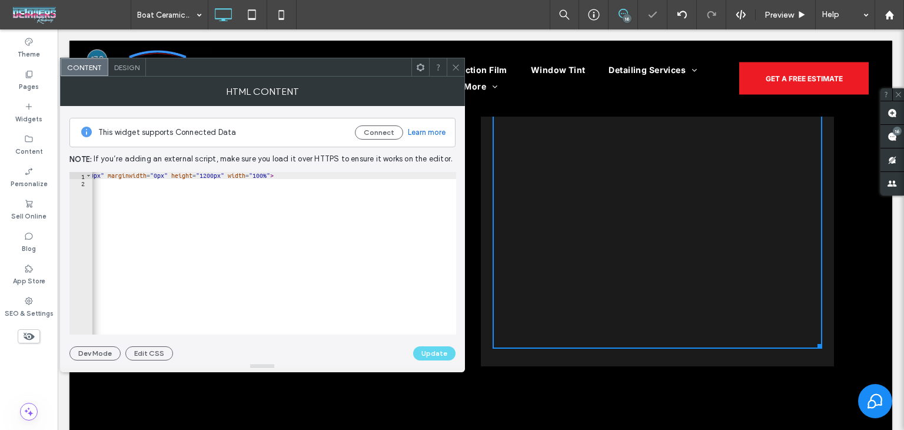
scroll to position [0, 280]
drag, startPoint x: 394, startPoint y: 172, endPoint x: 398, endPoint y: 177, distance: 6.7
click at [396, 174] on div "< iframe src = "https://app.urable.com/form/YH5GR1iVmlby22PsTruM/GWlazAHnOlMJAV…" at bounding box center [134, 256] width 644 height 168
click at [398, 177] on div "< iframe src = "https://app.urable.com/form/YH5GR1iVmlby22PsTruM/GWlazAHnOlMJAV…" at bounding box center [274, 253] width 364 height 162
click at [399, 178] on div "< iframe src = "https://app.urable.com/form/YH5GR1iVmlby22PsTruM/GWlazAHnOlMJAV…" at bounding box center [134, 256] width 644 height 168
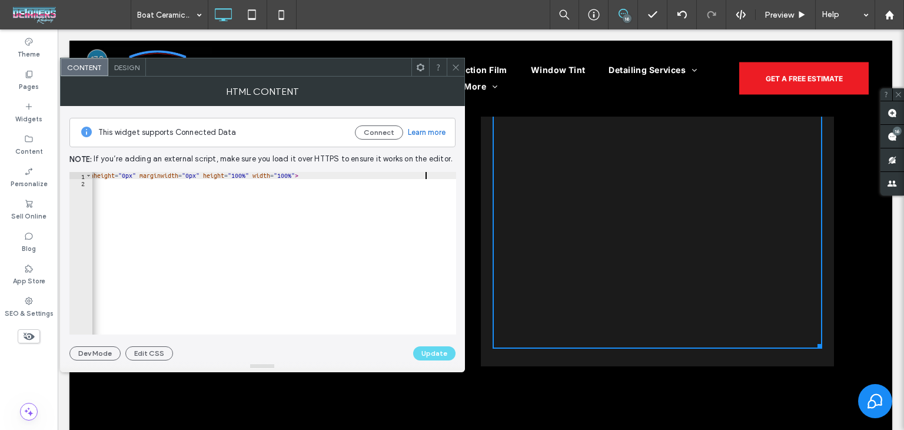
scroll to position [0, 49]
type textarea "**********"
click at [424, 344] on div "**********" at bounding box center [262, 233] width 386 height 254
click at [429, 354] on button "Update" at bounding box center [434, 353] width 42 height 14
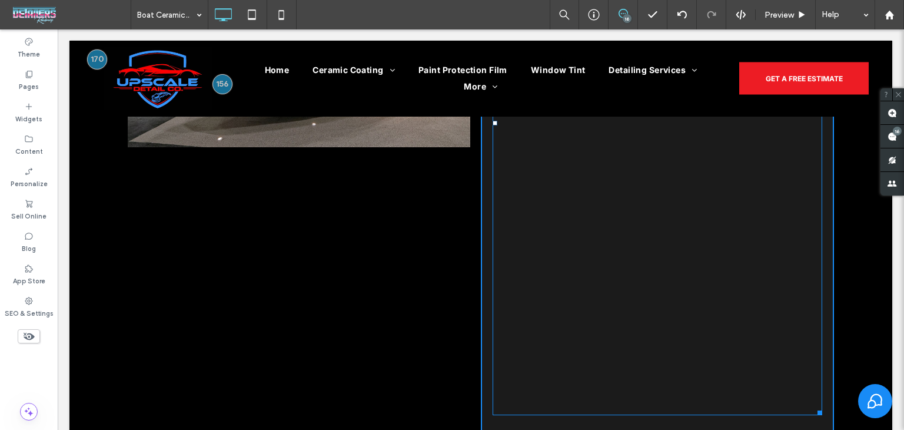
scroll to position [3674, 0]
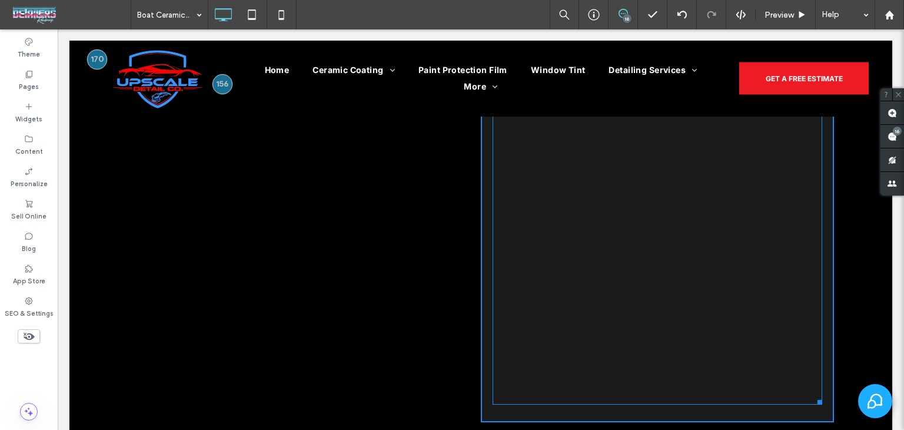
drag, startPoint x: 814, startPoint y: 315, endPoint x: 851, endPoint y: 401, distance: 93.4
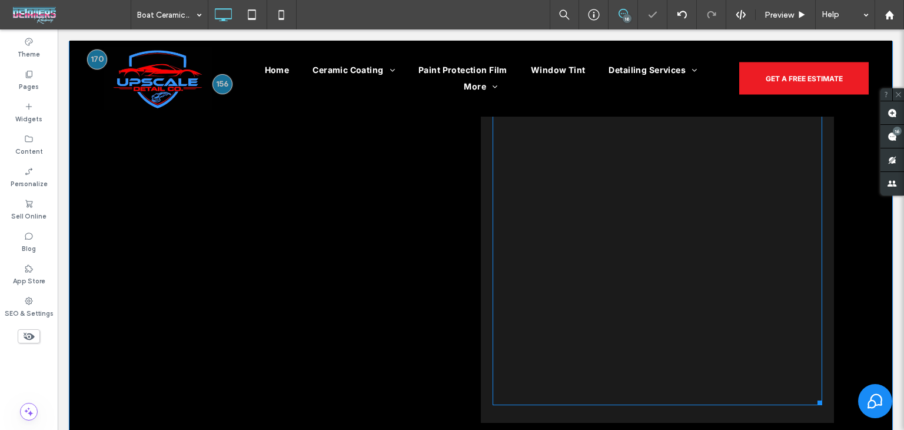
scroll to position [3792, 0]
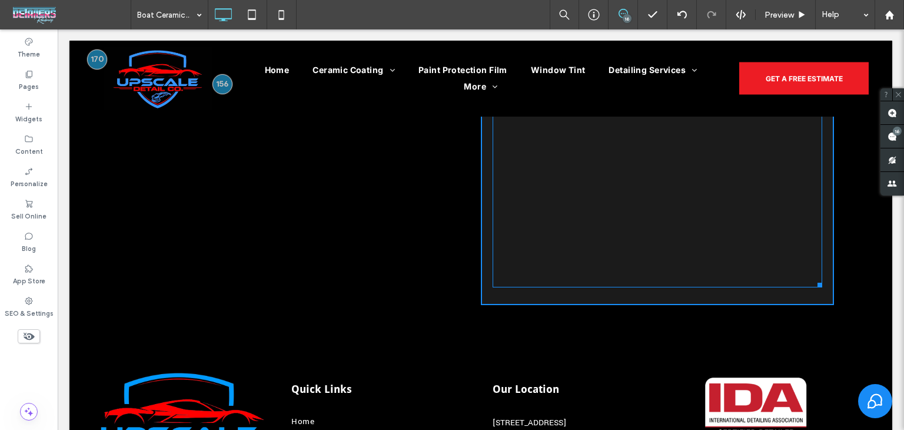
drag, startPoint x: 815, startPoint y: 284, endPoint x: 851, endPoint y: 282, distance: 36.0
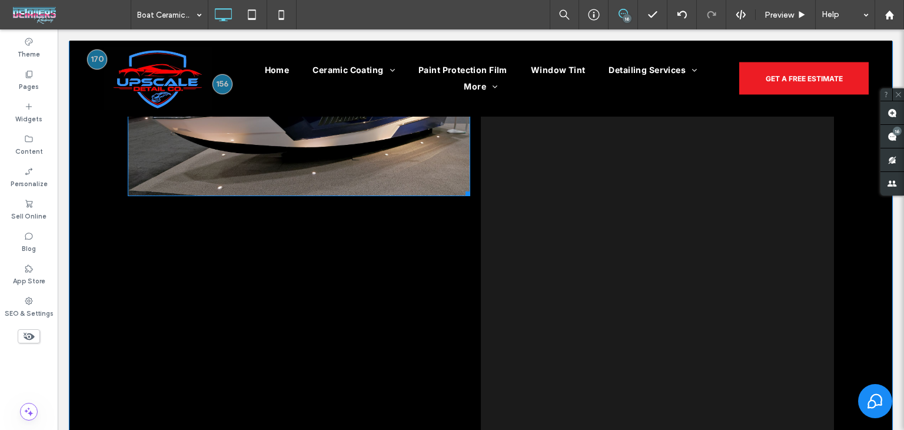
scroll to position [3556, 0]
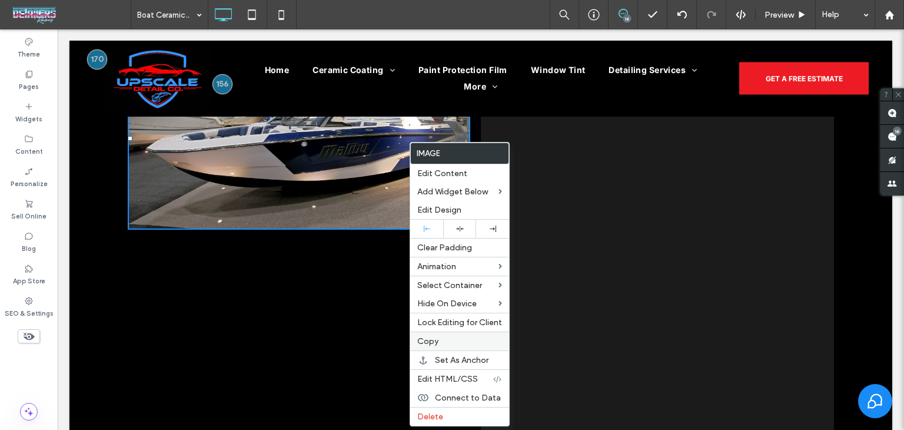
drag, startPoint x: 435, startPoint y: 341, endPoint x: 427, endPoint y: 341, distance: 8.3
click at [435, 341] on span "Copy" at bounding box center [427, 341] width 21 height 10
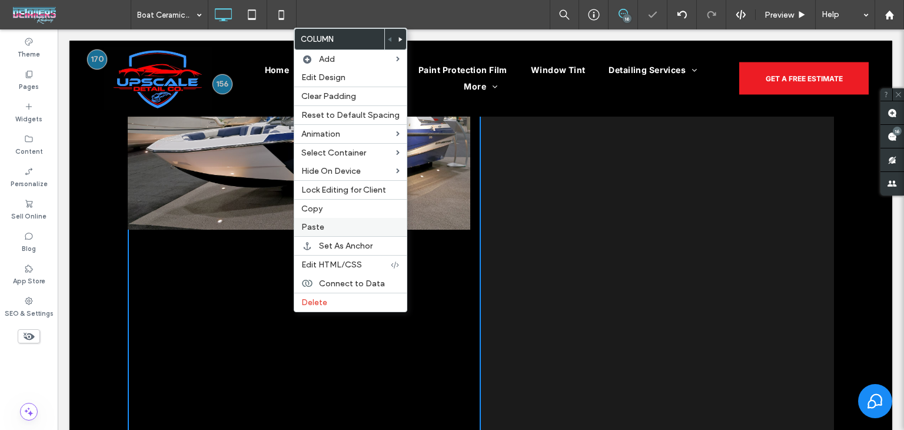
click at [323, 218] on div "Paste" at bounding box center [350, 227] width 112 height 18
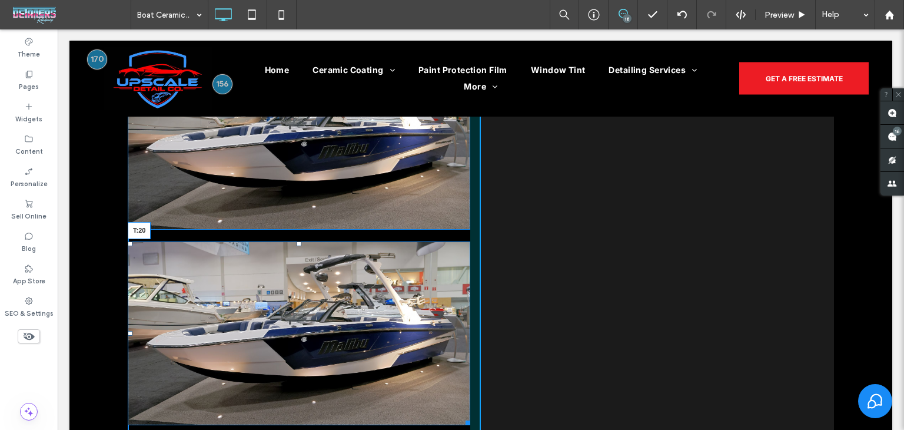
drag, startPoint x: 293, startPoint y: 210, endPoint x: 301, endPoint y: 222, distance: 14.7
click at [301, 241] on div "T:20" at bounding box center [299, 332] width 343 height 183
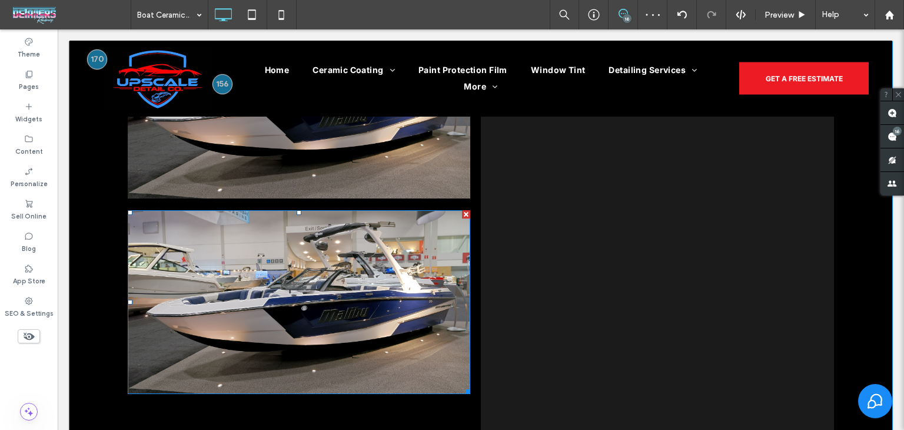
scroll to position [3615, 0]
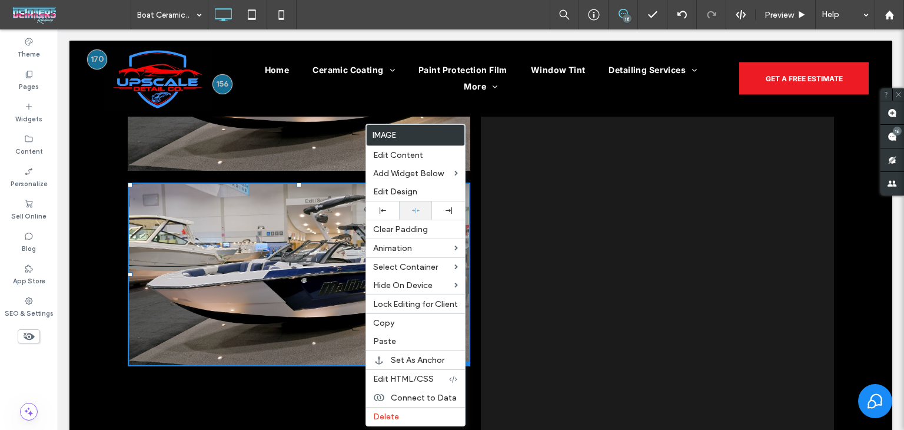
click at [398, 192] on span "Edit Design" at bounding box center [395, 192] width 44 height 10
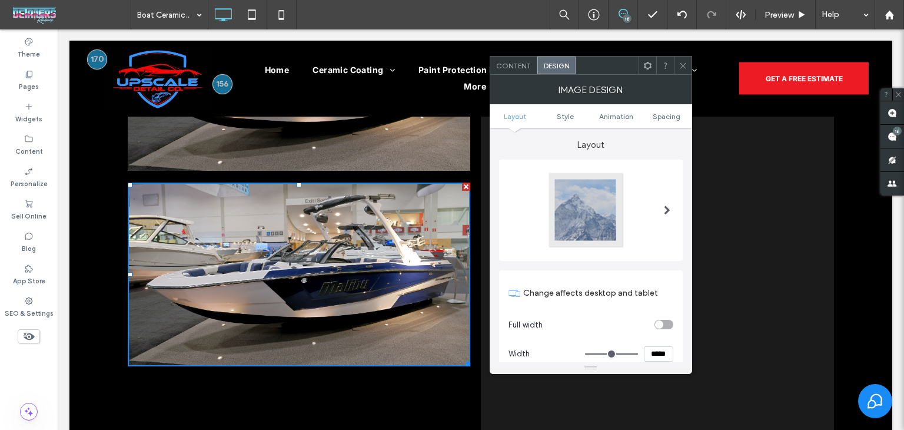
click at [509, 69] on span "Content" at bounding box center [513, 65] width 35 height 9
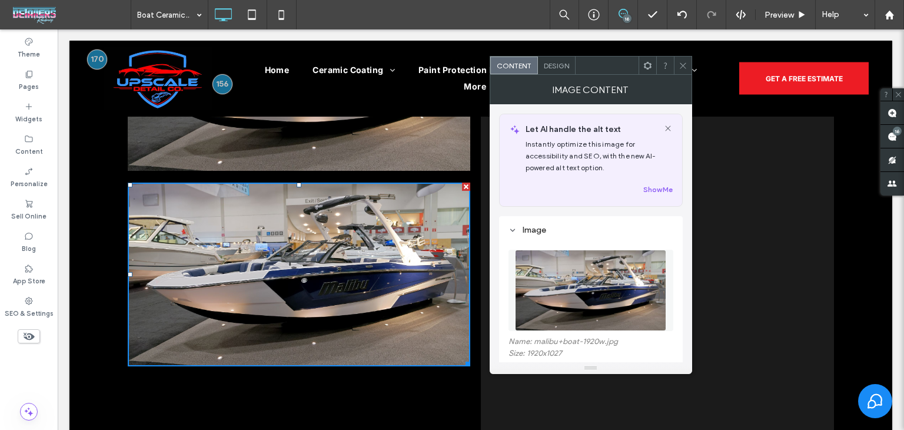
scroll to position [59, 0]
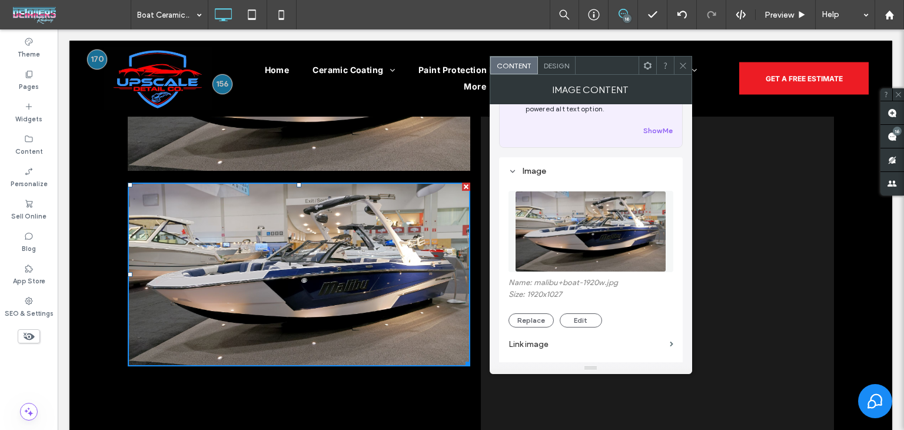
drag, startPoint x: 528, startPoint y: 323, endPoint x: 529, endPoint y: 334, distance: 10.7
click at [528, 326] on button "Replace" at bounding box center [531, 320] width 45 height 14
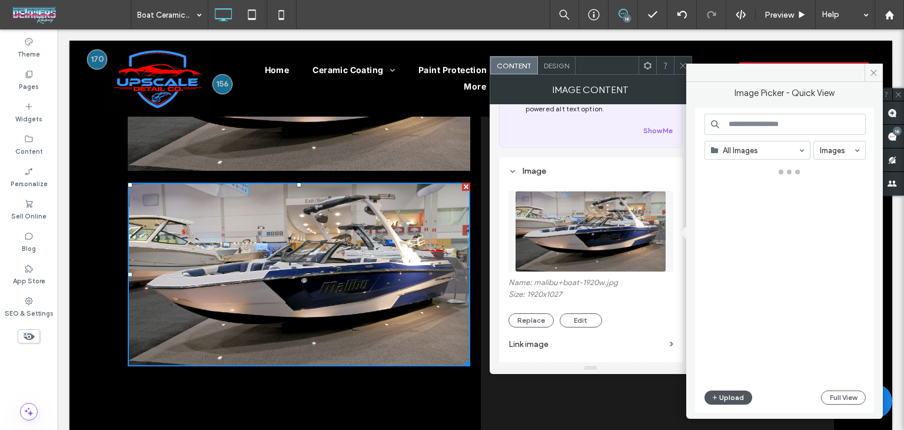
click at [735, 399] on button "Upload" at bounding box center [729, 397] width 48 height 14
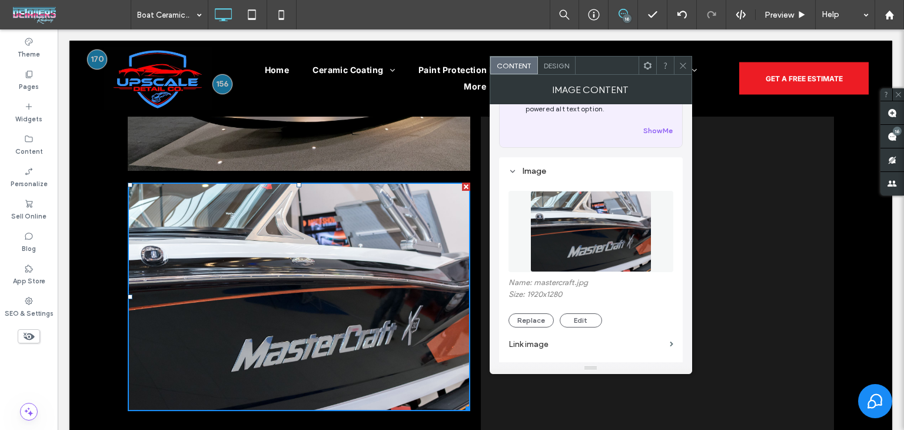
click at [682, 67] on icon at bounding box center [683, 65] width 9 height 9
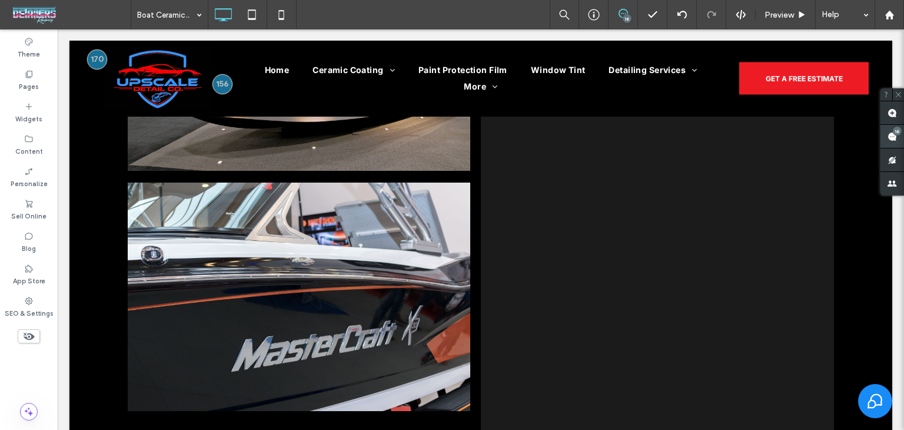
click at [891, 144] on span at bounding box center [893, 136] width 24 height 23
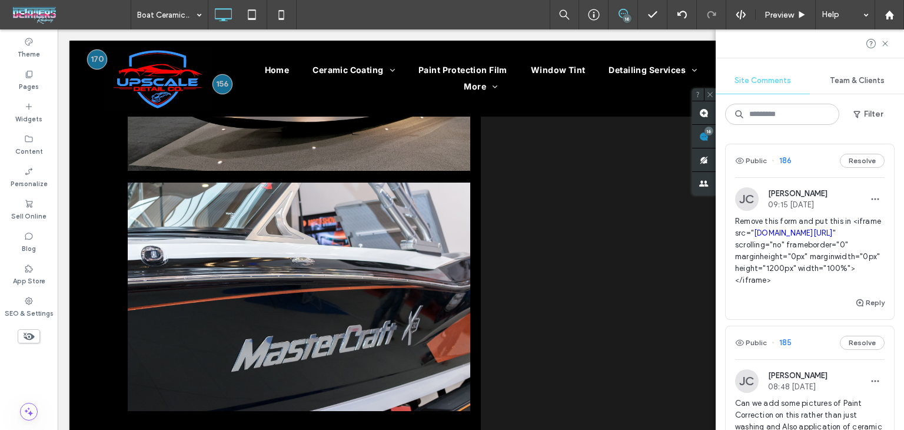
drag, startPoint x: 885, startPoint y: 43, endPoint x: 782, endPoint y: 95, distance: 115.3
click at [885, 42] on icon at bounding box center [885, 43] width 9 height 9
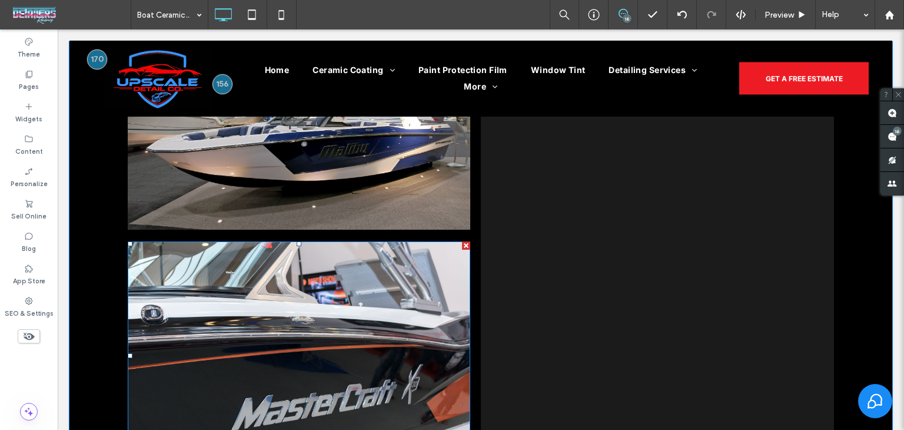
scroll to position [3497, 0]
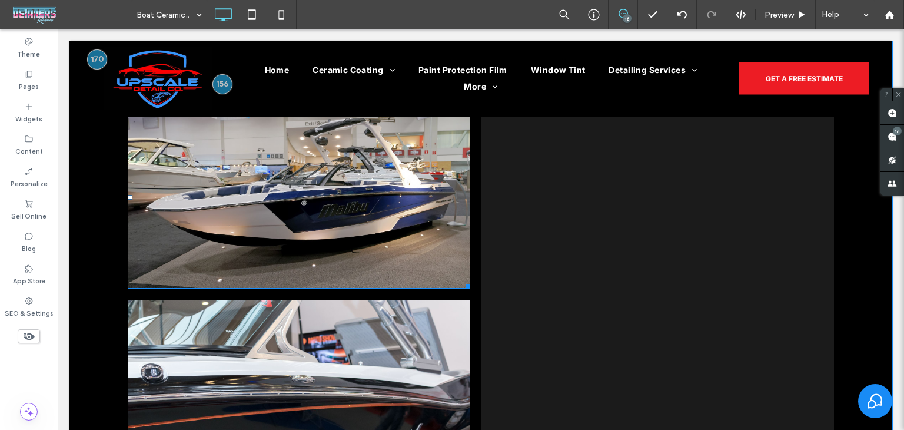
click at [419, 228] on img at bounding box center [299, 196] width 343 height 183
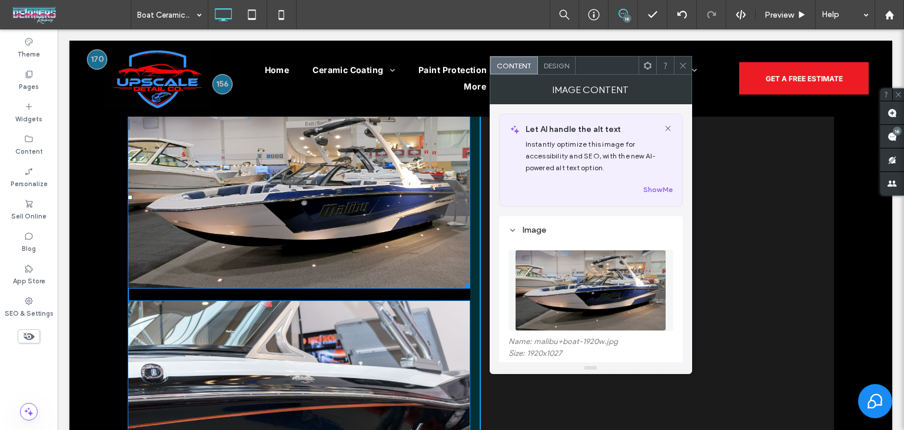
drag, startPoint x: 463, startPoint y: 266, endPoint x: 465, endPoint y: 293, distance: 27.1
click at [465, 293] on div "Protect Your Boat. Preserve the Shine. Don’t let sun, water, and grime wear dow…" at bounding box center [304, 240] width 353 height 714
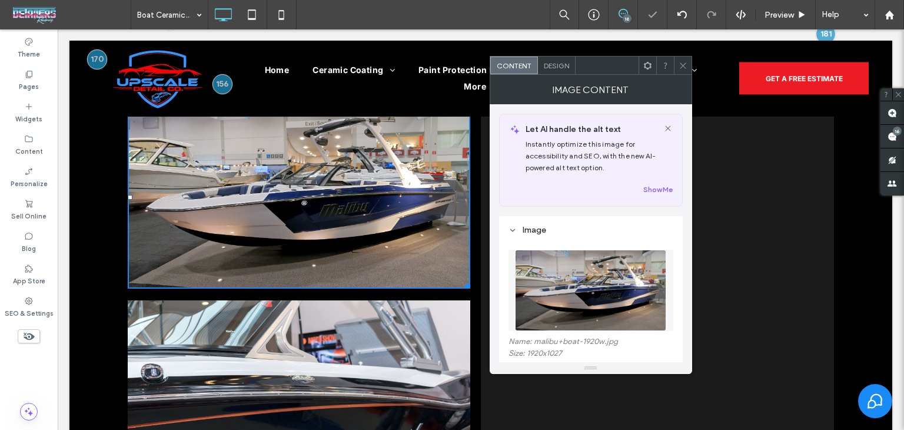
click at [686, 67] on icon at bounding box center [683, 65] width 9 height 9
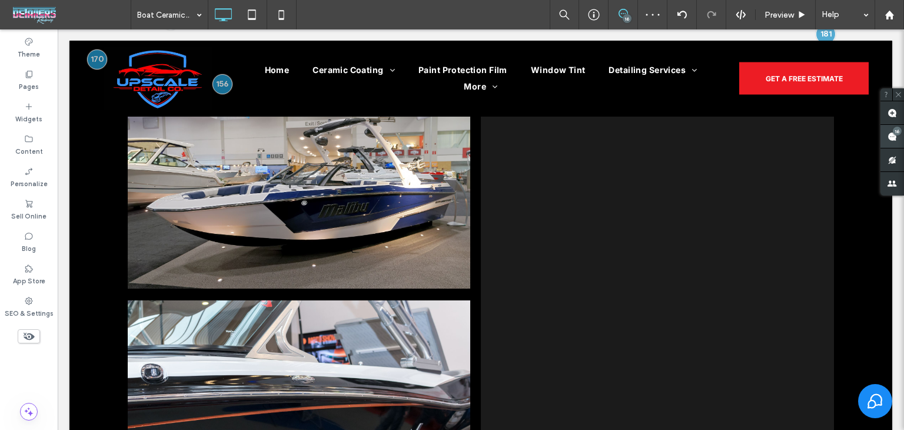
click at [903, 137] on span at bounding box center [893, 136] width 24 height 23
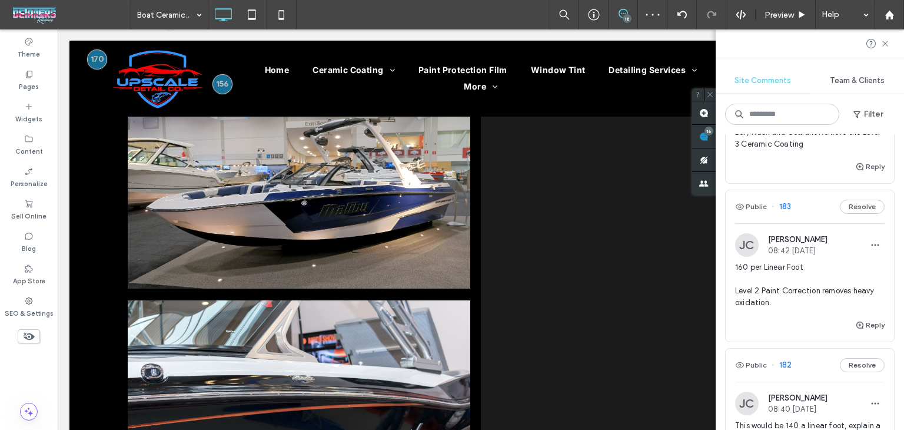
scroll to position [589, 0]
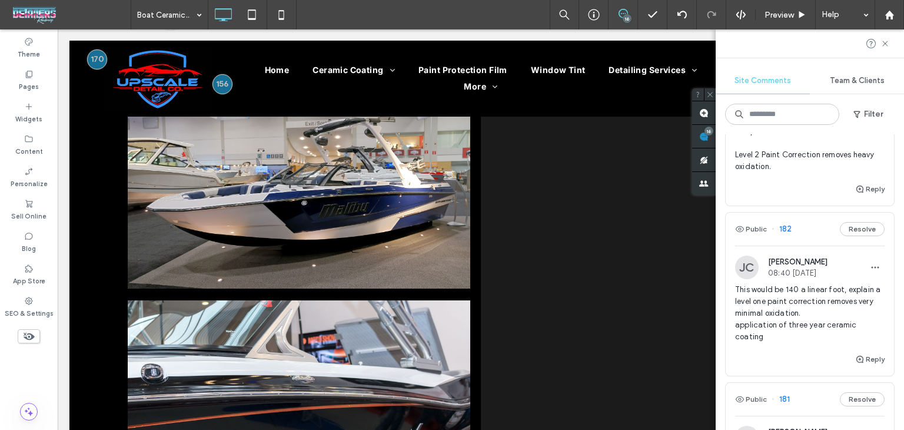
click at [818, 246] on div "Public 182 Resolve" at bounding box center [810, 229] width 168 height 33
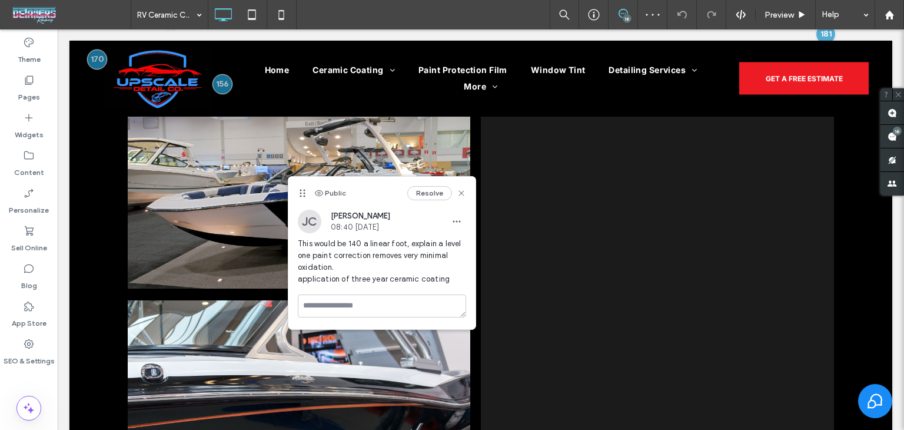
drag, startPoint x: 608, startPoint y: 205, endPoint x: 409, endPoint y: 277, distance: 211.6
click at [304, 194] on icon at bounding box center [302, 192] width 9 height 9
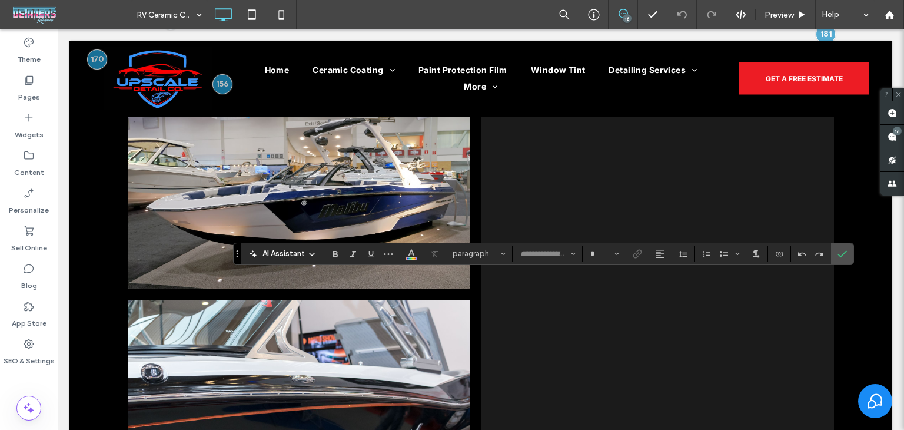
type input "**********"
type input "**"
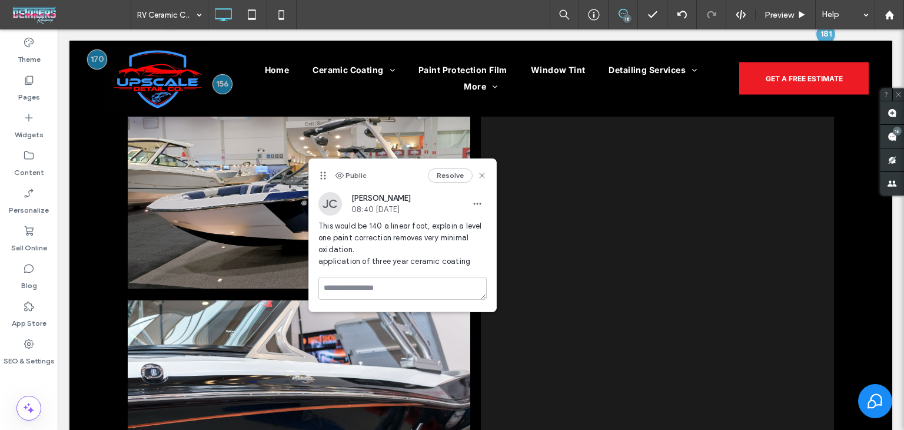
drag, startPoint x: 605, startPoint y: 205, endPoint x: 323, endPoint y: 175, distance: 284.3
click at [323, 175] on icon at bounding box center [323, 175] width 9 height 9
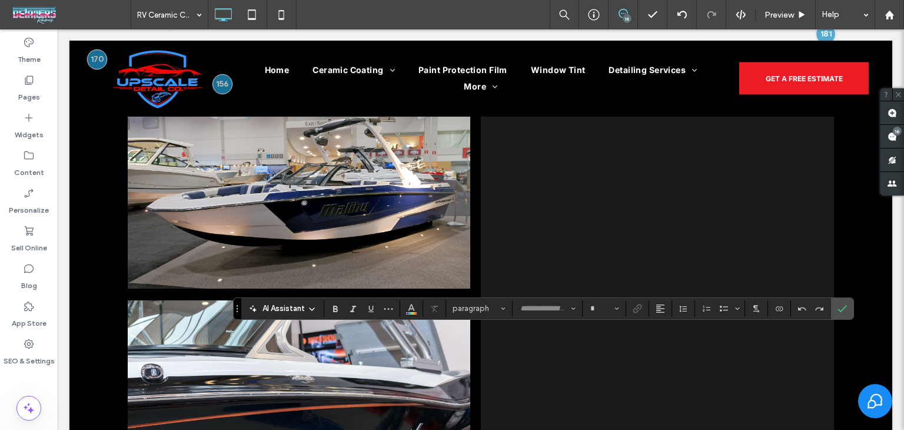
type input "**********"
type input "**"
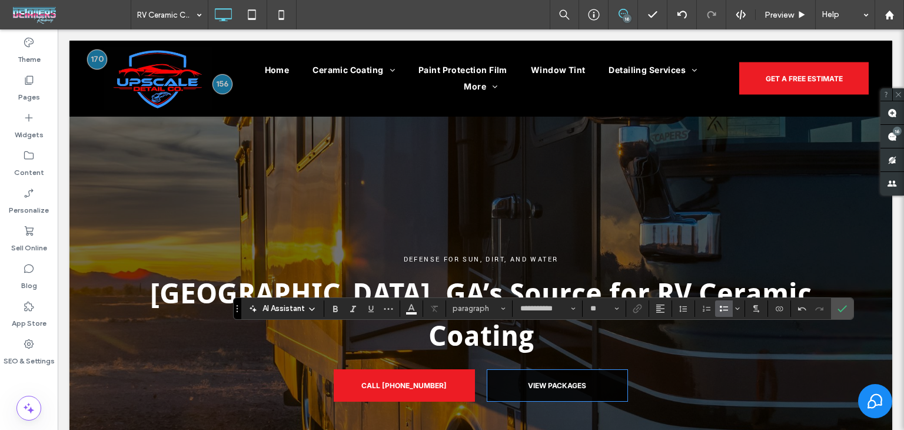
scroll to position [387, 0]
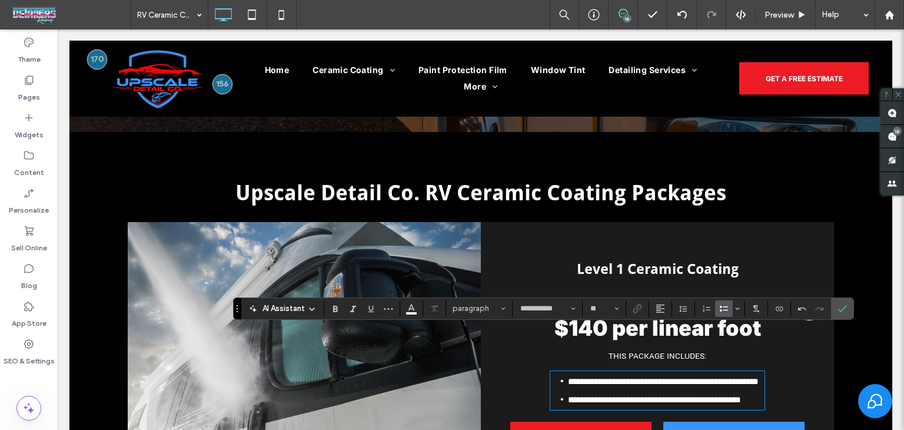
click at [811, 298] on div at bounding box center [809, 309] width 22 height 22
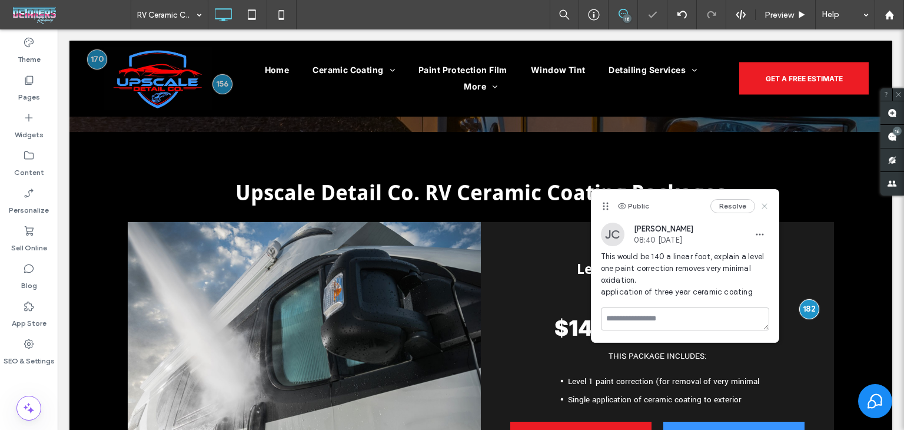
click at [763, 207] on icon at bounding box center [764, 205] width 9 height 9
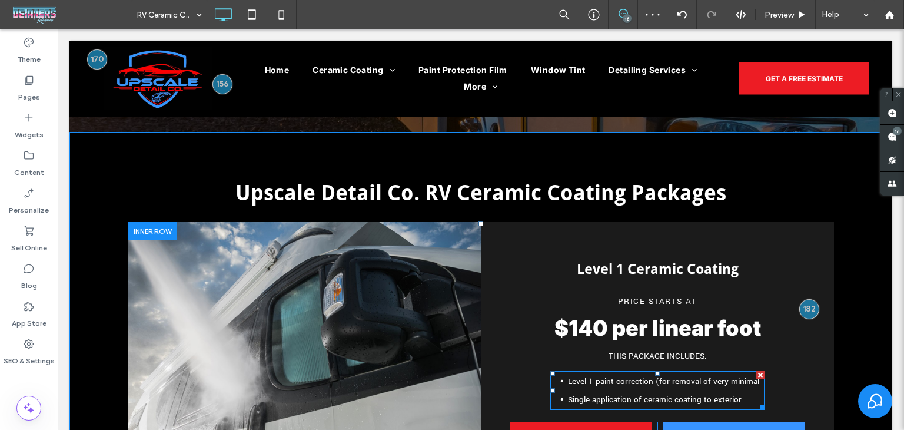
click at [742, 376] on span "Level 1 paint correction (for removal of very minimal" at bounding box center [663, 381] width 191 height 11
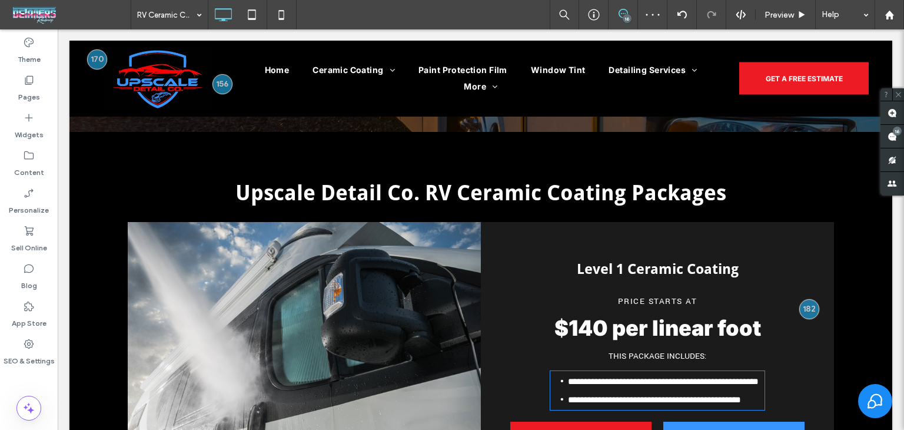
type input "**********"
type input "**"
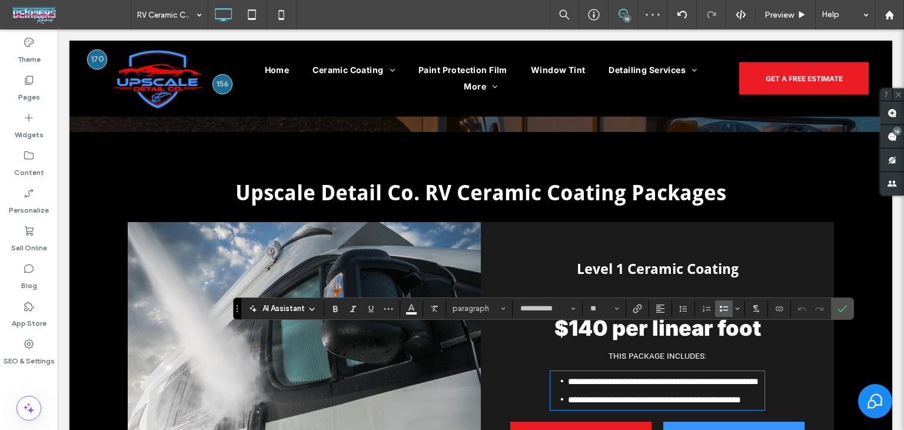
click at [757, 372] on li "**********" at bounding box center [666, 381] width 197 height 18
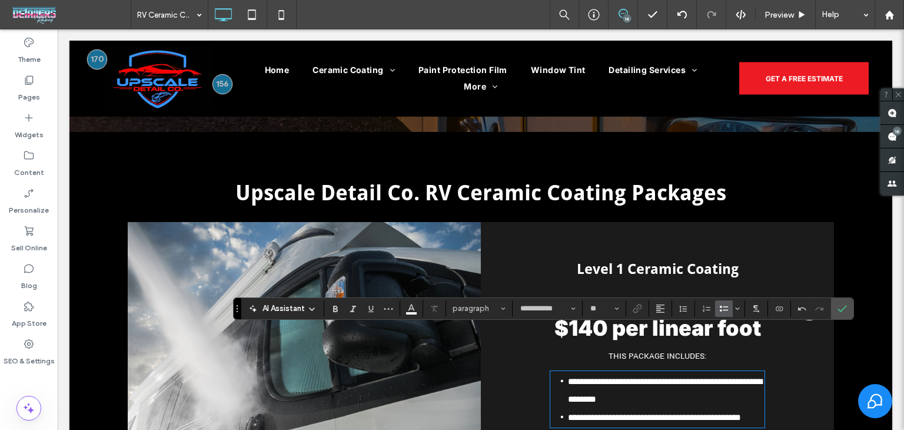
click at [807, 298] on div at bounding box center [809, 309] width 22 height 22
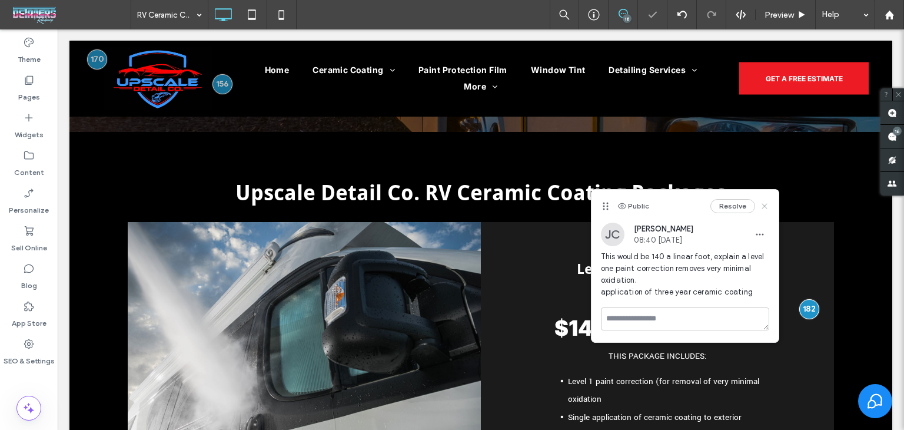
drag, startPoint x: 768, startPoint y: 198, endPoint x: 763, endPoint y: 206, distance: 9.0
click at [767, 201] on div "Resolve" at bounding box center [740, 206] width 59 height 14
click at [761, 208] on icon at bounding box center [764, 205] width 9 height 9
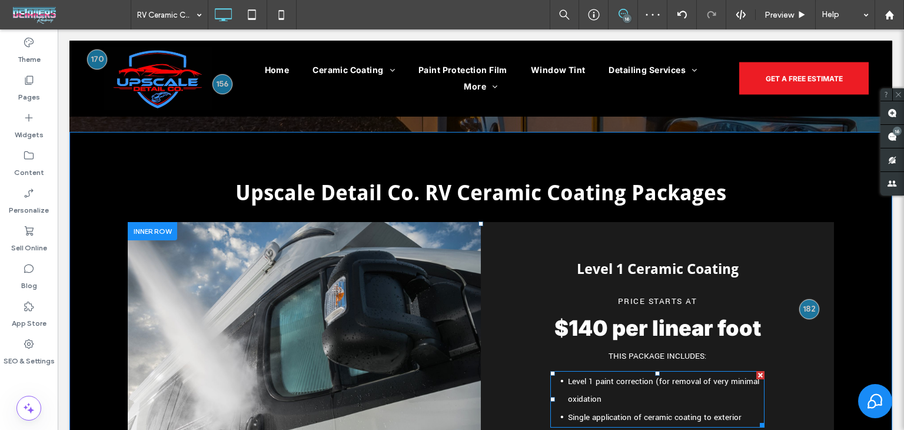
click at [643, 372] on li "Level 1 paint correction (for removal of very minimal oxidation" at bounding box center [666, 390] width 197 height 36
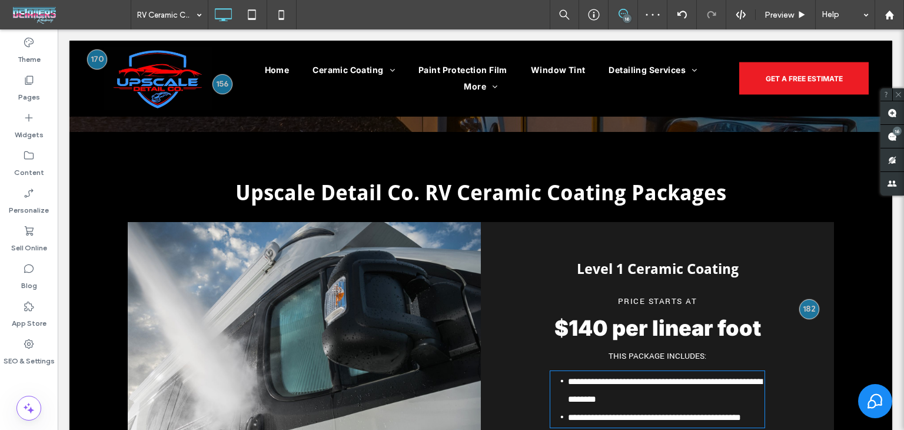
click at [643, 372] on li "**********" at bounding box center [666, 390] width 197 height 36
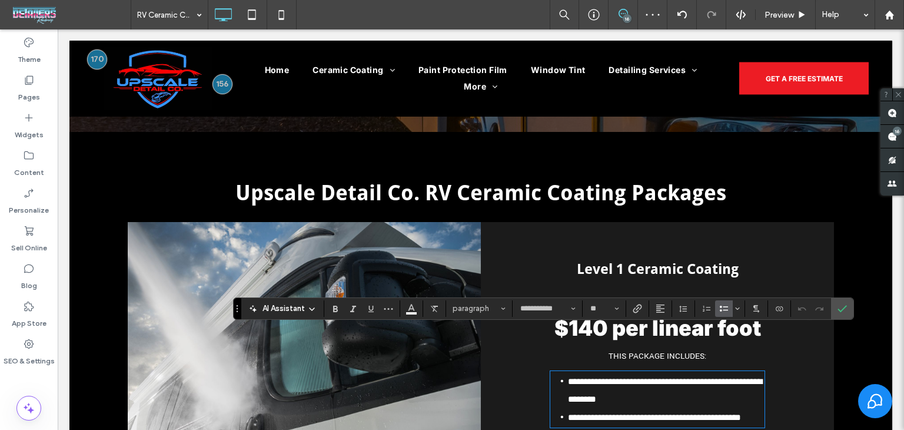
click at [643, 372] on li "**********" at bounding box center [666, 390] width 197 height 36
click at [841, 307] on icon "Confirm" at bounding box center [842, 308] width 9 height 9
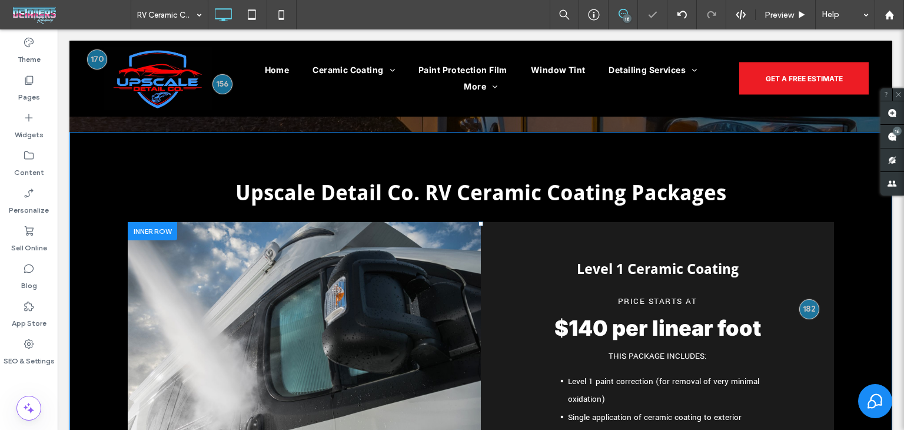
click at [815, 274] on div "Level 1 Ceramic Coating Price Starts At $140 per linear foot THIS PACKAGE INCLU…" at bounding box center [657, 364] width 353 height 285
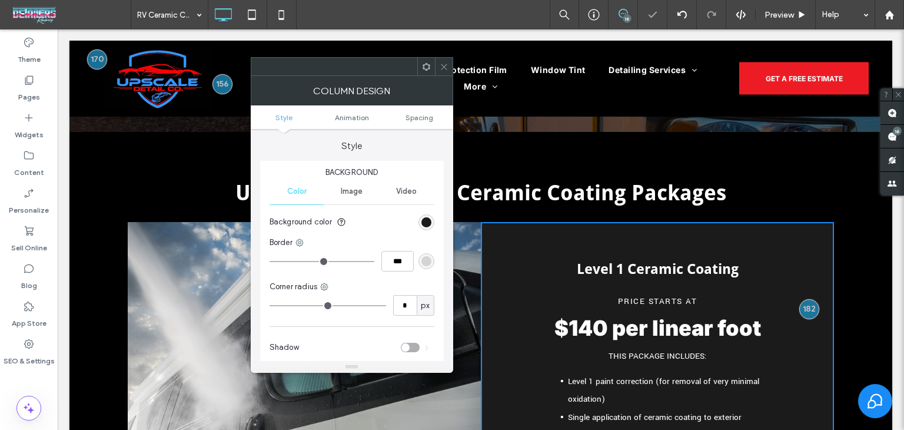
click at [443, 63] on icon at bounding box center [444, 66] width 9 height 9
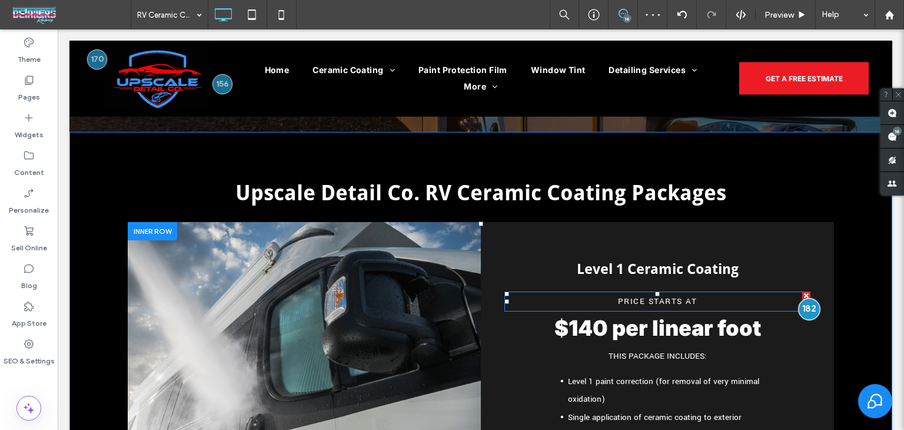
click at [812, 298] on div at bounding box center [809, 309] width 22 height 22
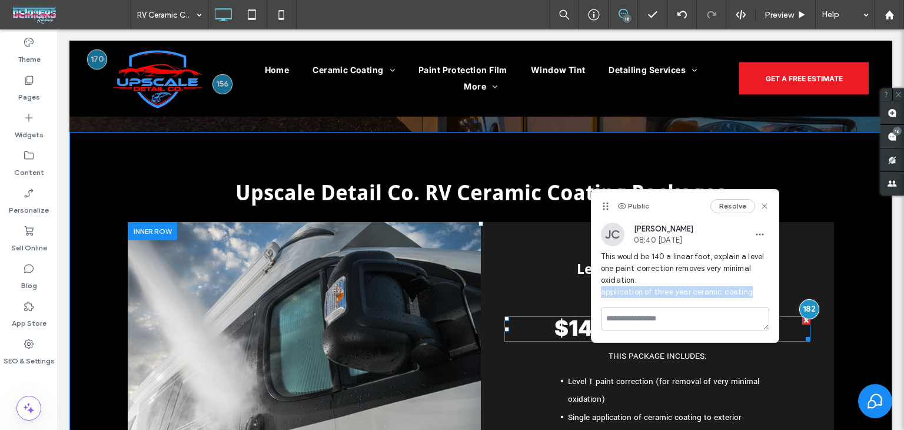
drag, startPoint x: 810, startPoint y: 322, endPoint x: 577, endPoint y: 297, distance: 234.5
copy span "application of three year ceramic coating"
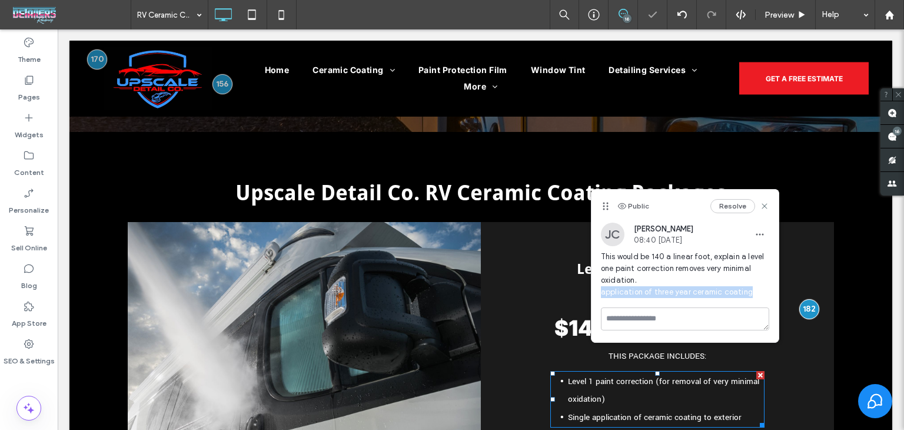
click at [683, 408] on li "Single application of ceramic coating to exterior" at bounding box center [666, 417] width 197 height 18
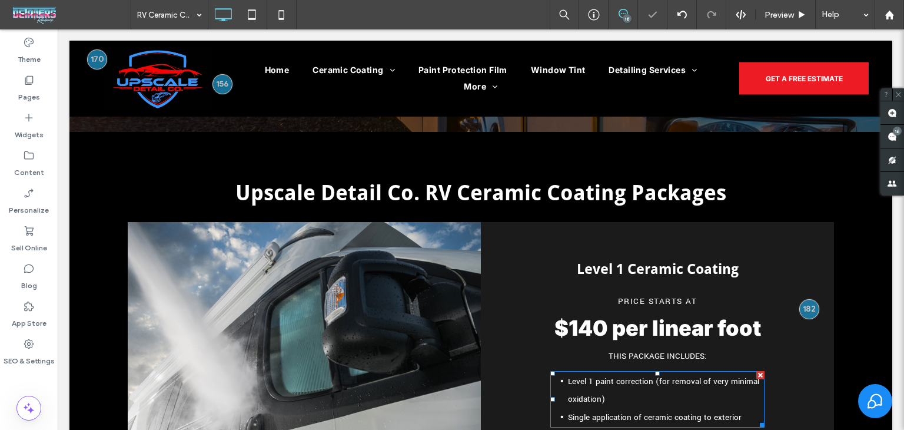
click at [683, 408] on li "Single application of ceramic coating to exterior" at bounding box center [666, 417] width 197 height 18
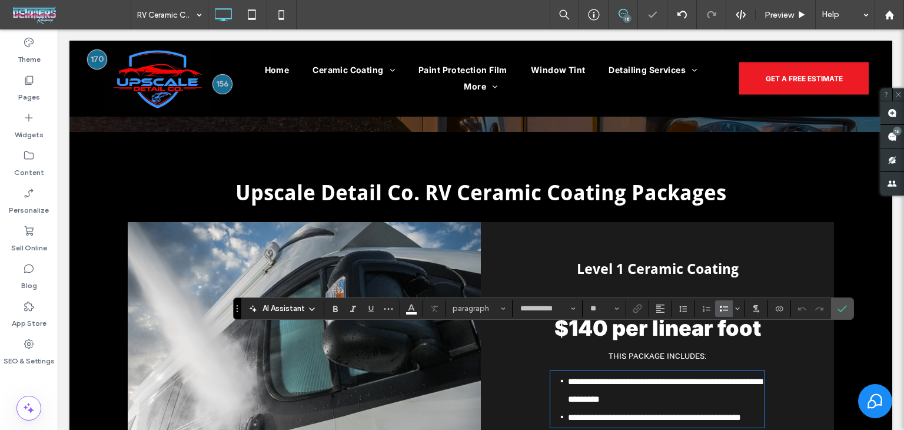
click at [688, 413] on span "**********" at bounding box center [654, 417] width 173 height 9
click at [732, 413] on span "**********" at bounding box center [654, 417] width 173 height 9
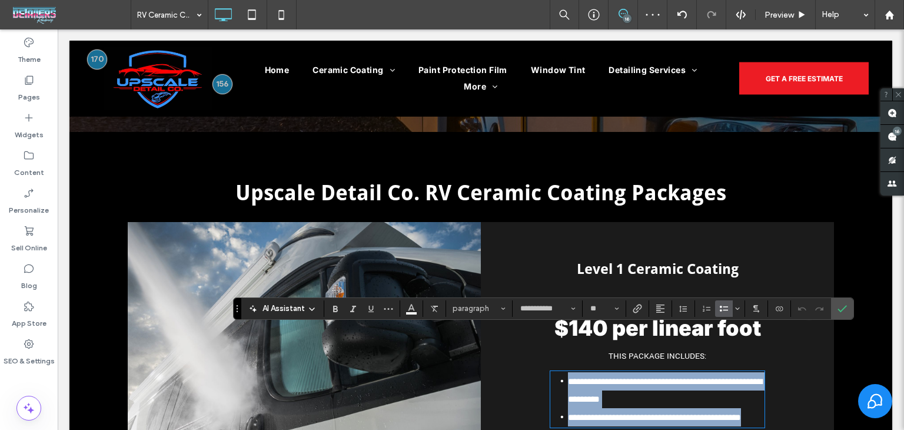
click at [735, 413] on span "**********" at bounding box center [654, 417] width 173 height 9
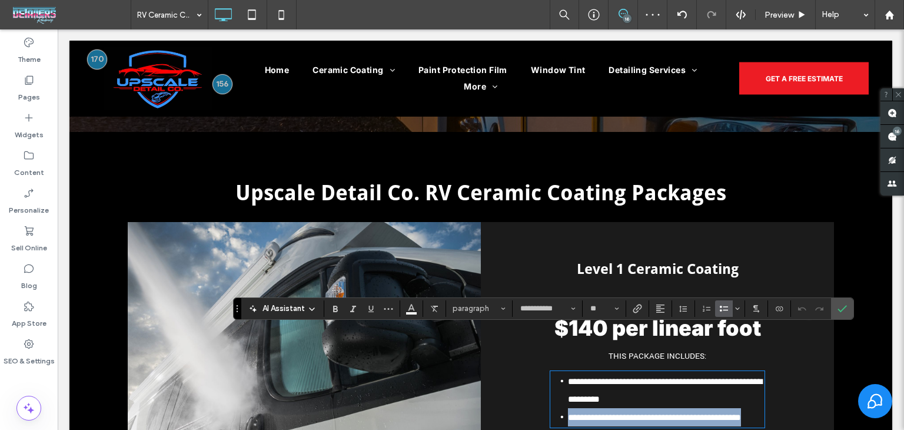
drag, startPoint x: 741, startPoint y: 374, endPoint x: 530, endPoint y: 377, distance: 210.8
click at [528, 376] on div "**********" at bounding box center [657, 364] width 353 height 285
click at [568, 413] on span "**********" at bounding box center [640, 417] width 145 height 9
click at [636, 413] on span "**********" at bounding box center [640, 417] width 145 height 9
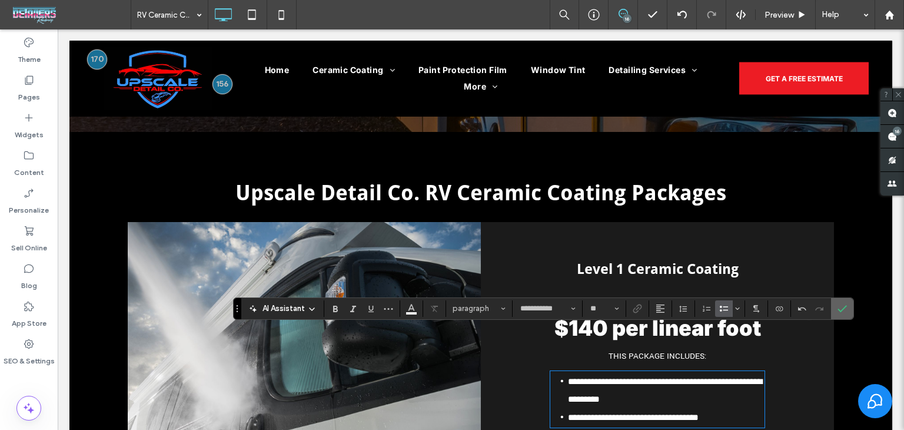
click at [845, 309] on label "Confirm" at bounding box center [843, 308] width 18 height 21
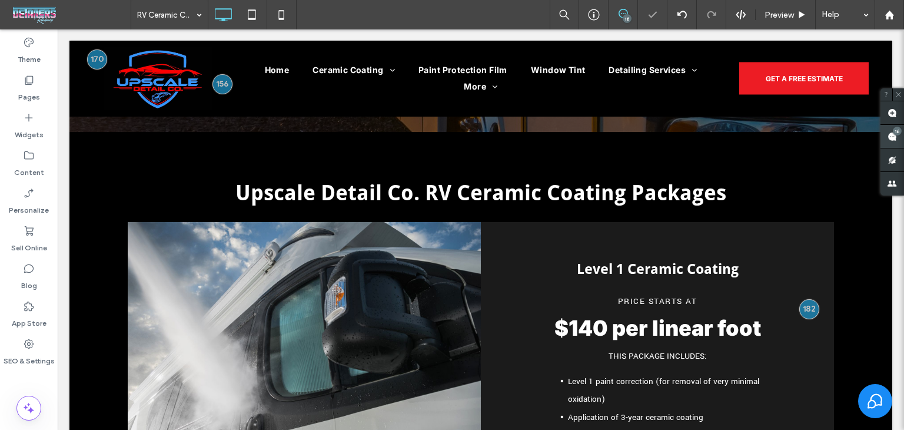
click at [888, 141] on use at bounding box center [892, 136] width 9 height 9
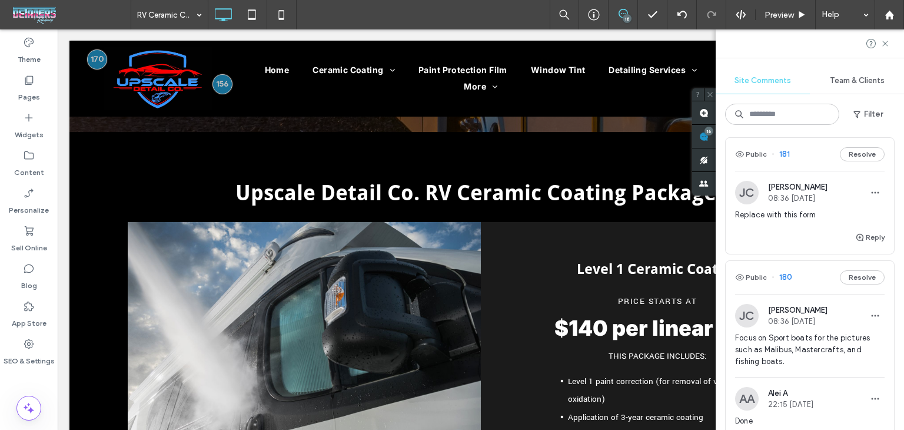
scroll to position [824, 0]
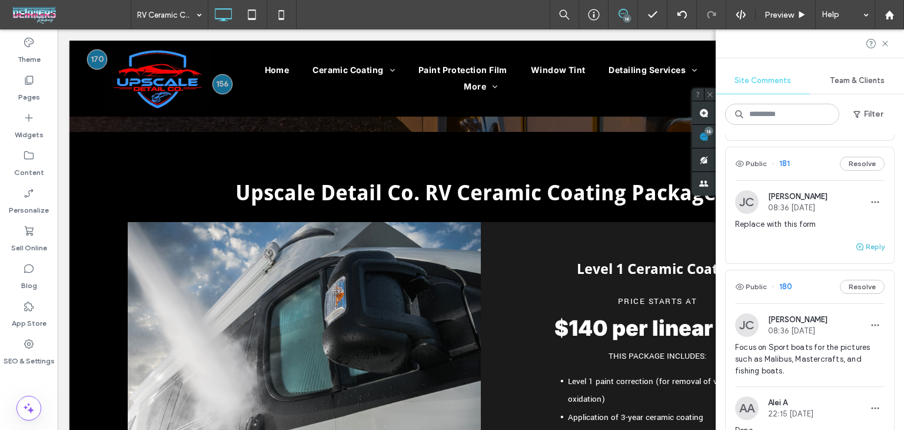
click at [857, 250] on use "button" at bounding box center [860, 246] width 7 height 7
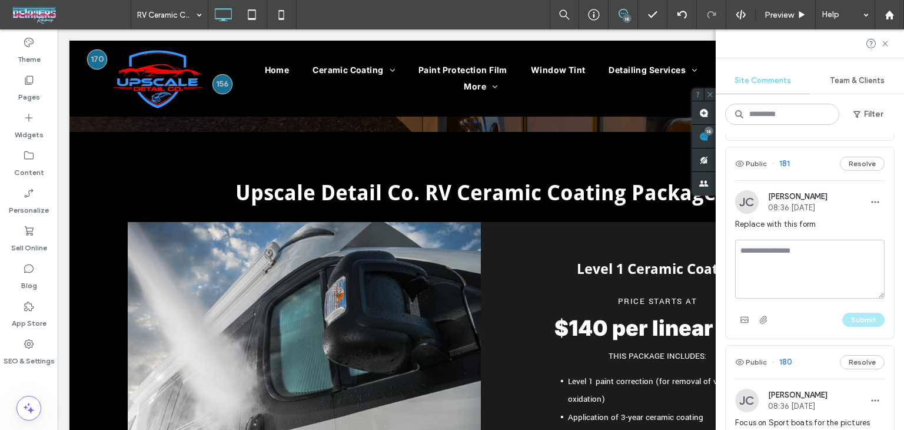
click at [811, 274] on textarea at bounding box center [810, 269] width 150 height 59
type textarea "****"
click at [864, 327] on button "Submit" at bounding box center [864, 320] width 42 height 14
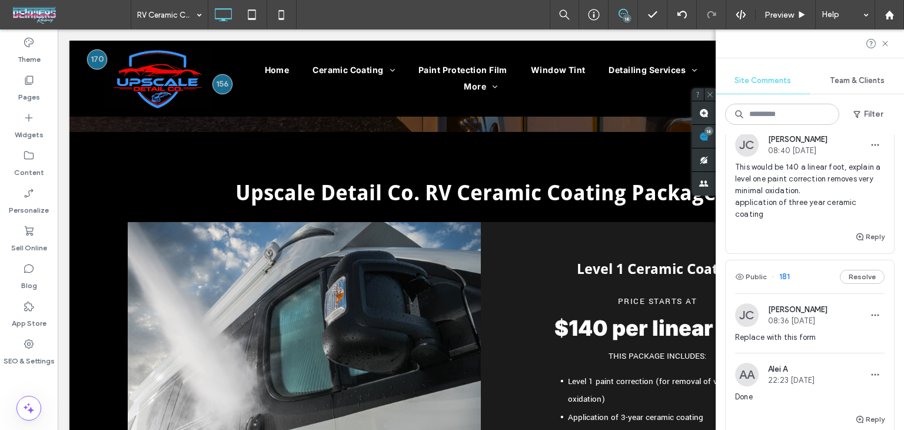
scroll to position [707, 0]
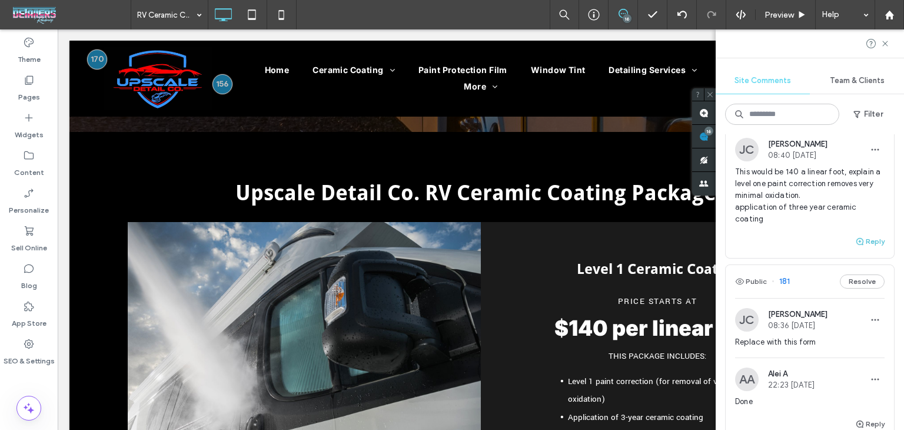
click at [868, 248] on button "Reply" at bounding box center [869, 241] width 29 height 14
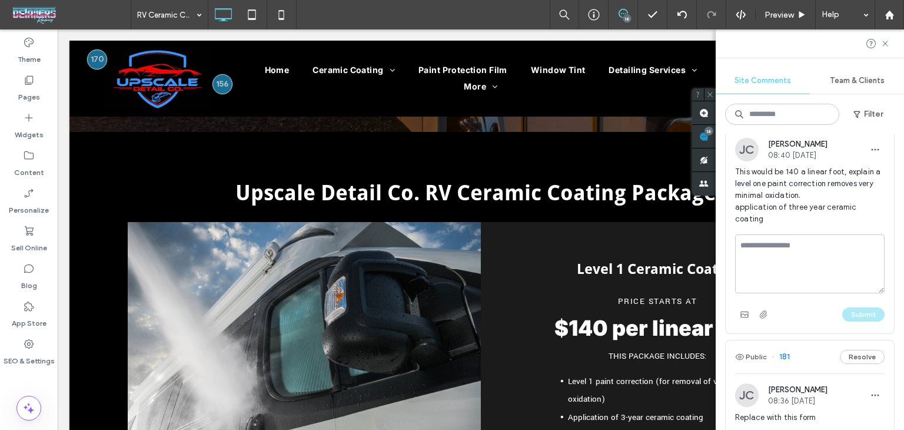
click at [797, 286] on textarea at bounding box center [810, 263] width 150 height 59
type textarea "****"
click at [863, 321] on button "Submit" at bounding box center [864, 314] width 42 height 14
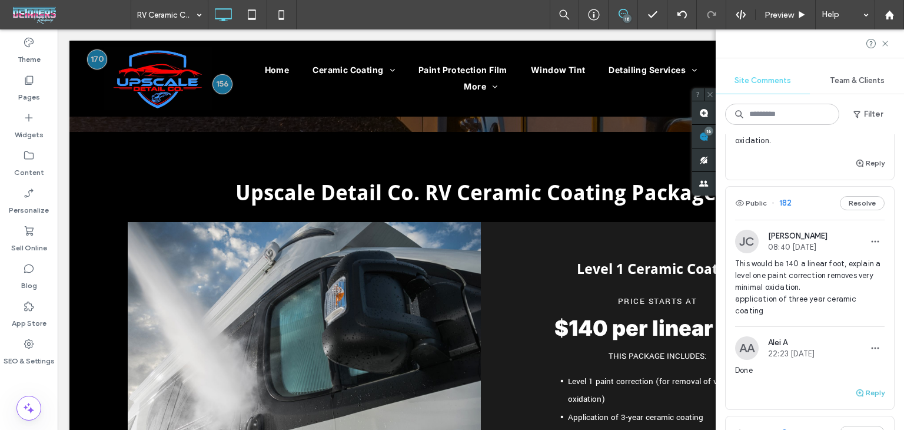
scroll to position [588, 0]
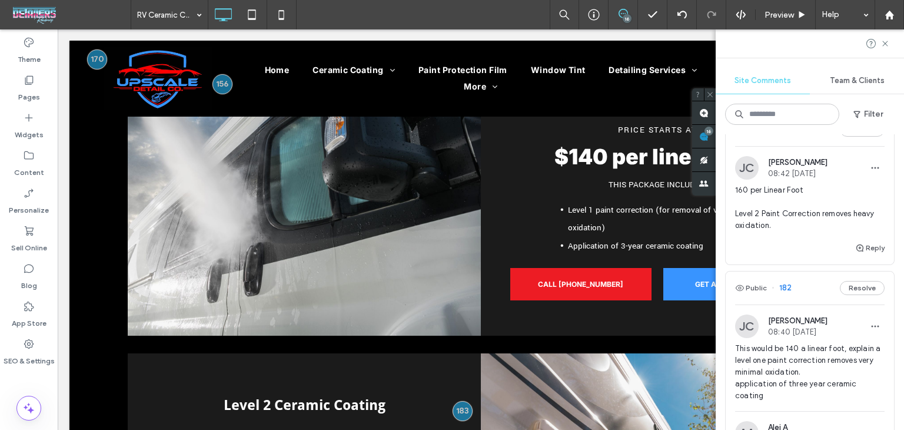
scroll to position [753, 0]
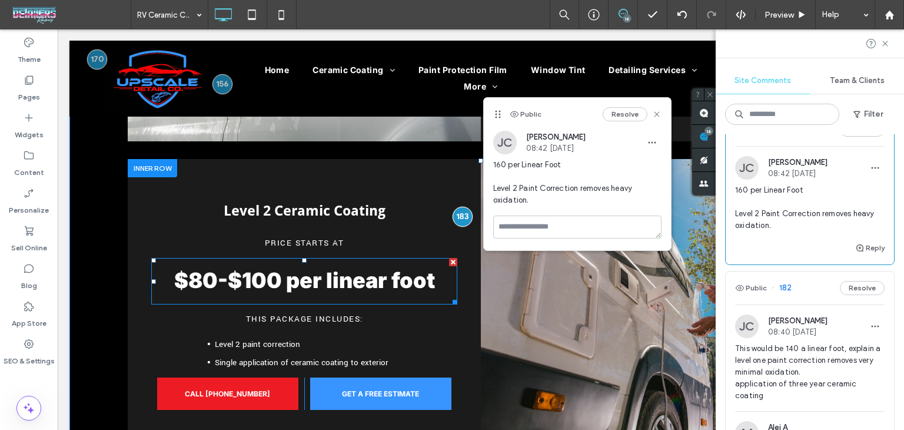
click at [267, 267] on strong "$80-$100 per linear foot" at bounding box center [304, 280] width 261 height 26
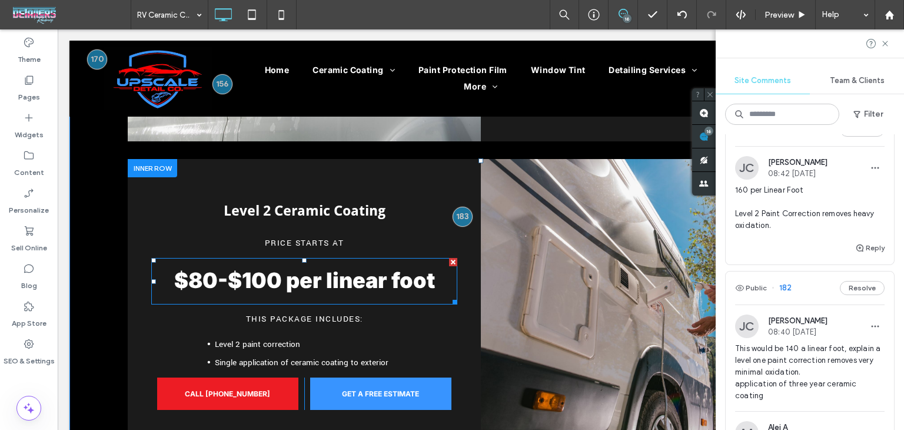
click at [267, 267] on strong "$80-$100 per linear foot" at bounding box center [304, 280] width 261 height 26
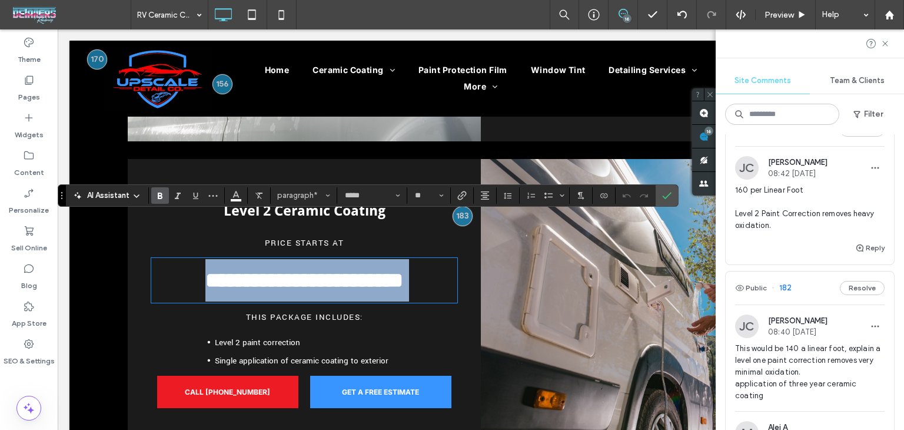
click at [271, 270] on strong "**********" at bounding box center [304, 280] width 198 height 21
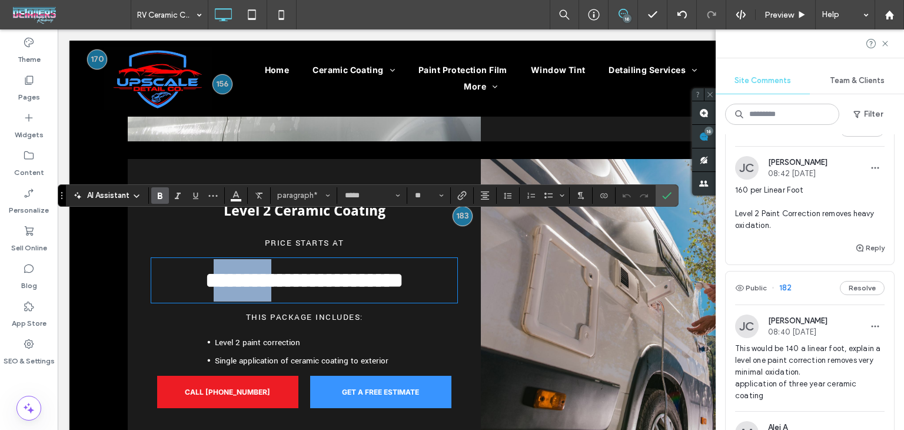
drag, startPoint x: 276, startPoint y: 241, endPoint x: 186, endPoint y: 224, distance: 91.1
click at [205, 270] on strong "**********" at bounding box center [304, 280] width 198 height 21
click at [301, 333] on li "Level 2 paint correction" at bounding box center [313, 342] width 197 height 18
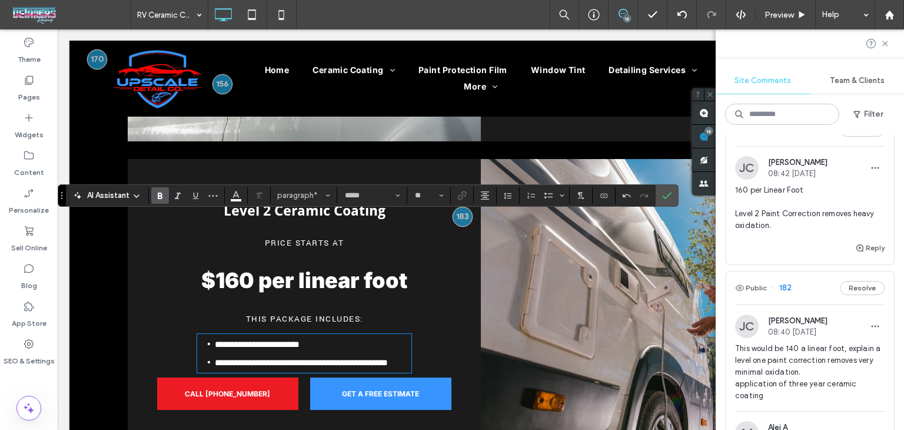
click at [301, 335] on li "**********" at bounding box center [313, 344] width 197 height 18
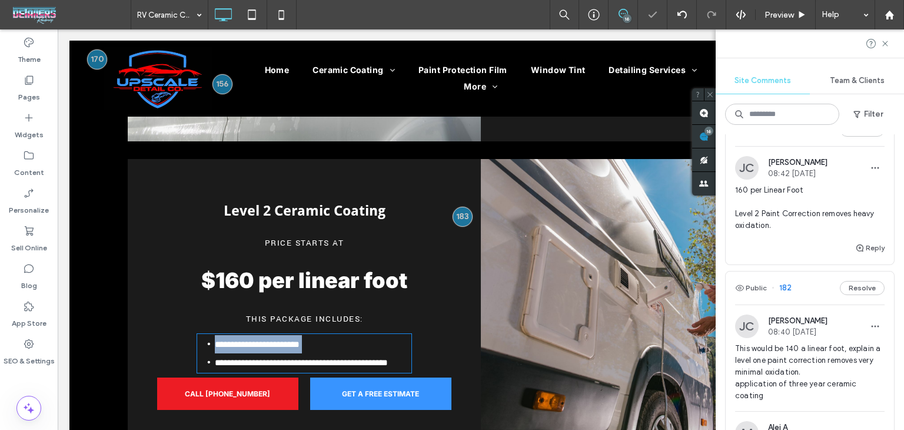
type input "**********"
type input "**"
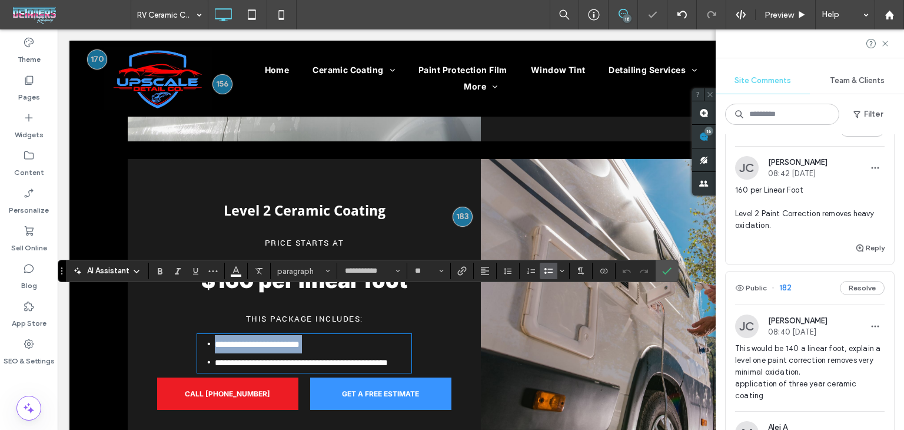
click at [307, 335] on li "**********" at bounding box center [313, 344] width 197 height 18
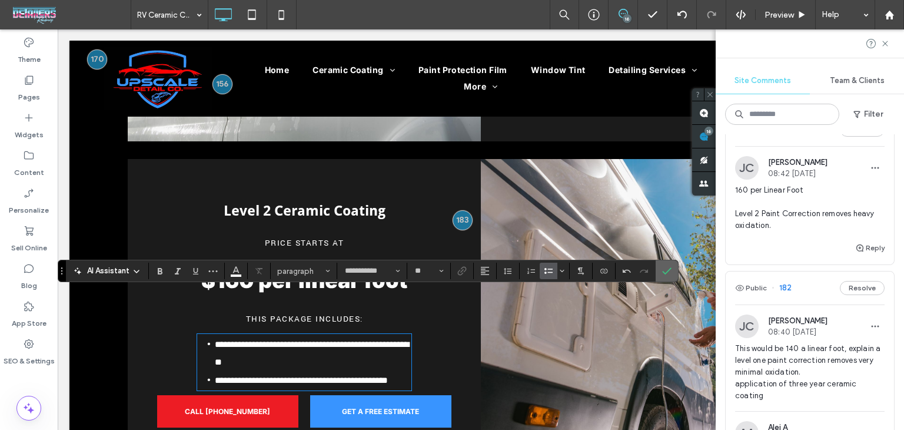
click at [666, 269] on icon "Confirm" at bounding box center [666, 270] width 9 height 9
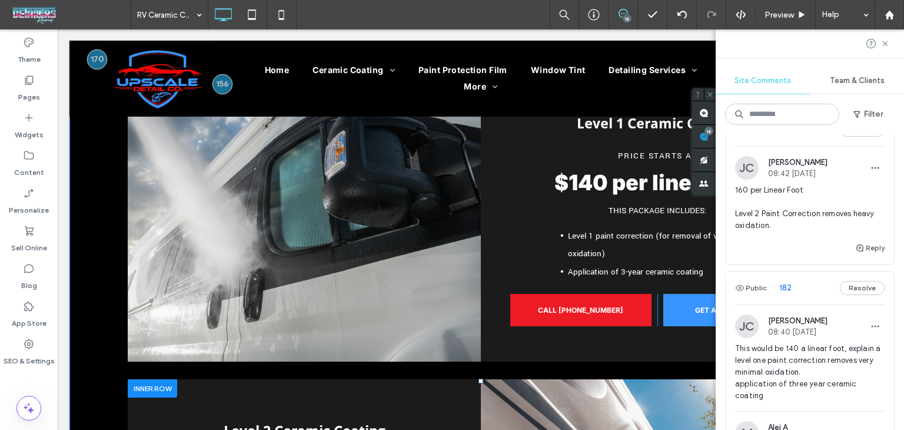
scroll to position [518, 0]
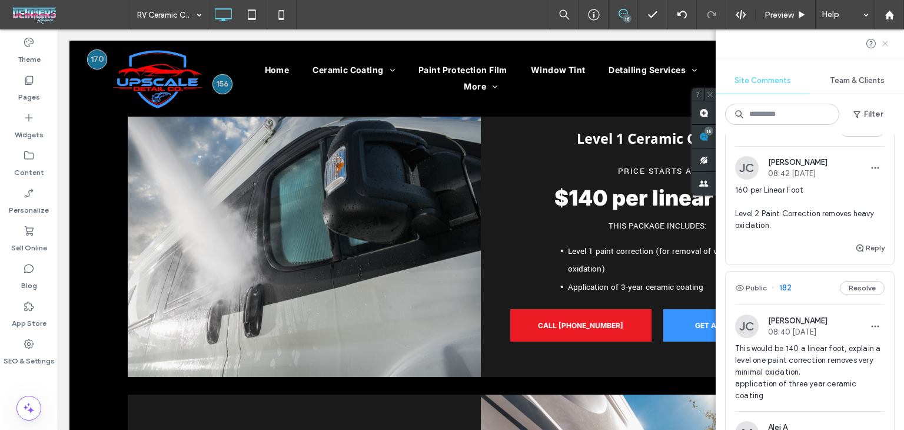
click at [881, 44] on icon at bounding box center [885, 43] width 9 height 9
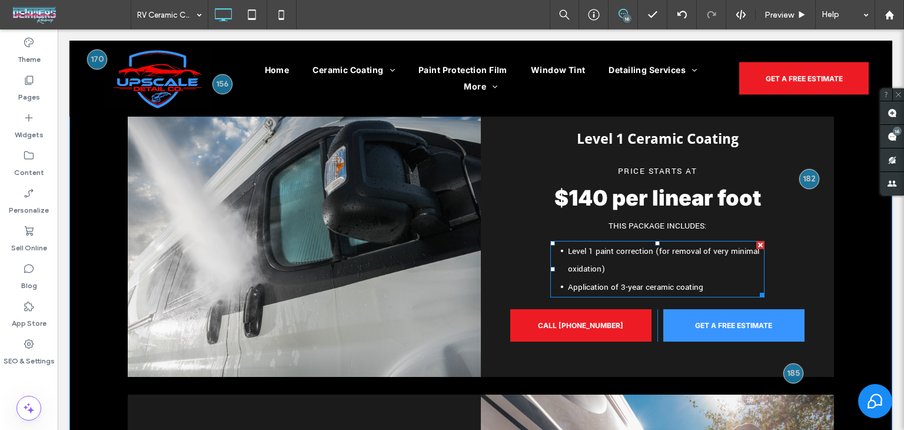
click at [745, 242] on li "Level 1 paint correction (for removal of very minimal oxidation)" at bounding box center [666, 260] width 197 height 36
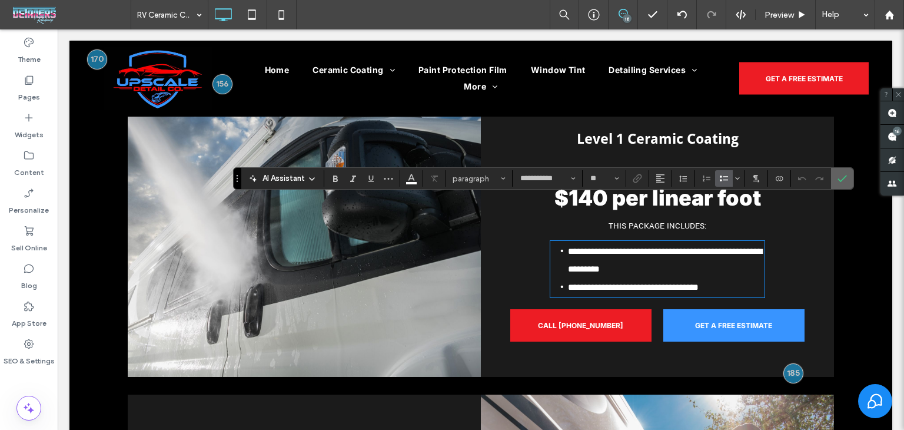
click at [838, 175] on icon "Confirm" at bounding box center [842, 178] width 9 height 9
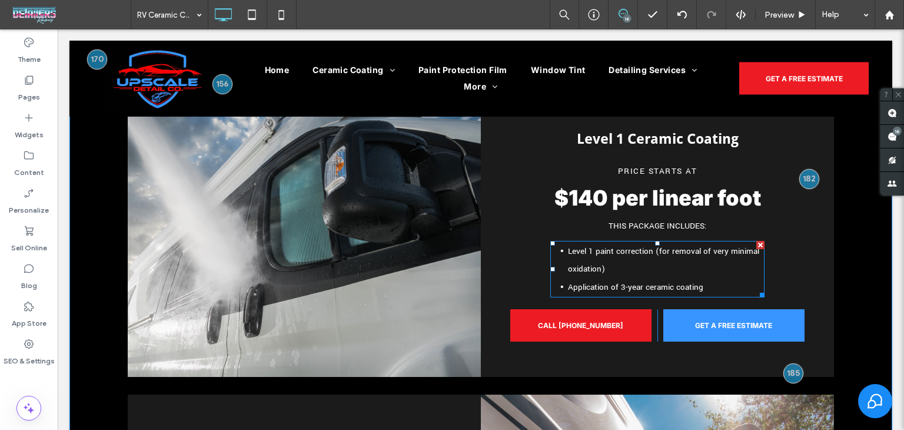
click at [759, 288] on div at bounding box center [760, 292] width 9 height 9
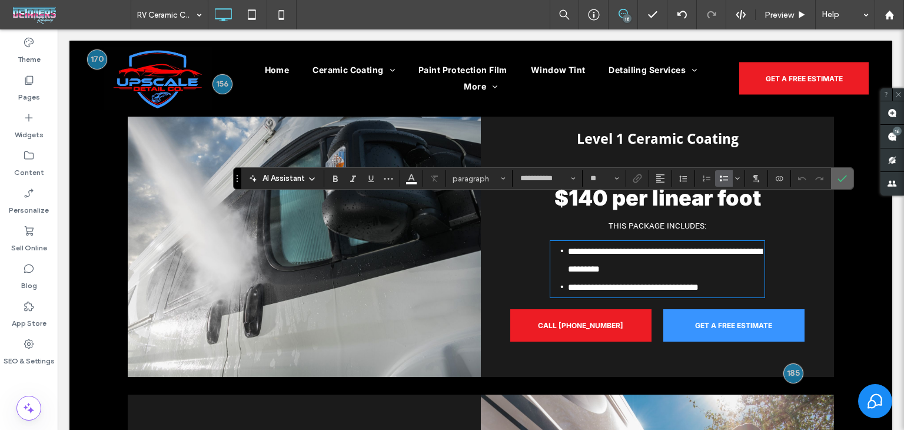
click at [838, 180] on icon "Confirm" at bounding box center [842, 178] width 9 height 9
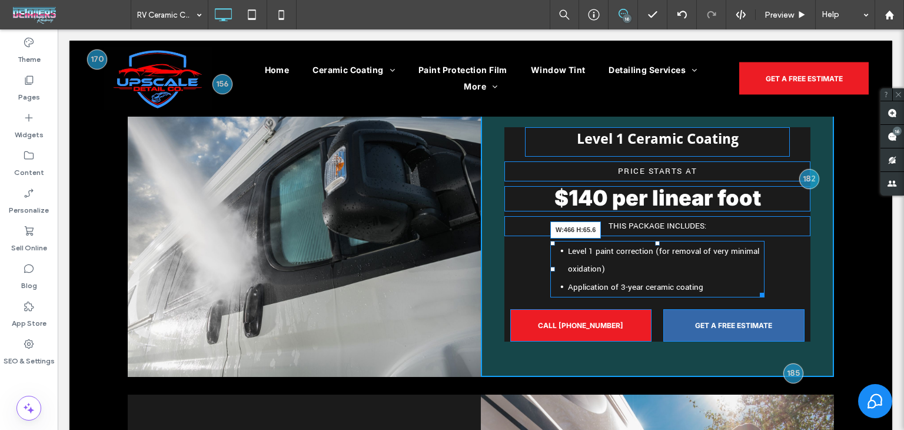
drag, startPoint x: 758, startPoint y: 253, endPoint x: 846, endPoint y: 280, distance: 92.0
click at [788, 251] on div "Level 1 Ceramic Coating Price Starts At $140 per linear foot THIS PACKAGE INCLU…" at bounding box center [657, 234] width 353 height 285
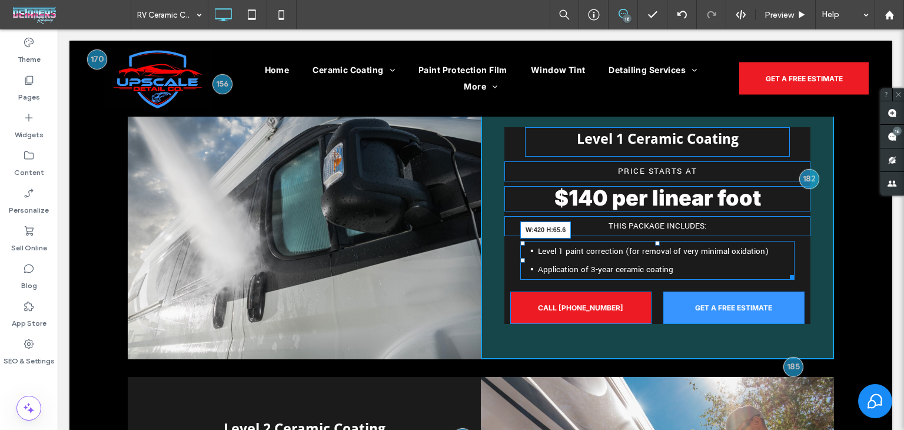
drag, startPoint x: 787, startPoint y: 234, endPoint x: 773, endPoint y: 234, distance: 14.1
click at [786, 271] on div at bounding box center [790, 275] width 9 height 9
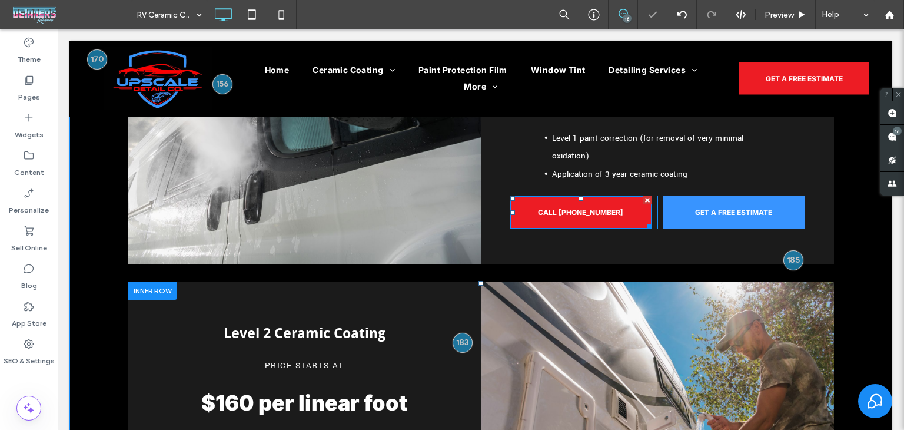
scroll to position [753, 0]
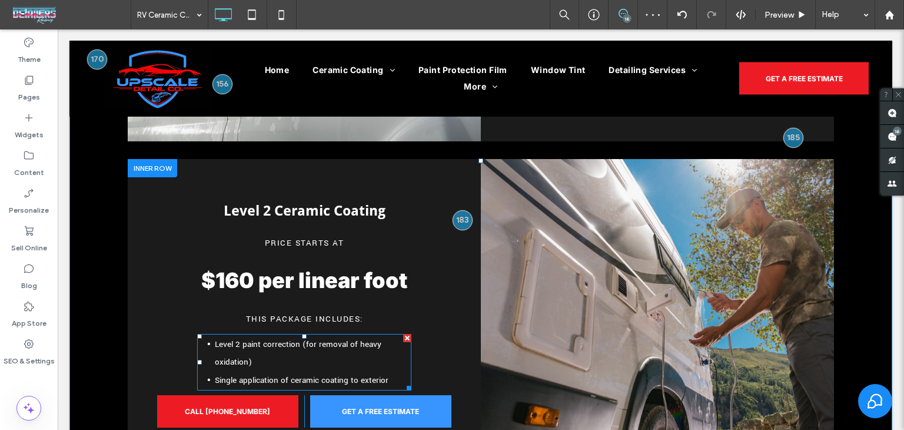
click at [380, 335] on li "Level 2 paint correction (for removal of heavy oxidation)" at bounding box center [313, 353] width 197 height 36
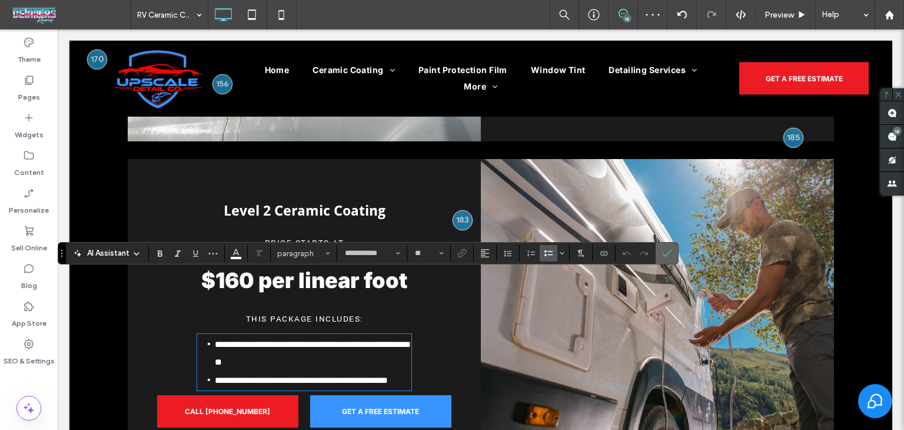
click at [658, 253] on label "Confirm" at bounding box center [667, 253] width 18 height 21
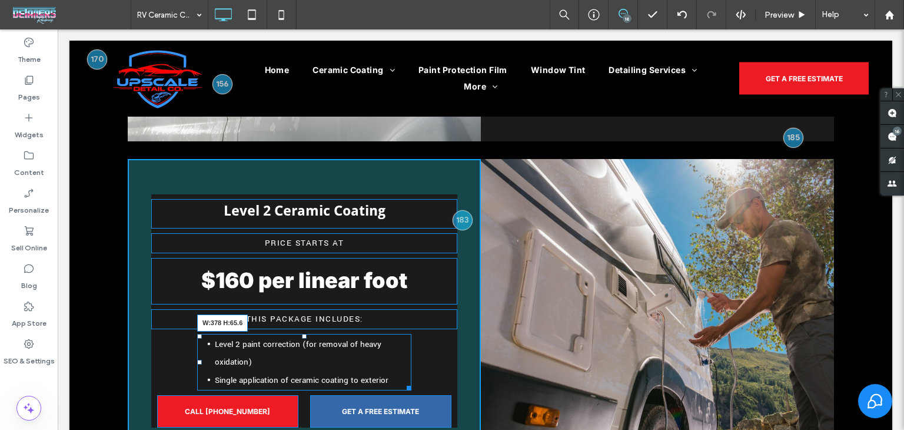
click at [409, 321] on div "Level 2 Ceramic Coating Price Starts At $160 per linear foot THIS PACKAGE INCLU…" at bounding box center [304, 311] width 353 height 304
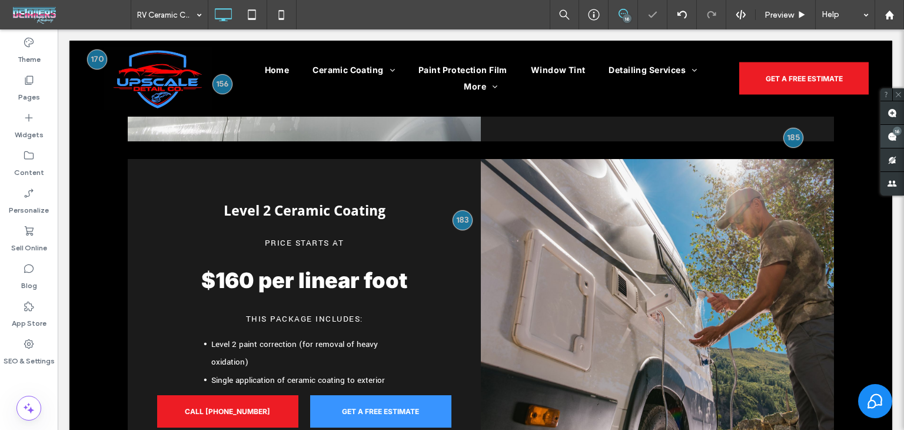
click at [884, 132] on span at bounding box center [893, 136] width 24 height 23
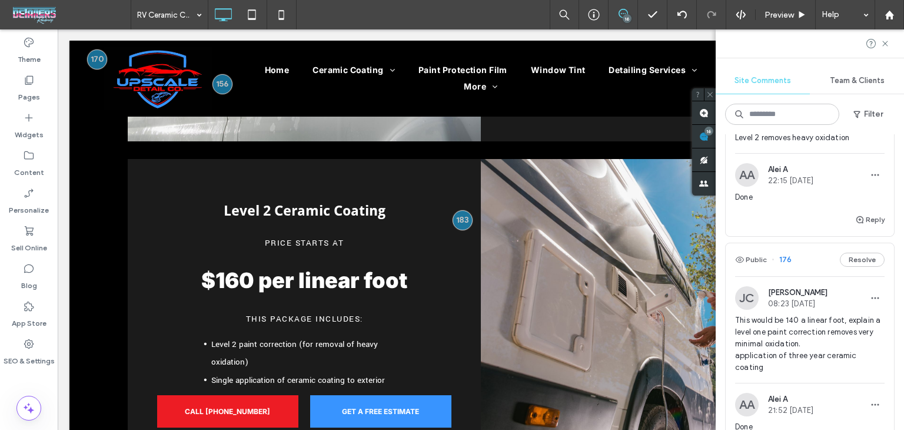
scroll to position [1825, 0]
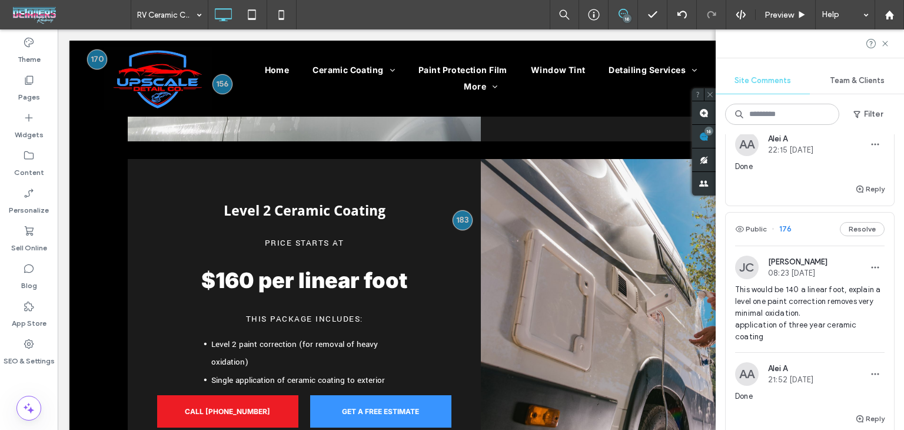
click at [807, 246] on div "Public 176 Resolve" at bounding box center [810, 229] width 168 height 33
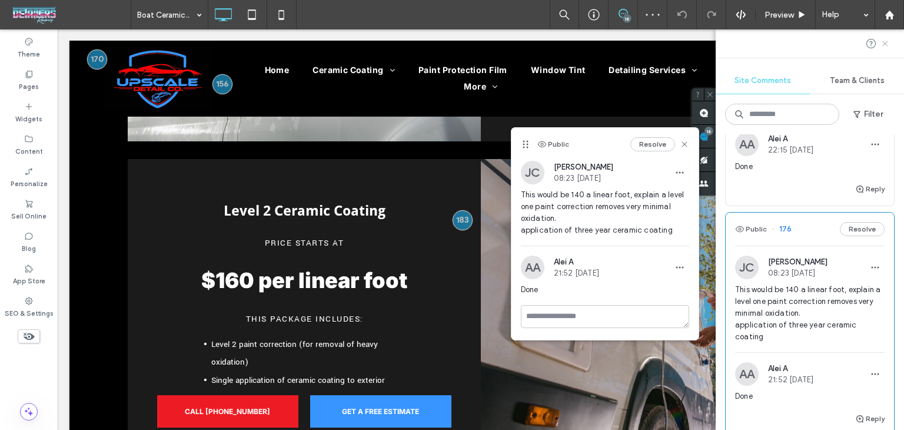
click at [886, 44] on use at bounding box center [885, 43] width 5 height 5
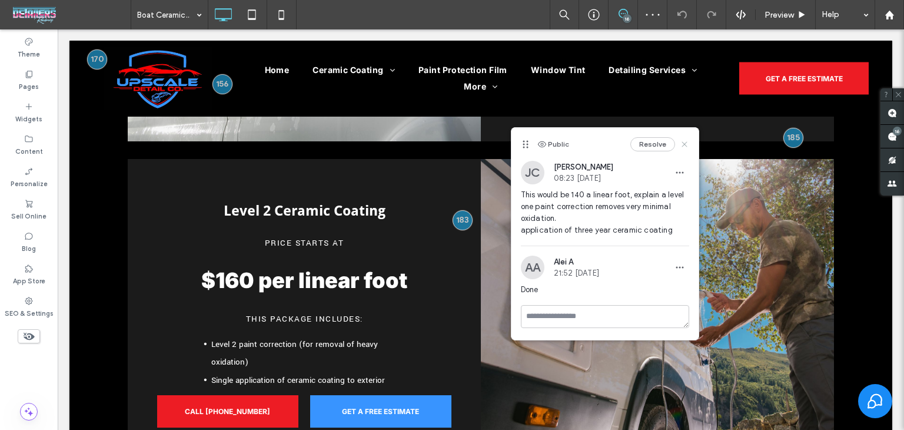
click at [681, 147] on icon at bounding box center [684, 144] width 9 height 9
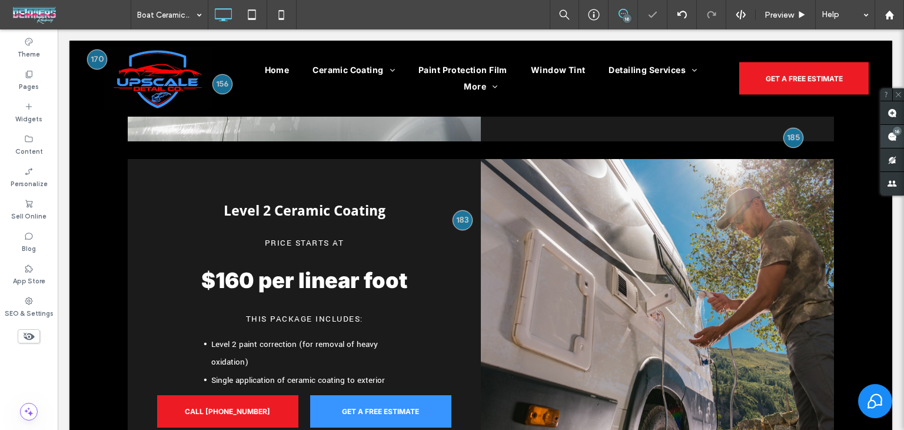
click at [893, 142] on span at bounding box center [893, 136] width 24 height 23
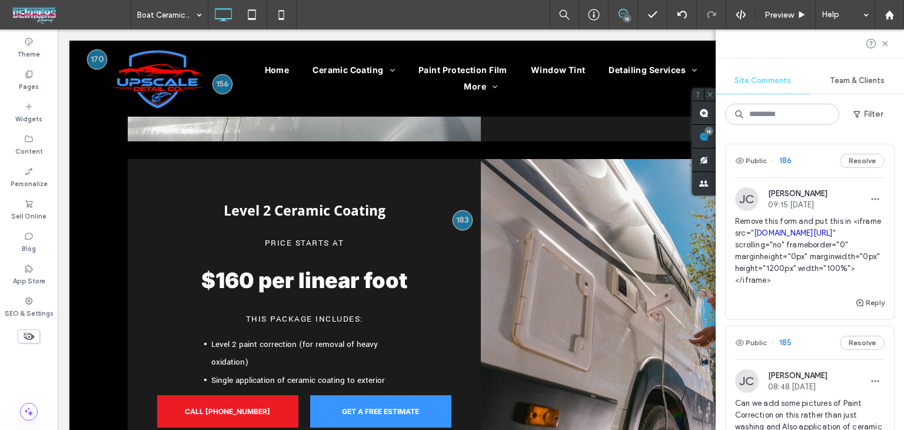
type input "**********"
type input "**"
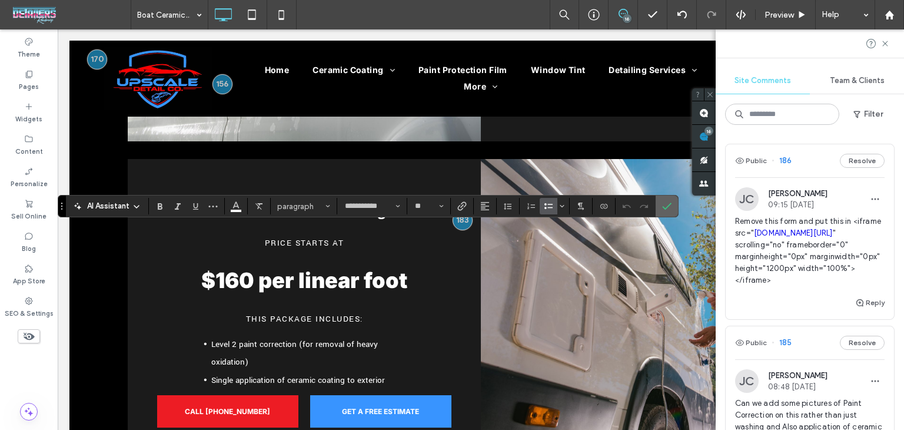
click at [662, 205] on icon "Confirm" at bounding box center [666, 205] width 9 height 9
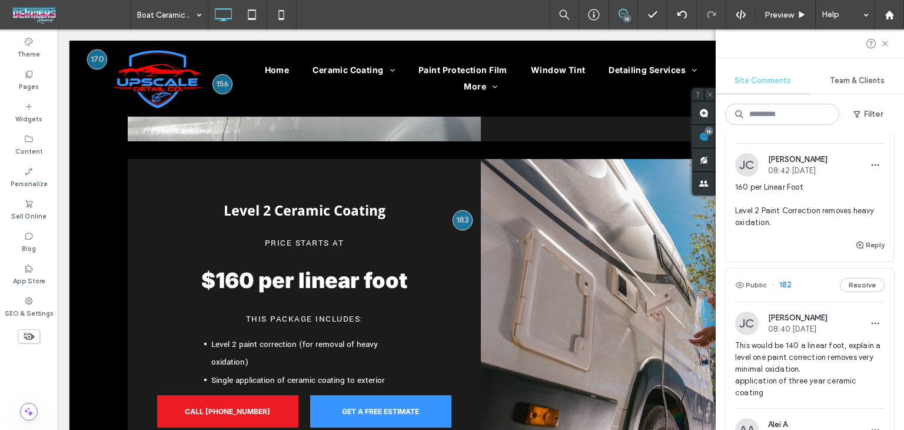
scroll to position [518, 0]
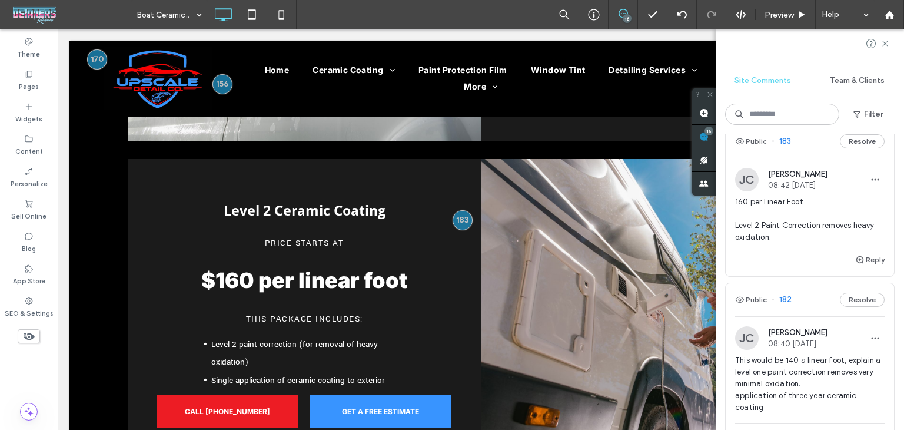
click at [803, 158] on div "Public 183 Resolve" at bounding box center [810, 141] width 168 height 33
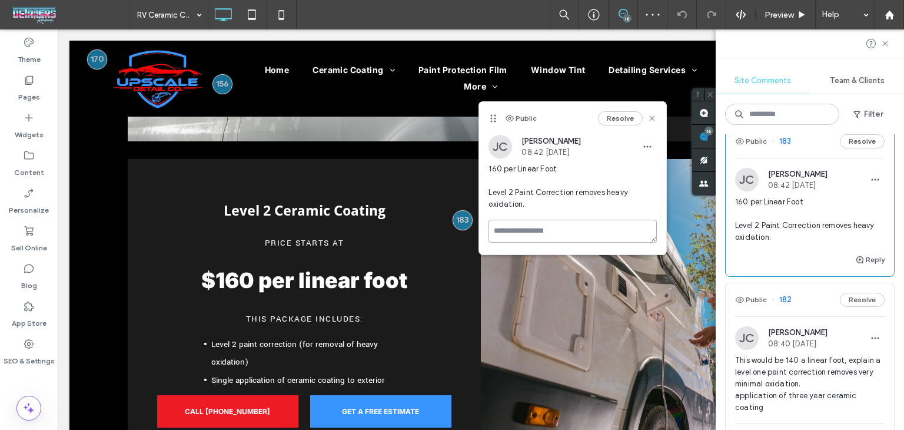
click at [610, 227] on textarea at bounding box center [573, 231] width 168 height 23
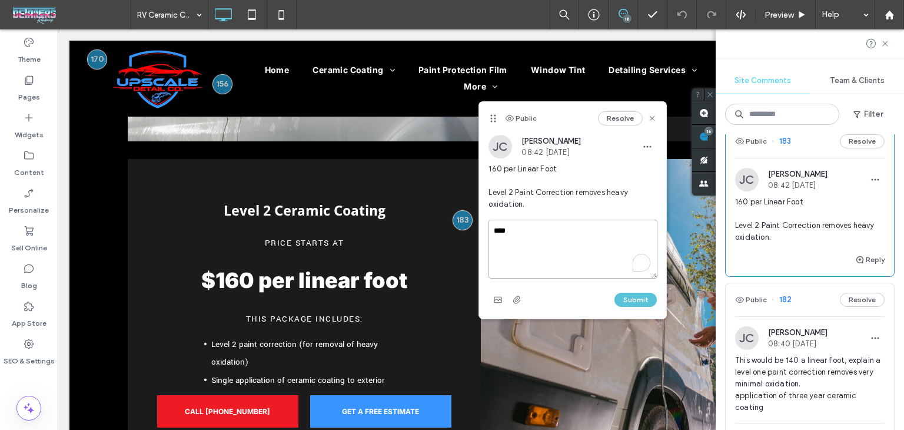
type textarea "****"
click at [640, 300] on button "Submit" at bounding box center [636, 300] width 42 height 14
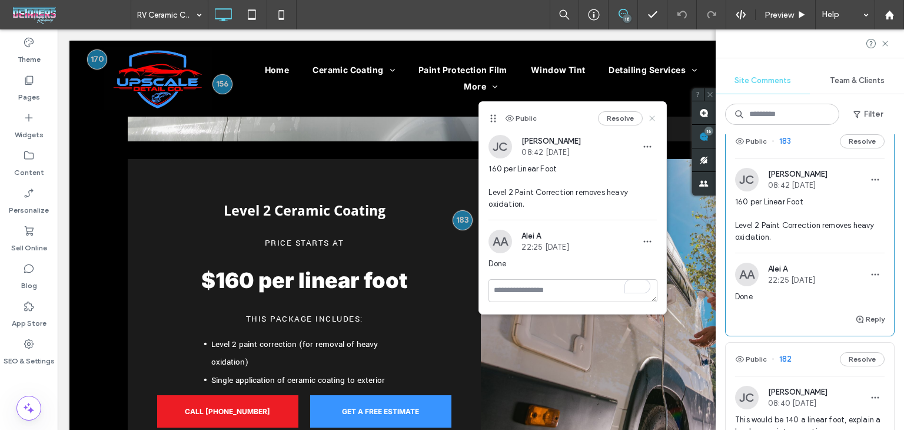
click at [656, 118] on icon at bounding box center [652, 118] width 9 height 9
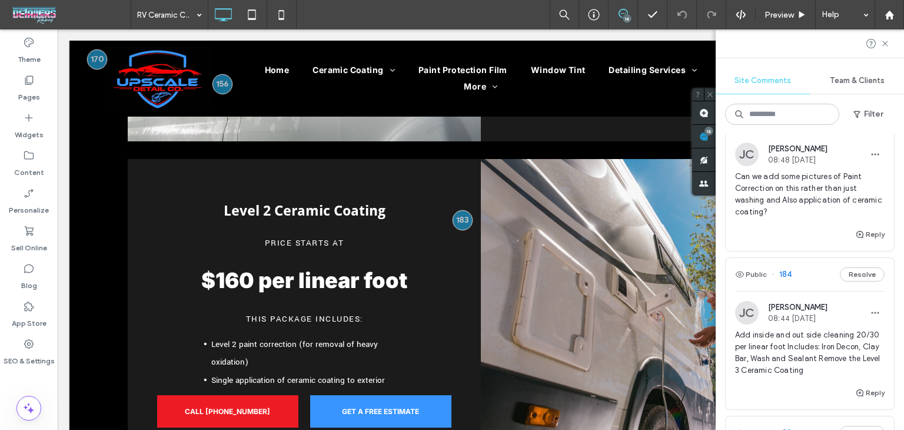
scroll to position [224, 0]
click at [805, 294] on div "Public 184 Resolve" at bounding box center [810, 277] width 168 height 33
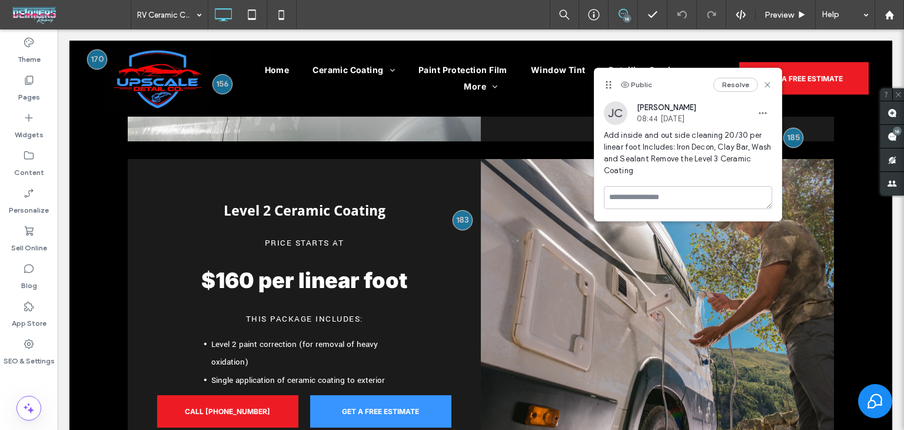
scroll to position [0, 0]
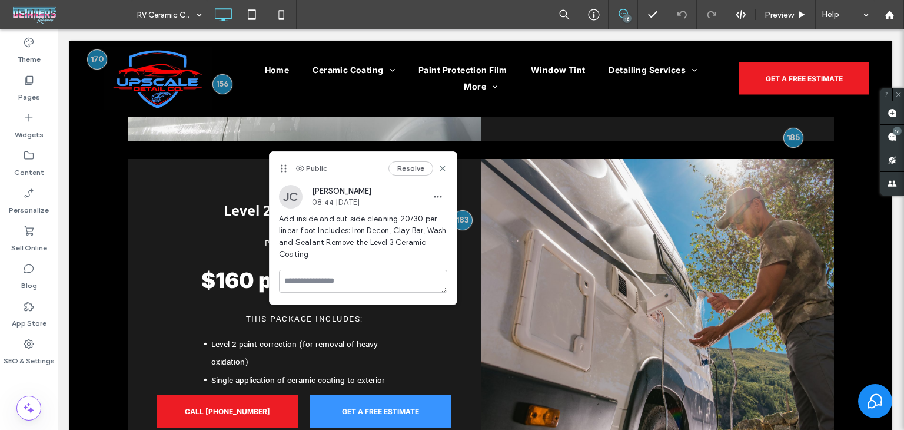
drag, startPoint x: 609, startPoint y: 87, endPoint x: 282, endPoint y: 170, distance: 337.1
click at [283, 170] on icon at bounding box center [283, 168] width 9 height 9
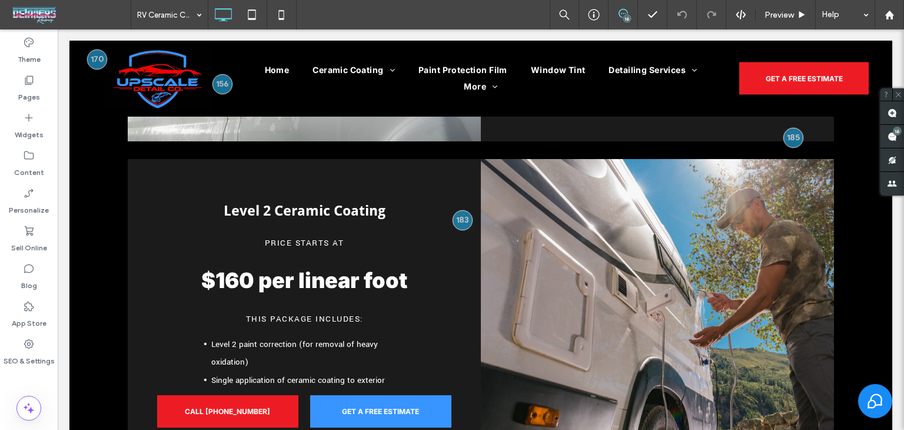
type input "**********"
type input "**"
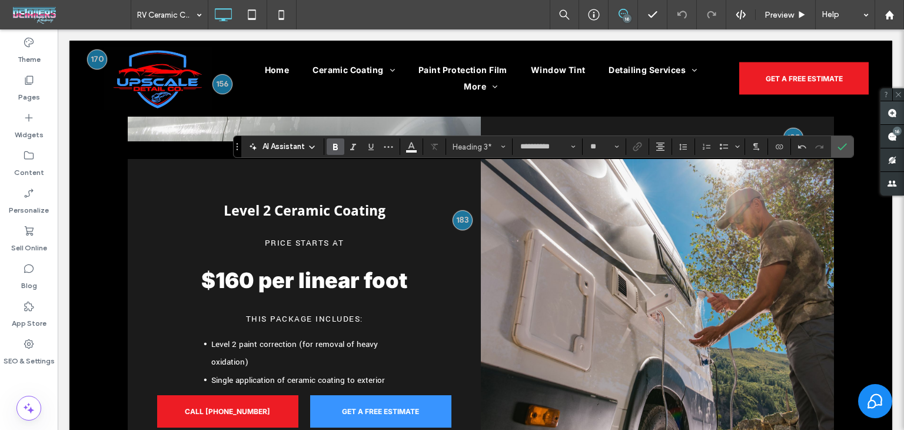
drag, startPoint x: 836, startPoint y: 154, endPoint x: 888, endPoint y: 117, distance: 63.7
click at [838, 152] on span "Confirm" at bounding box center [840, 146] width 5 height 21
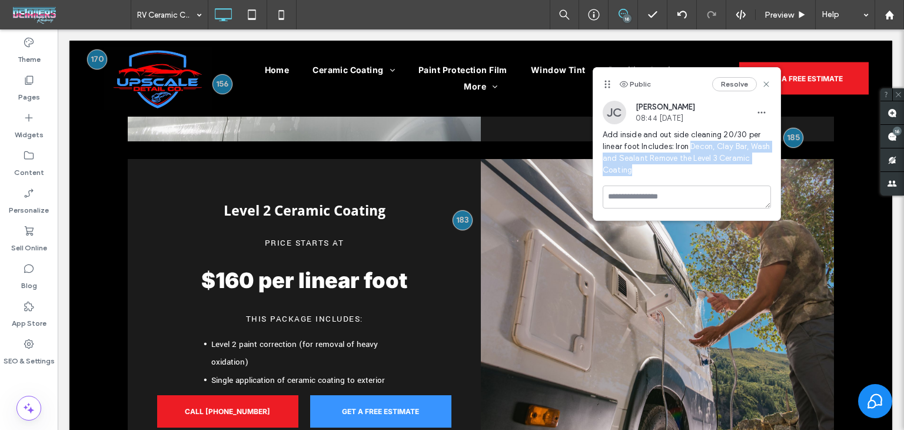
drag, startPoint x: 684, startPoint y: 175, endPoint x: 690, endPoint y: 149, distance: 26.6
click at [690, 149] on span "Add inside and out side cleaning 20/30 per linear foot Includes: Iron Decon, Cl…" at bounding box center [687, 152] width 168 height 47
click at [648, 161] on span "Add inside and out side cleaning 20/30 per linear foot Includes: Iron Decon, Cl…" at bounding box center [687, 152] width 168 height 47
click at [645, 159] on span "Add inside and out side cleaning 20/30 per linear foot Includes: Iron Decon, Cl…" at bounding box center [687, 152] width 168 height 47
drag, startPoint x: 645, startPoint y: 159, endPoint x: 674, endPoint y: 148, distance: 31.5
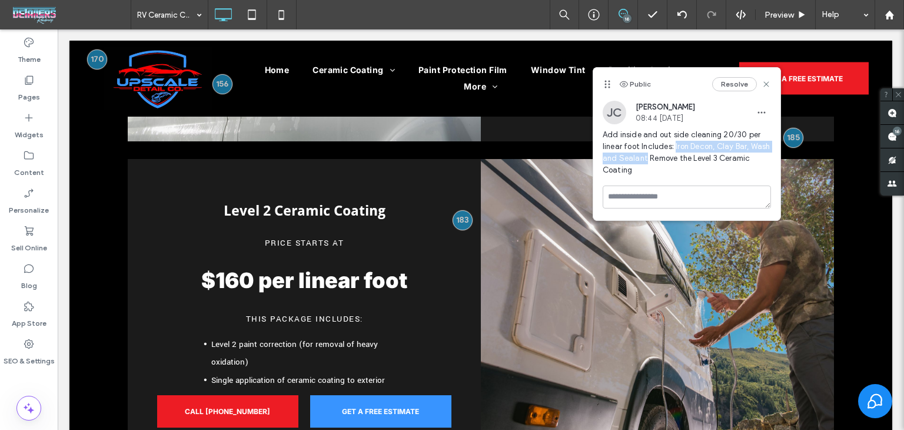
click at [674, 148] on span "Add inside and out side cleaning 20/30 per linear foot Includes: Iron Decon, Cl…" at bounding box center [687, 152] width 168 height 47
copy span "Iron Decon, Clay Bar, Wash and Sealant"
click at [763, 87] on icon at bounding box center [766, 83] width 9 height 9
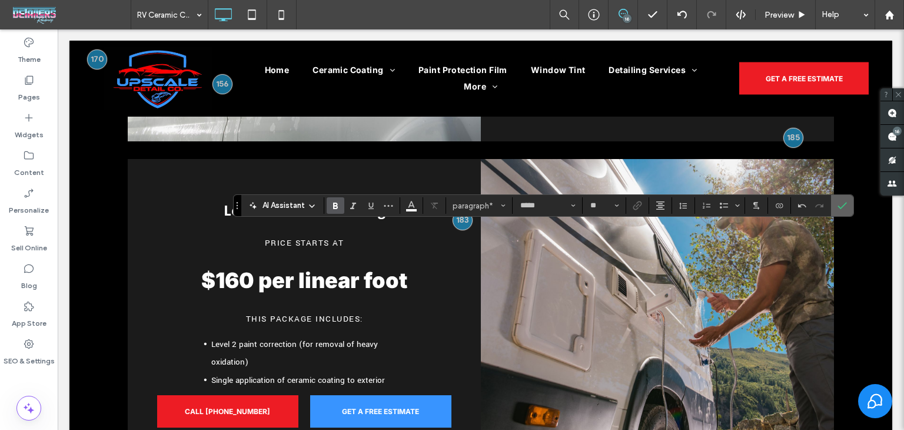
click at [838, 209] on icon "Confirm" at bounding box center [842, 205] width 9 height 9
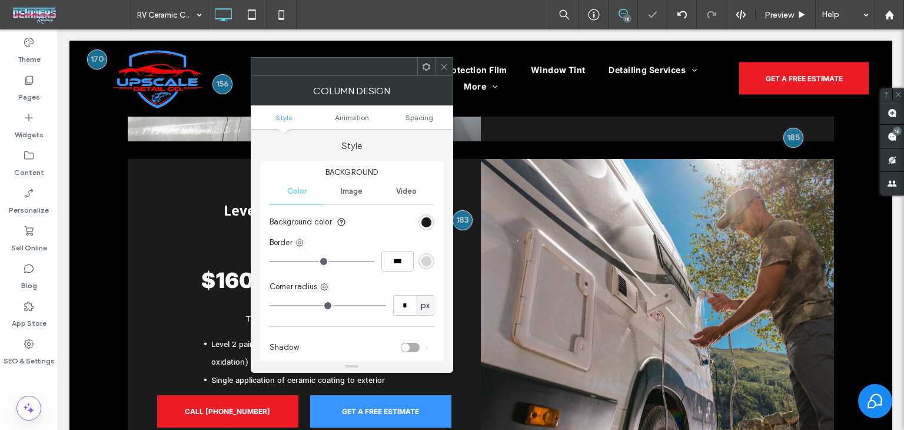
click at [441, 71] on span at bounding box center [444, 67] width 9 height 18
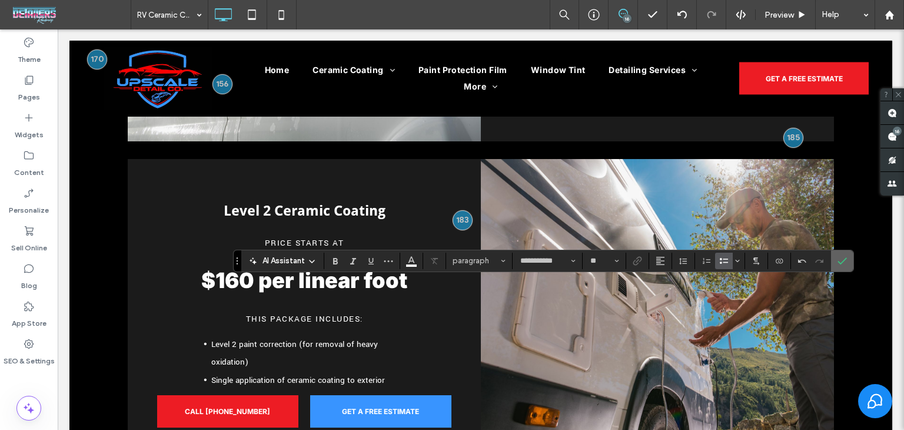
click at [842, 261] on icon "Confirm" at bounding box center [842, 260] width 9 height 9
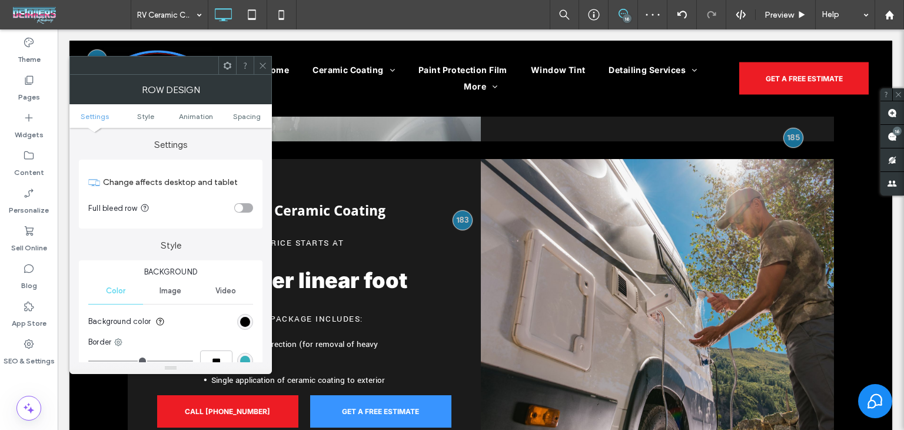
click at [267, 77] on div "Row Design" at bounding box center [170, 89] width 203 height 29
click at [261, 66] on icon at bounding box center [262, 65] width 9 height 9
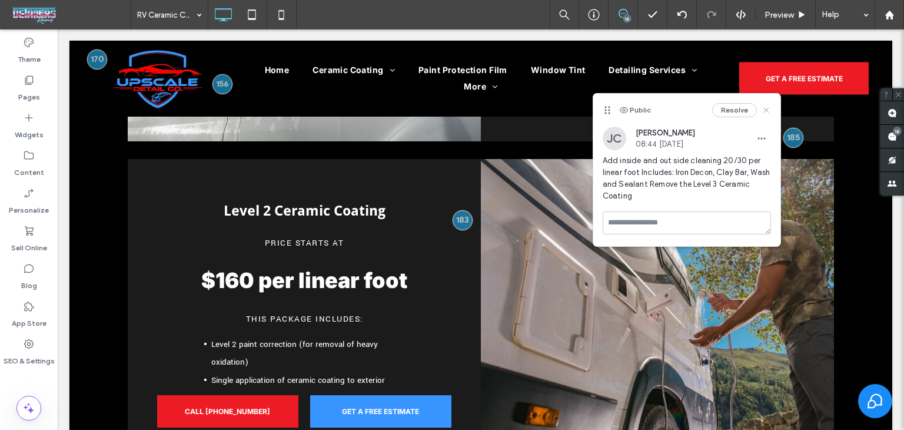
click at [768, 105] on icon at bounding box center [766, 109] width 9 height 9
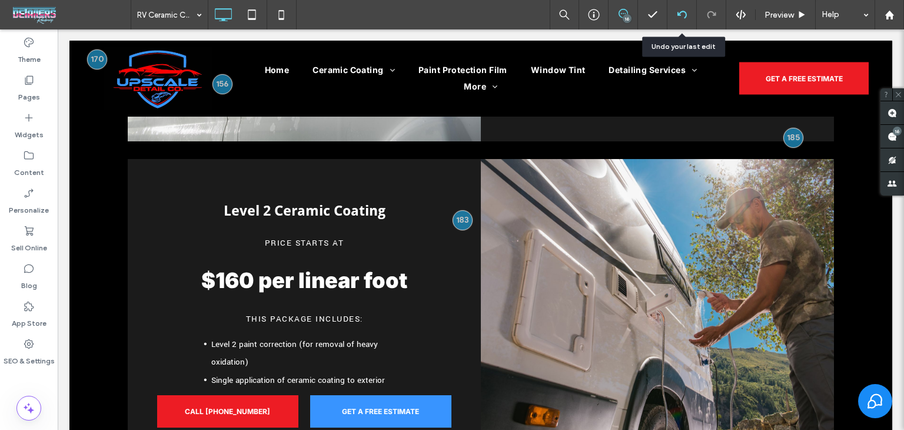
click at [685, 18] on icon at bounding box center [682, 14] width 9 height 9
click at [679, 17] on icon at bounding box center [682, 14] width 9 height 9
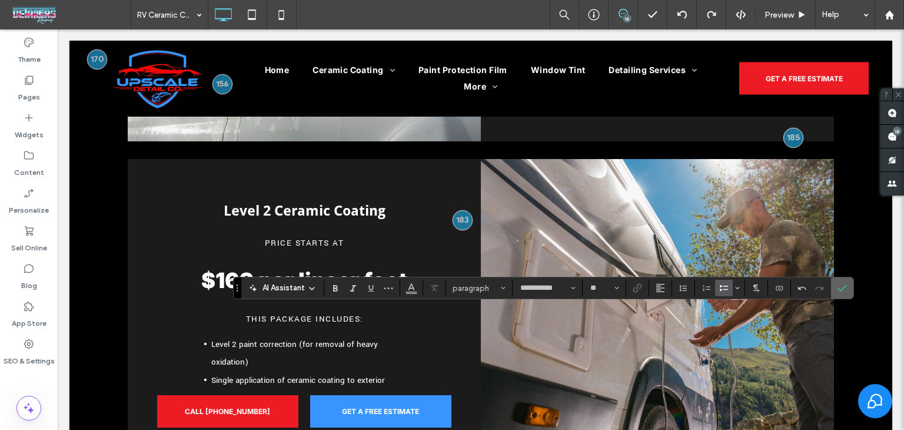
click at [841, 290] on icon "Confirm" at bounding box center [842, 287] width 9 height 9
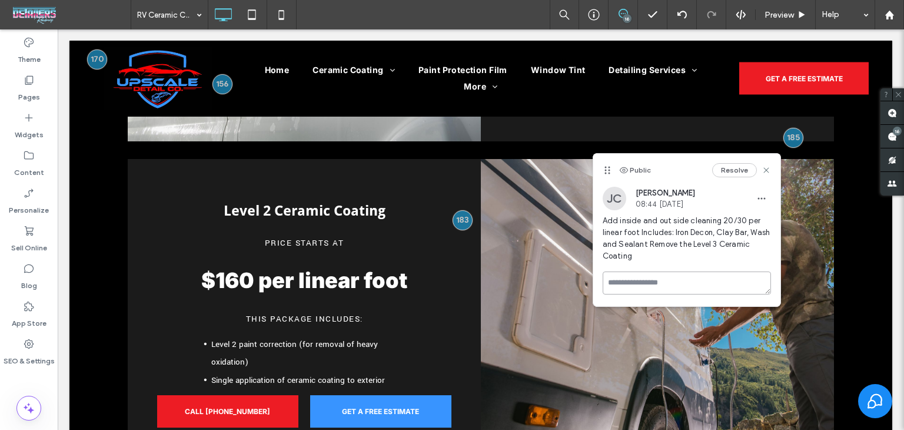
click at [707, 286] on textarea at bounding box center [687, 282] width 168 height 23
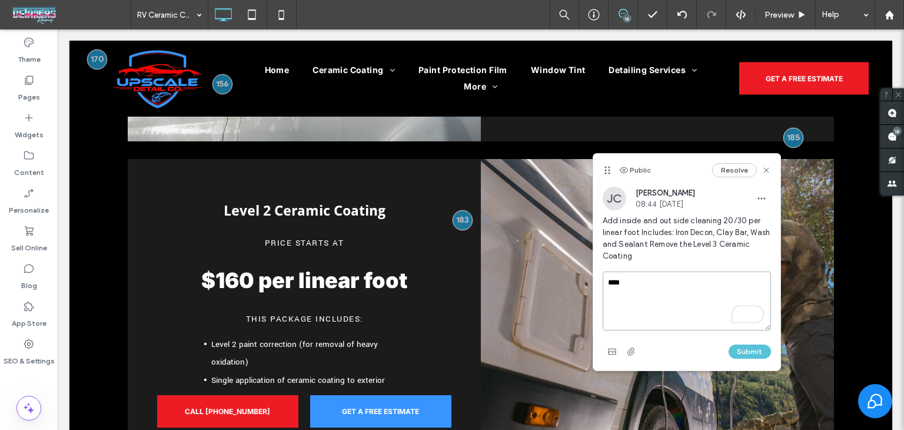
type textarea "****"
click at [749, 346] on button "Submit" at bounding box center [750, 351] width 42 height 14
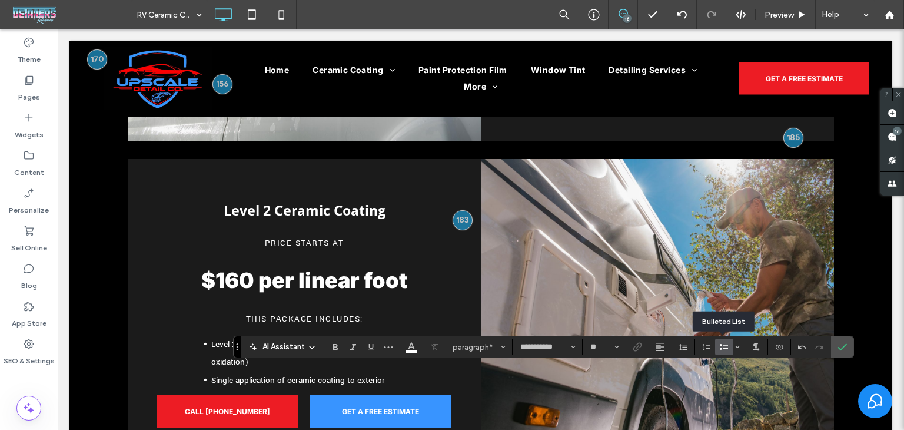
click at [716, 347] on label "Bulleted List" at bounding box center [724, 347] width 18 height 16
click at [840, 349] on use "Confirm" at bounding box center [842, 346] width 9 height 7
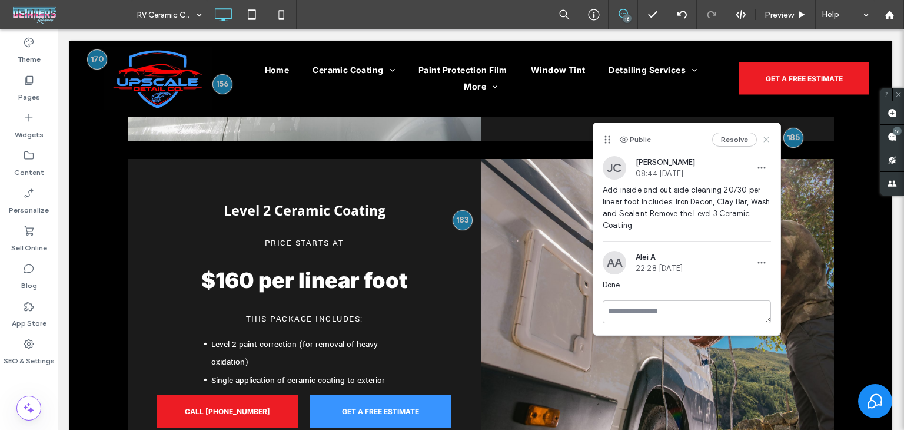
click at [763, 141] on icon at bounding box center [766, 139] width 9 height 9
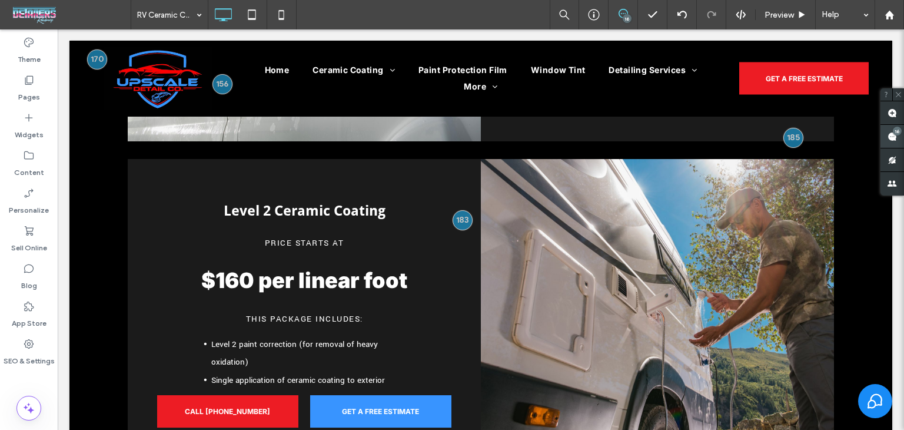
click at [889, 141] on use at bounding box center [892, 136] width 9 height 9
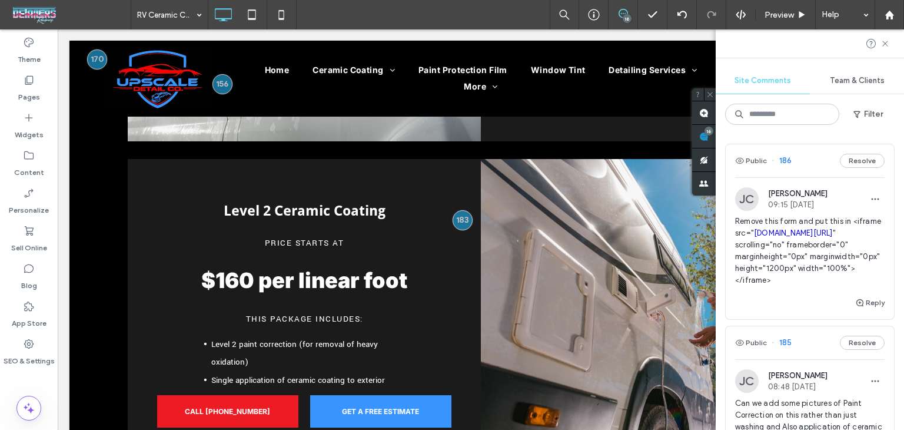
scroll to position [177, 0]
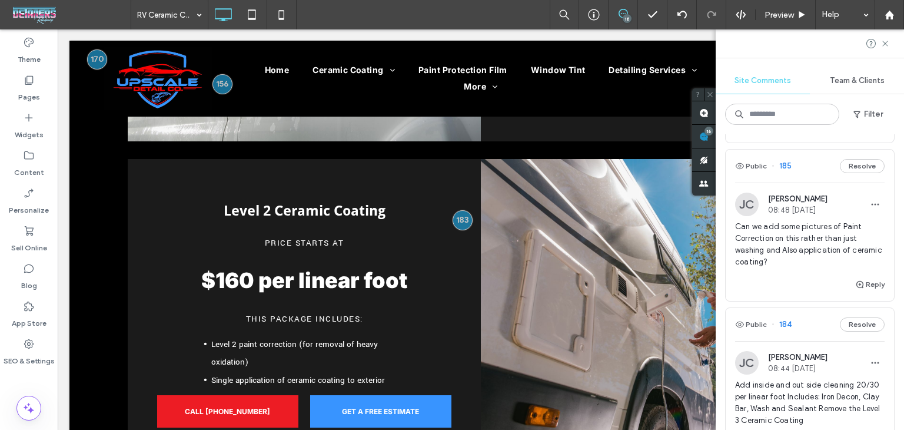
click at [810, 179] on div "Public 185 Resolve" at bounding box center [810, 166] width 168 height 33
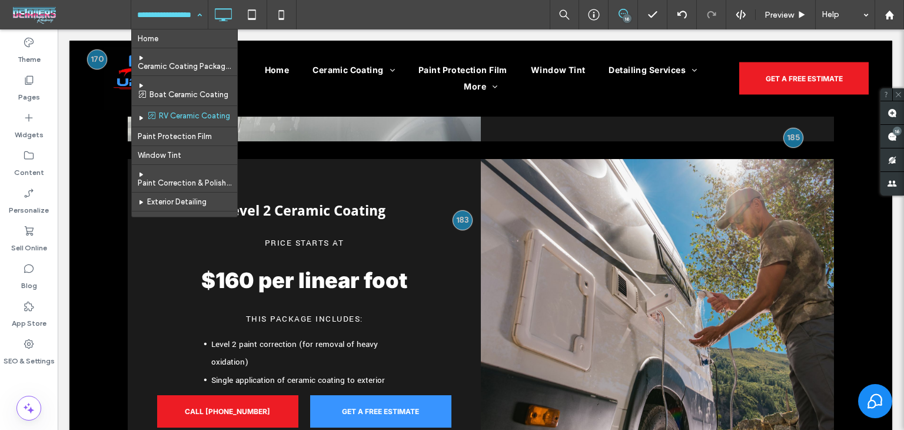
click at [193, 17] on div "Home Ceramic Coating Packages Boat Ceramic Coating RV Ceramic Coating Paint Pro…" at bounding box center [169, 14] width 77 height 29
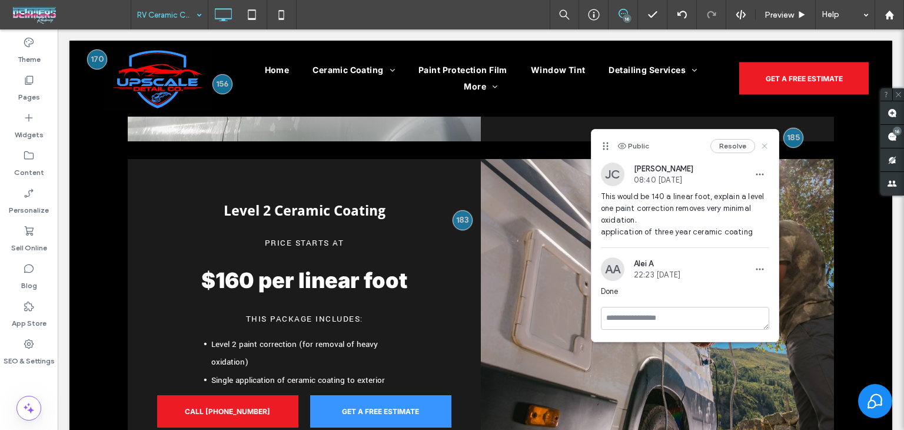
click at [768, 146] on icon at bounding box center [764, 145] width 9 height 9
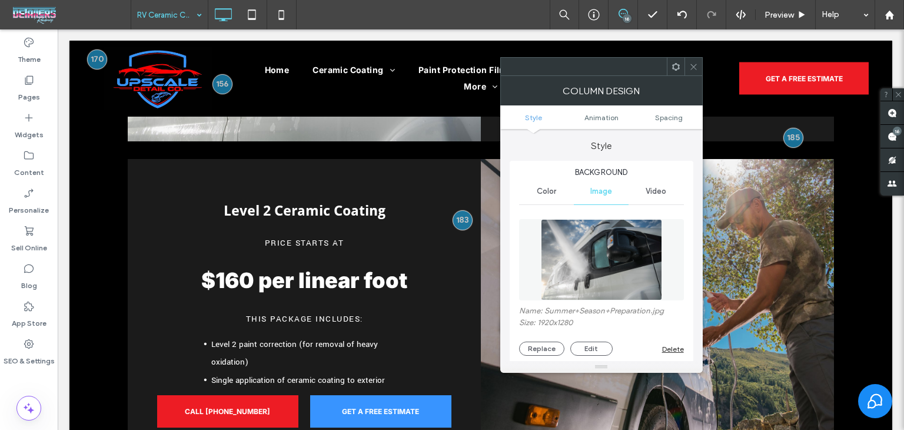
click at [546, 359] on div "Name: Summer+Season+Preparation.jpg Size: 1920x1280 Replace Edit Delete" at bounding box center [601, 284] width 165 height 154
click at [550, 349] on button "Replace" at bounding box center [541, 348] width 45 height 14
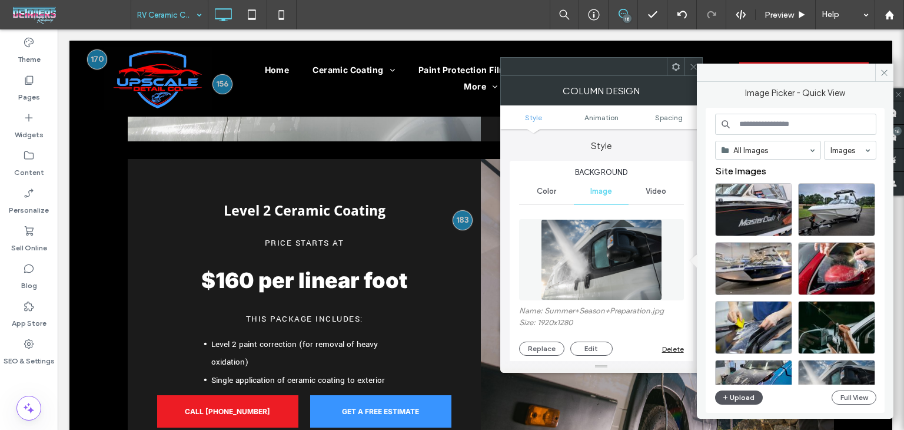
click at [744, 399] on button "Upload" at bounding box center [739, 397] width 48 height 14
click at [689, 64] on icon at bounding box center [693, 66] width 9 height 9
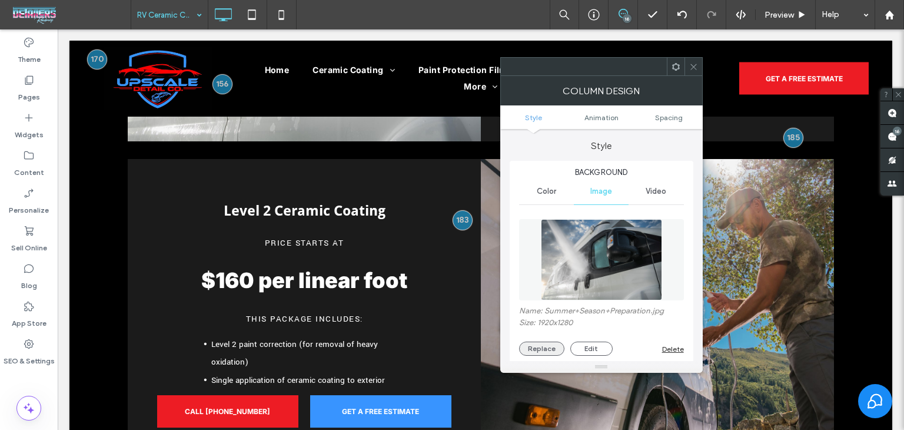
click at [549, 349] on button "Replace" at bounding box center [541, 348] width 45 height 14
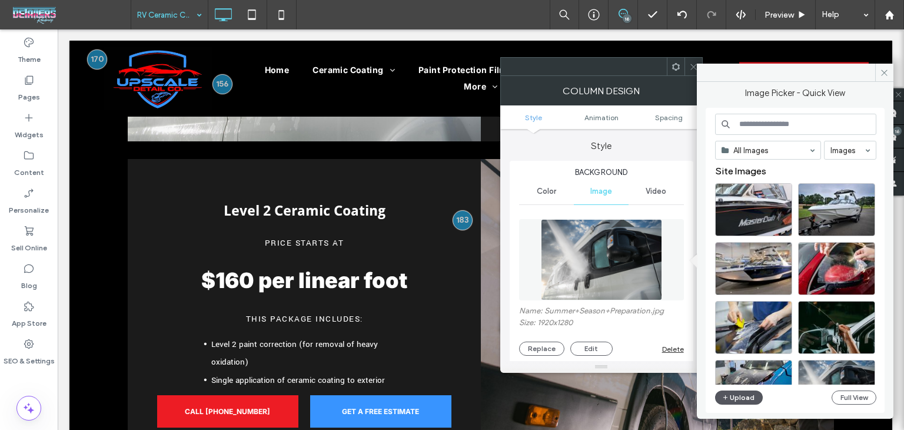
click at [745, 394] on button "Upload" at bounding box center [739, 397] width 48 height 14
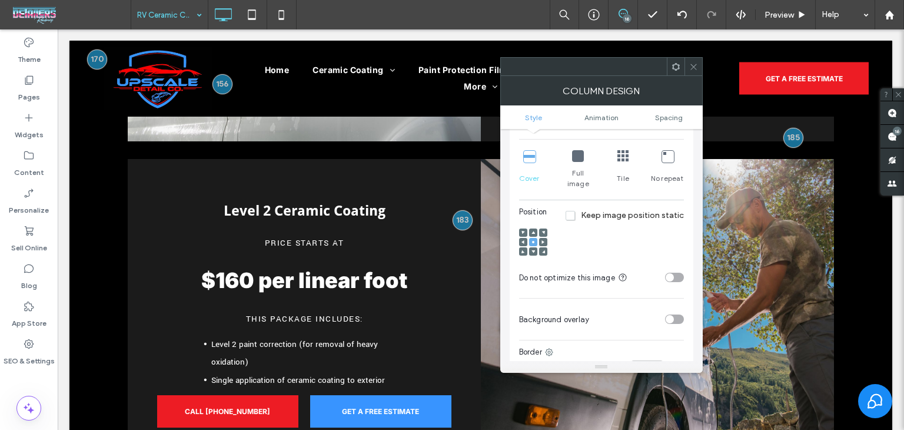
scroll to position [101, 0]
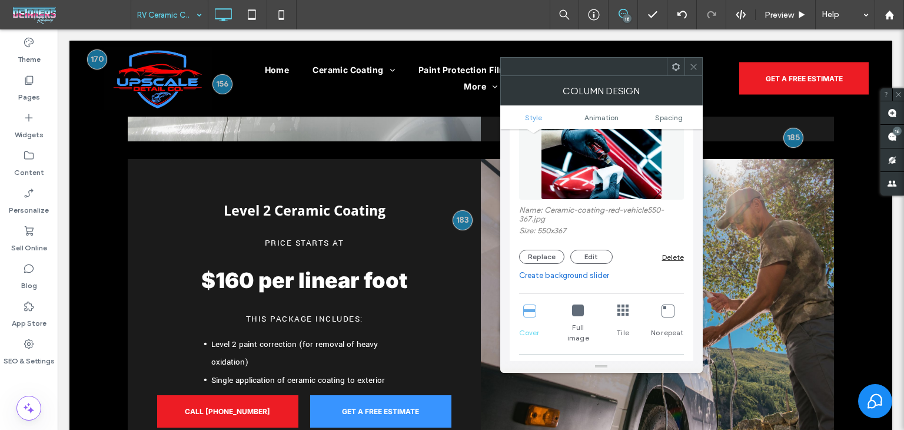
click at [693, 64] on icon at bounding box center [693, 66] width 9 height 9
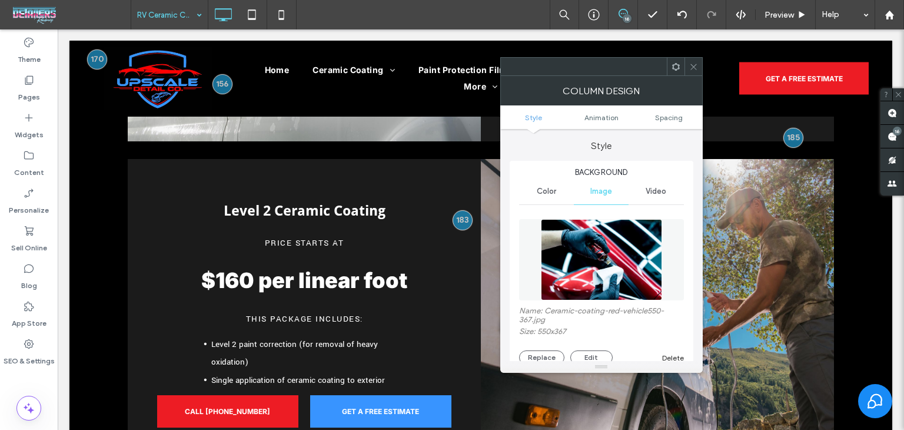
click at [678, 75] on span at bounding box center [676, 67] width 9 height 18
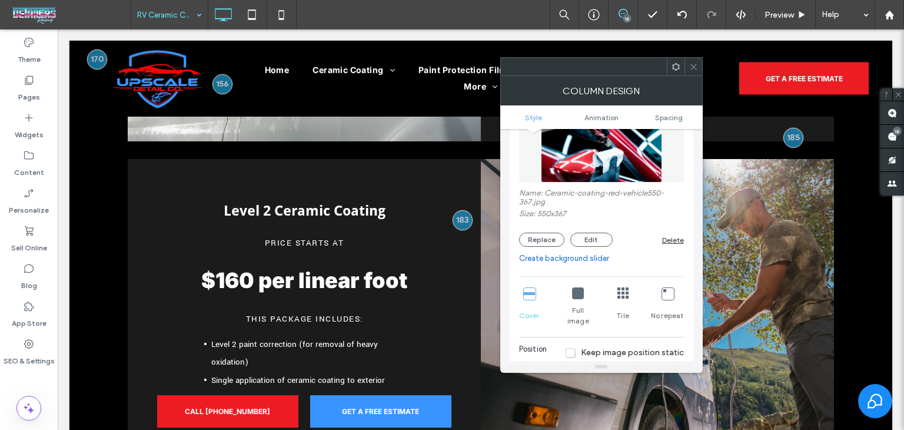
scroll to position [0, 0]
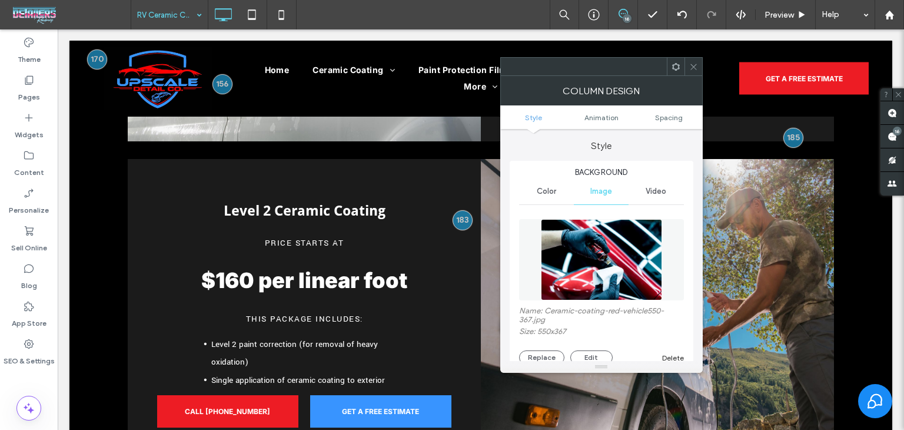
click at [690, 69] on icon at bounding box center [693, 66] width 9 height 9
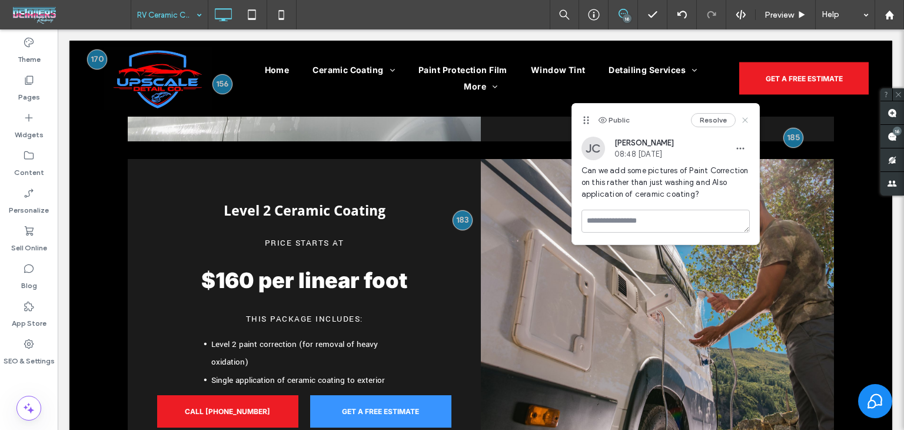
click at [744, 123] on icon at bounding box center [745, 119] width 9 height 9
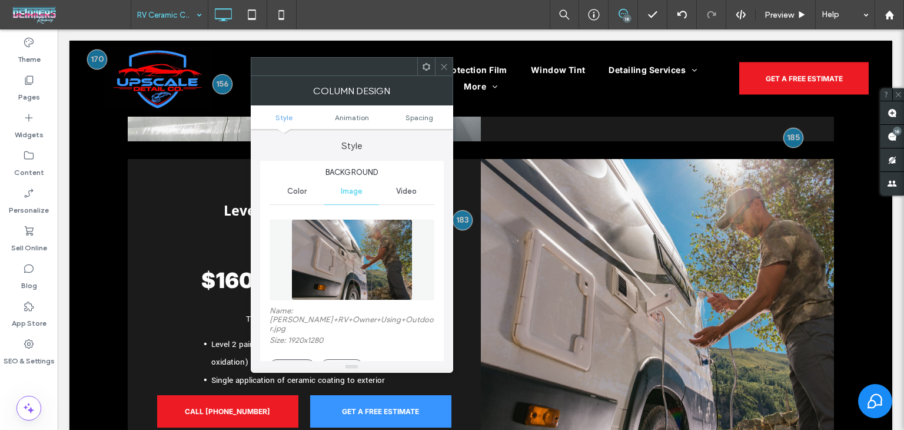
click at [286, 359] on button "Replace" at bounding box center [292, 366] width 45 height 14
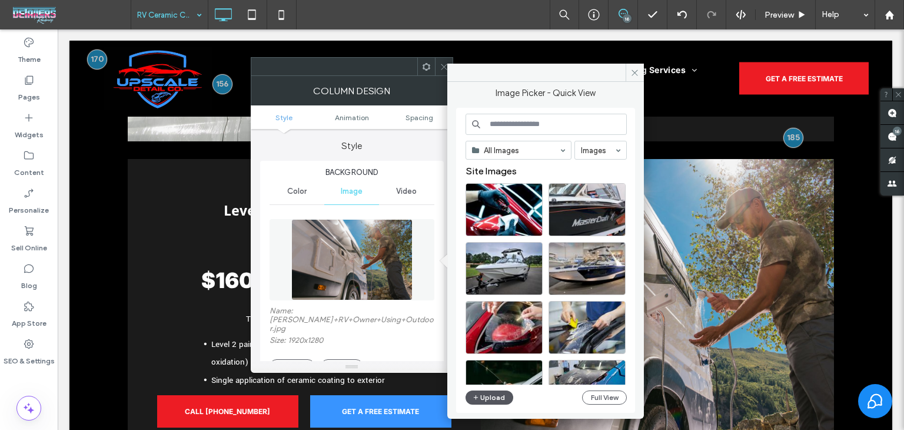
click at [481, 399] on button "Upload" at bounding box center [490, 397] width 48 height 14
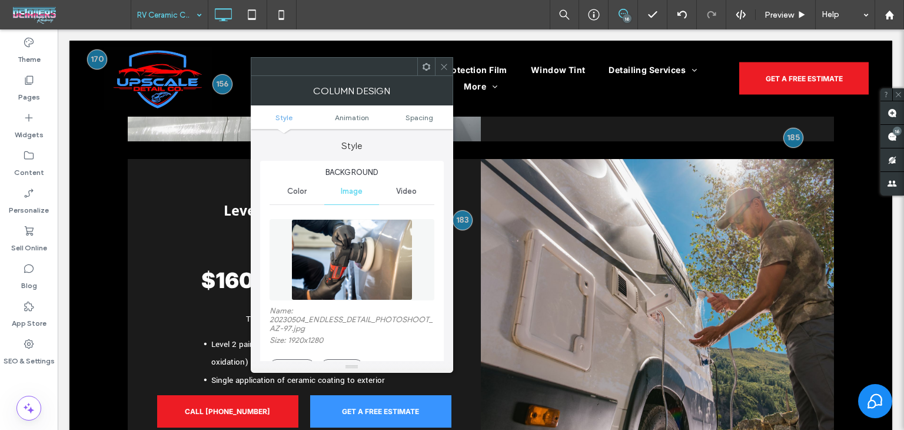
click at [439, 67] on div at bounding box center [444, 67] width 18 height 18
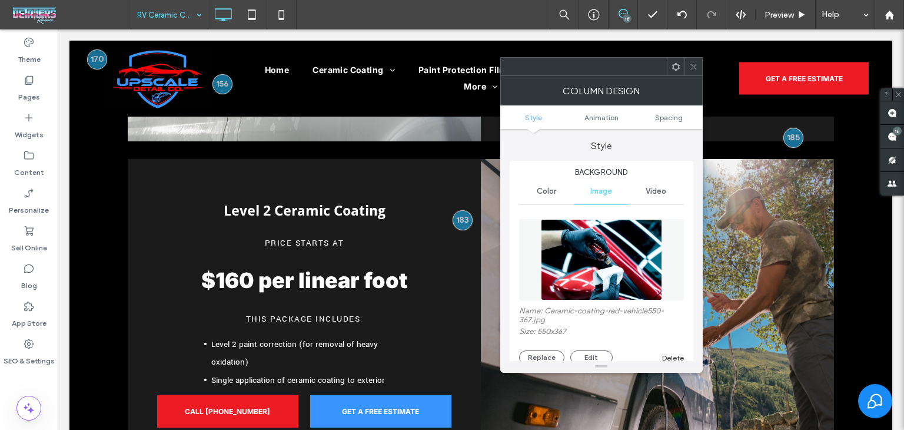
click at [539, 350] on div "Name: Ceramic-coating-red-vehicle550-367.jpg Size: 550x367 Replace Edit Delete" at bounding box center [601, 335] width 165 height 58
click at [538, 351] on button "Replace" at bounding box center [541, 357] width 45 height 14
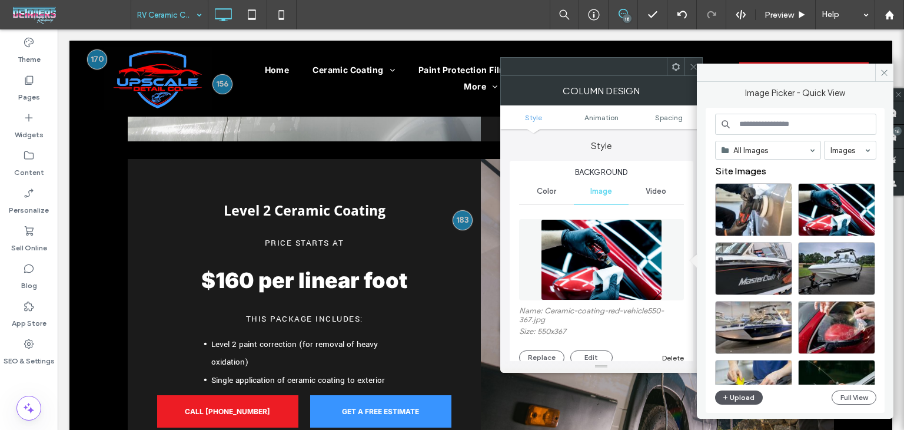
click at [735, 393] on button "Upload" at bounding box center [739, 397] width 48 height 14
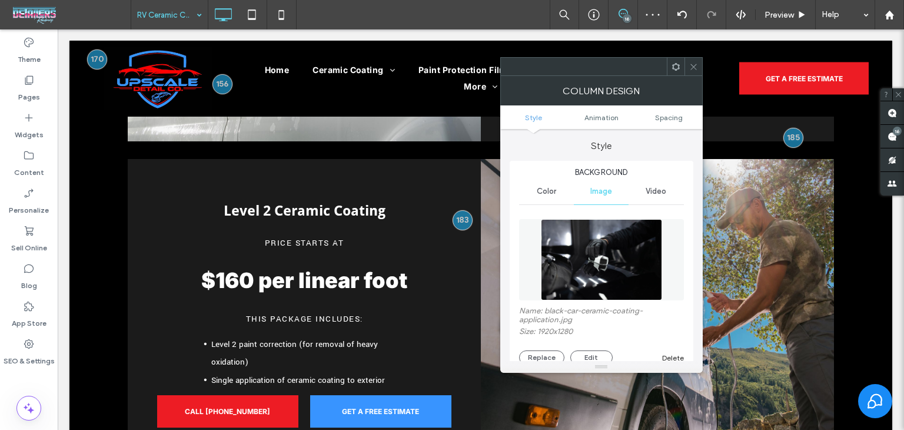
click at [695, 68] on icon at bounding box center [693, 66] width 9 height 9
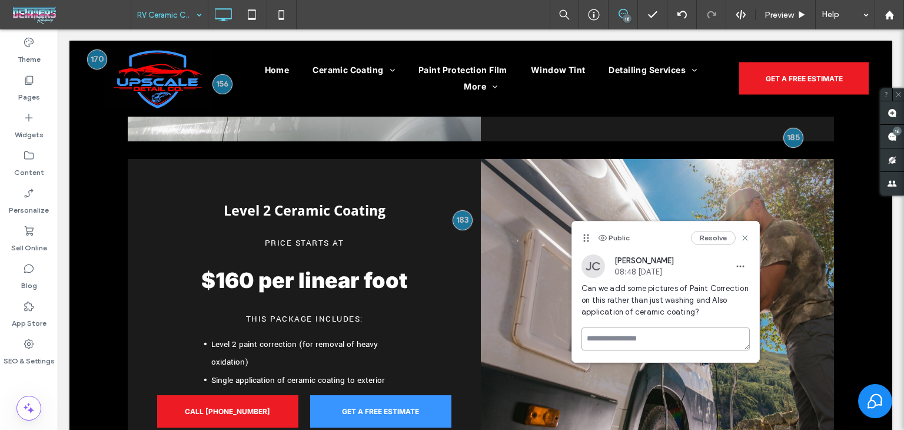
click at [649, 345] on textarea at bounding box center [666, 338] width 168 height 23
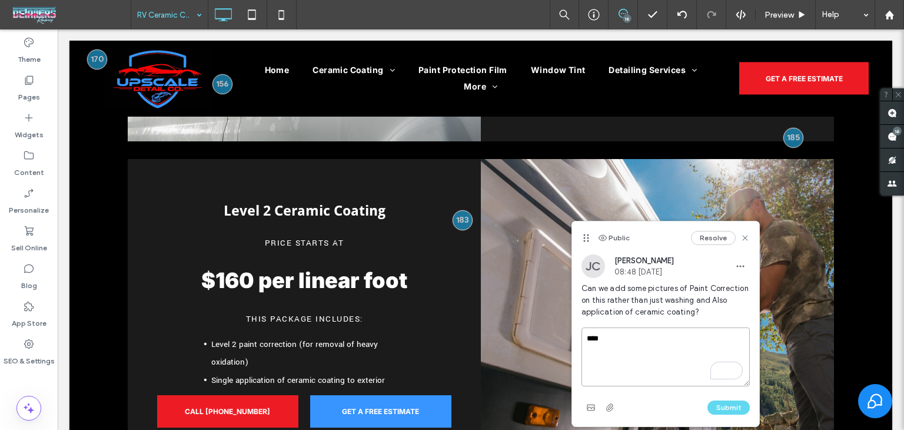
type textarea "****"
click at [726, 403] on button "Submit" at bounding box center [729, 407] width 42 height 14
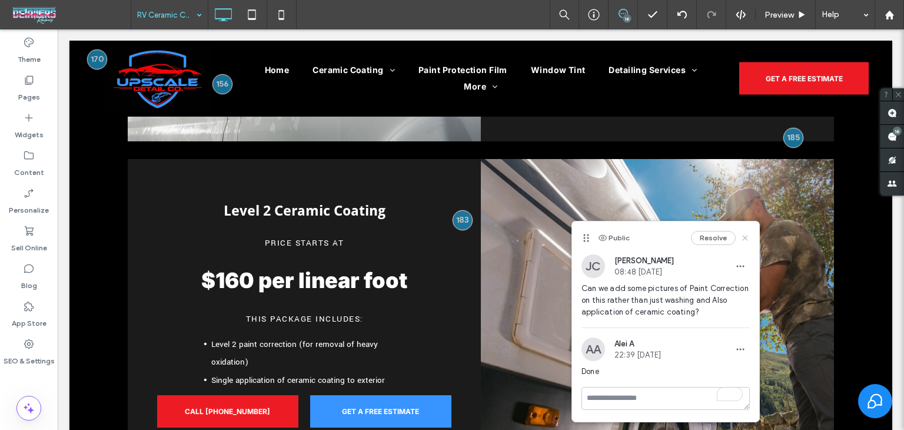
click at [746, 239] on icon at bounding box center [745, 237] width 9 height 9
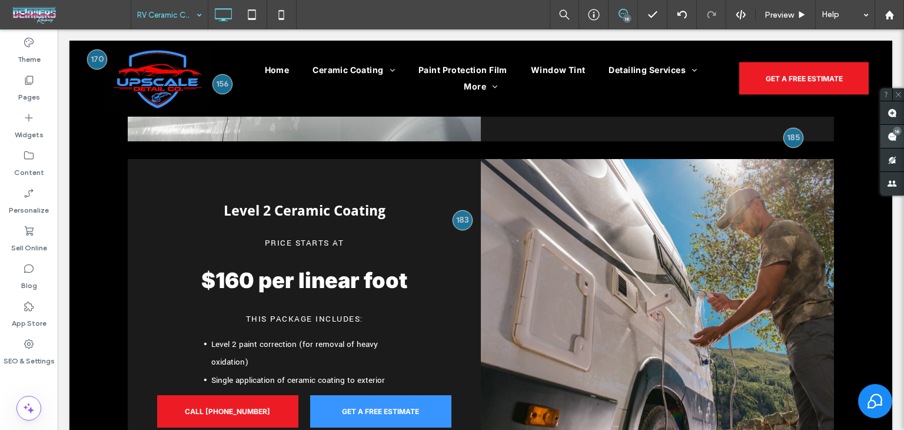
click at [896, 137] on use at bounding box center [892, 136] width 9 height 9
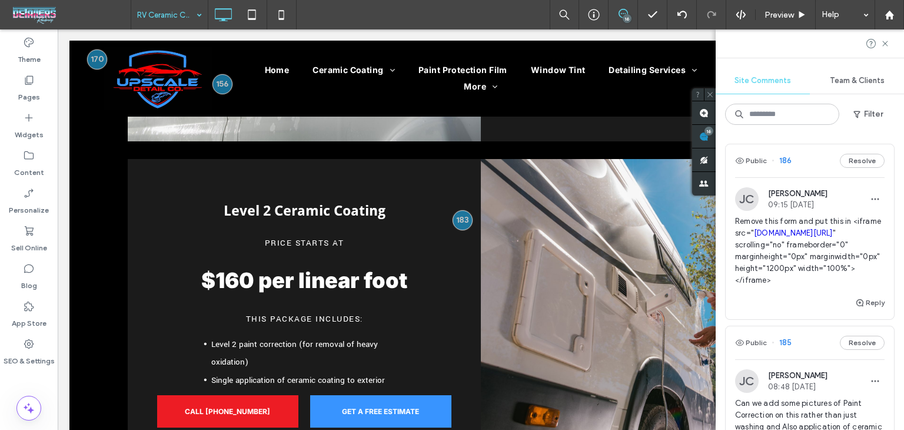
click at [818, 156] on div "Public 186 Resolve" at bounding box center [810, 160] width 168 height 33
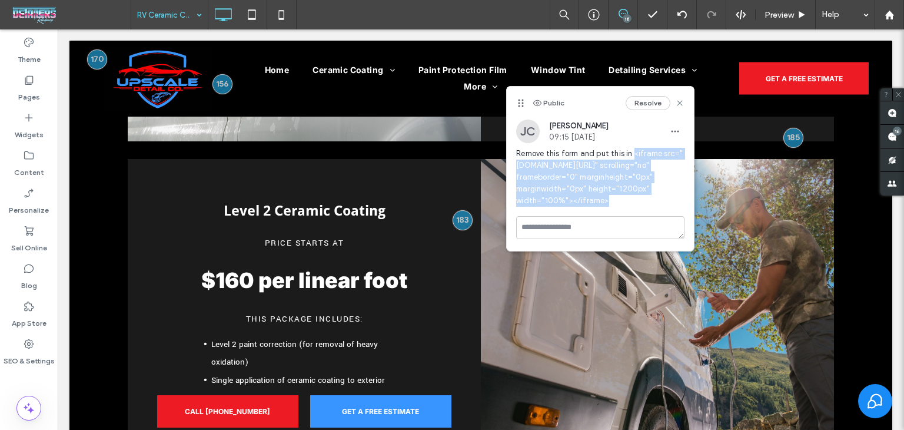
drag, startPoint x: 632, startPoint y: 154, endPoint x: 681, endPoint y: 215, distance: 79.2
click at [681, 207] on span "Remove this form and put this in <iframe src=" [DOMAIN_NAME][URL] " scrolling="…" at bounding box center [600, 177] width 168 height 59
copy span "<iframe src=" [DOMAIN_NAME][URL] " scrolling="no" frameborder="0" marginheight=…"
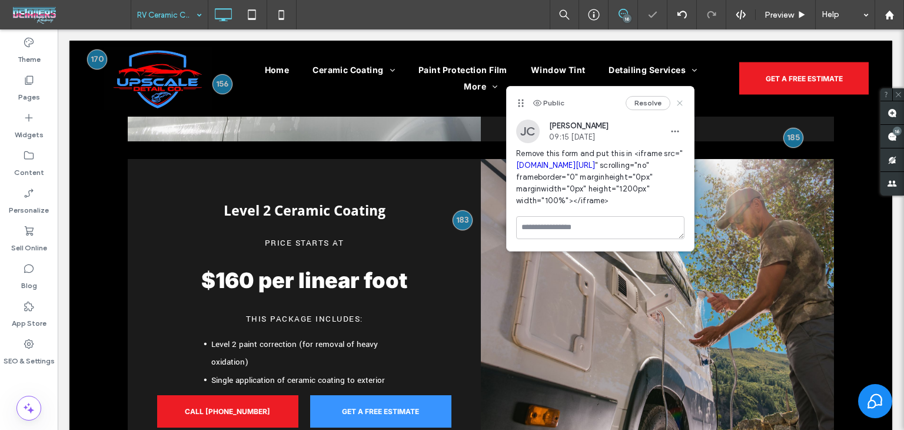
click at [676, 105] on icon at bounding box center [679, 102] width 9 height 9
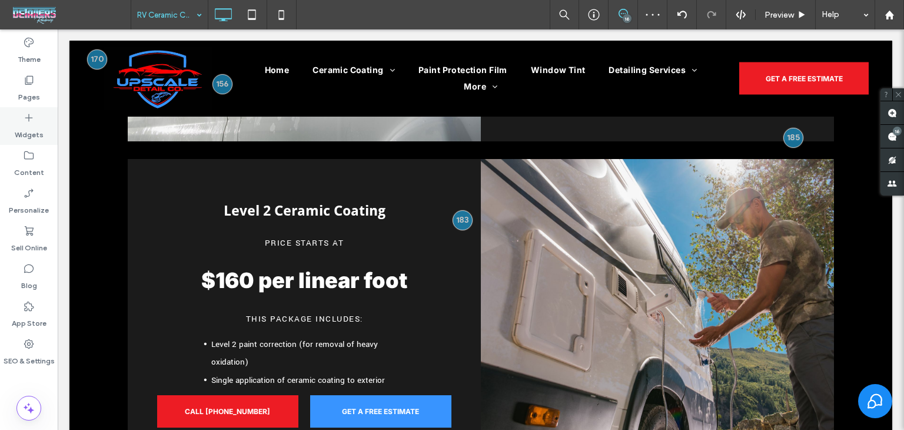
click at [26, 122] on icon at bounding box center [29, 118] width 12 height 12
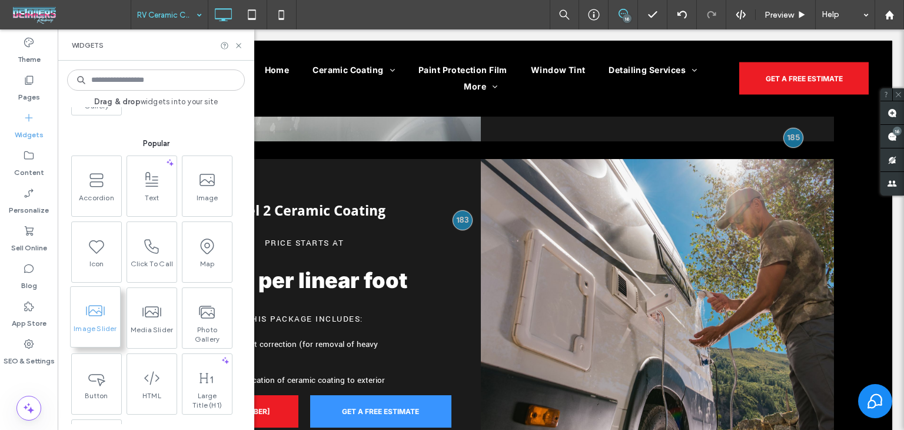
scroll to position [177, 0]
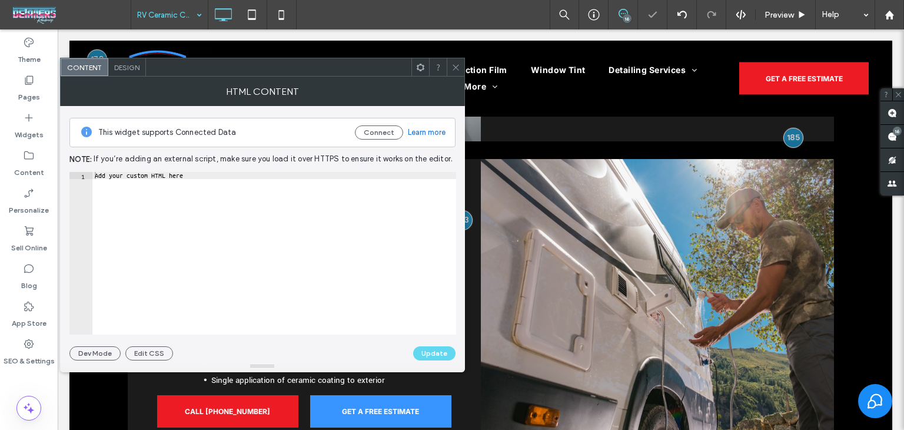
click at [202, 181] on div "Add your custom HTML here" at bounding box center [274, 260] width 364 height 177
paste textarea "**********"
click at [367, 175] on div "< iframe src = "[DOMAIN_NAME][URL]" scrolling = "no" frameborder = "0" marginhe…" at bounding box center [133, 260] width 648 height 177
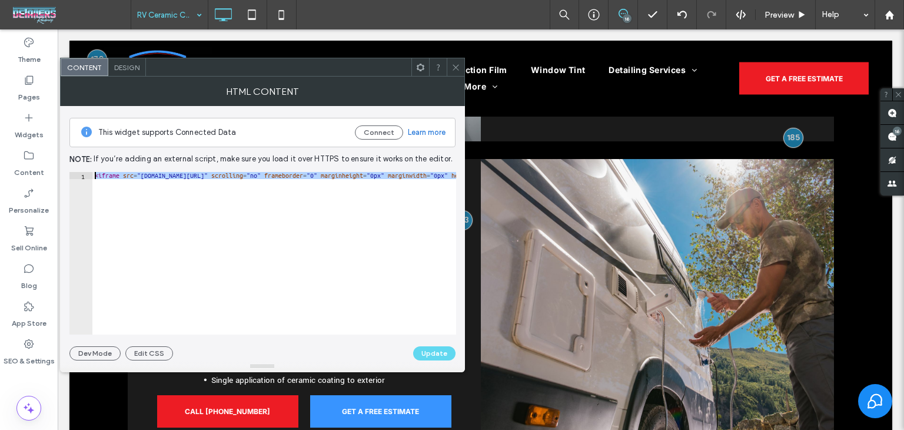
scroll to position [0, 0]
drag, startPoint x: 367, startPoint y: 175, endPoint x: 349, endPoint y: 189, distance: 23.2
click at [353, 170] on div "**********" at bounding box center [262, 233] width 386 height 254
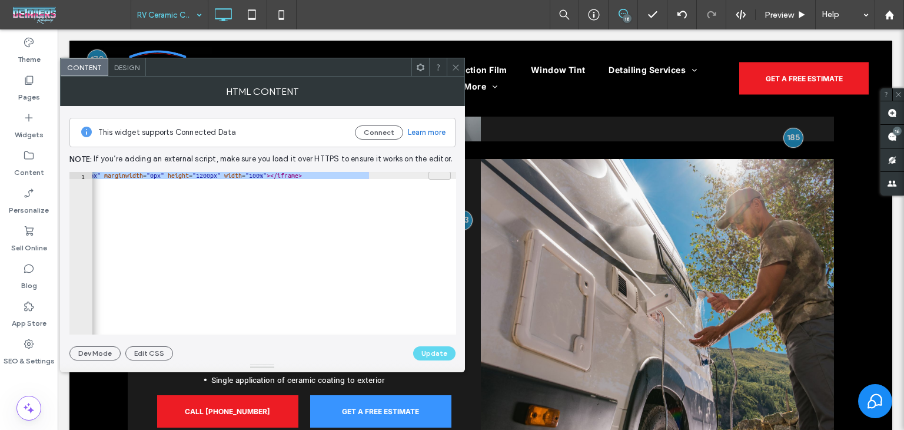
click at [350, 169] on div "**********" at bounding box center [262, 233] width 386 height 254
click at [360, 175] on div "< iframe src = "[DOMAIN_NAME][URL]" scrolling = "no" frameborder = "0" marginhe…" at bounding box center [274, 253] width 364 height 162
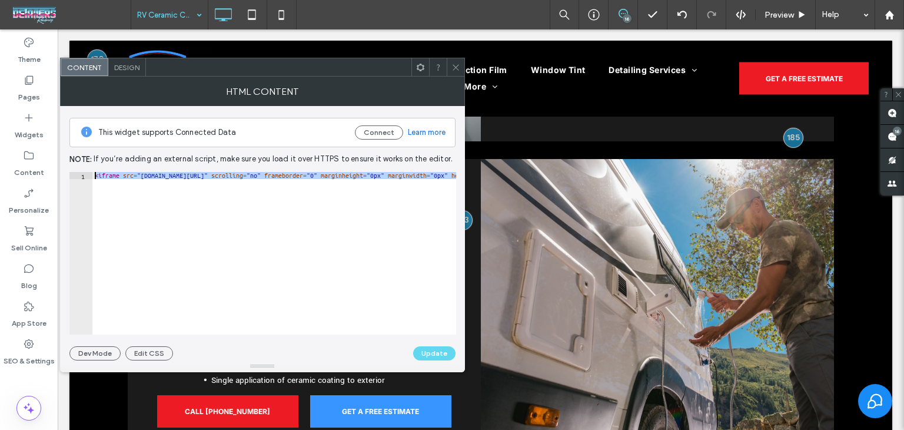
scroll to position [0, 0]
drag, startPoint x: 369, startPoint y: 177, endPoint x: 358, endPoint y: 173, distance: 11.6
click at [358, 173] on div "< iframe src = "[DOMAIN_NAME][URL]" scrolling = "no" frameborder = "0" marginhe…" at bounding box center [416, 256] width 648 height 168
click at [386, 195] on div "< iframe src = "[DOMAIN_NAME][URL]" scrolling = "no" frameborder = "0" marginhe…" at bounding box center [416, 256] width 648 height 168
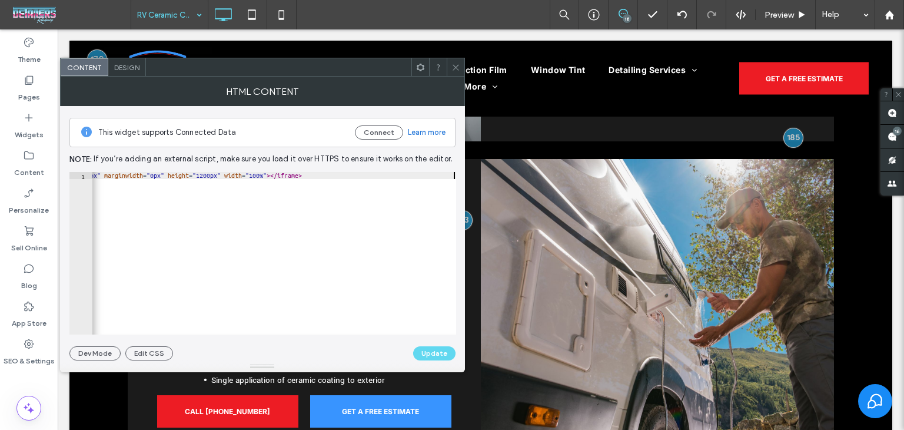
drag, startPoint x: 360, startPoint y: 175, endPoint x: 383, endPoint y: 194, distance: 30.5
click at [360, 175] on div "< iframe src = "[DOMAIN_NAME][URL]" scrolling = "no" frameborder = "0" marginhe…" at bounding box center [133, 256] width 648 height 168
type textarea "**********"
click at [426, 351] on button "Update" at bounding box center [434, 353] width 42 height 14
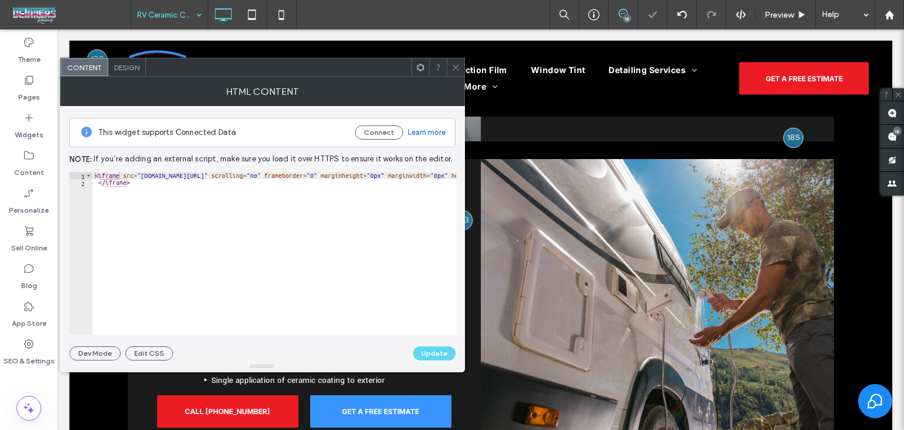
click at [455, 69] on icon at bounding box center [456, 67] width 9 height 9
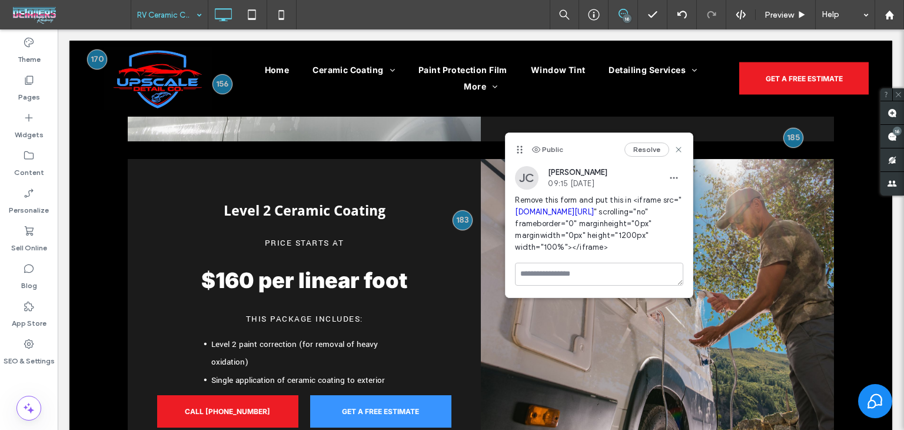
drag, startPoint x: 673, startPoint y: 175, endPoint x: 678, endPoint y: 187, distance: 13.2
click at [673, 177] on icon "button" at bounding box center [673, 177] width 9 height 9
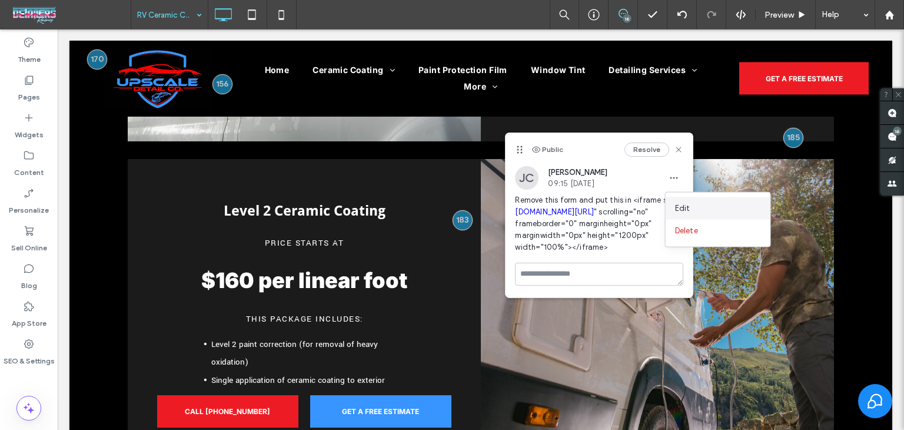
click at [702, 210] on div "Edit" at bounding box center [718, 208] width 105 height 22
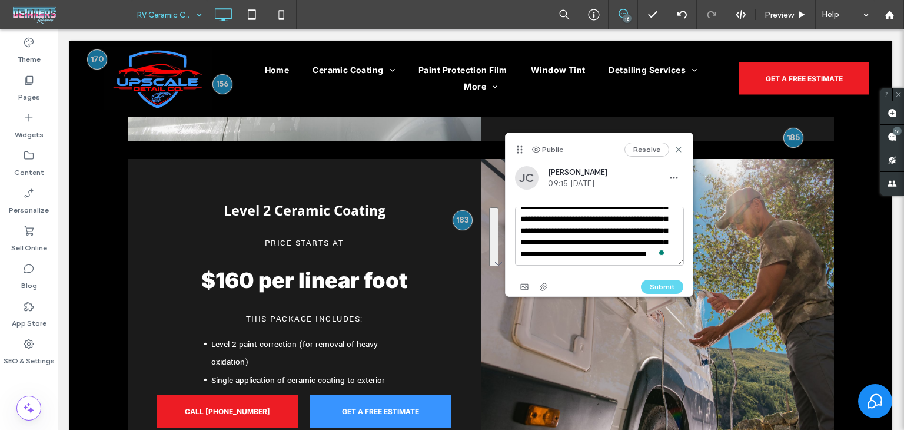
scroll to position [69, 0]
click at [681, 146] on icon at bounding box center [678, 149] width 9 height 9
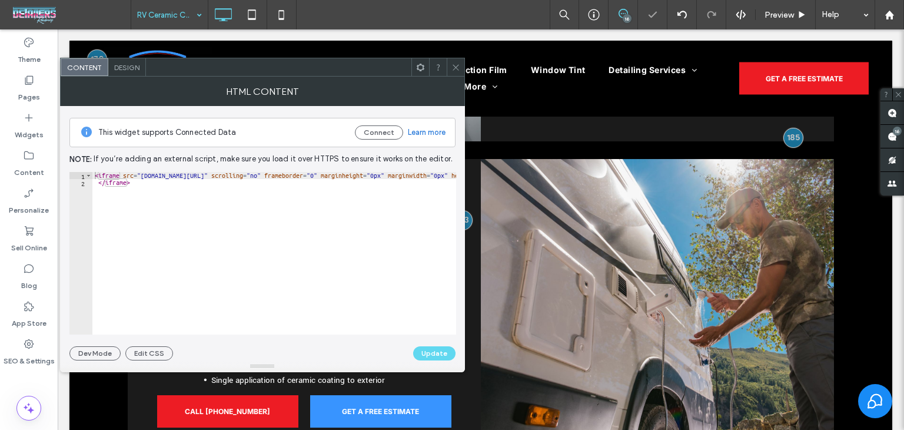
click at [165, 194] on div "< iframe src = "[DOMAIN_NAME][URL]" scrolling = "no" frameborder = "0" marginhe…" at bounding box center [396, 260] width 609 height 177
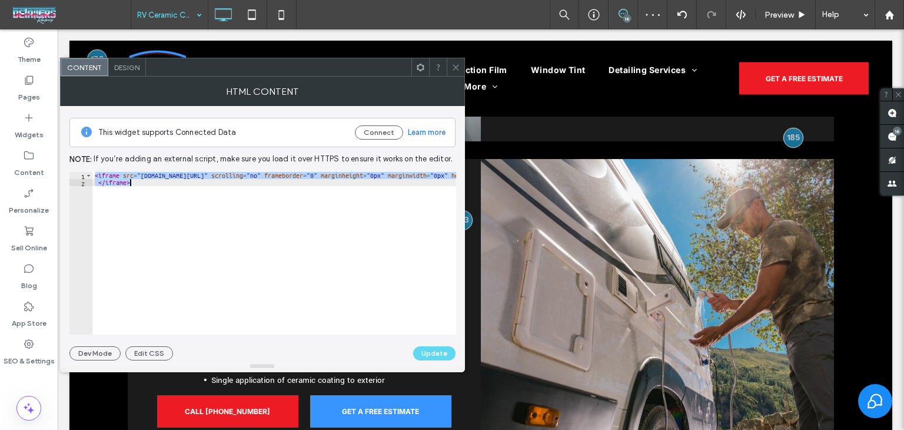
paste textarea "**********"
type textarea "**********"
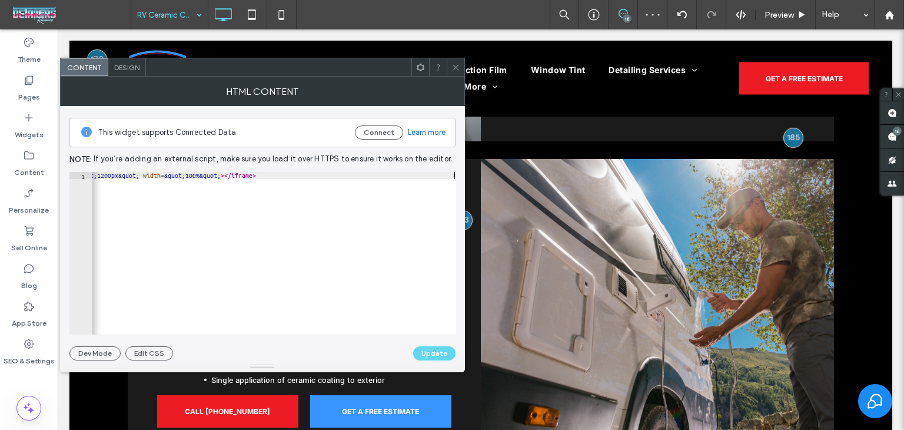
scroll to position [0, 559]
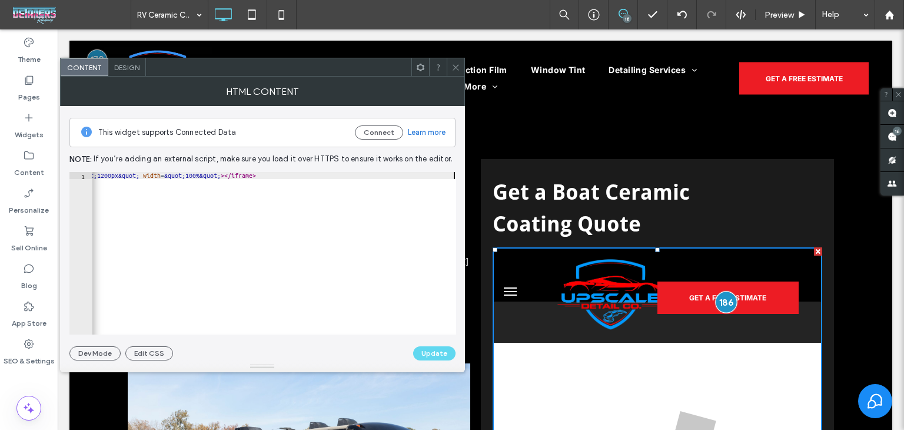
click at [715, 291] on div at bounding box center [726, 302] width 22 height 22
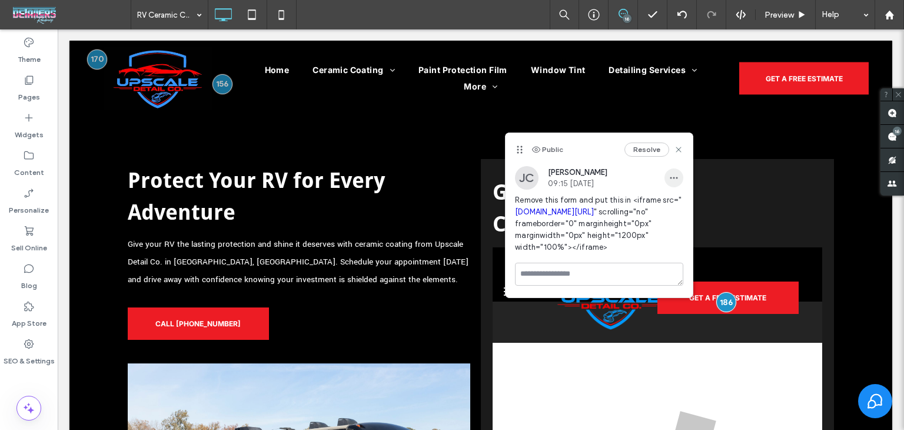
click at [679, 177] on span "button" at bounding box center [674, 177] width 19 height 19
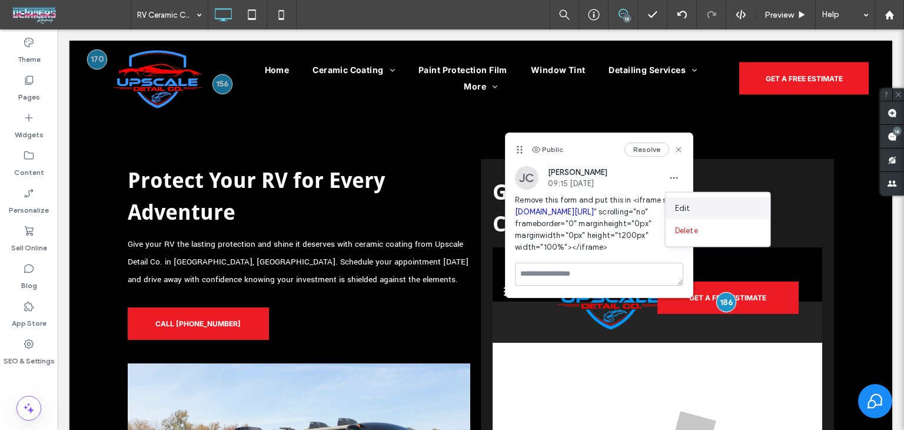
click at [714, 205] on div "Edit" at bounding box center [718, 208] width 105 height 22
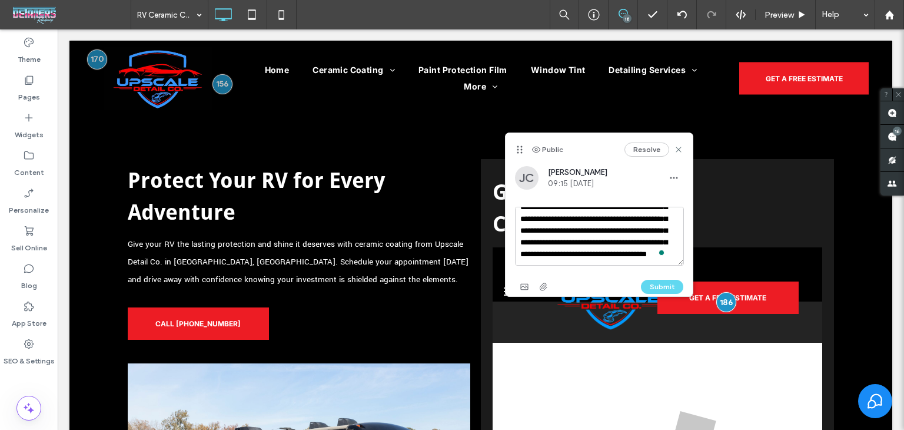
scroll to position [69, 0]
click at [684, 145] on div "Public Resolve" at bounding box center [599, 149] width 187 height 33
click at [677, 152] on icon at bounding box center [678, 149] width 9 height 9
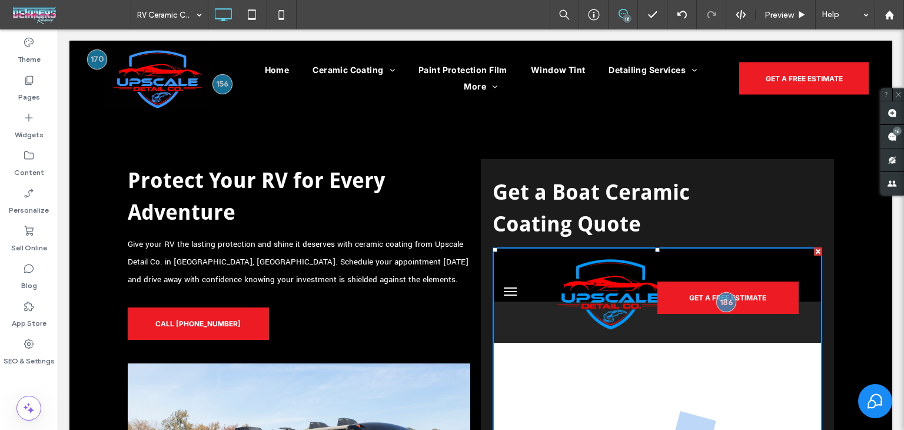
drag, startPoint x: 1029, startPoint y: 445, endPoint x: 599, endPoint y: 307, distance: 451.9
click at [599, 307] on img at bounding box center [611, 295] width 108 height 72
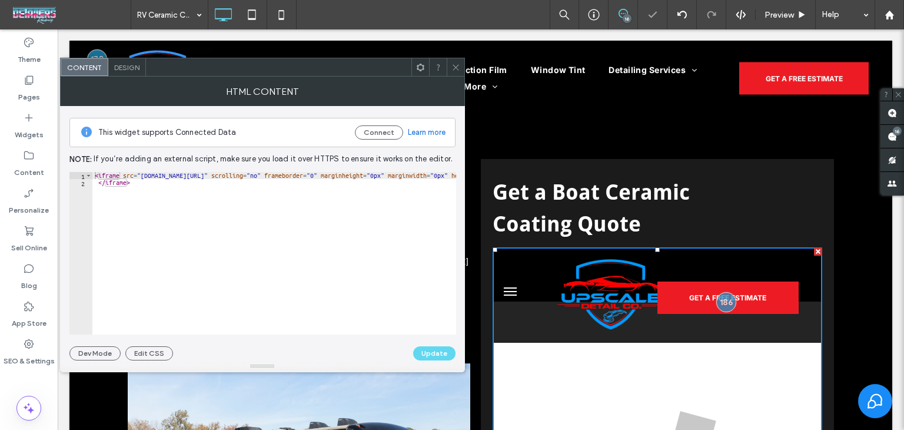
click at [318, 175] on div "< iframe src = "[DOMAIN_NAME][URL]" scrolling = "no" frameborder = "0" marginhe…" at bounding box center [396, 260] width 609 height 177
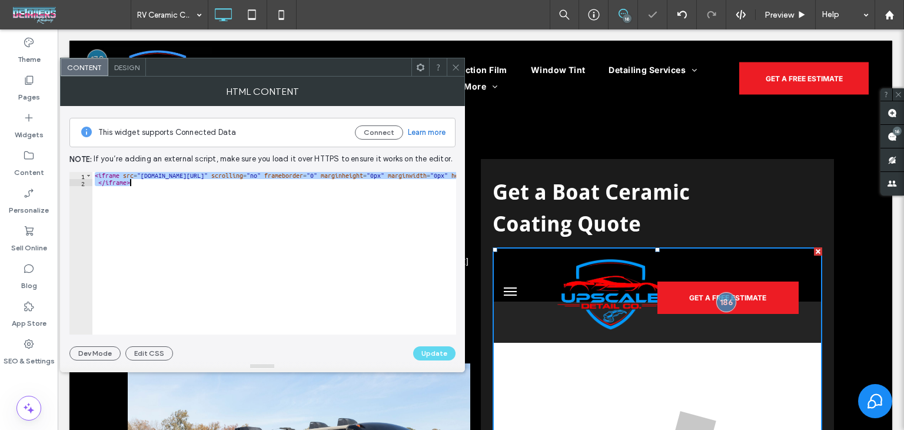
type textarea "**********"
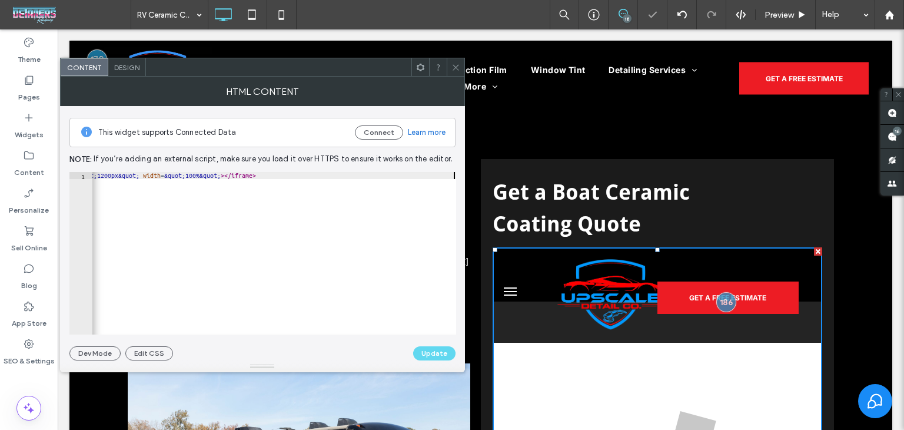
scroll to position [0, 559]
click at [432, 353] on button "Update" at bounding box center [434, 353] width 42 height 14
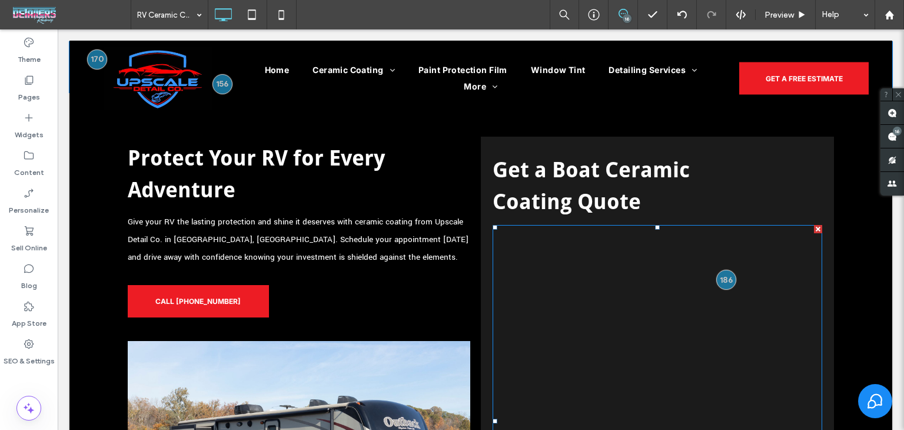
scroll to position [3003, 0]
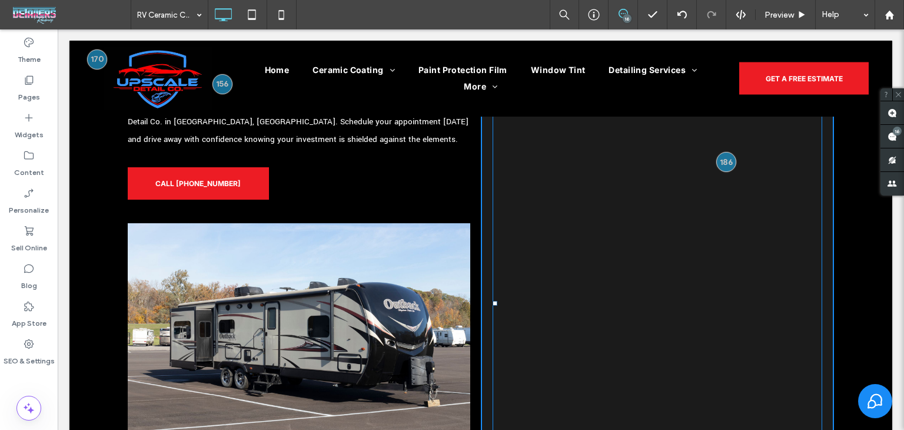
drag, startPoint x: 815, startPoint y: 415, endPoint x: 827, endPoint y: 370, distance: 46.3
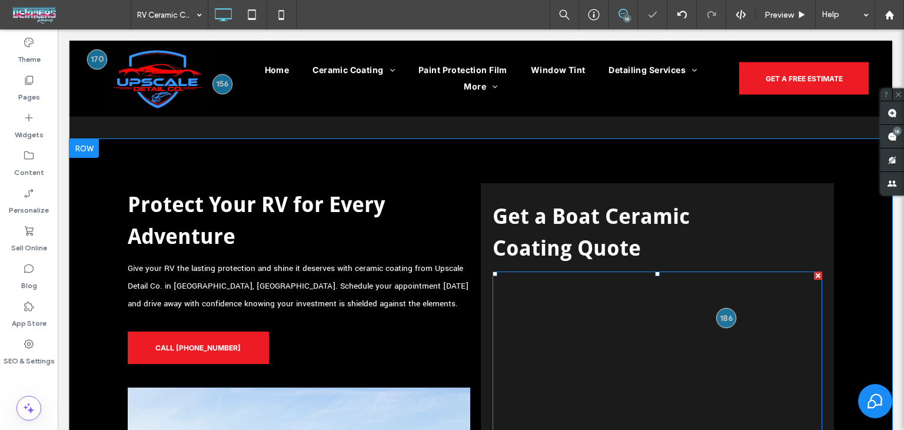
scroll to position [2767, 0]
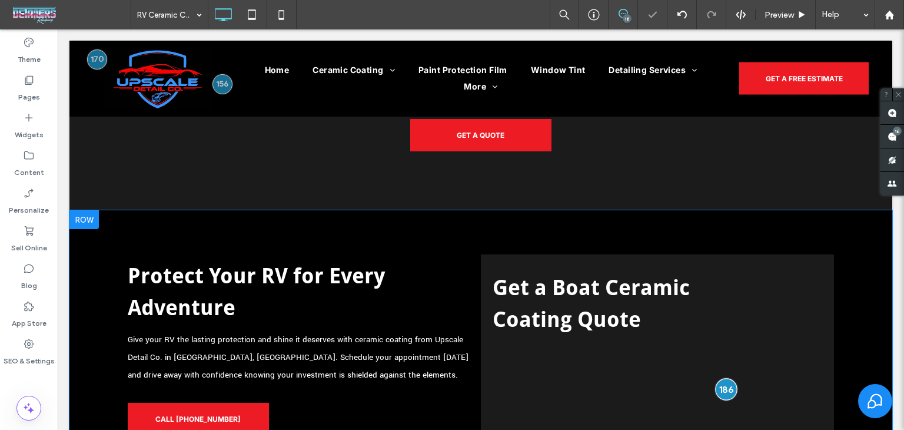
click at [723, 379] on div at bounding box center [726, 390] width 22 height 22
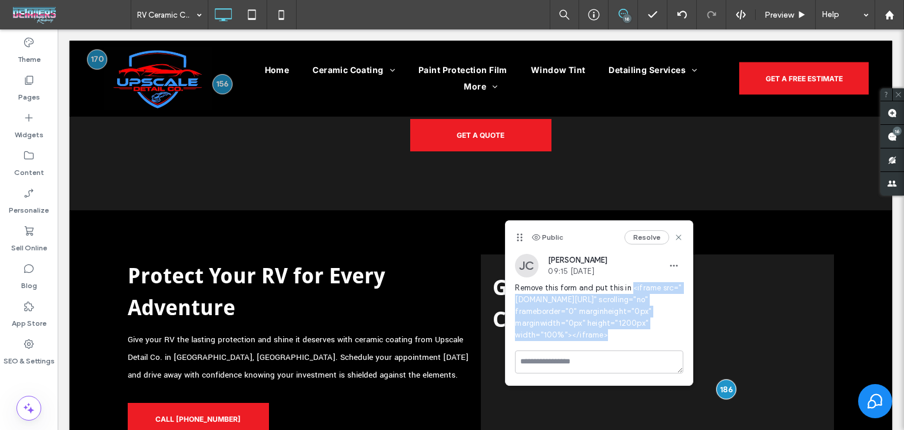
drag, startPoint x: 632, startPoint y: 290, endPoint x: 685, endPoint y: 375, distance: 100.5
click at [685, 375] on div "Public Resolve JC Jared Clasen 09:15 Aug 13 2025 Remove this form and put this …" at bounding box center [599, 303] width 187 height 164
click at [679, 341] on span "Remove this form and put this in <iframe src=" [DOMAIN_NAME][URL] " scrolling="…" at bounding box center [599, 311] width 168 height 59
drag, startPoint x: 662, startPoint y: 339, endPoint x: 632, endPoint y: 287, distance: 59.6
click at [632, 287] on span "Remove this form and put this in <iframe src=" [DOMAIN_NAME][URL] " scrolling="…" at bounding box center [599, 311] width 168 height 59
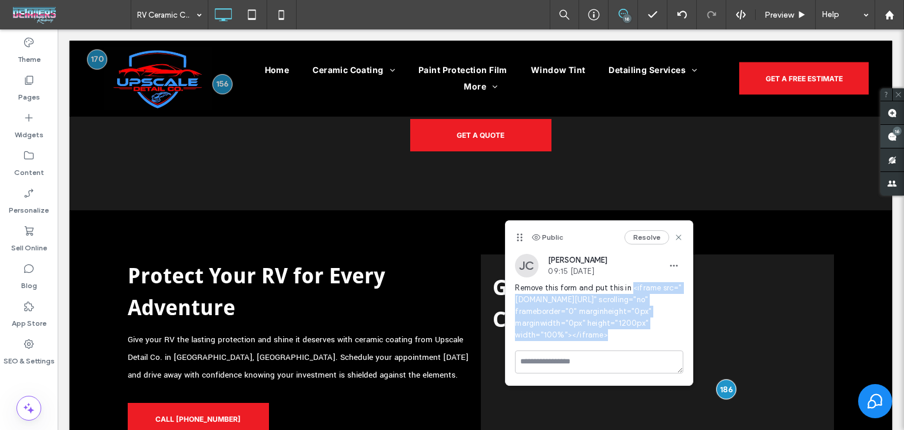
drag, startPoint x: 895, startPoint y: 142, endPoint x: 811, endPoint y: 124, distance: 85.4
click at [895, 142] on span at bounding box center [893, 136] width 24 height 23
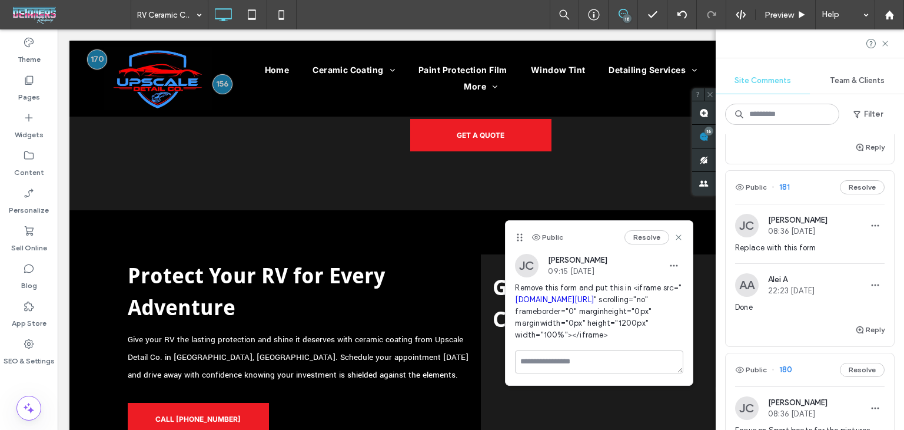
scroll to position [1060, 0]
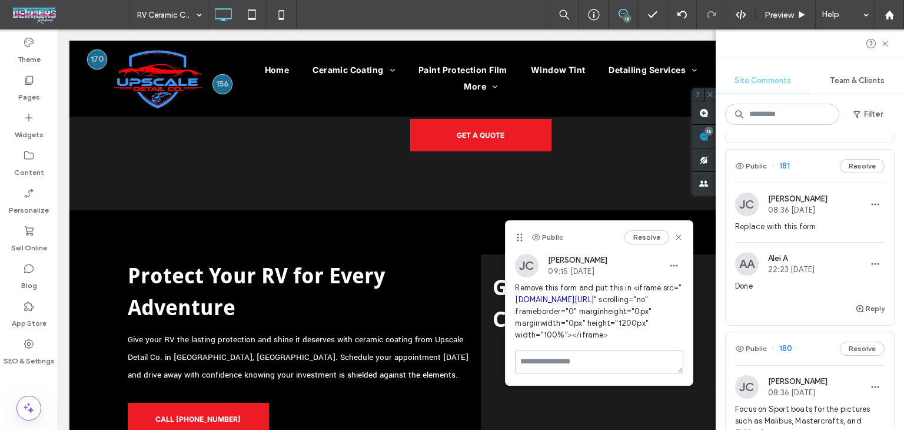
click at [809, 183] on div "Public 181 Resolve" at bounding box center [810, 166] width 168 height 33
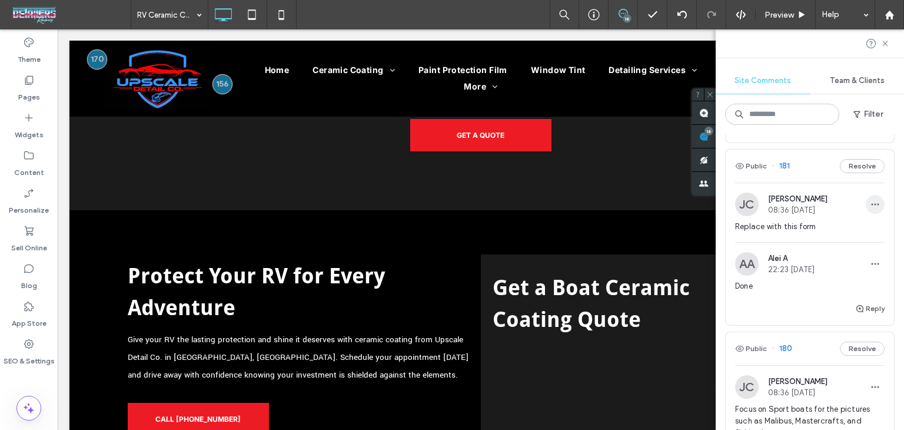
click at [872, 205] on use "button" at bounding box center [876, 205] width 8 height 2
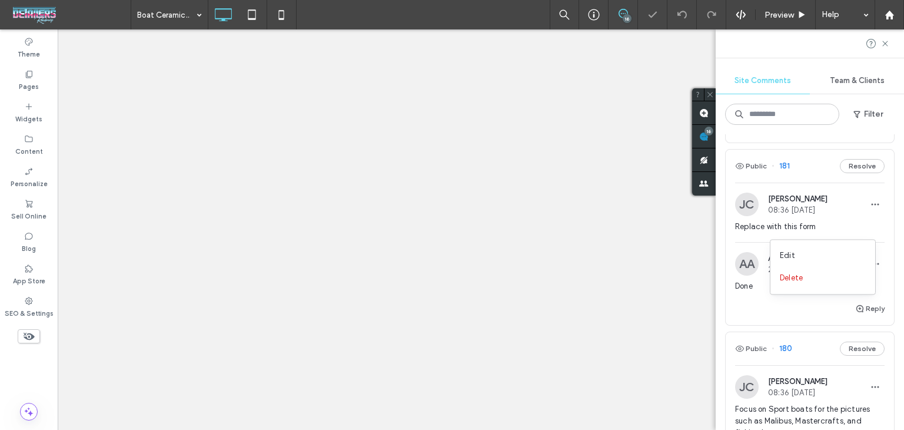
click at [830, 255] on div "Public 186 Resolve JC Jared Clasen 09:15 Aug 13 2025 Remove this form and put t…" at bounding box center [810, 282] width 188 height 296
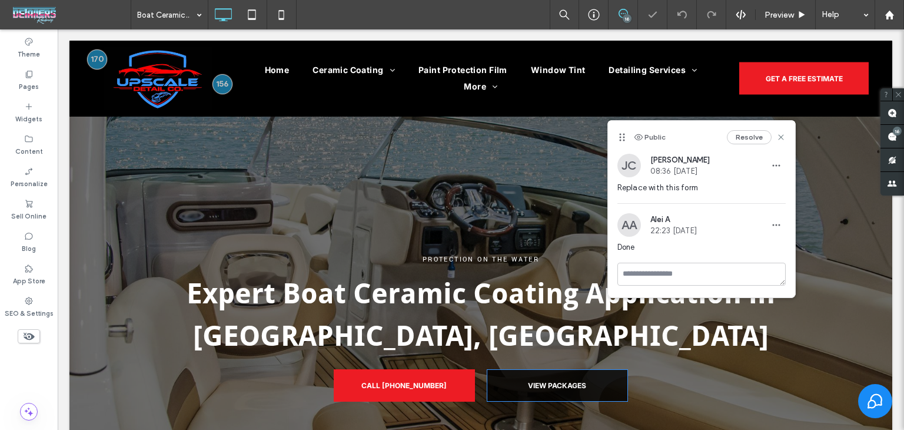
scroll to position [3284, 0]
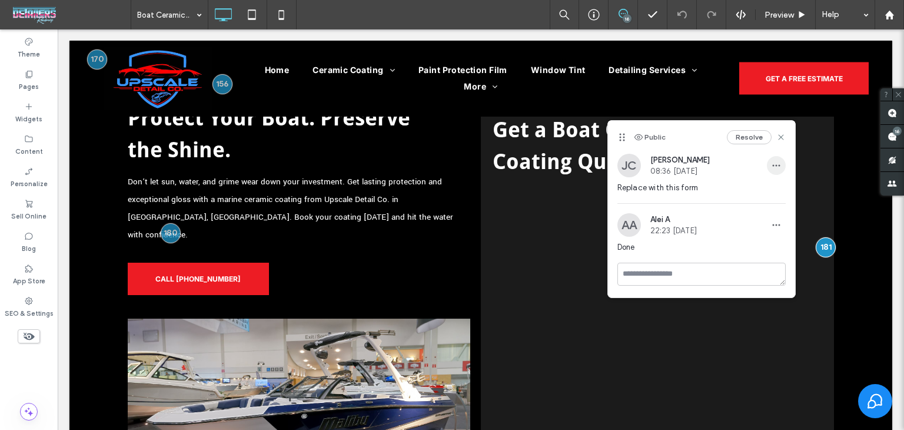
click at [777, 168] on icon "button" at bounding box center [776, 165] width 9 height 9
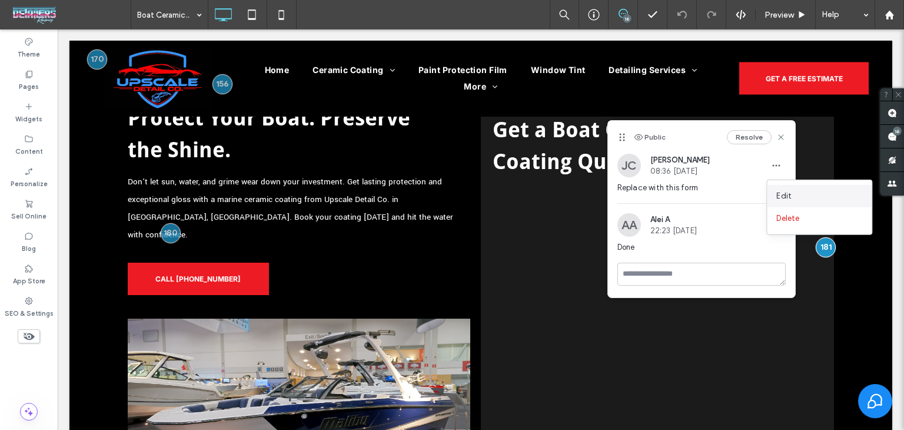
click at [833, 194] on div "Edit" at bounding box center [819, 196] width 105 height 22
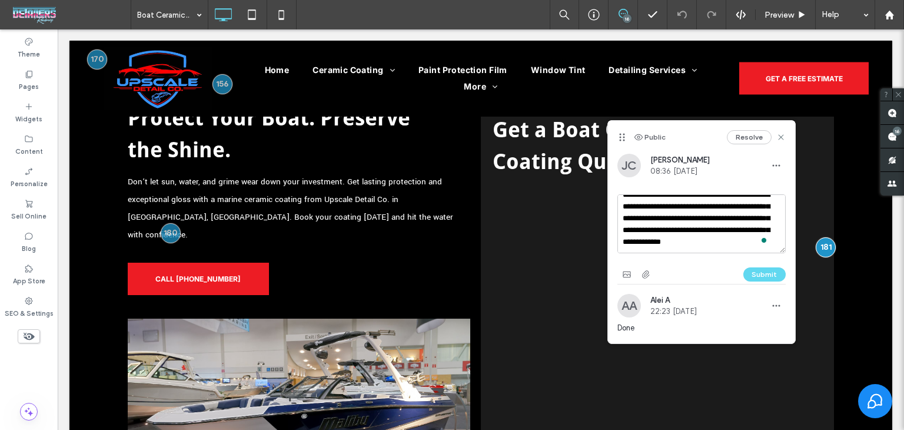
scroll to position [34, 0]
drag, startPoint x: 704, startPoint y: 205, endPoint x: 777, endPoint y: 288, distance: 110.1
click at [777, 288] on div "**********" at bounding box center [701, 249] width 187 height 190
click at [883, 134] on span at bounding box center [893, 136] width 24 height 23
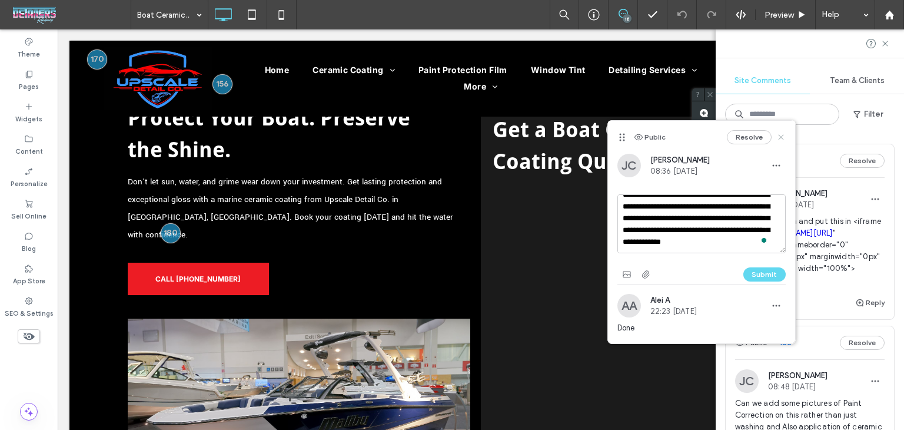
click at [780, 135] on use at bounding box center [780, 136] width 5 height 5
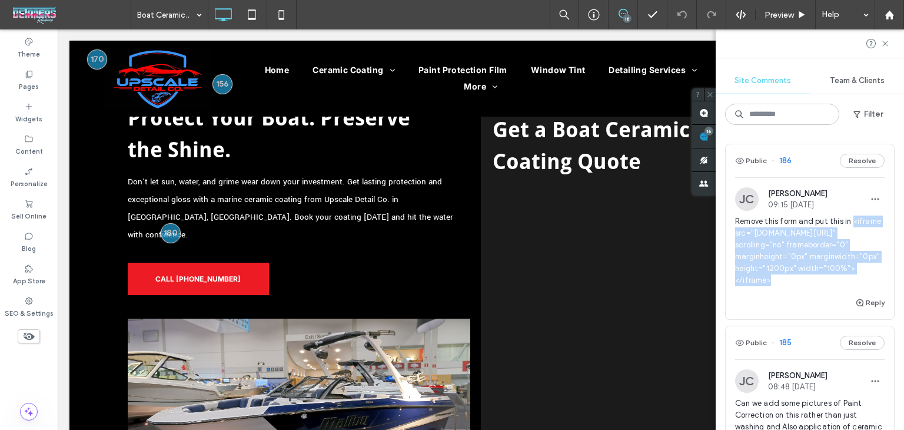
drag, startPoint x: 845, startPoint y: 307, endPoint x: 728, endPoint y: 236, distance: 136.8
click at [728, 236] on div "JC Jared Clasen 09:15 Aug 13 2025 Remove this form and put this in <iframe src=…" at bounding box center [810, 241] width 168 height 108
copy span "<iframe src=" [DOMAIN_NAME][URL] " scrolling="no" frameborder="0" marginheight=…"
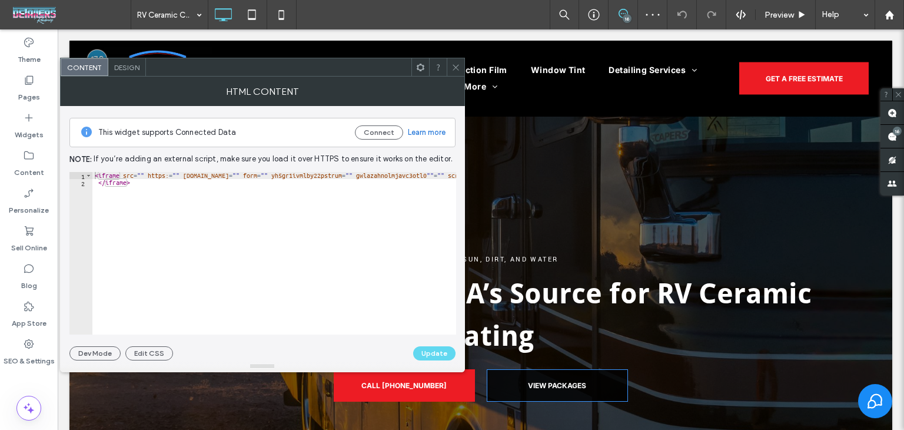
scroll to position [2838, 0]
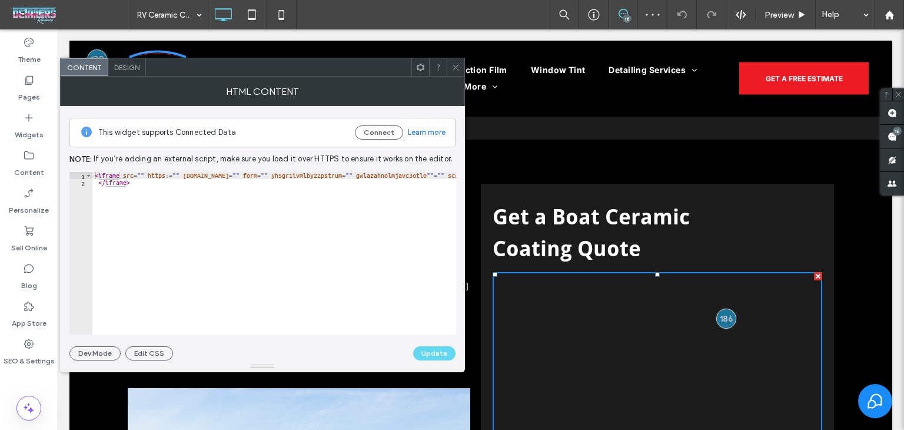
click at [179, 201] on div "< iframe src = "" https: = "" app.urable.com = "" form = "" yh5gr1ivmlby22pstru…" at bounding box center [492, 260] width 800 height 177
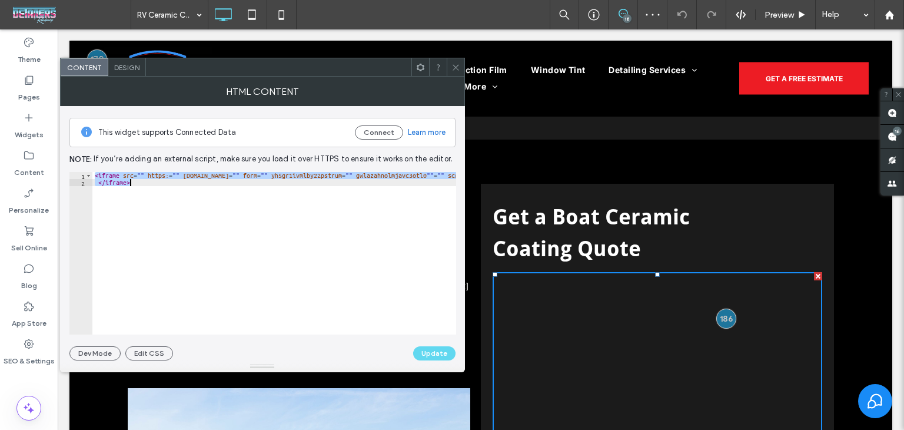
paste textarea "Cursor at row 2"
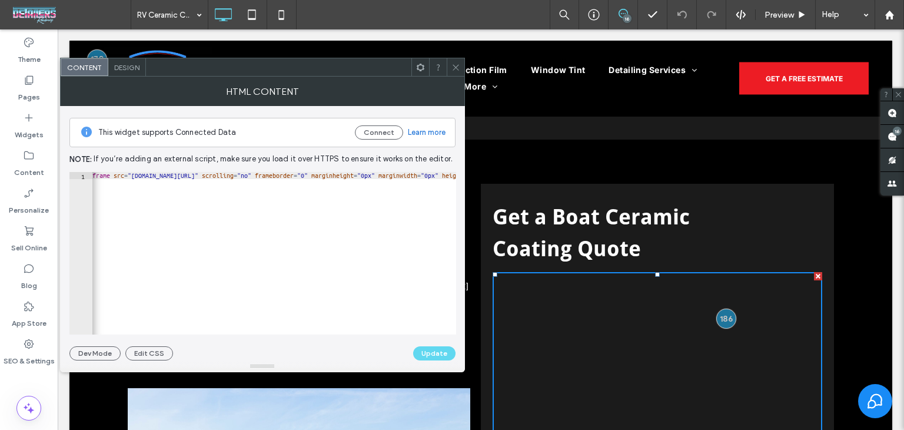
scroll to position [0, 0]
click at [141, 174] on div "< iframe src = "[DOMAIN_NAME][URL]" scrolling = "no" frameborder = "0" marginhe…" at bounding box center [416, 256] width 648 height 168
type textarea "**********"
click at [433, 354] on button "Update" at bounding box center [434, 353] width 42 height 14
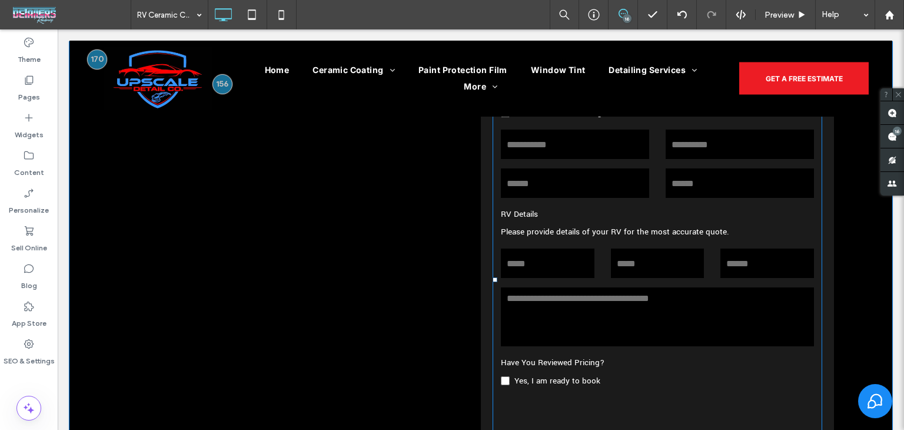
scroll to position [3474, 0]
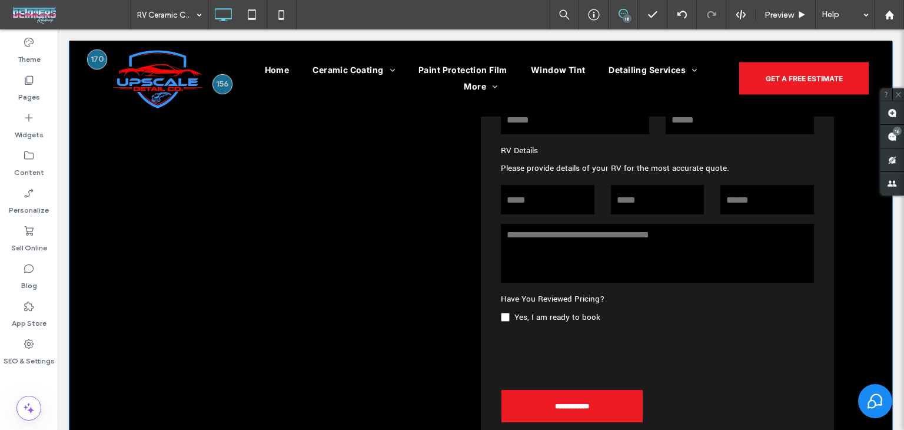
click at [824, 368] on div "**********" at bounding box center [657, 1] width 353 height 907
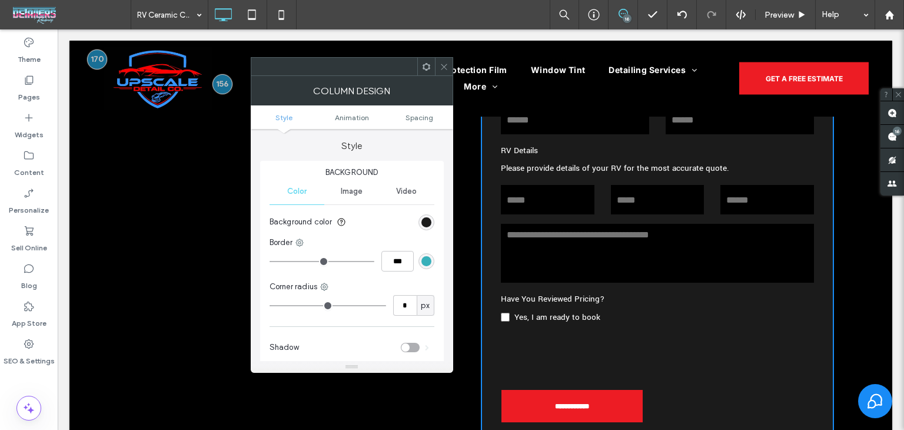
click at [440, 67] on icon at bounding box center [444, 66] width 9 height 9
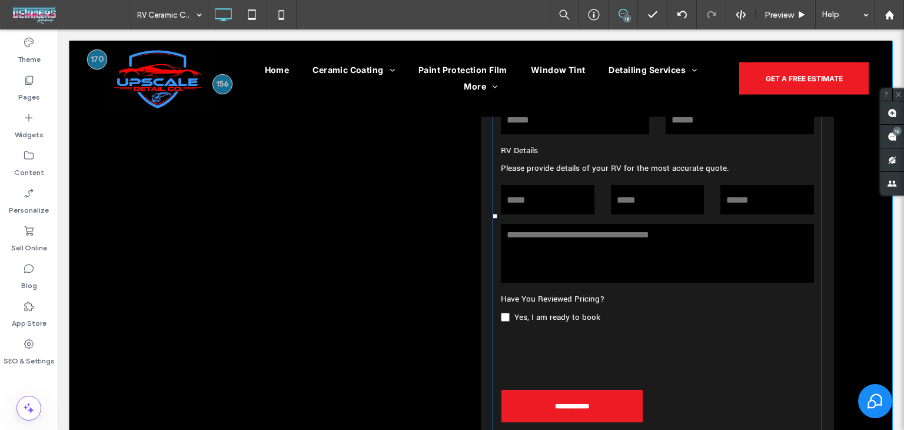
click at [631, 352] on form "**********" at bounding box center [658, 215] width 330 height 453
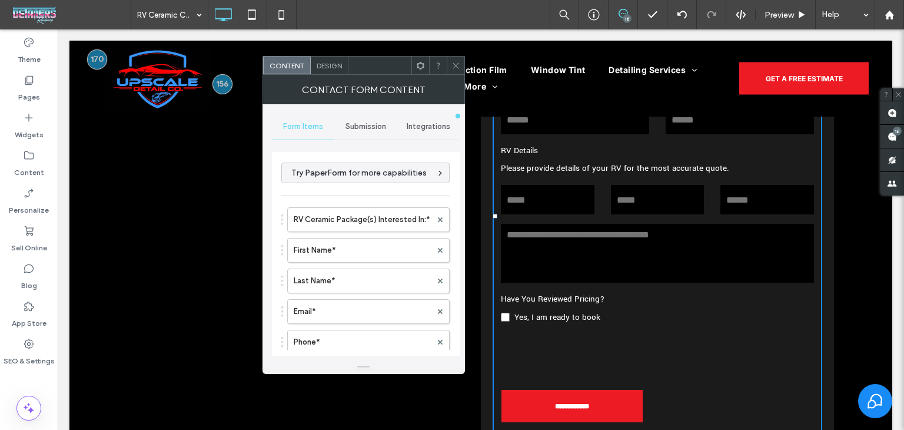
click at [424, 67] on icon at bounding box center [420, 65] width 9 height 9
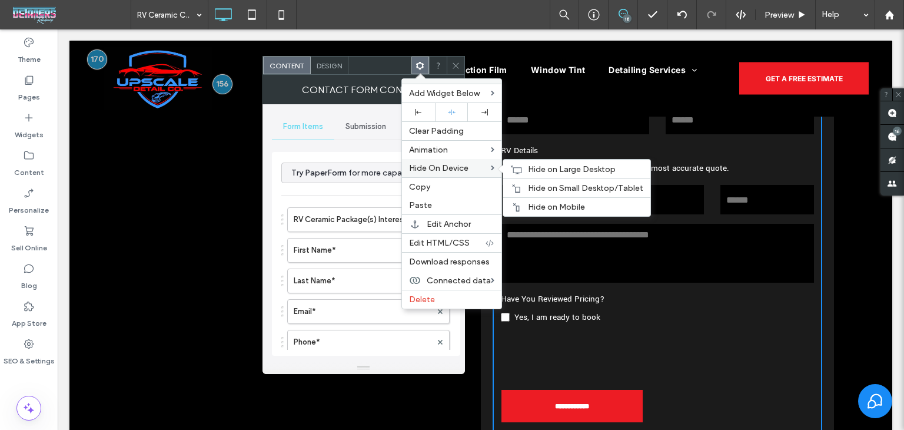
click at [496, 165] on div "Hide On Device Hide on Large Desktop Hide on Small Desktop/Tablet Hide on Mobile" at bounding box center [452, 168] width 100 height 18
click at [553, 211] on div "Hide on Mobile" at bounding box center [576, 206] width 147 height 19
click at [555, 190] on span "Hide on Small Desktop/Tablet" at bounding box center [585, 188] width 115 height 10
drag, startPoint x: 521, startPoint y: 164, endPoint x: 525, endPoint y: 180, distance: 16.4
click at [524, 165] on div "Hide on Large Desktop" at bounding box center [576, 169] width 147 height 19
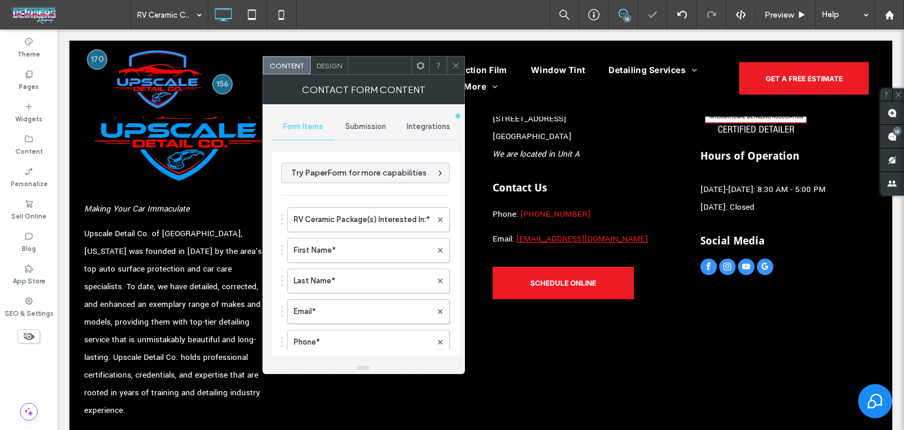
click at [454, 66] on icon at bounding box center [456, 65] width 9 height 9
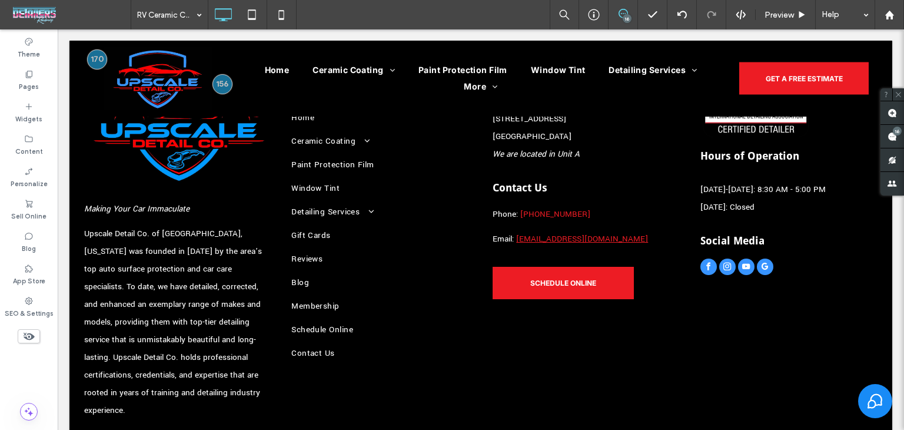
scroll to position [3485, 0]
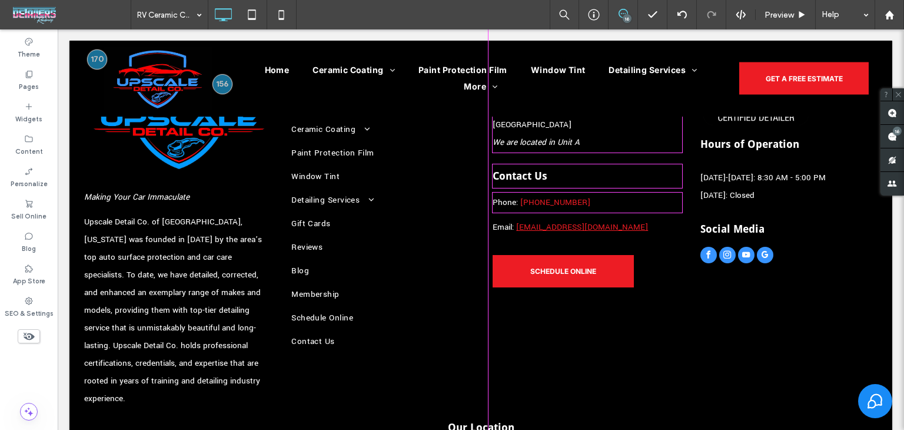
drag, startPoint x: 817, startPoint y: 194, endPoint x: 814, endPoint y: 337, distance: 143.7
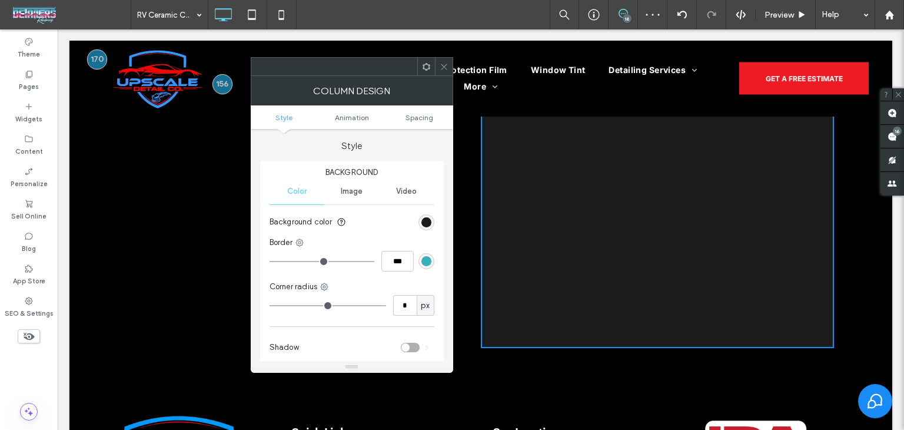
drag, startPoint x: 443, startPoint y: 68, endPoint x: 451, endPoint y: 74, distance: 9.3
click at [443, 68] on icon at bounding box center [444, 66] width 9 height 9
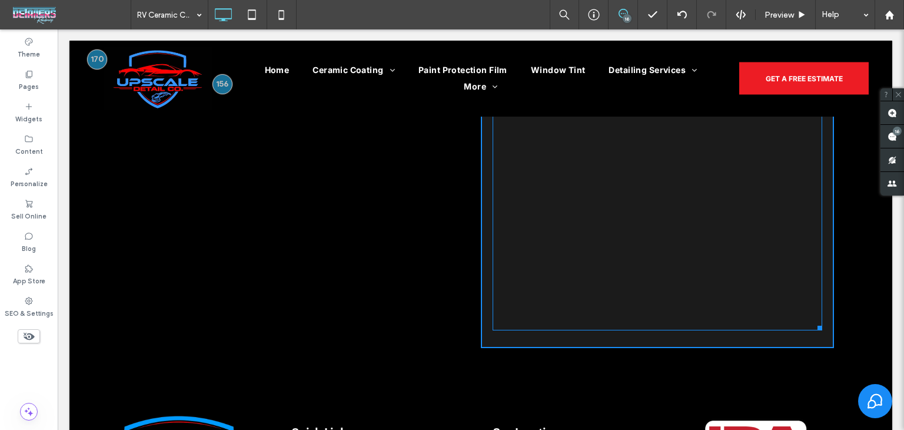
drag, startPoint x: 814, startPoint y: 246, endPoint x: 846, endPoint y: 151, distance: 100.0
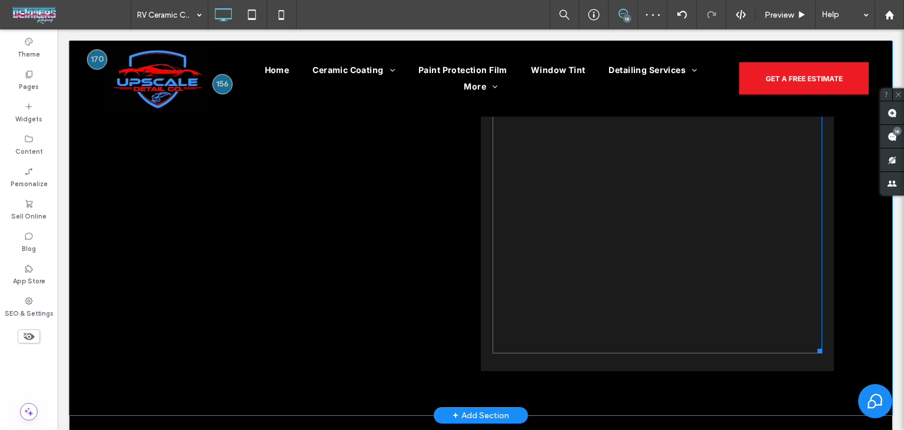
scroll to position [3368, 0]
click at [784, 237] on span at bounding box center [658, 47] width 330 height 611
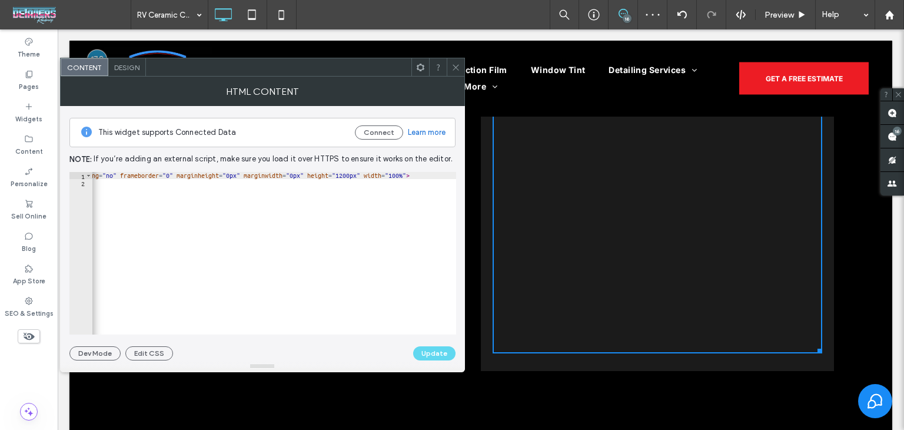
scroll to position [0, 280]
click at [401, 174] on div "< iframe src = "https://app.urable.com/form/YH5GR1iVmlby22PsTruM/GWlazAHnOlMJAV…" at bounding box center [134, 256] width 644 height 168
click at [397, 173] on div "< iframe src = "https://app.urable.com/form/YH5GR1iVmlby22PsTruM/GWlazAHnOlMJAV…" at bounding box center [134, 256] width 644 height 168
click at [399, 175] on div "< iframe src = "https://app.urable.com/form/YH5GR1iVmlby22PsTruM/GWlazAHnOlMJAV…" at bounding box center [134, 256] width 644 height 168
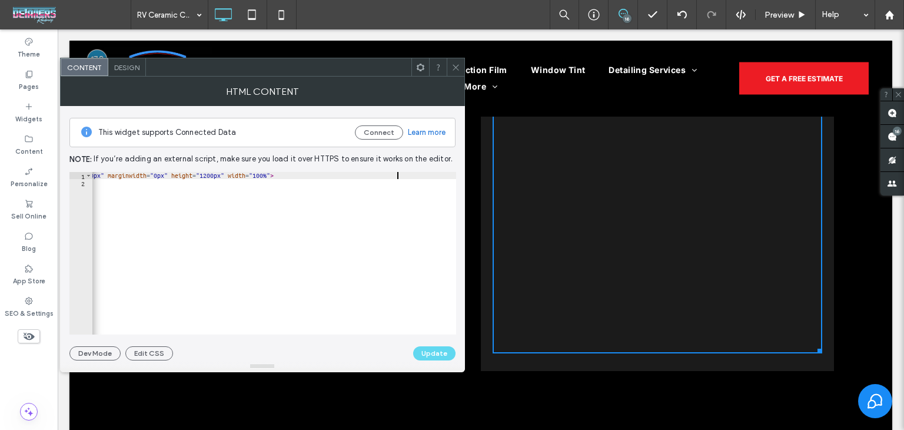
click at [401, 177] on div "< iframe src = "https://app.urable.com/form/YH5GR1iVmlby22PsTruM/GWlazAHnOlMJAV…" at bounding box center [134, 256] width 644 height 168
type textarea "**********"
click at [442, 353] on button "Update" at bounding box center [434, 353] width 42 height 14
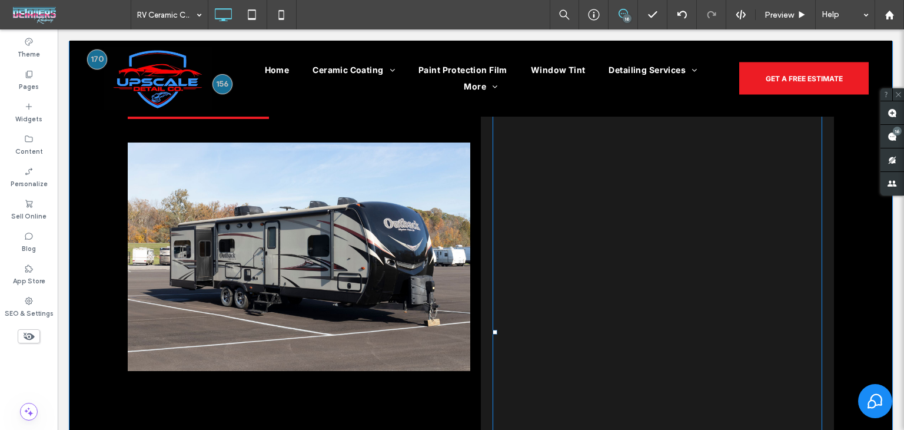
scroll to position [3127, 0]
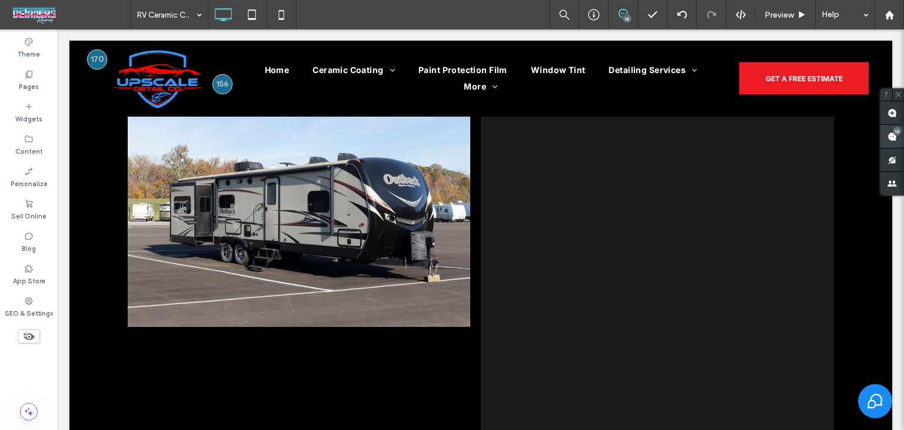
click at [897, 134] on div "16" at bounding box center [897, 131] width 9 height 9
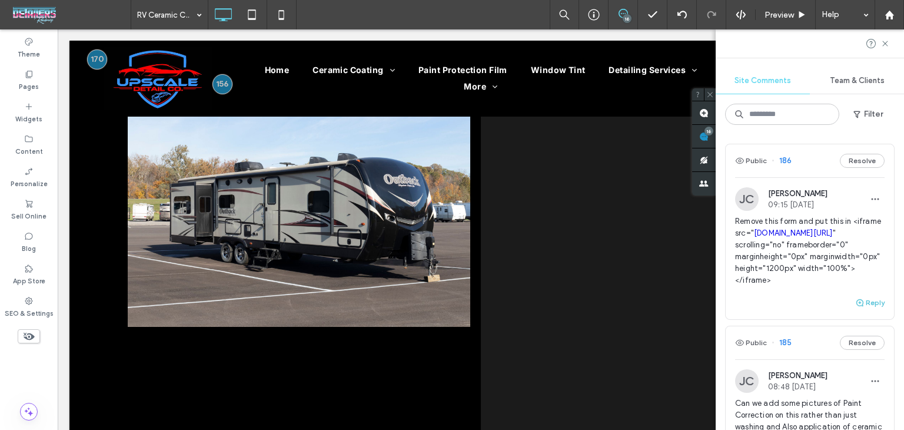
click at [867, 310] on button "Reply" at bounding box center [869, 303] width 29 height 14
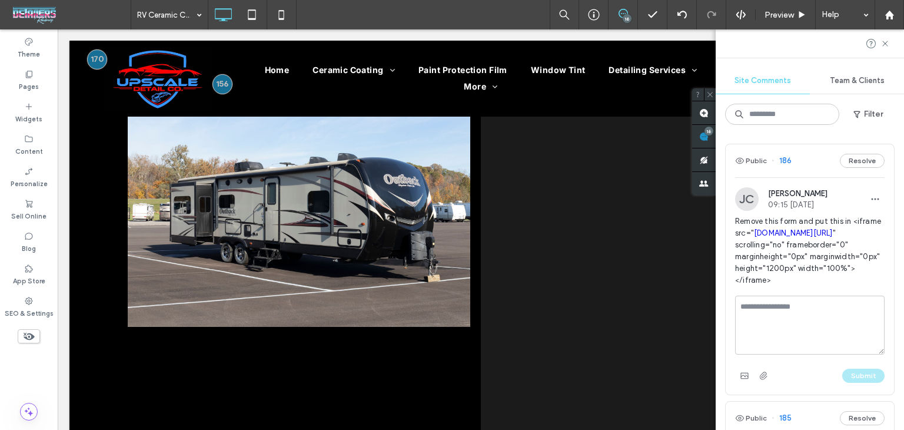
click at [811, 339] on textarea at bounding box center [810, 325] width 150 height 59
type textarea "****"
click at [858, 383] on button "Submit" at bounding box center [864, 376] width 42 height 14
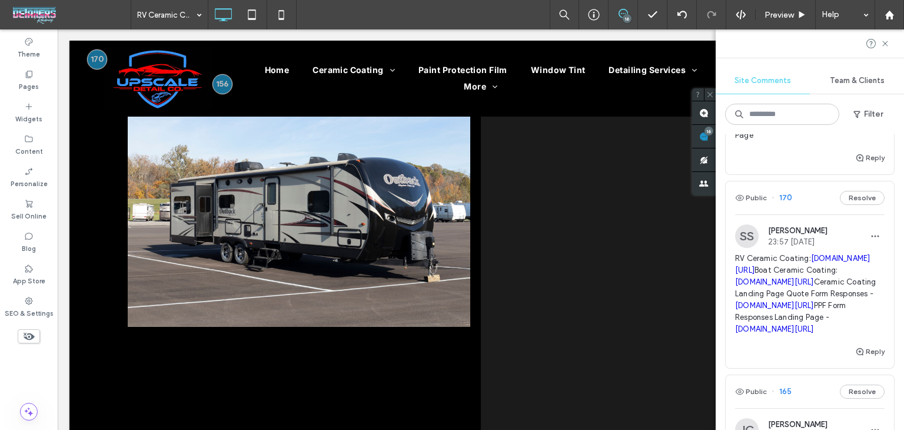
scroll to position [3003, 0]
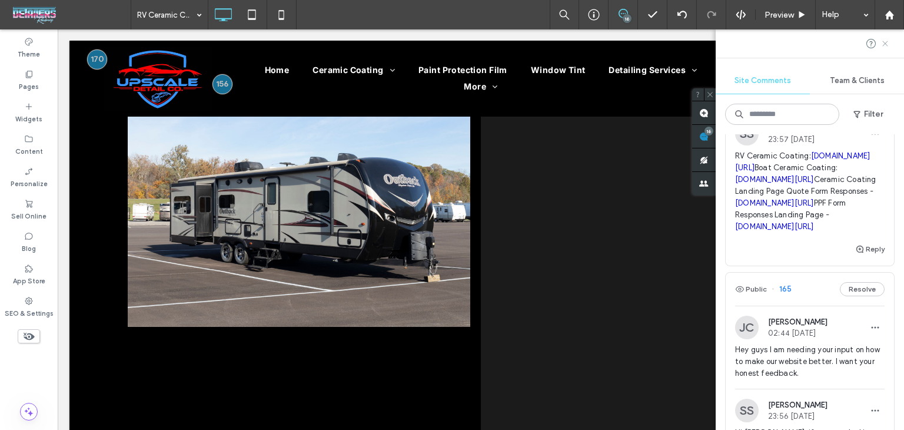
click at [881, 44] on icon at bounding box center [885, 43] width 9 height 9
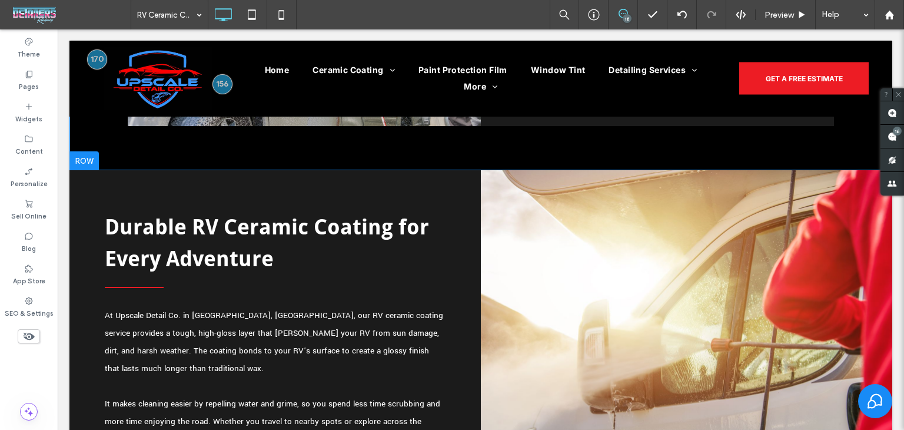
scroll to position [1243, 0]
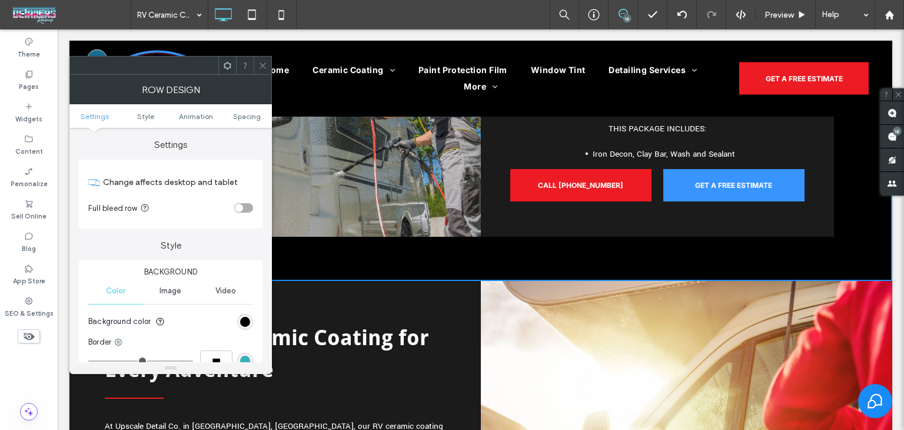
click at [890, 139] on use at bounding box center [892, 136] width 9 height 9
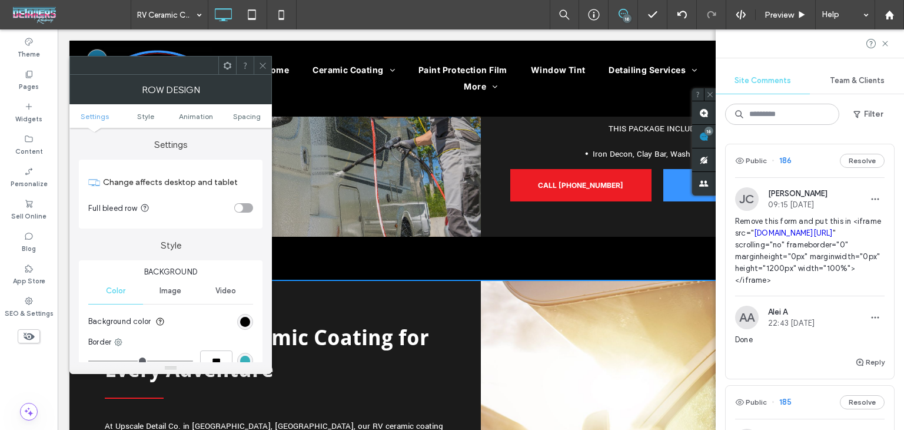
click at [261, 66] on use at bounding box center [263, 65] width 6 height 6
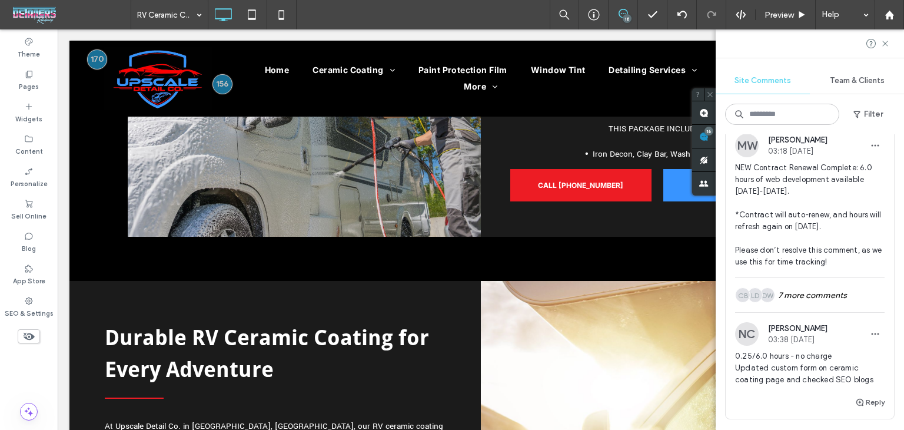
scroll to position [3533, 0]
